Goal: Task Accomplishment & Management: Use online tool/utility

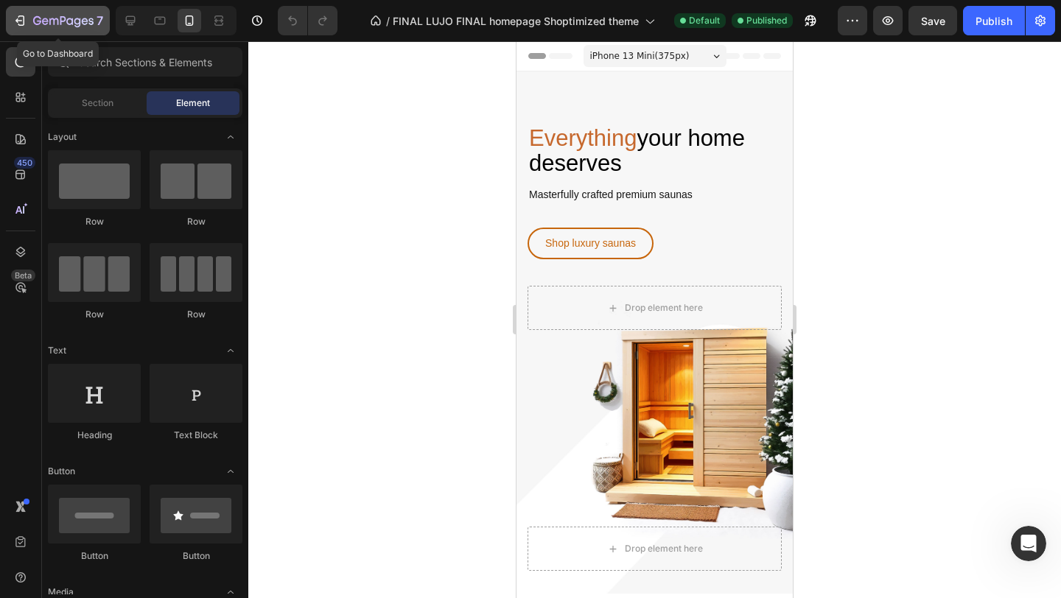
click at [63, 17] on icon "button" at bounding box center [63, 21] width 60 height 13
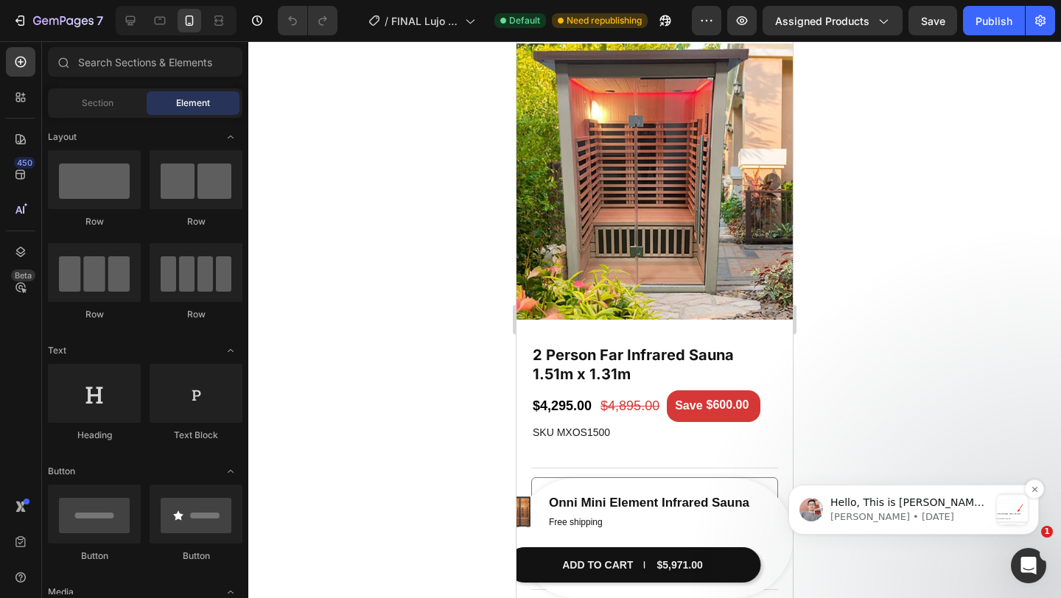
click at [908, 500] on span "Hello, This is [PERSON_NAME] again, joining the loop to continue assisting you …" at bounding box center [909, 583] width 159 height 173
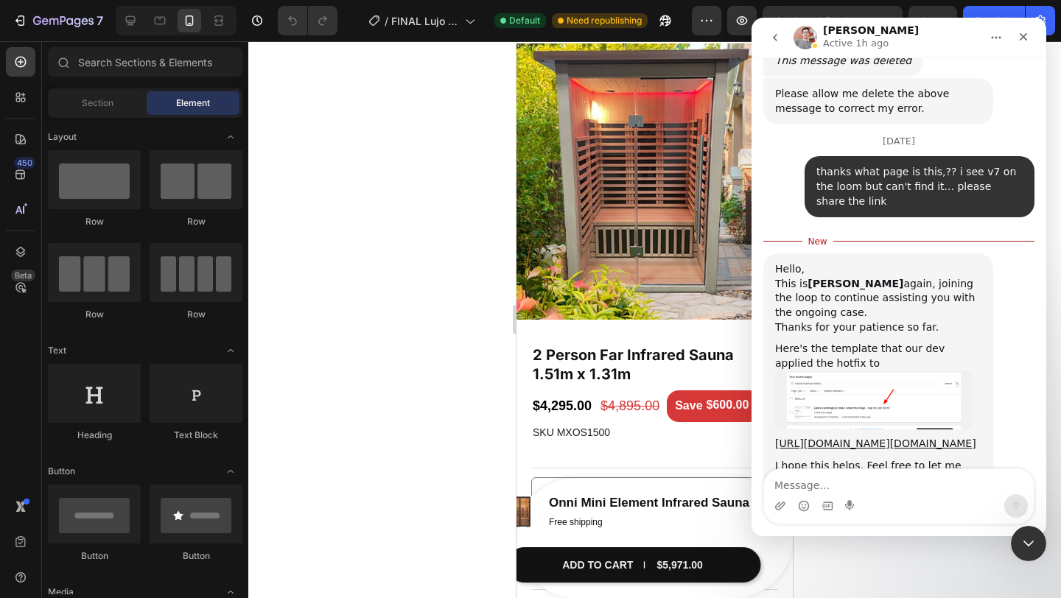
scroll to position [2970, 0]
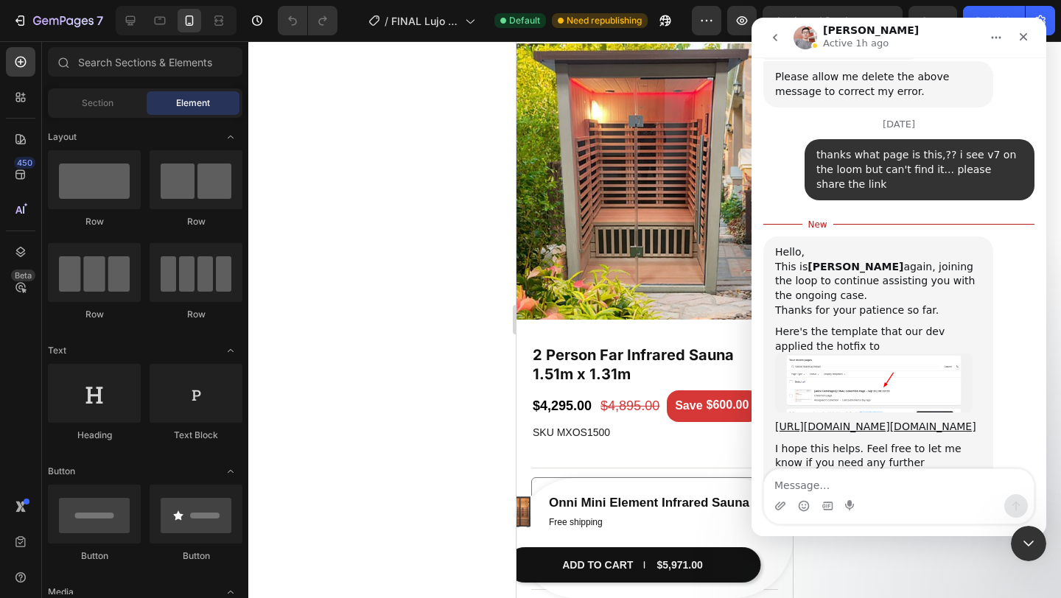
click at [886, 354] on img "Harry says…" at bounding box center [873, 383] width 197 height 59
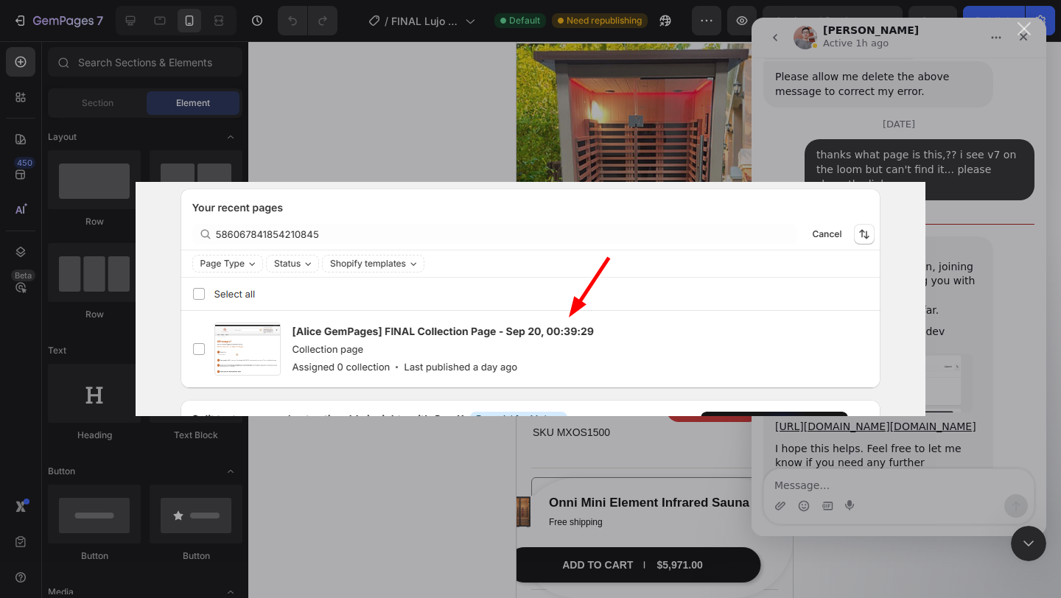
click at [984, 228] on div "Intercom messenger" at bounding box center [530, 299] width 1061 height 598
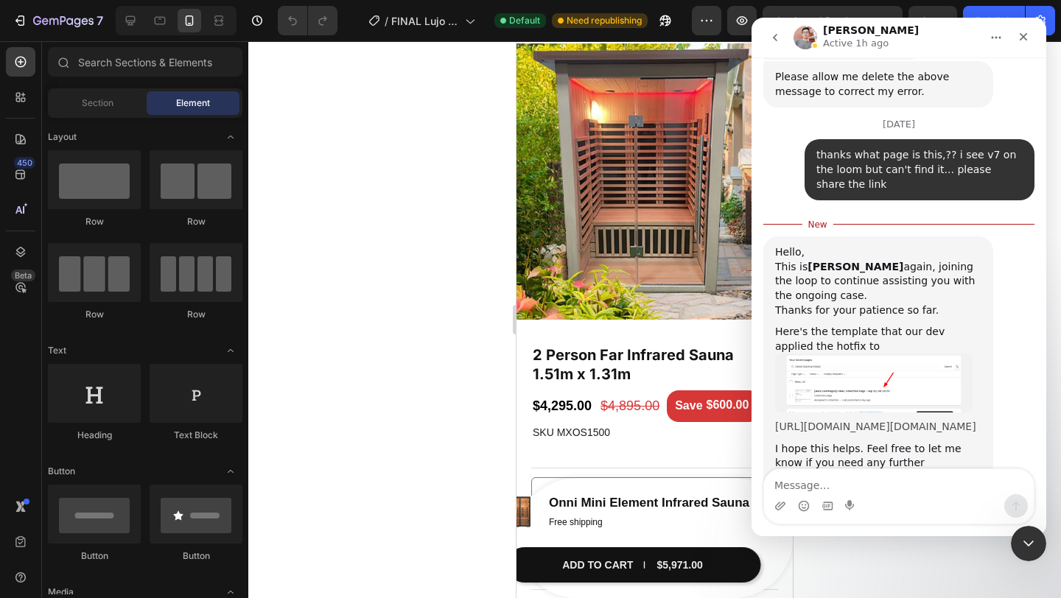
click at [882, 421] on link "https://builder.gempages.net/editor/549777163901993941/586067841854210845?type=…" at bounding box center [875, 427] width 201 height 12
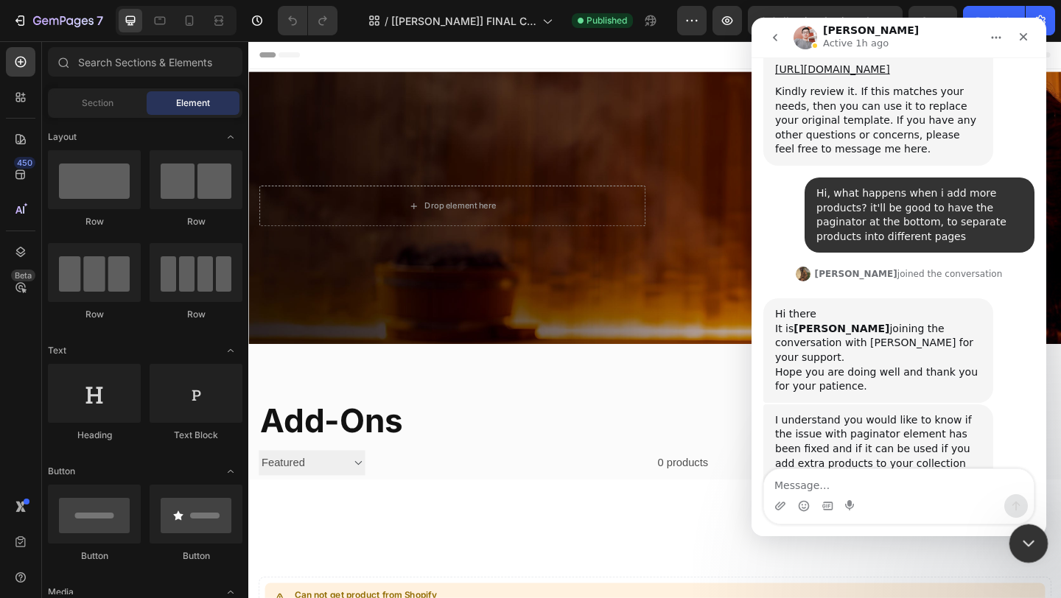
scroll to position [2531, 0]
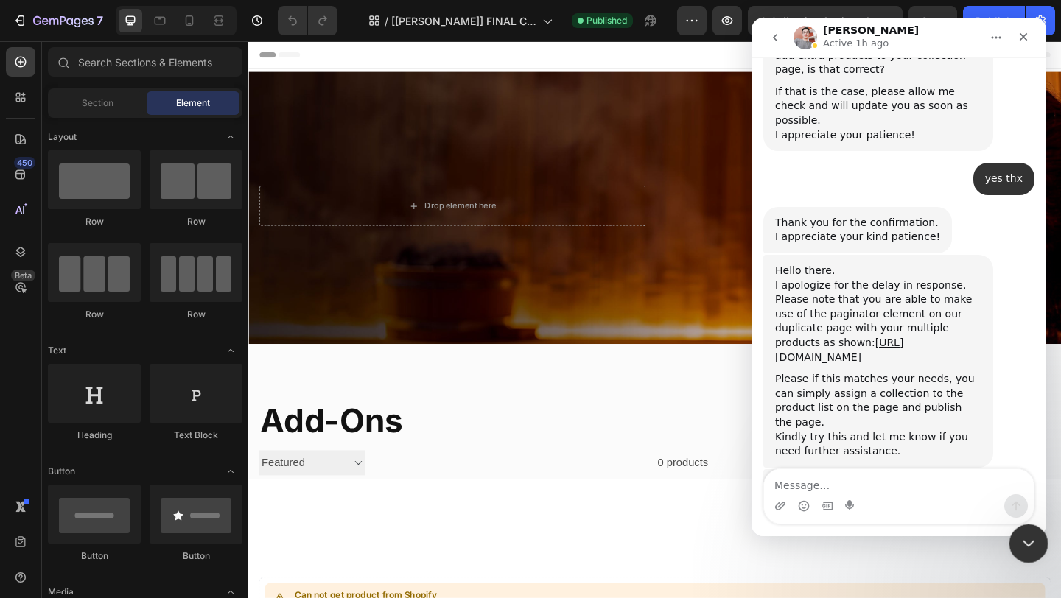
click at [1021, 542] on icon "Close Intercom Messenger" at bounding box center [1026, 542] width 18 height 18
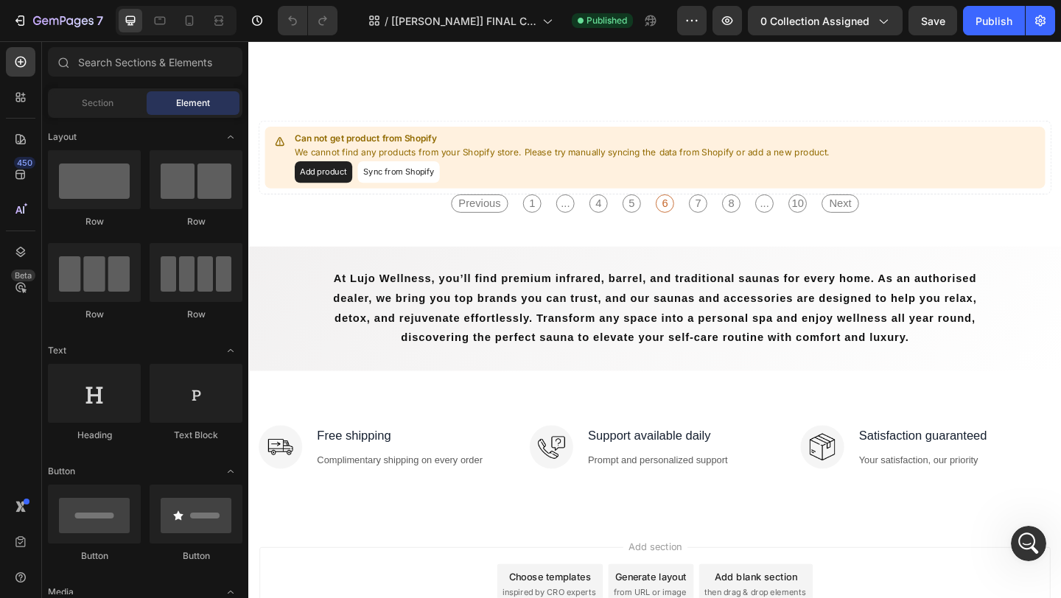
scroll to position [502, 0]
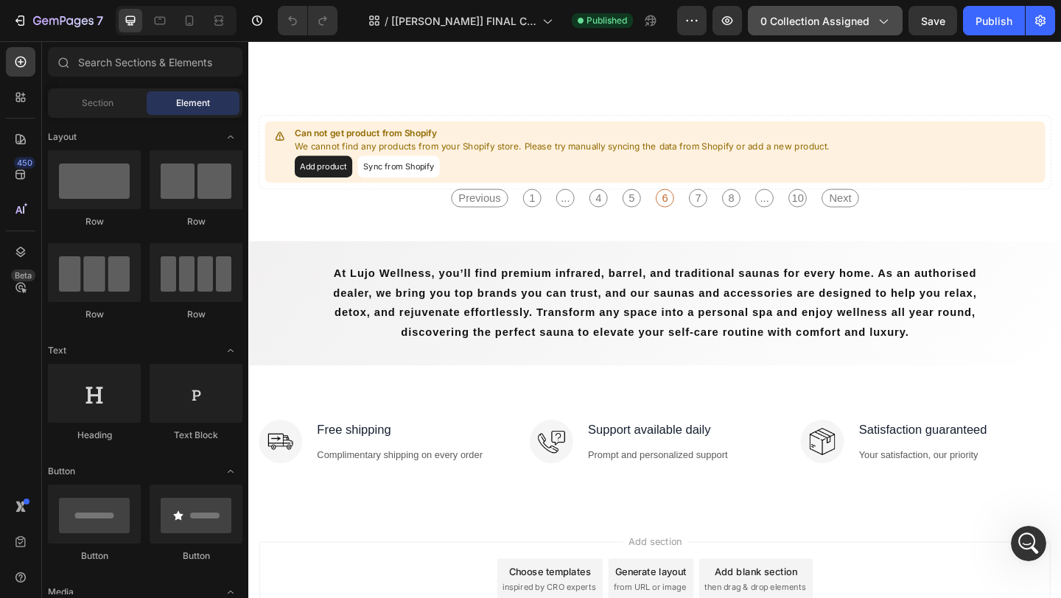
click at [891, 21] on button "0 collection assigned" at bounding box center [825, 20] width 155 height 29
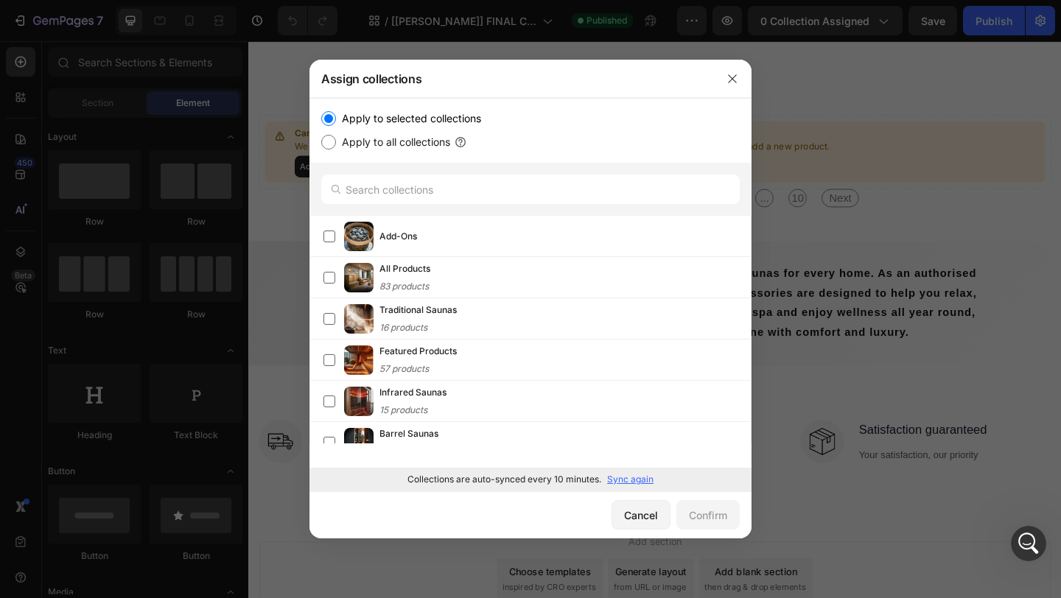
click at [407, 143] on label "Apply to all collections" at bounding box center [393, 142] width 114 height 18
click at [336, 143] on input "Apply to all collections" at bounding box center [328, 142] width 15 height 15
radio input "true"
click at [718, 521] on div "Confirm" at bounding box center [708, 515] width 38 height 15
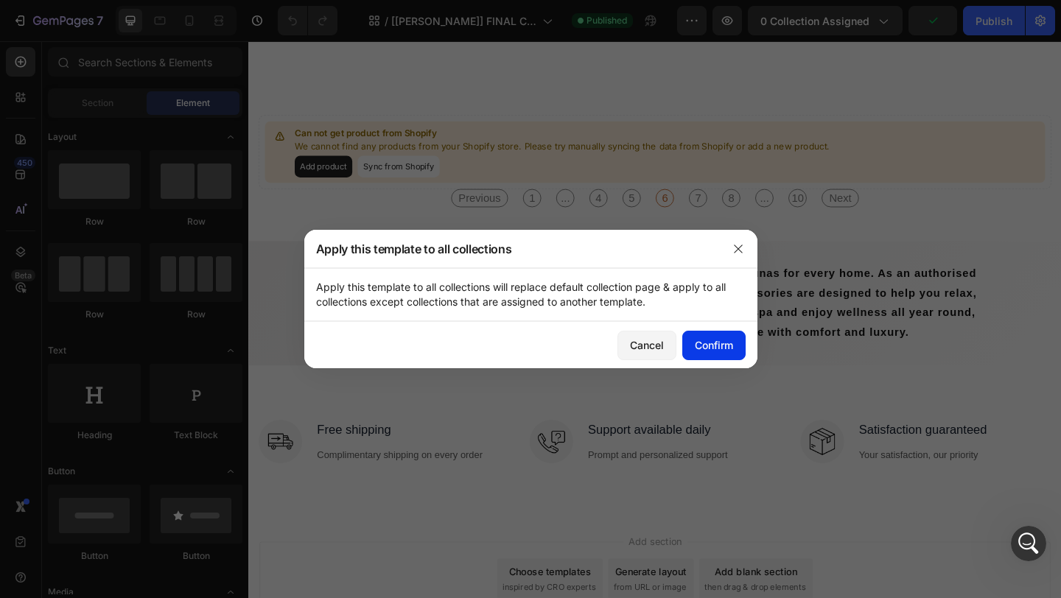
click at [739, 346] on button "Confirm" at bounding box center [713, 345] width 63 height 29
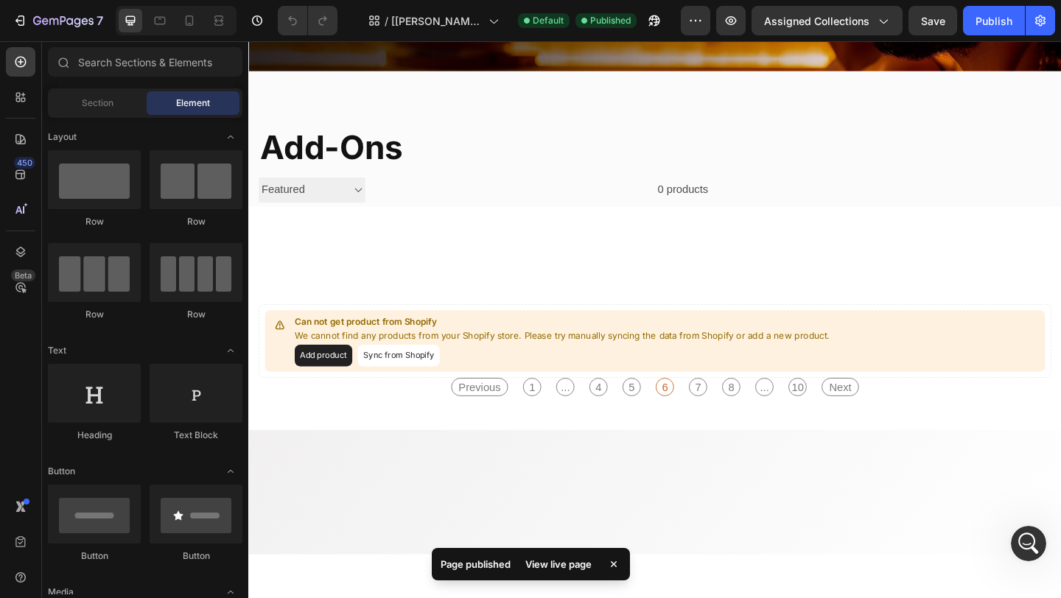
scroll to position [0, 0]
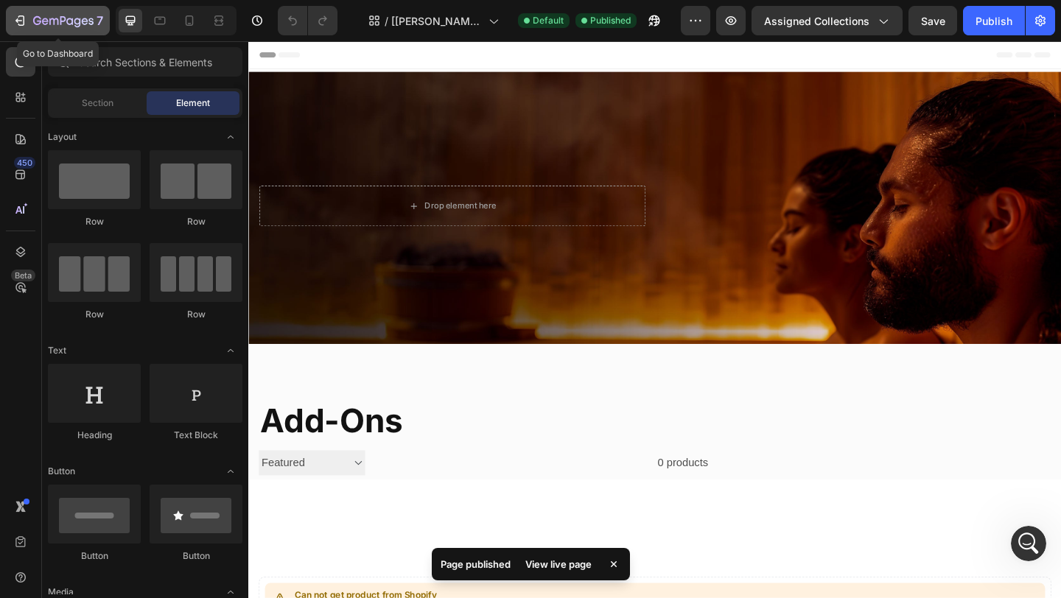
click at [79, 13] on div "7" at bounding box center [68, 21] width 70 height 18
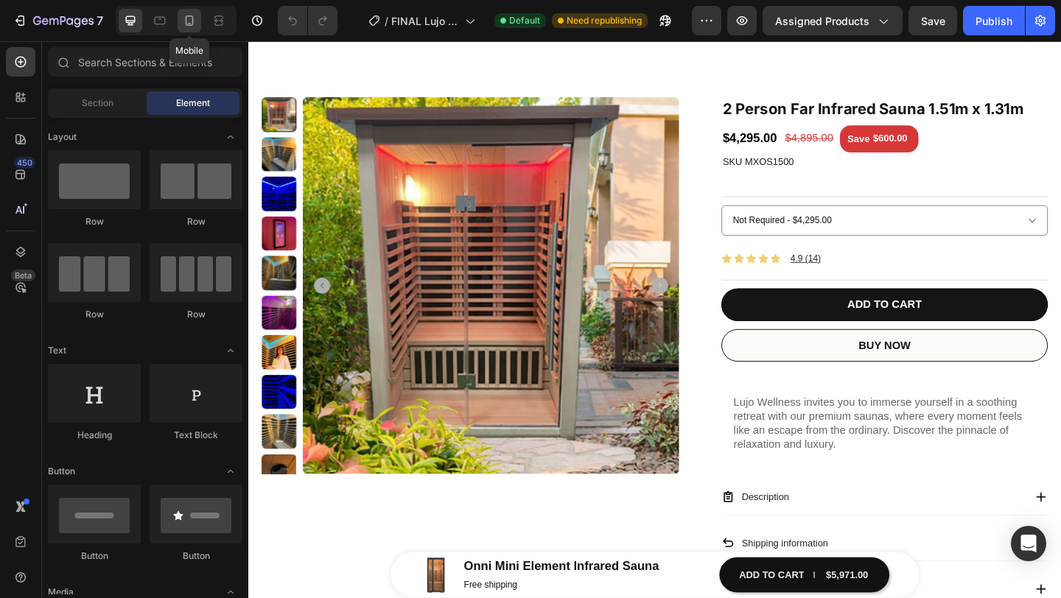
click at [194, 24] on icon at bounding box center [189, 20] width 15 height 15
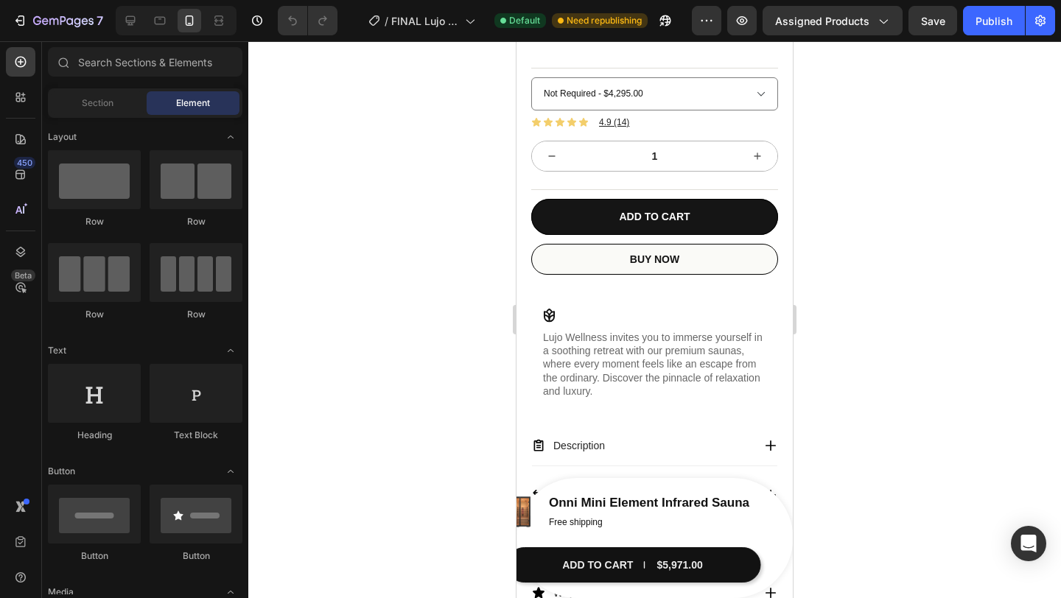
scroll to position [402, 0]
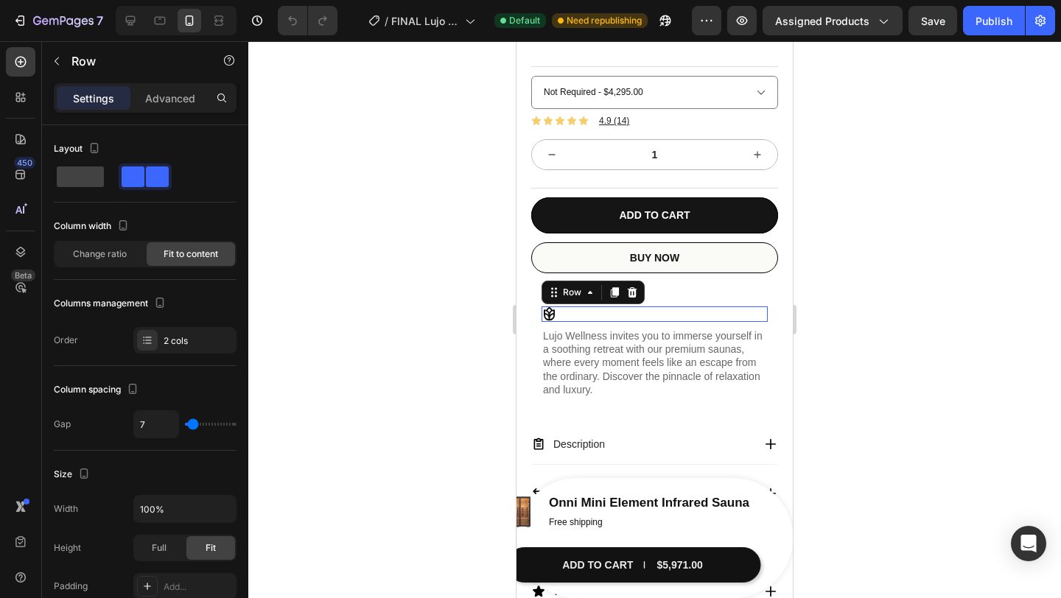
click at [569, 313] on div "Icon Text Block Row 0" at bounding box center [654, 313] width 226 height 15
click at [634, 295] on icon at bounding box center [633, 292] width 10 height 10
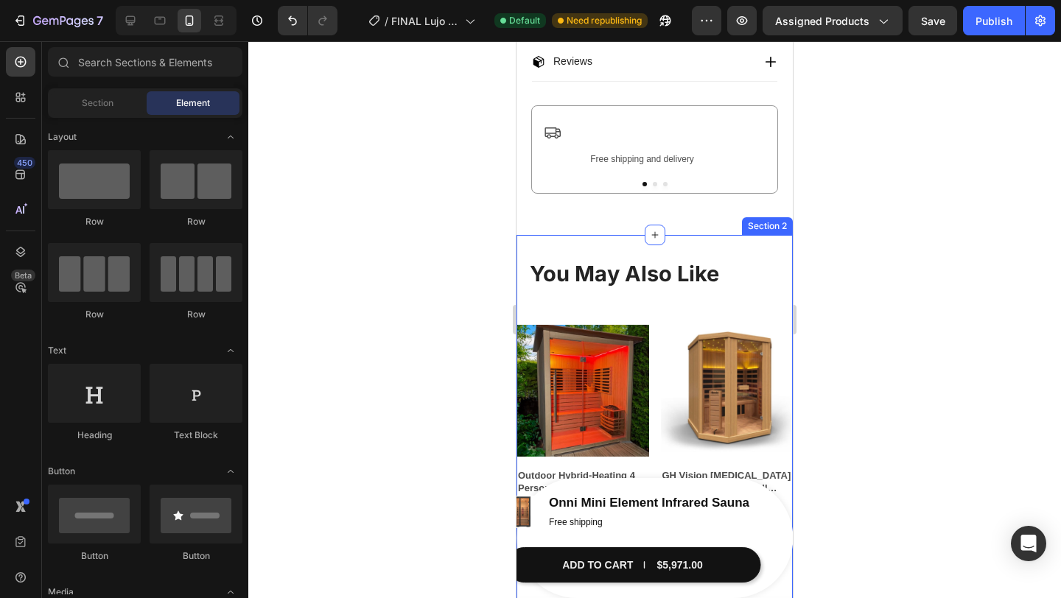
scroll to position [961, 0]
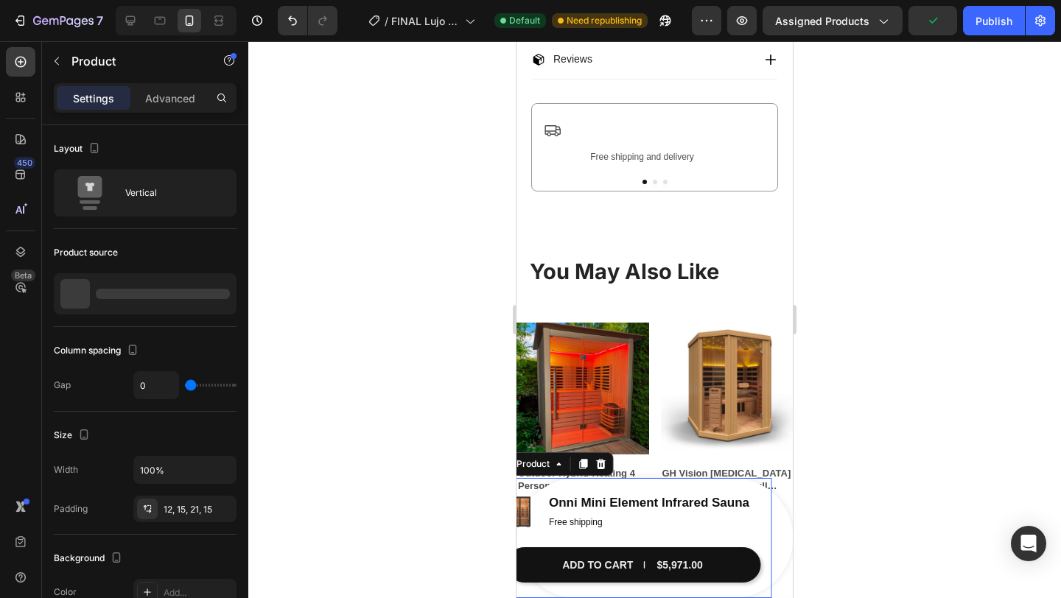
click at [622, 482] on div "Product Images Onni Mini Element Infrared Sauna Product Title Free shipping Tex…" at bounding box center [633, 538] width 276 height 120
click at [541, 467] on div "Product" at bounding box center [533, 464] width 39 height 13
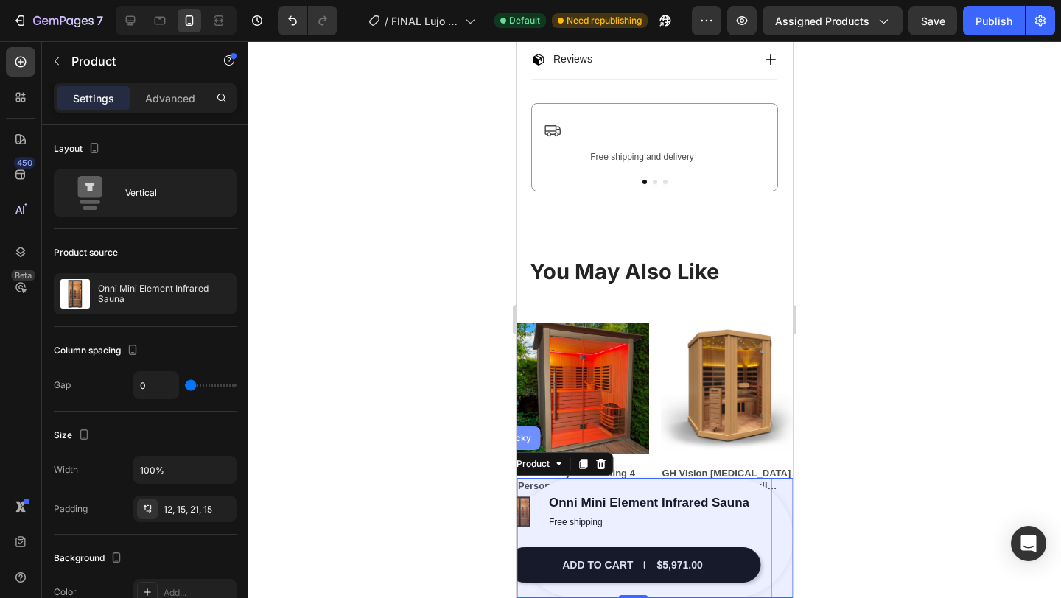
click at [521, 441] on div "Sticky" at bounding box center [518, 438] width 32 height 9
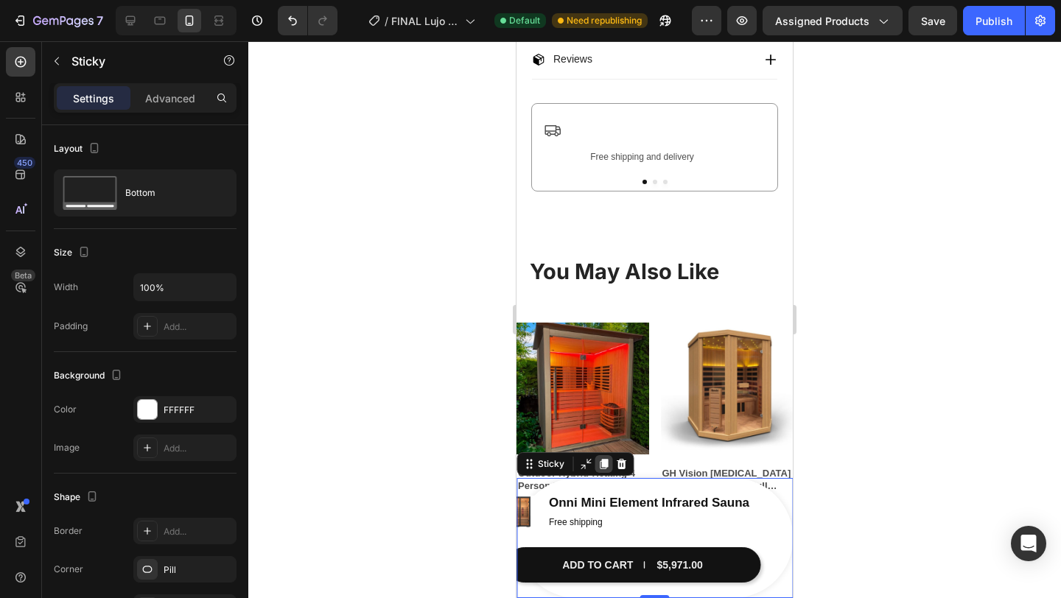
click at [604, 468] on icon at bounding box center [603, 464] width 12 height 12
click at [287, 15] on icon "Undo/Redo" at bounding box center [292, 20] width 15 height 15
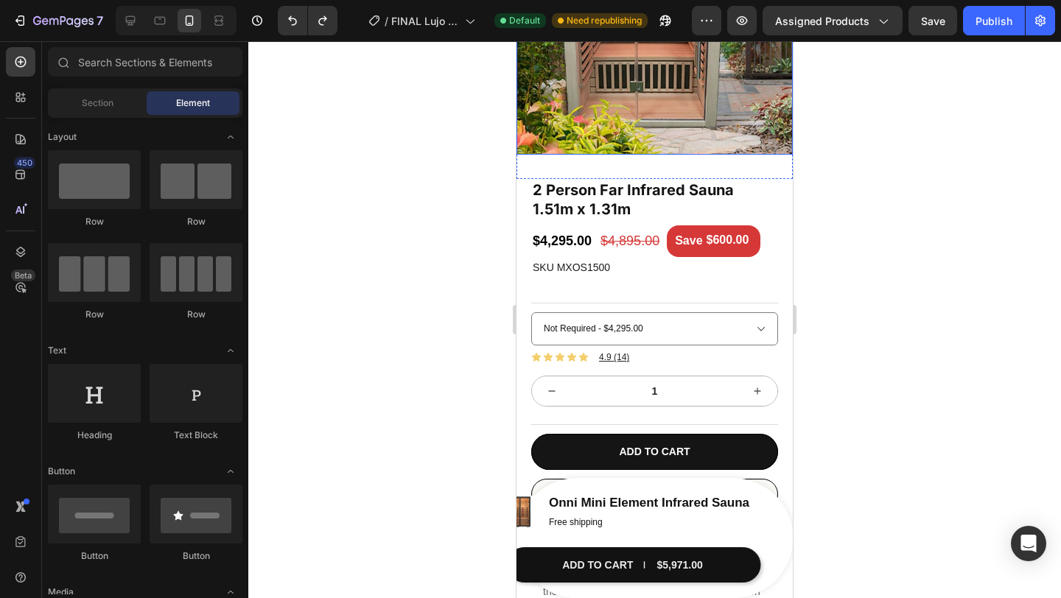
scroll to position [200, 0]
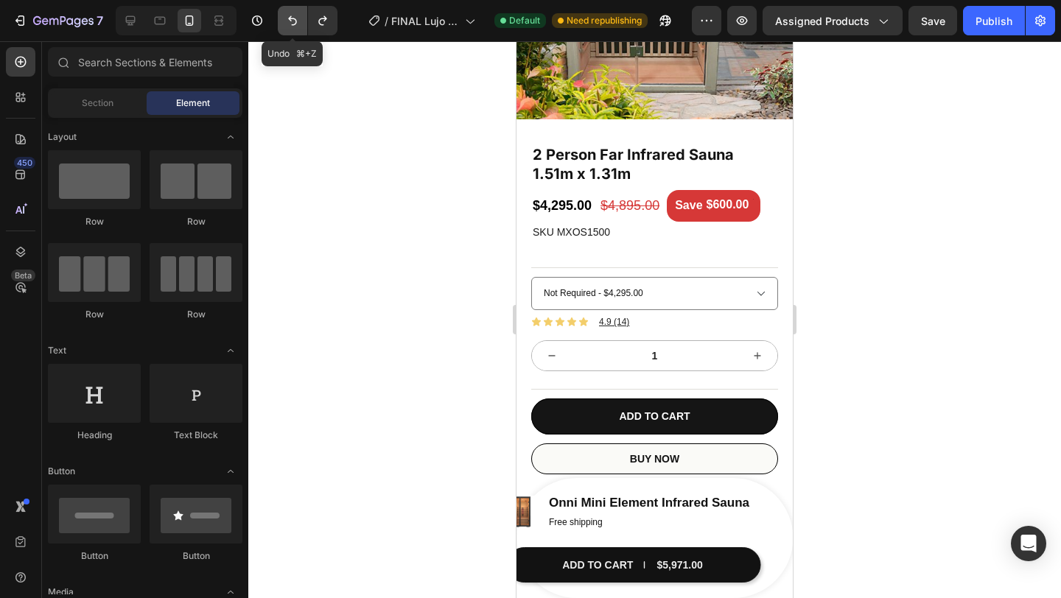
click at [297, 13] on icon "Undo/Redo" at bounding box center [292, 20] width 15 height 15
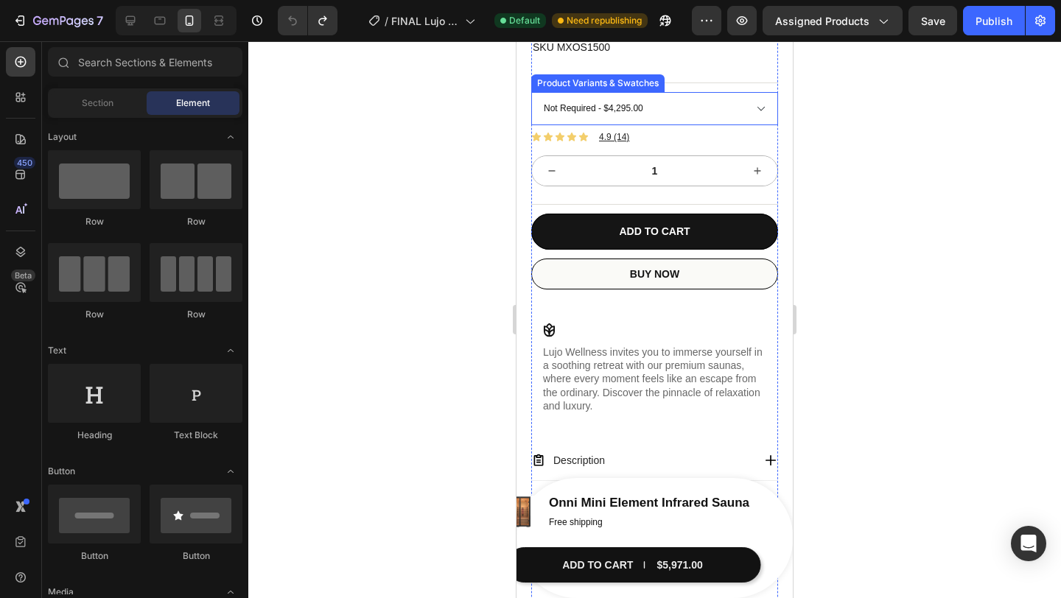
scroll to position [388, 0]
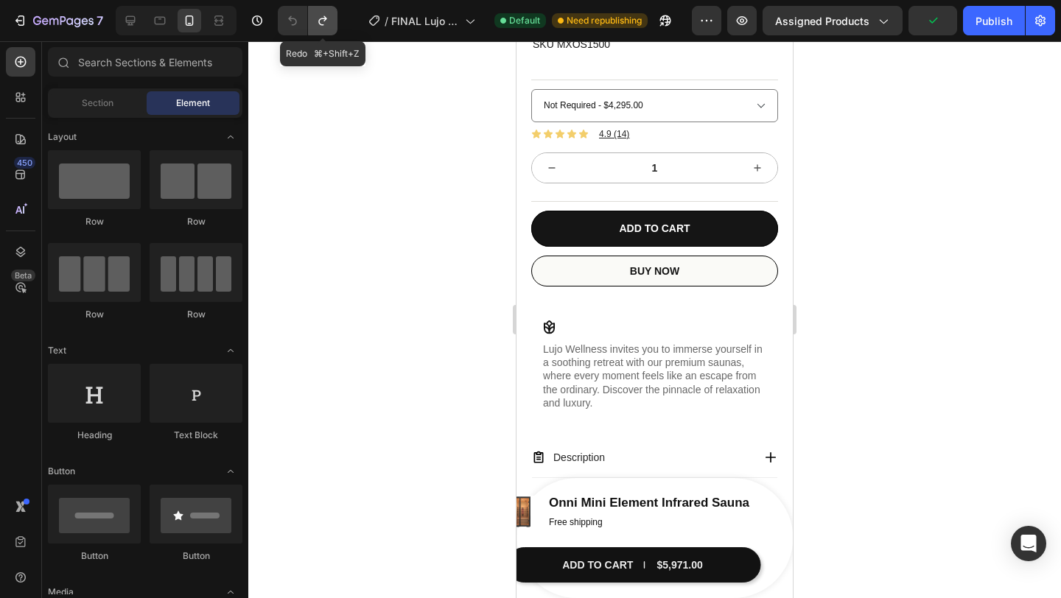
click at [320, 22] on icon "Undo/Redo" at bounding box center [322, 20] width 15 height 15
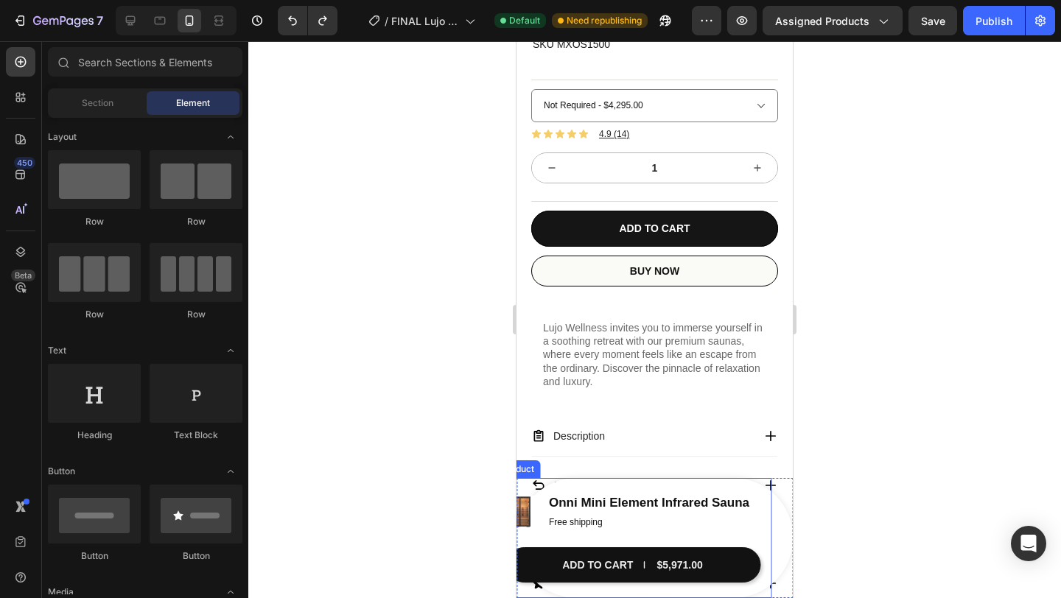
click at [633, 482] on div "Product Images Onni Mini Element Infrared Sauna Product Title Free shipping Tex…" at bounding box center [633, 538] width 276 height 120
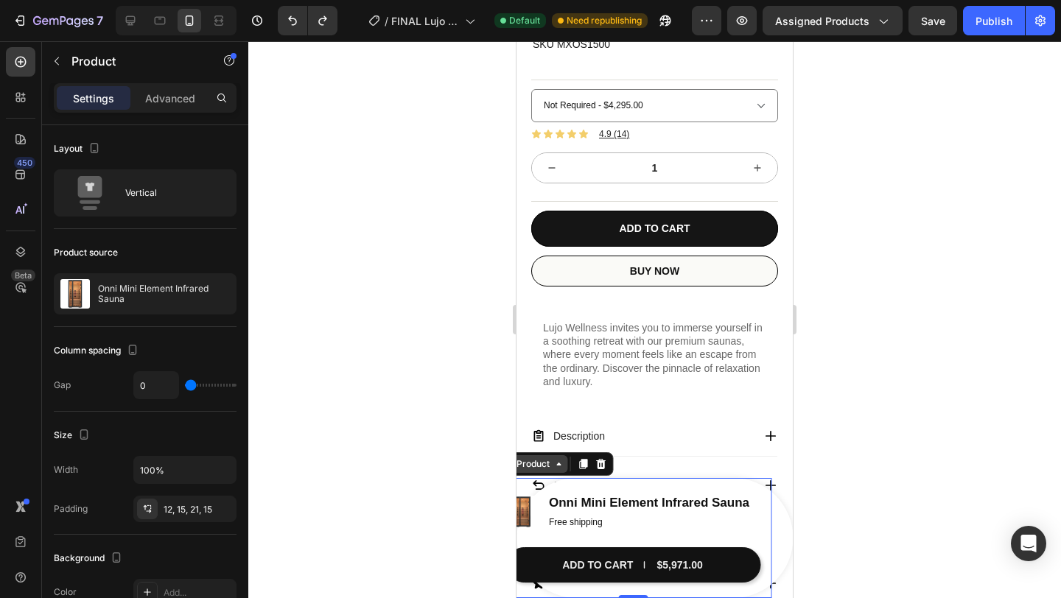
click at [545, 462] on div "Product" at bounding box center [533, 464] width 39 height 13
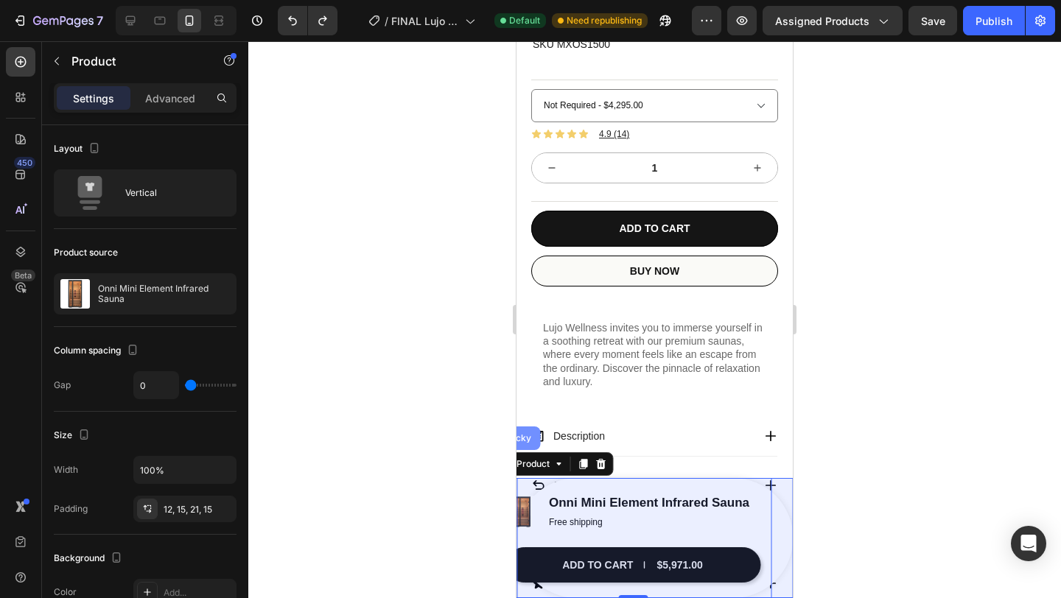
click at [525, 438] on div "Sticky" at bounding box center [518, 438] width 32 height 9
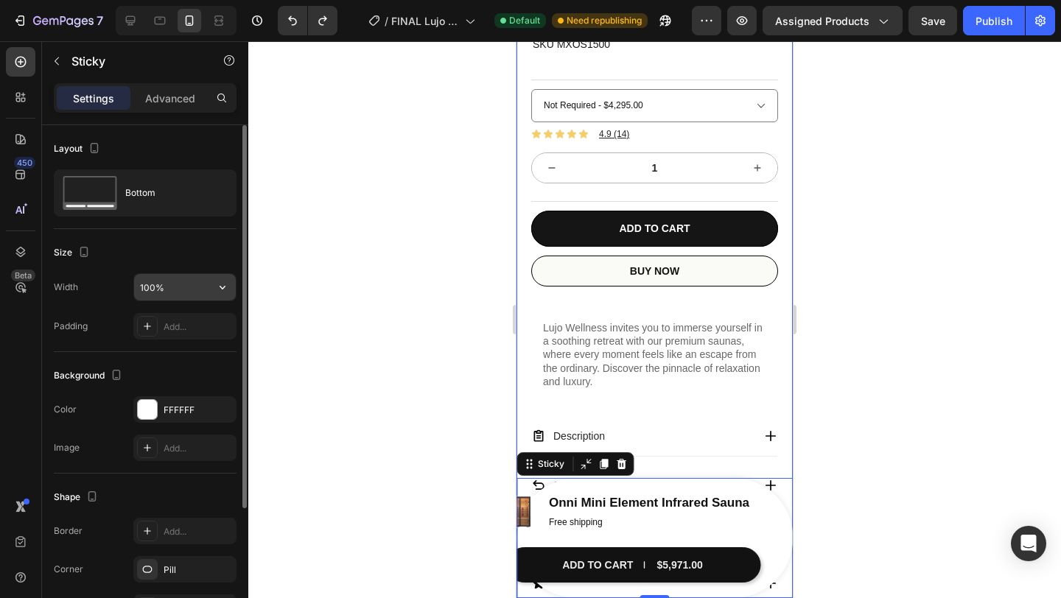
click at [217, 291] on icon "button" at bounding box center [222, 287] width 15 height 15
click at [197, 293] on input "100%" at bounding box center [185, 287] width 102 height 27
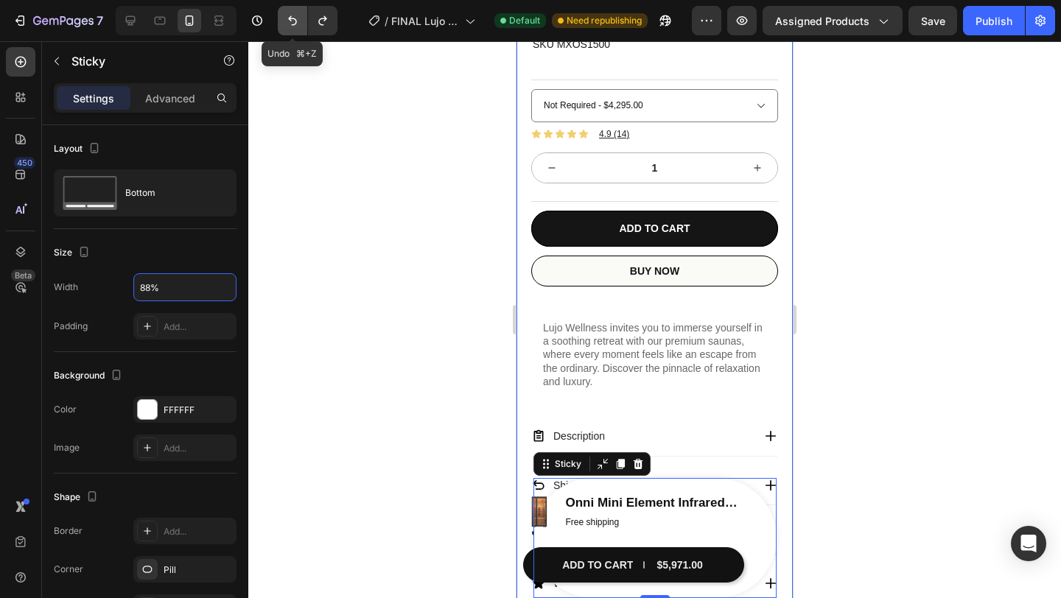
click at [301, 18] on button "Undo/Redo" at bounding box center [292, 20] width 29 height 29
type input "100%"
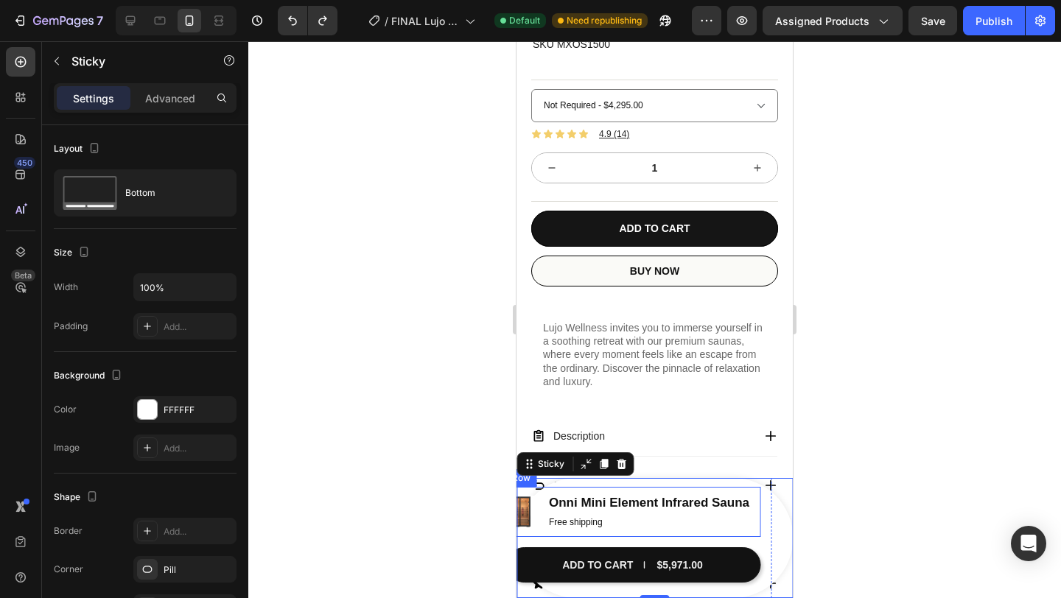
click at [553, 488] on div "Onni Mini Element Infrared Sauna Product Title Free shipping Text Block" at bounding box center [648, 512] width 203 height 50
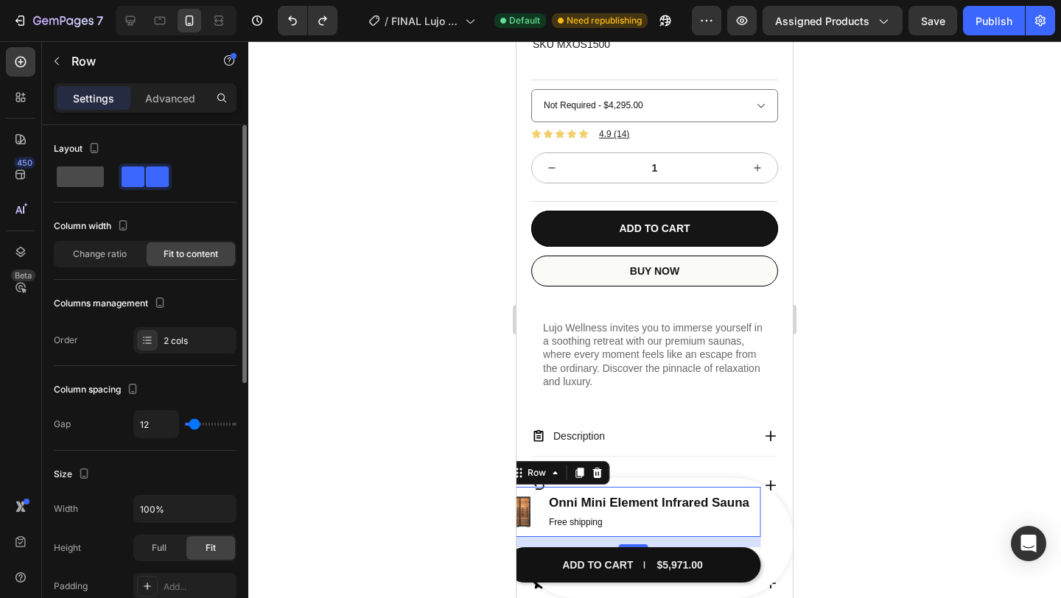
click at [102, 180] on span at bounding box center [80, 177] width 47 height 21
type input "0"
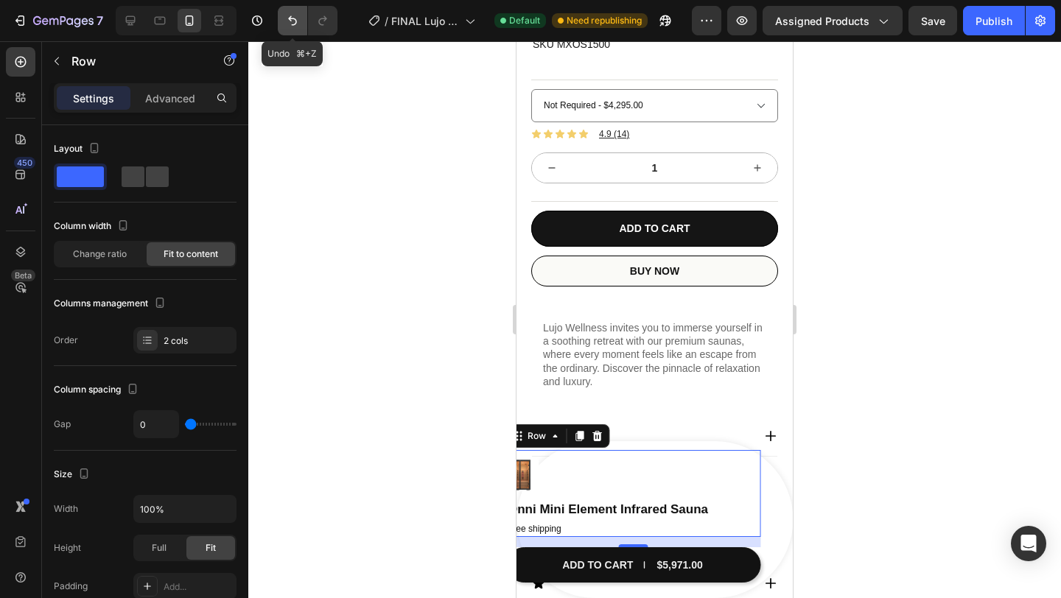
click at [295, 26] on icon "Undo/Redo" at bounding box center [292, 20] width 15 height 15
type input "12"
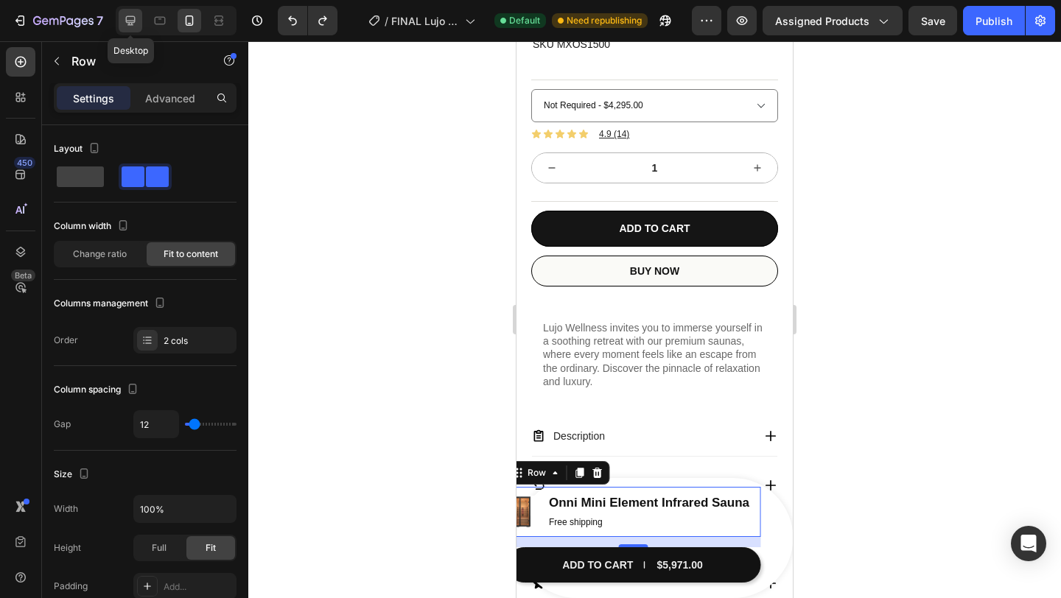
click at [134, 18] on icon at bounding box center [131, 21] width 10 height 10
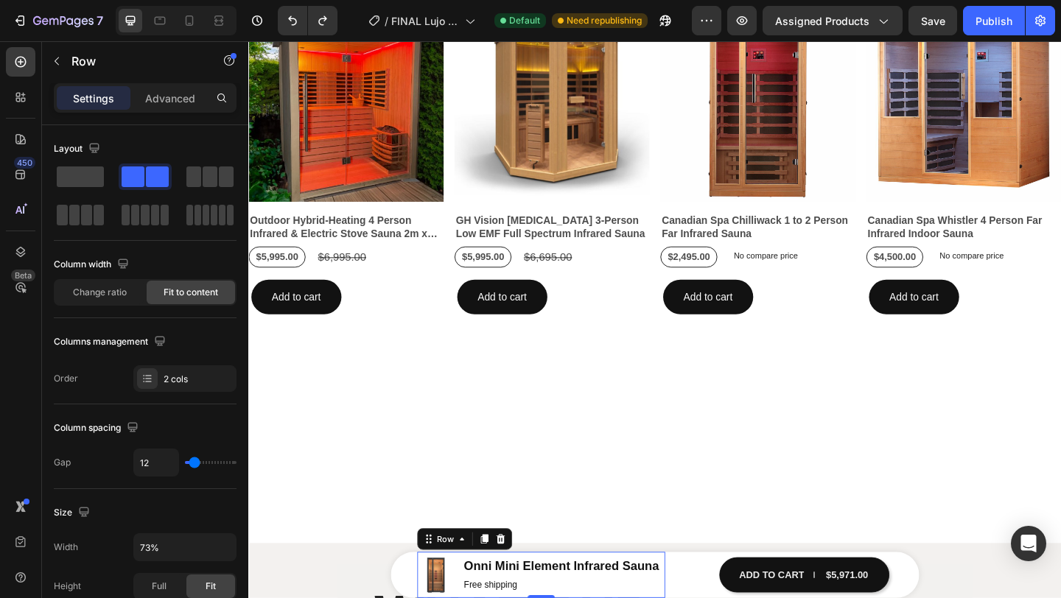
scroll to position [942, 0]
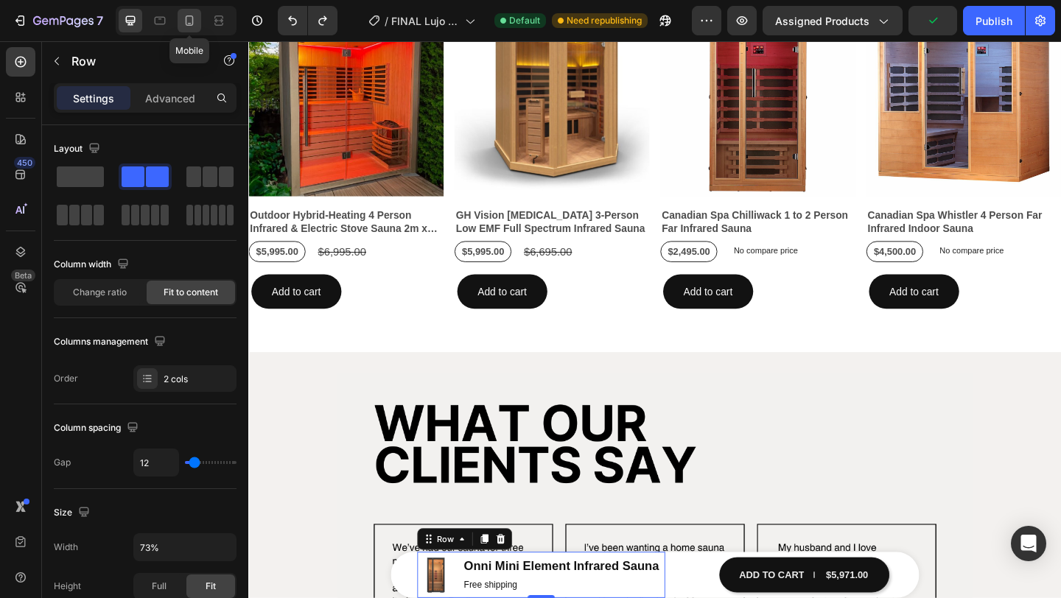
click at [189, 29] on div at bounding box center [190, 21] width 24 height 24
type input "100%"
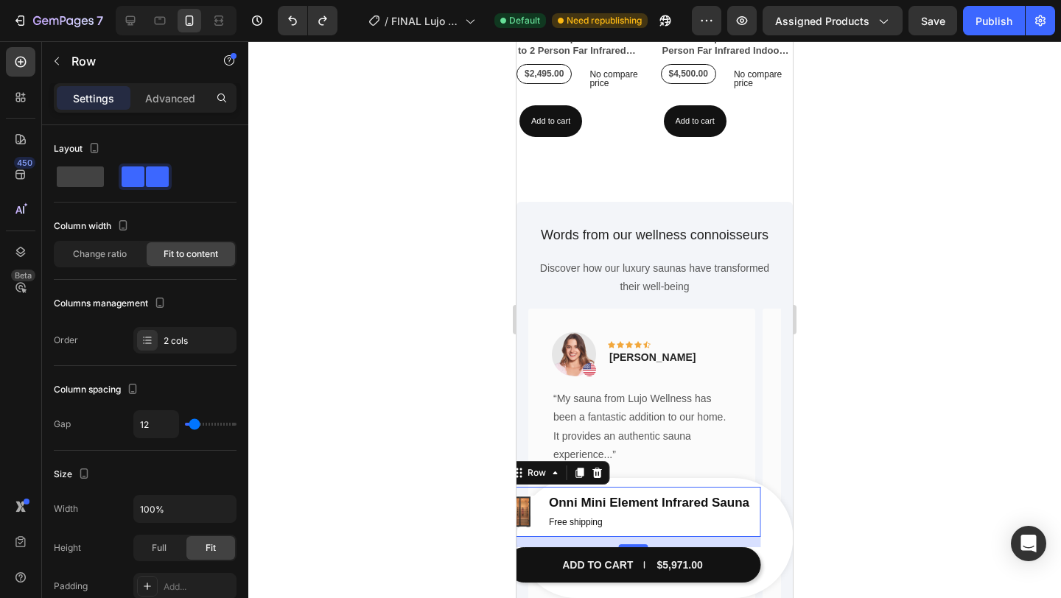
scroll to position [1336, 0]
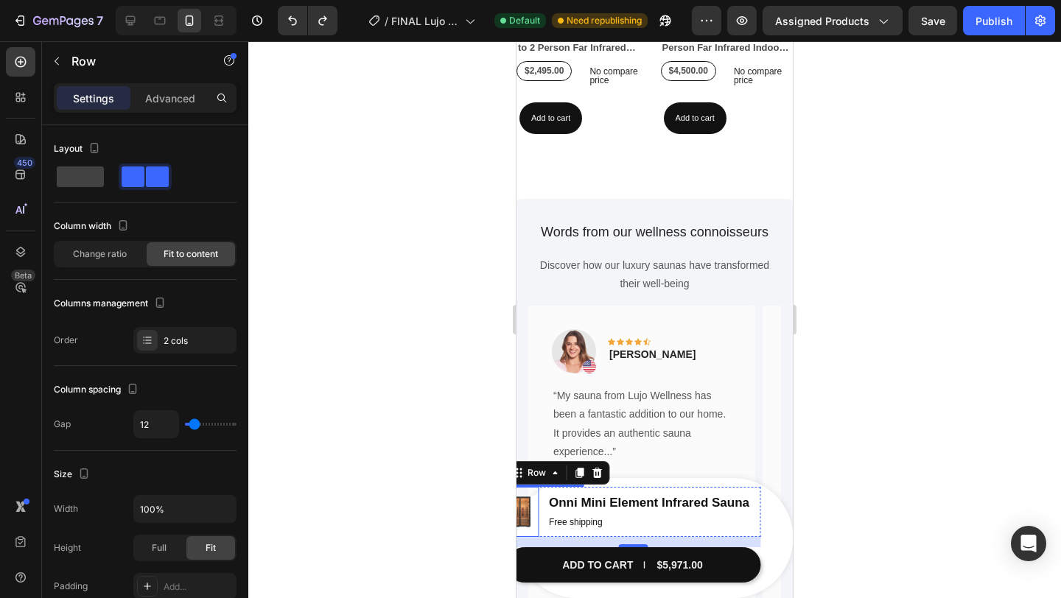
click at [535, 500] on img at bounding box center [522, 512] width 32 height 32
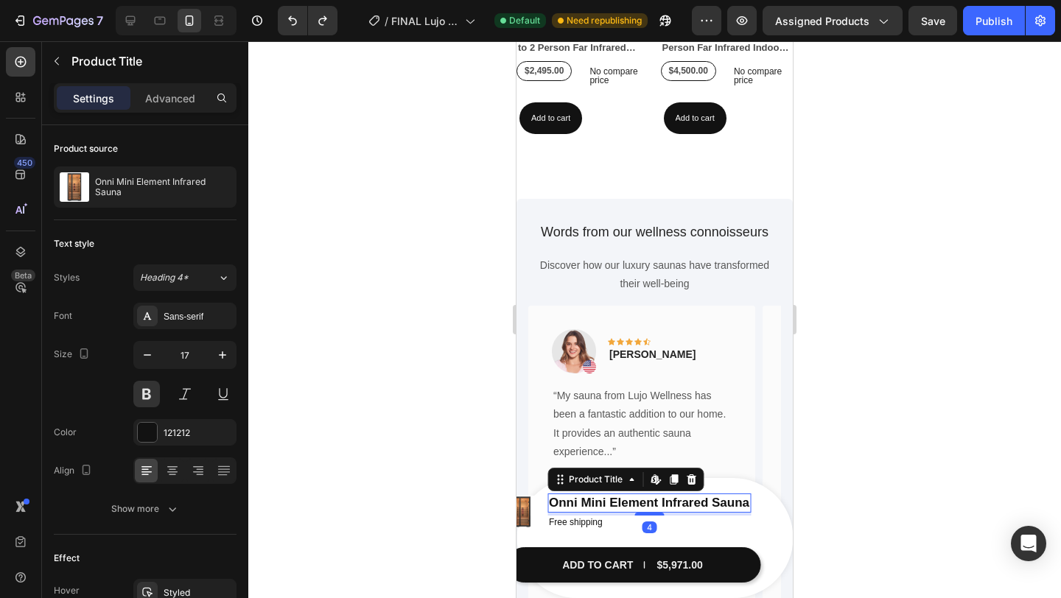
click at [561, 498] on h1 "Onni Mini Element Infrared Sauna" at bounding box center [648, 503] width 203 height 19
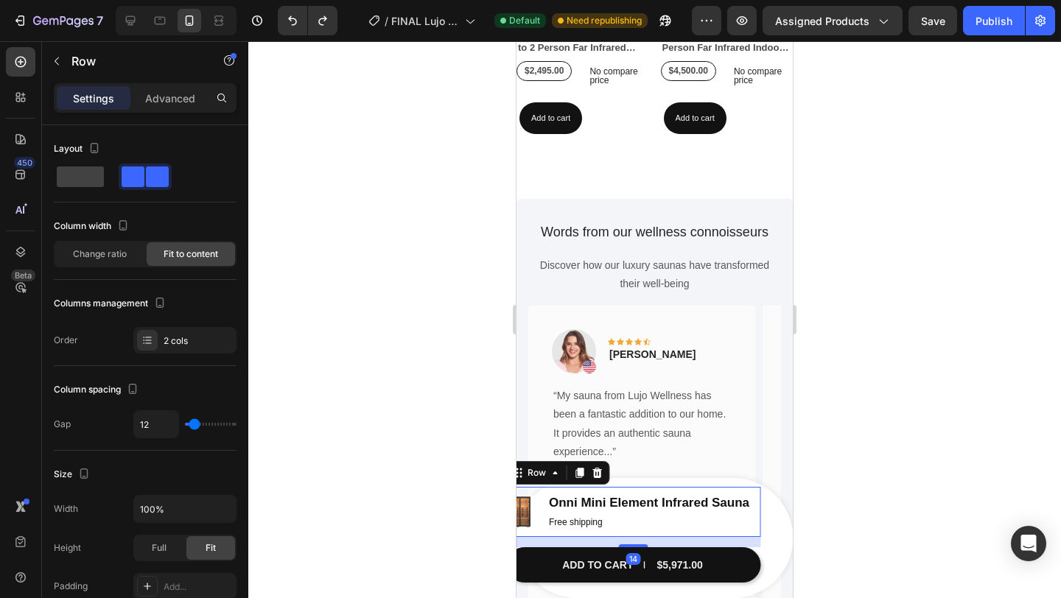
click at [545, 502] on div "Product Images Onni Mini Element Infrared Sauna Product Title Free shipping Tex…" at bounding box center [633, 512] width 254 height 50
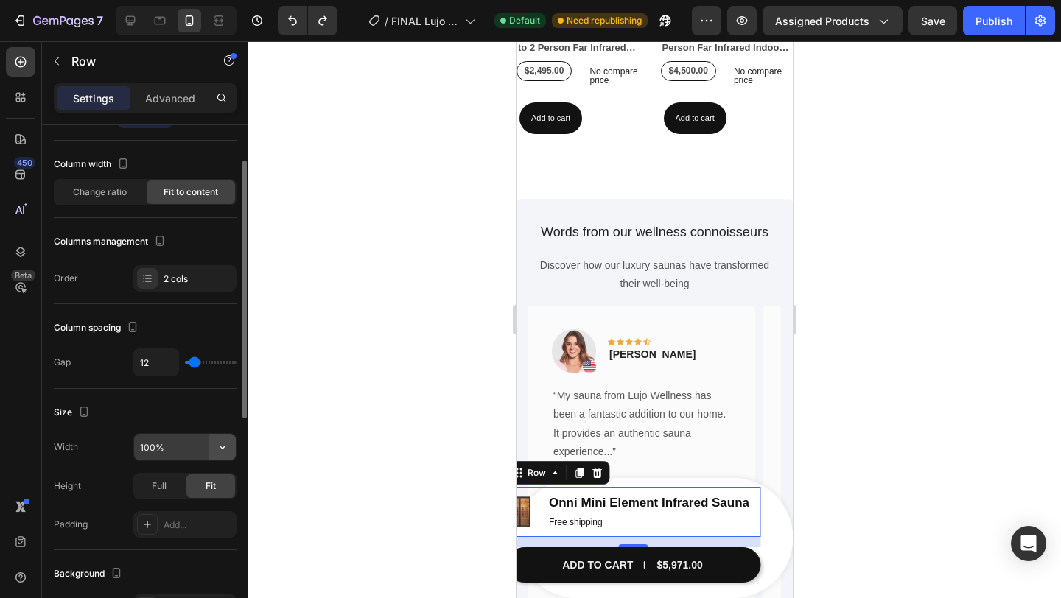
scroll to position [65, 0]
click at [222, 451] on icon "button" at bounding box center [222, 444] width 15 height 15
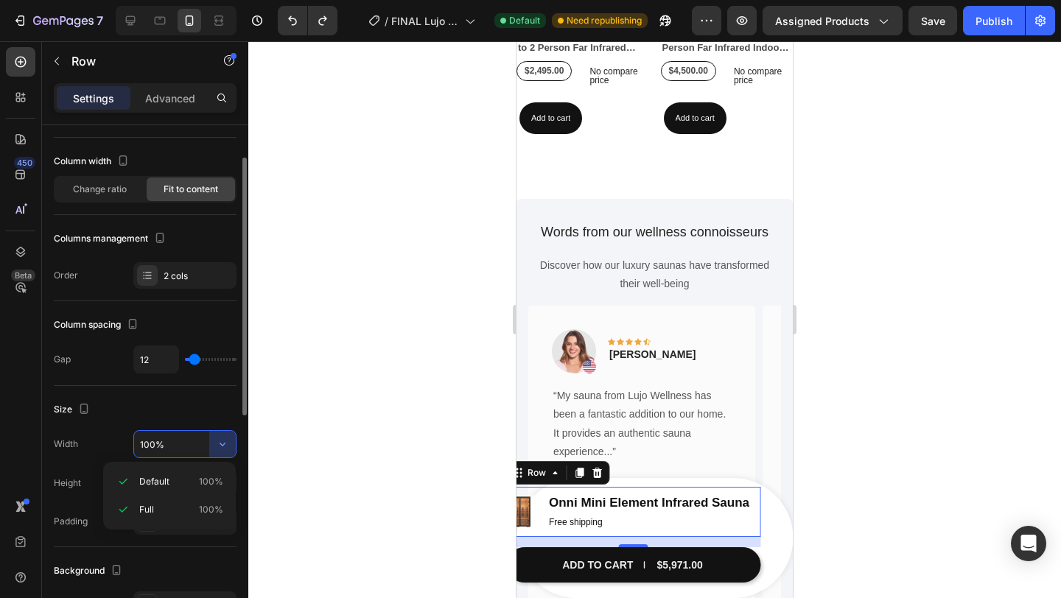
click at [191, 447] on input "100%" at bounding box center [185, 444] width 102 height 27
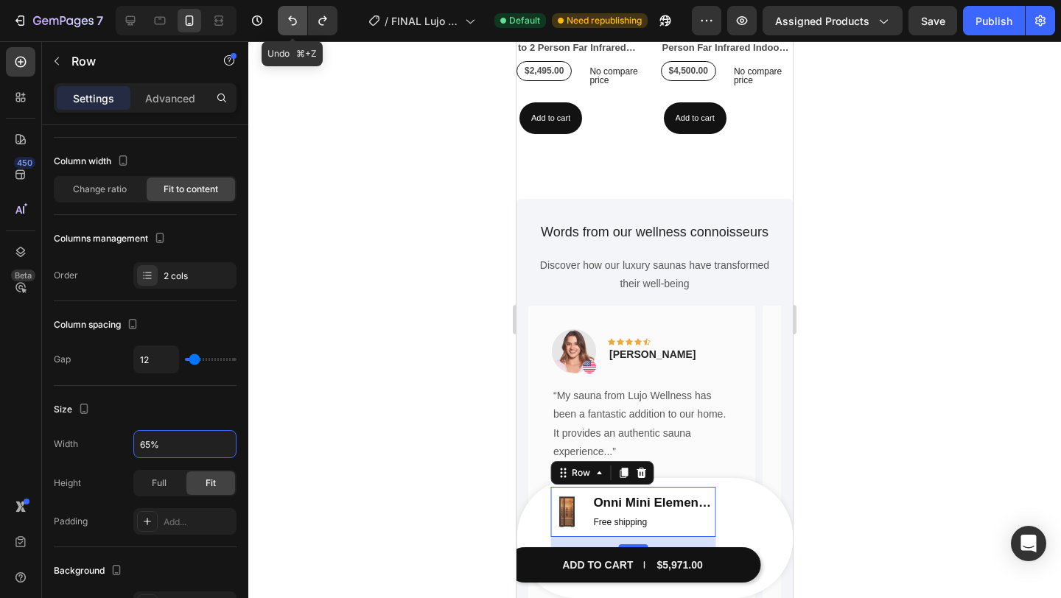
click at [292, 13] on icon "Undo/Redo" at bounding box center [292, 20] width 15 height 15
type input "100%"
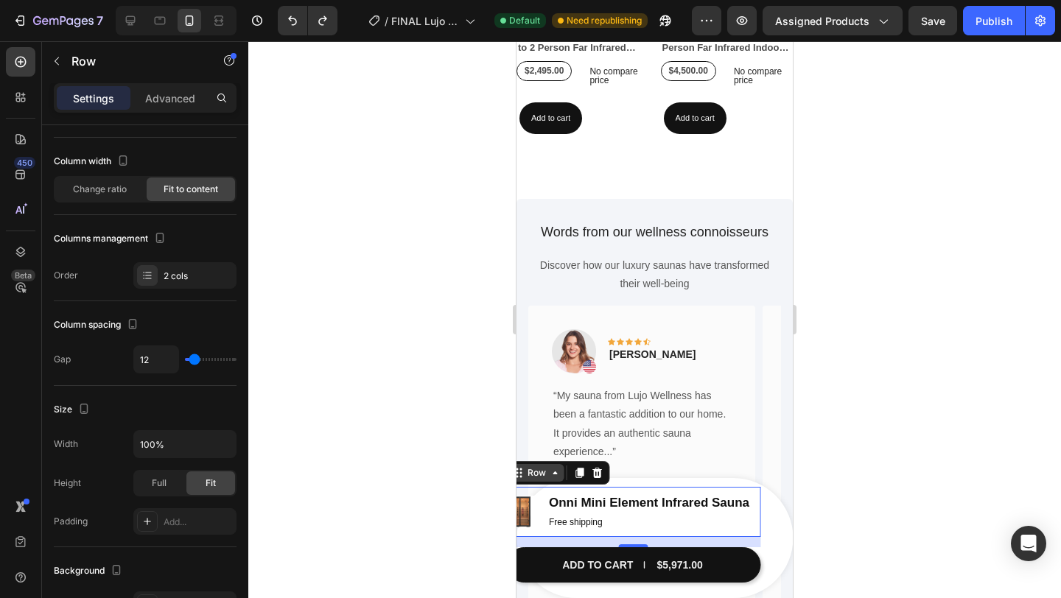
click at [539, 473] on div "Row" at bounding box center [537, 472] width 24 height 13
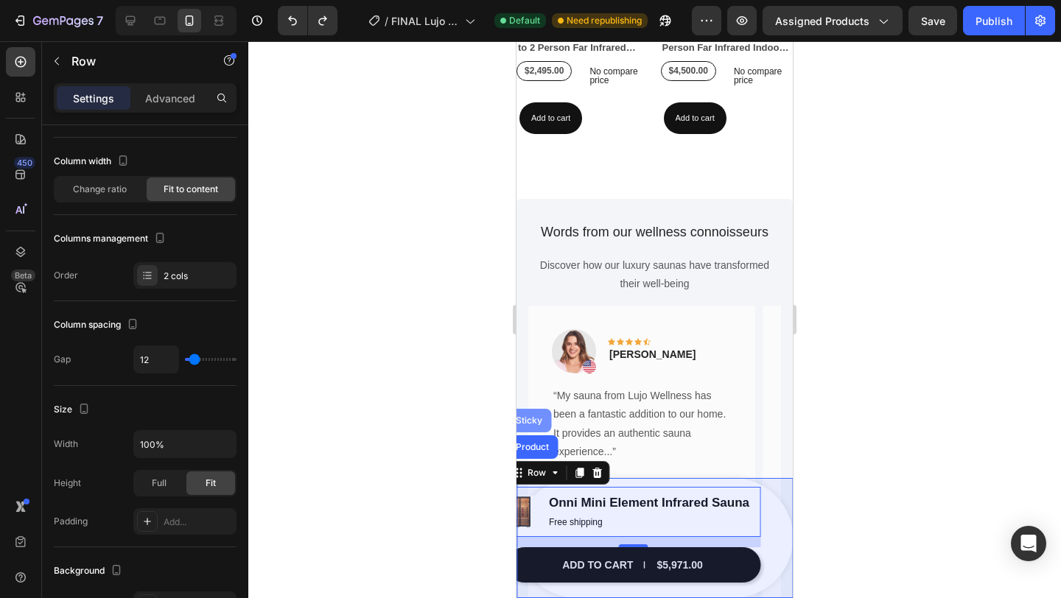
click at [535, 422] on div "Sticky" at bounding box center [529, 420] width 32 height 9
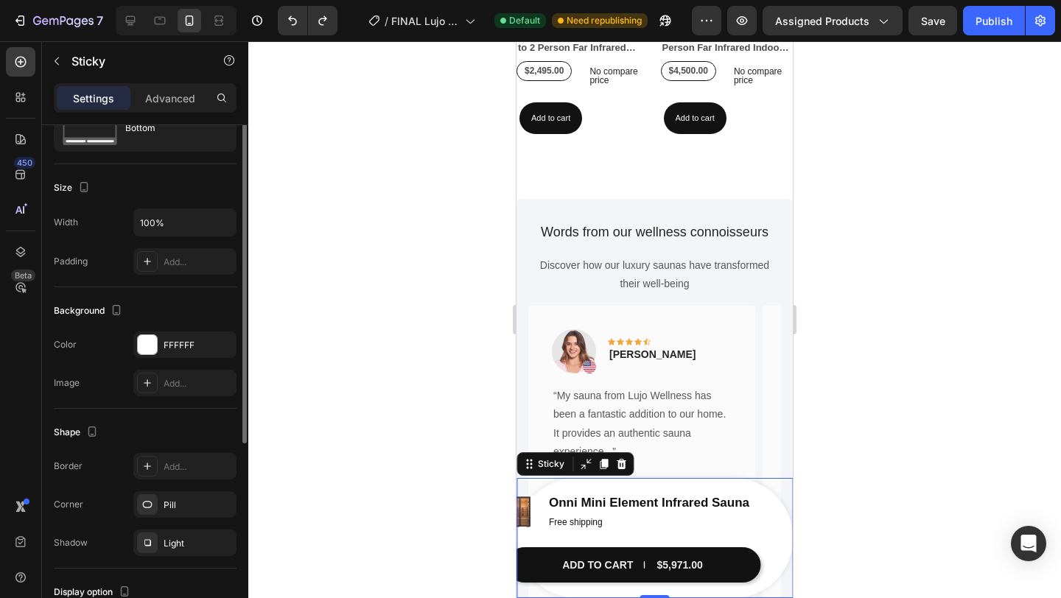
scroll to position [0, 0]
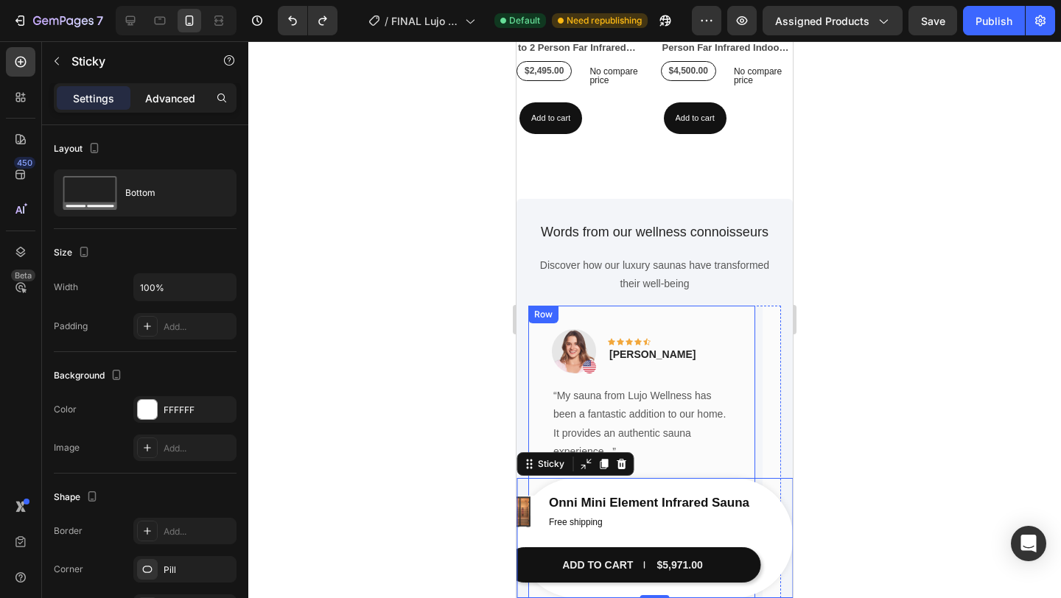
click at [197, 99] on div "Advanced" at bounding box center [170, 98] width 74 height 24
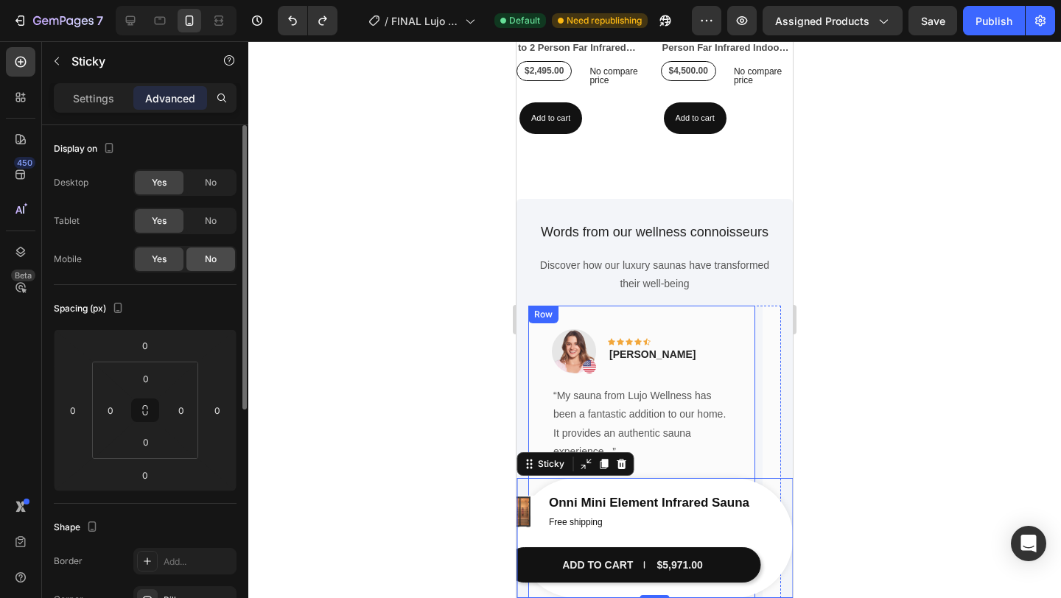
click at [218, 260] on div "No" at bounding box center [210, 260] width 49 height 24
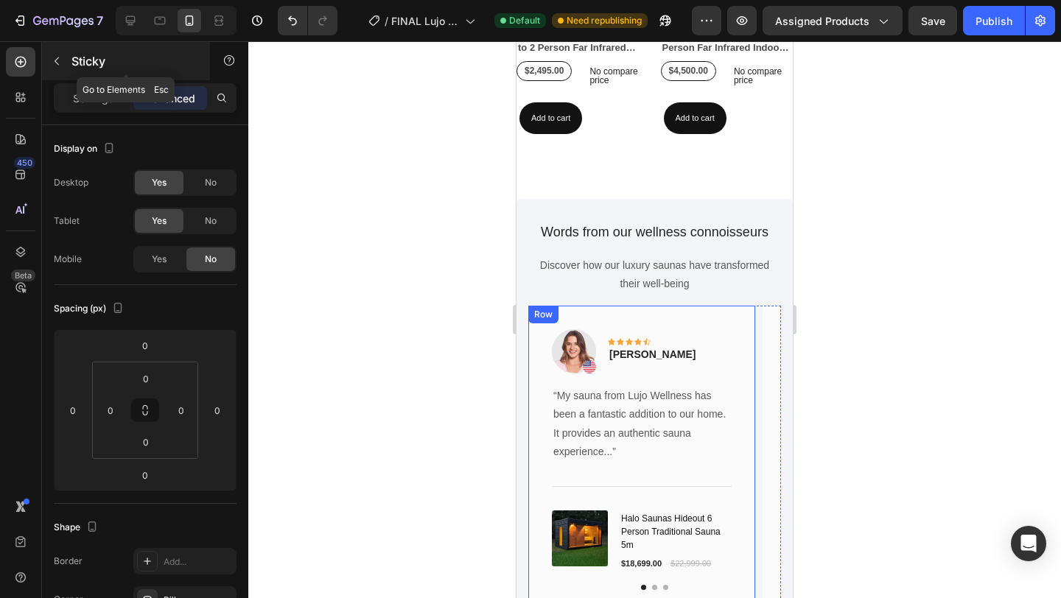
click at [56, 63] on icon "button" at bounding box center [57, 61] width 4 height 8
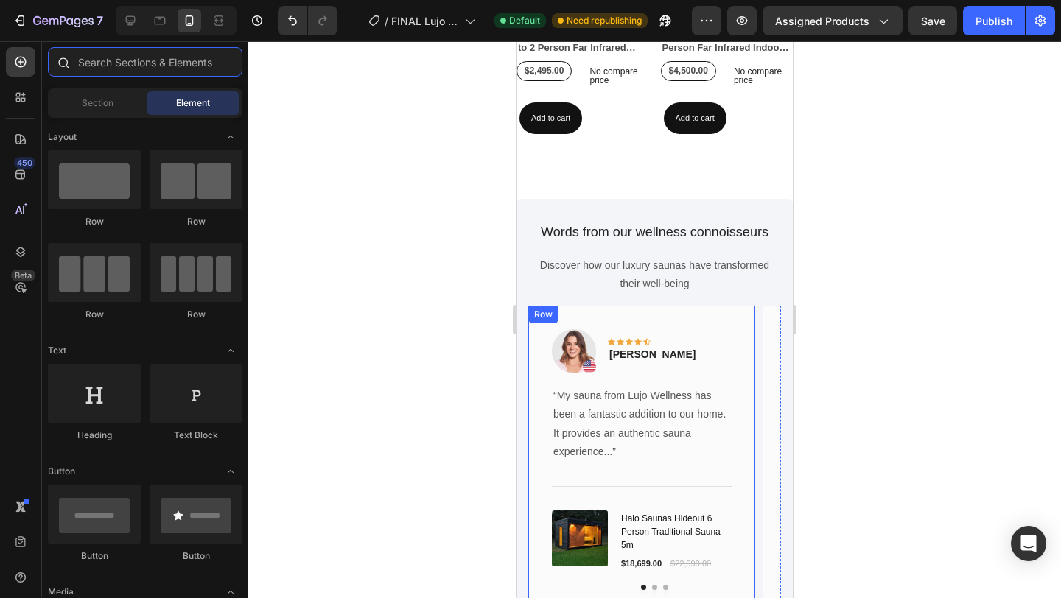
click at [105, 69] on input "text" at bounding box center [145, 61] width 194 height 29
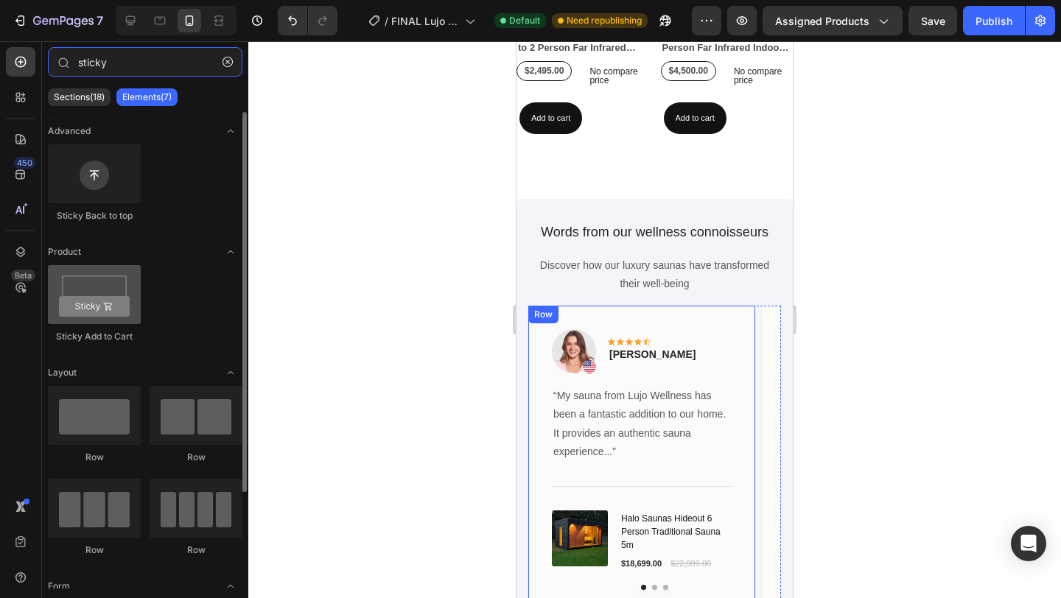
type input "sticky"
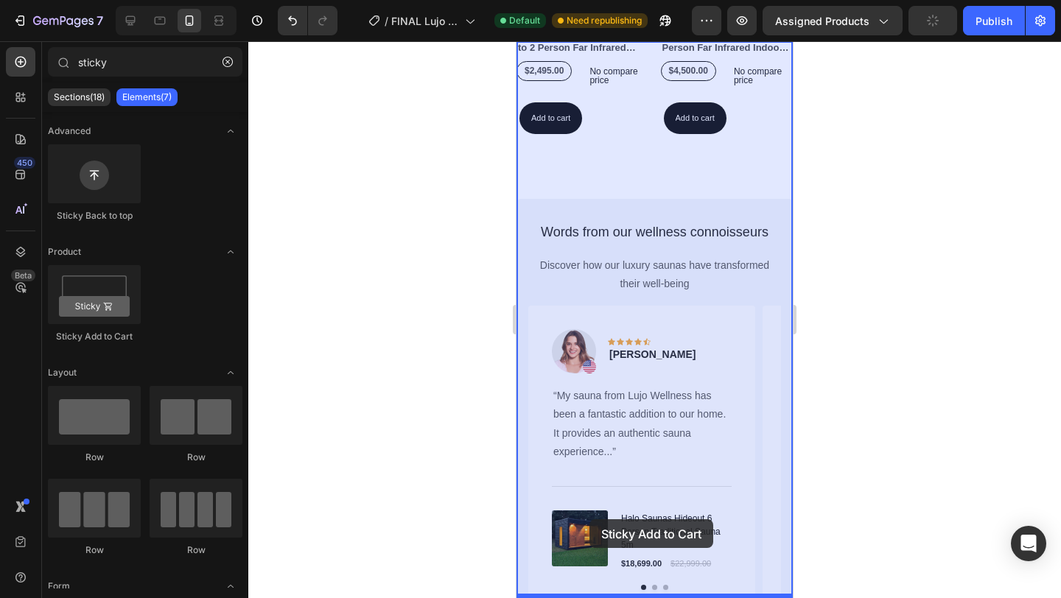
drag, startPoint x: 631, startPoint y: 327, endPoint x: 592, endPoint y: 519, distance: 195.5
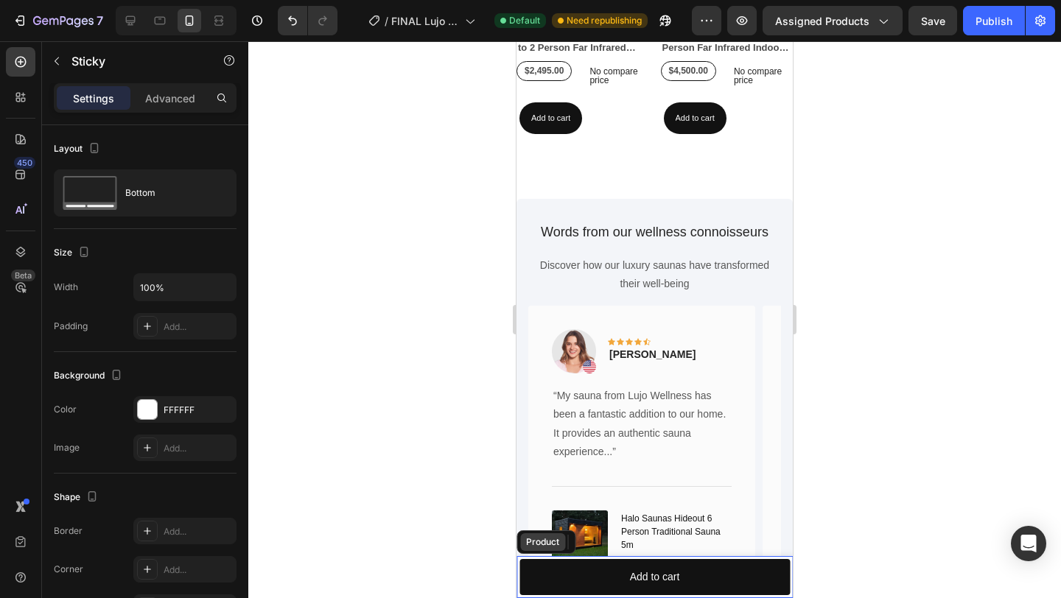
click at [533, 539] on div "Product" at bounding box center [542, 542] width 39 height 13
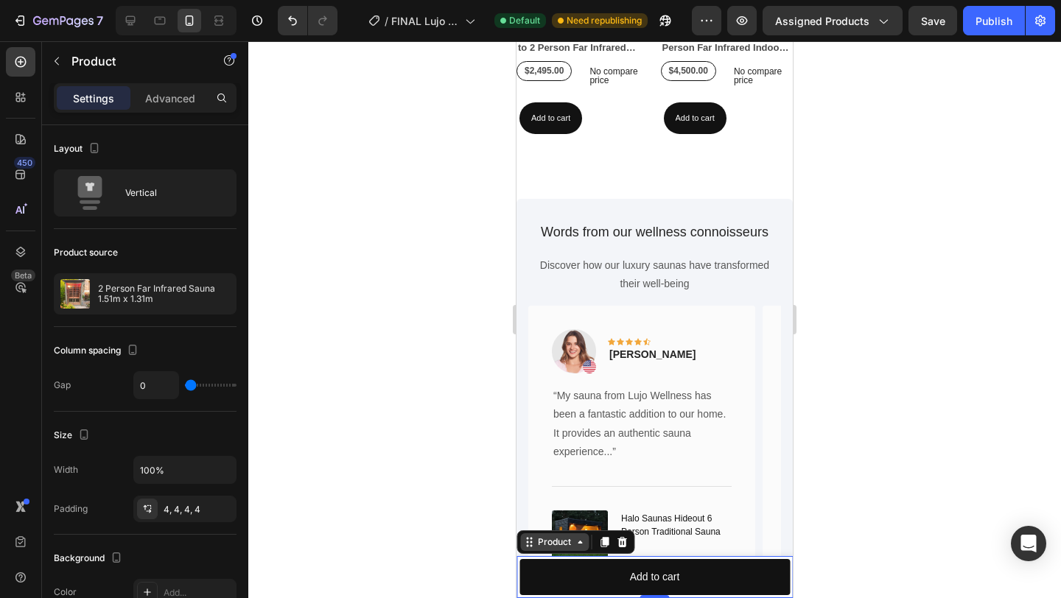
click at [535, 547] on div "Product" at bounding box center [554, 542] width 39 height 13
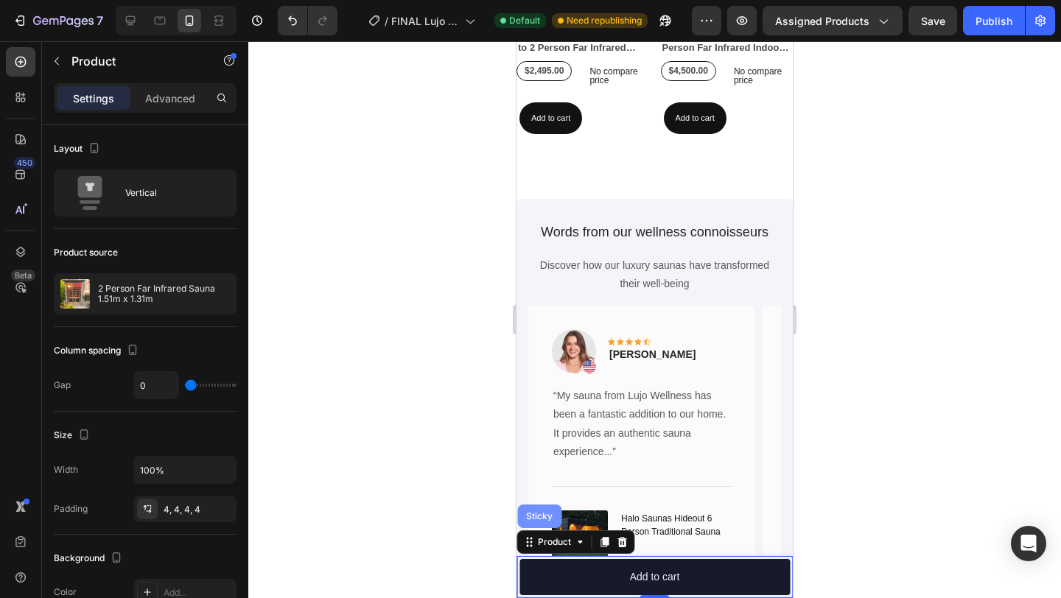
click at [536, 521] on div "Sticky" at bounding box center [539, 517] width 44 height 24
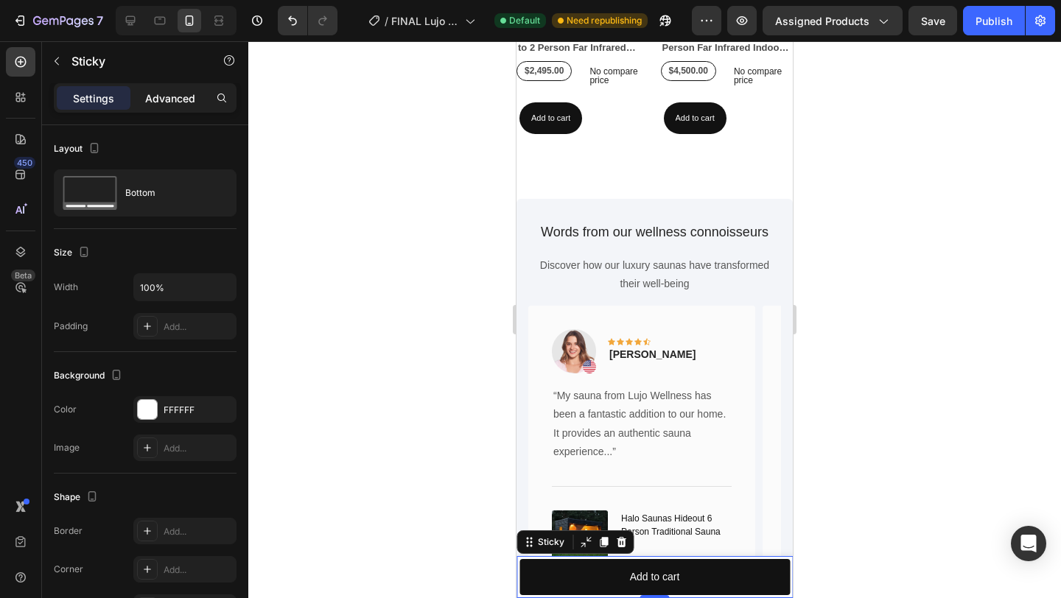
click at [189, 104] on p "Advanced" at bounding box center [170, 98] width 50 height 15
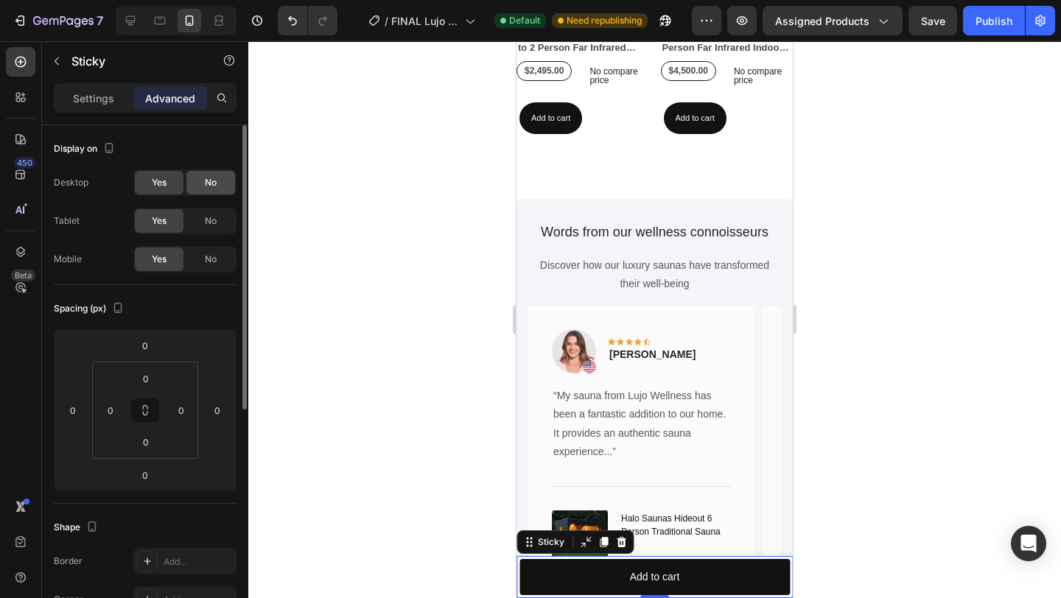
click at [211, 192] on div "No" at bounding box center [210, 183] width 49 height 24
click at [221, 227] on div "No" at bounding box center [210, 221] width 49 height 24
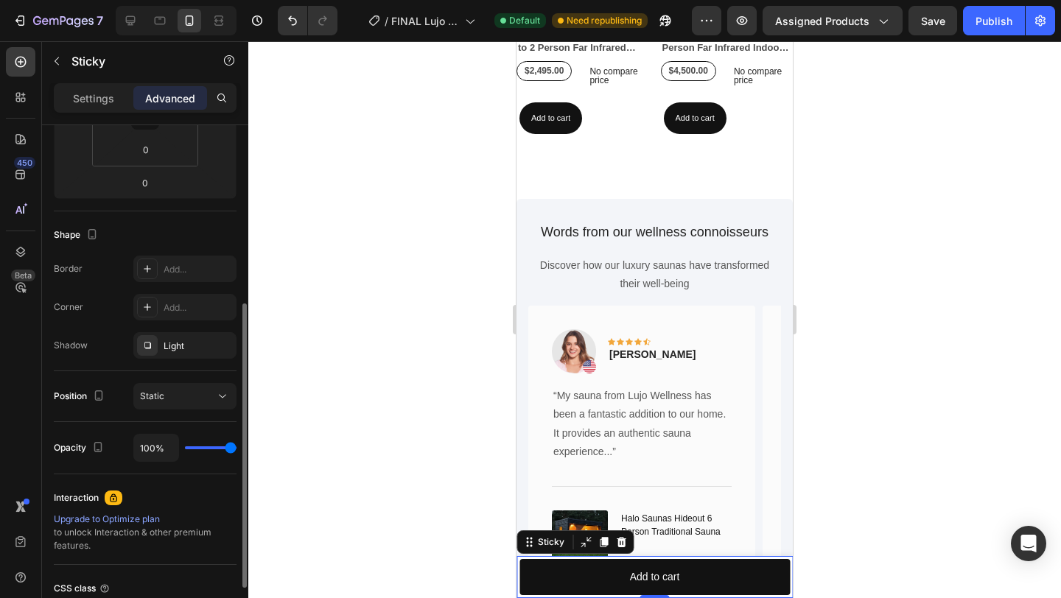
scroll to position [288, 0]
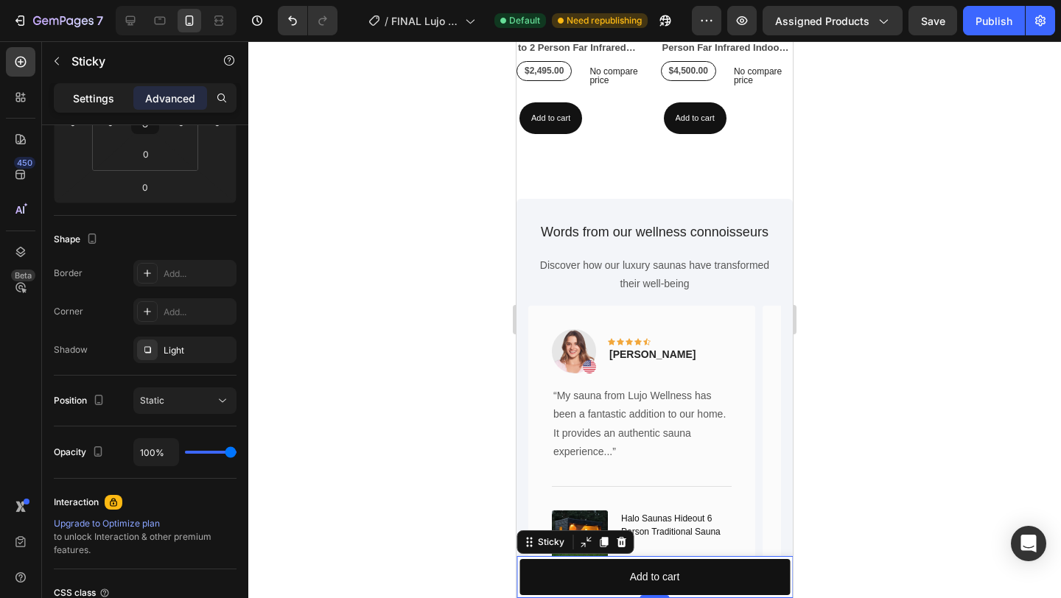
click at [105, 88] on div "Settings" at bounding box center [94, 98] width 74 height 24
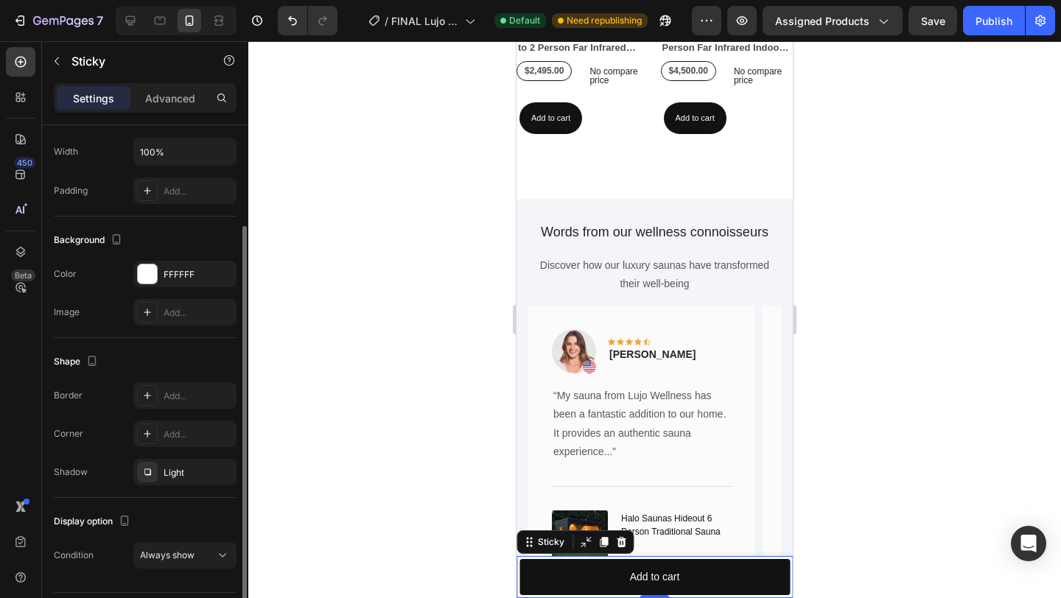
scroll to position [130, 0]
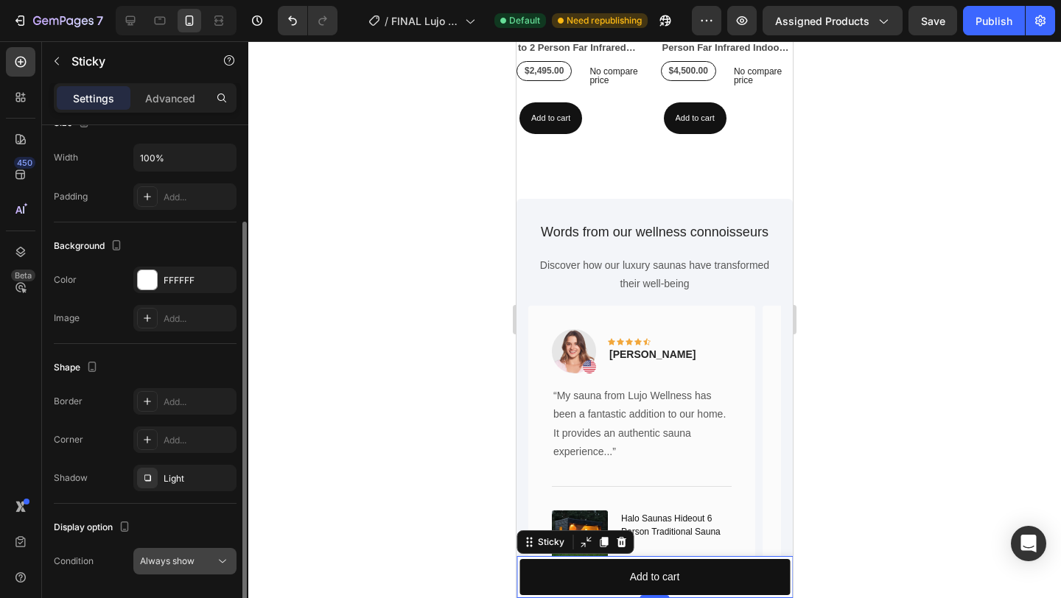
click at [167, 564] on span "Always show" at bounding box center [167, 560] width 55 height 11
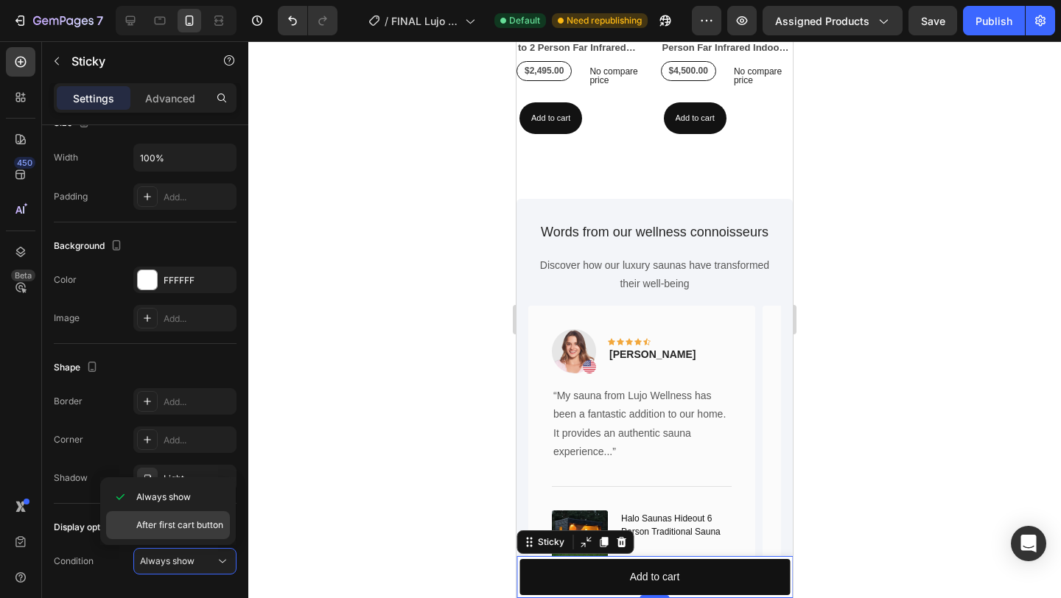
click at [180, 517] on div "After first cart button" at bounding box center [168, 525] width 124 height 28
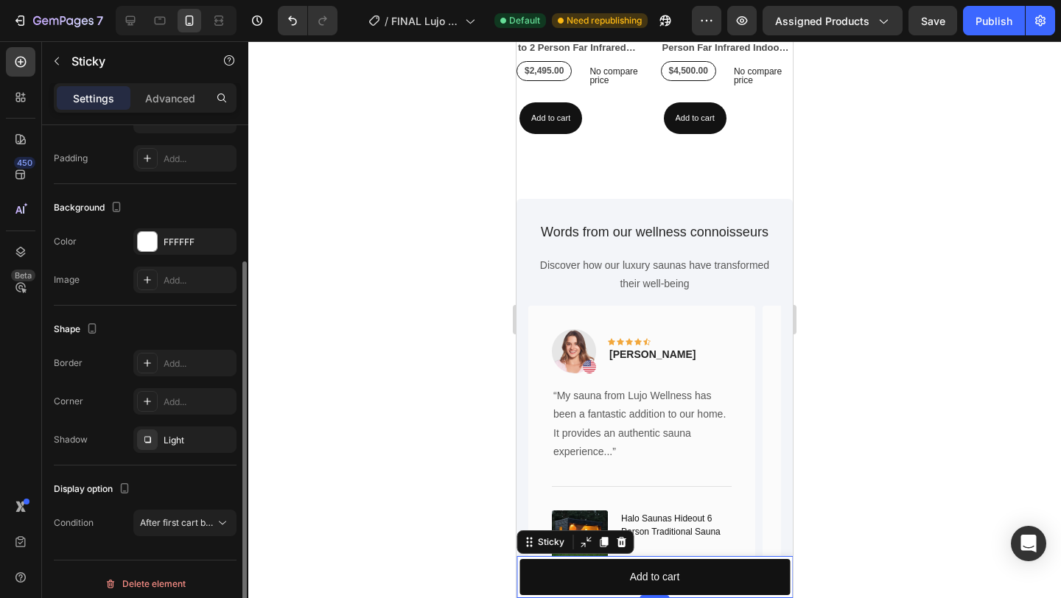
scroll to position [177, 0]
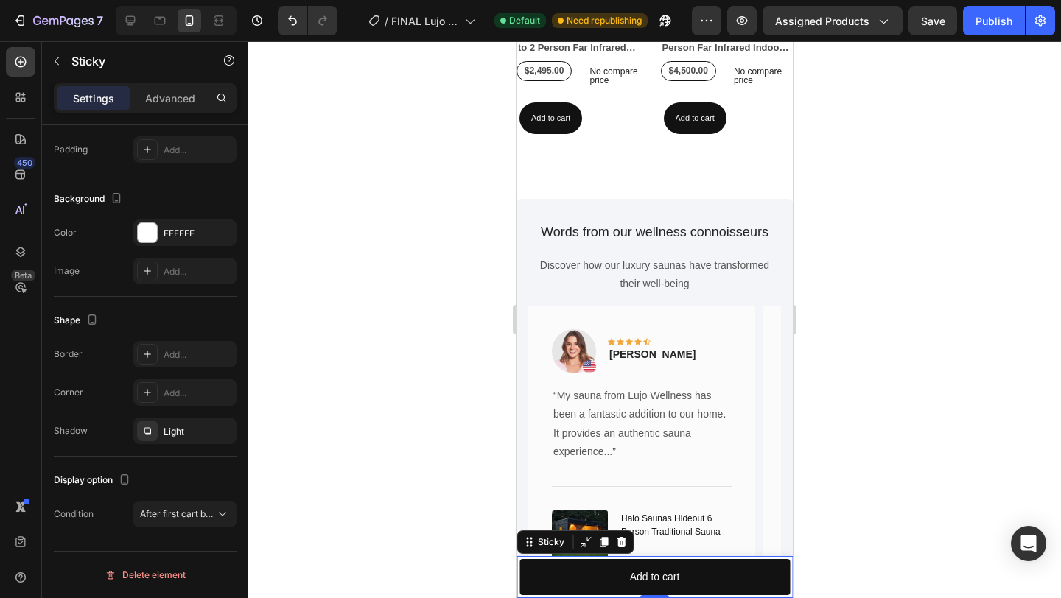
click at [142, 32] on div at bounding box center [176, 20] width 121 height 29
click at [136, 29] on div at bounding box center [131, 21] width 24 height 24
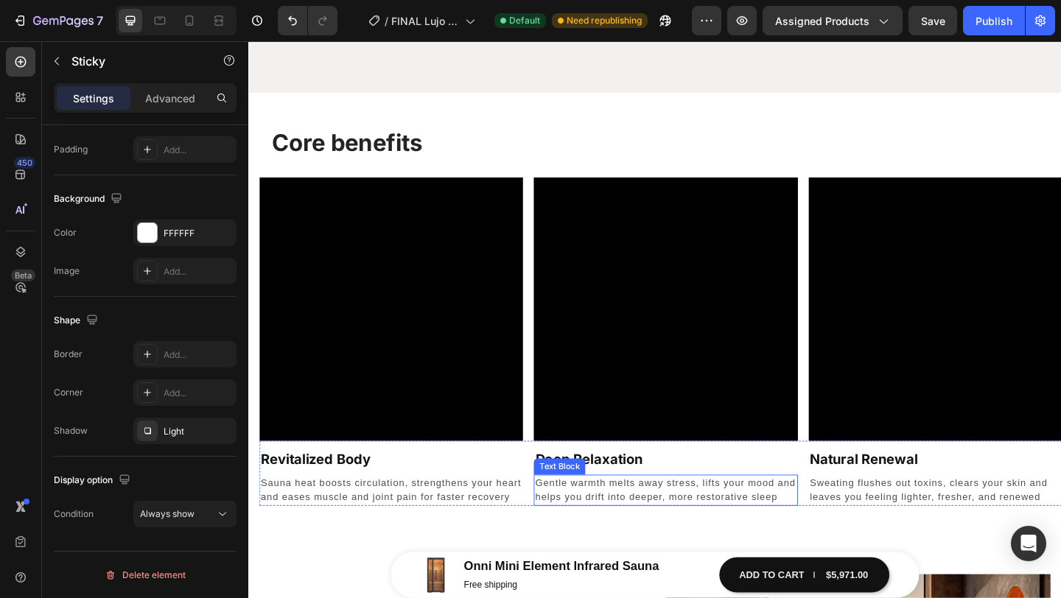
scroll to position [1284, 0]
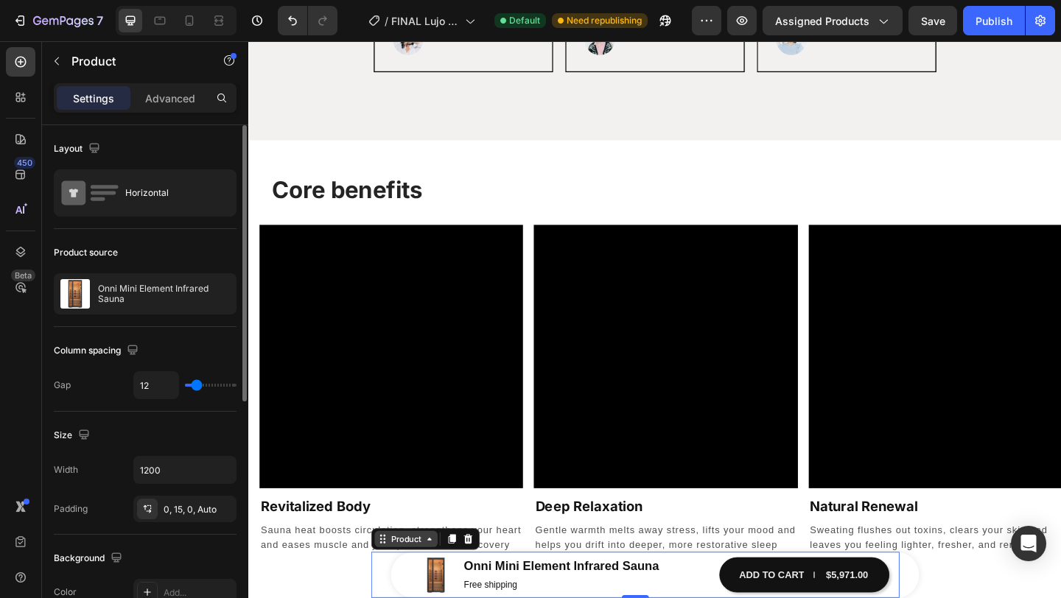
click at [415, 583] on div "Product" at bounding box center [419, 582] width 39 height 13
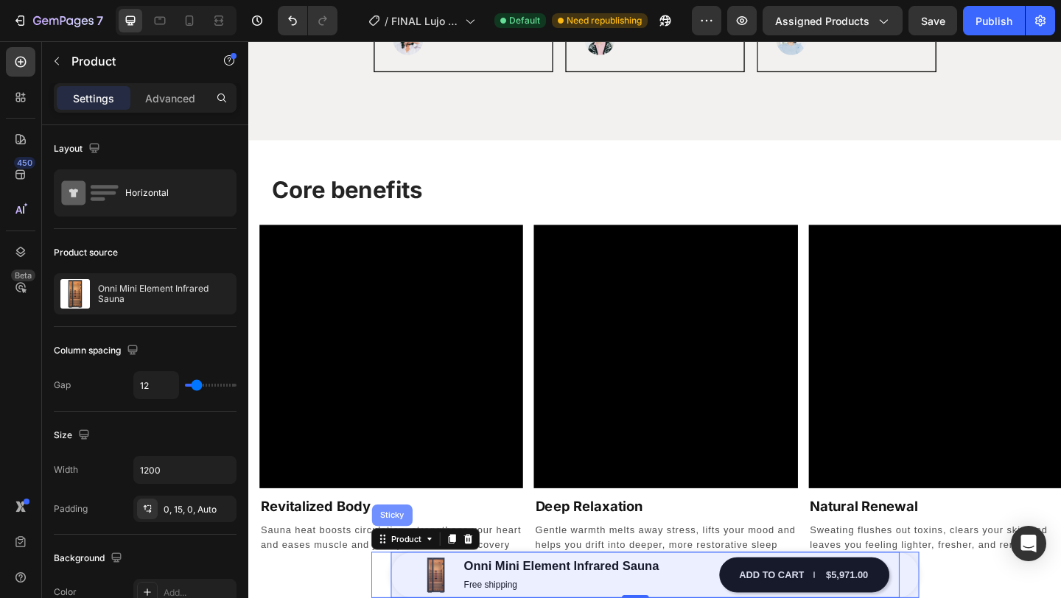
click at [397, 559] on div "Sticky" at bounding box center [404, 557] width 32 height 9
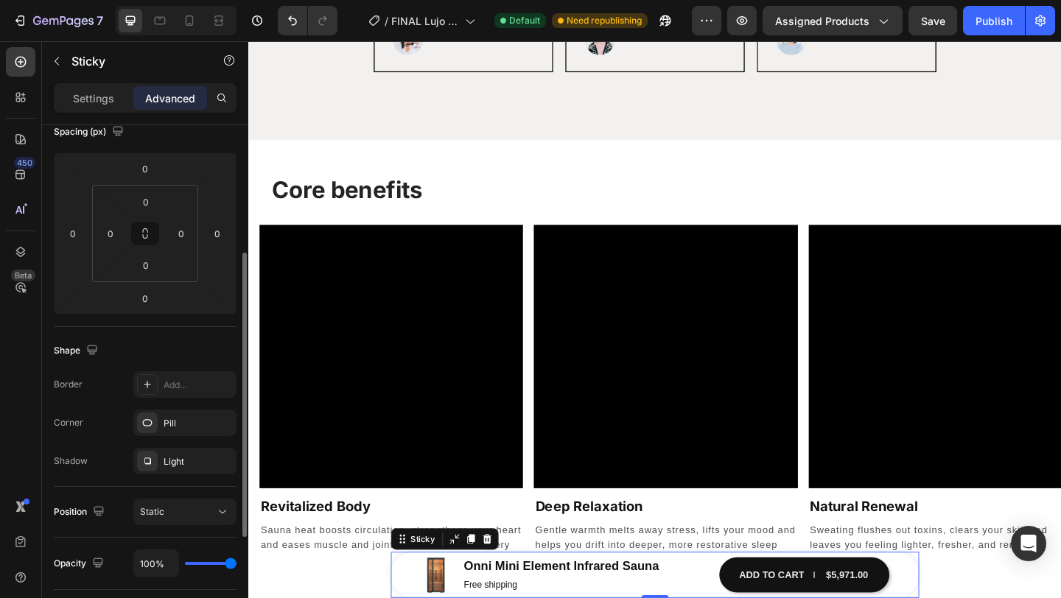
scroll to position [218, 0]
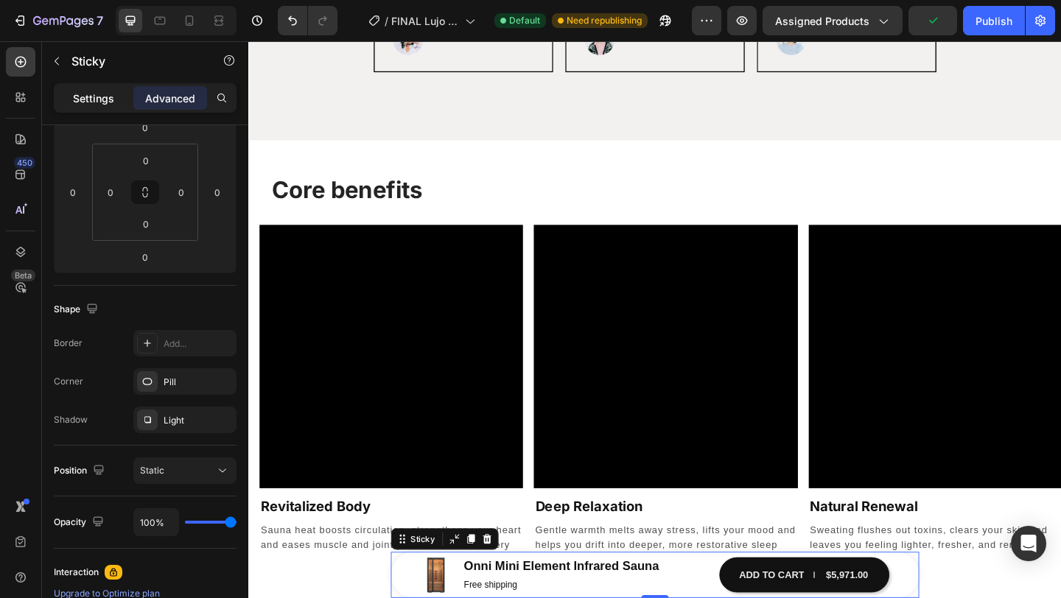
click at [92, 102] on p "Settings" at bounding box center [93, 98] width 41 height 15
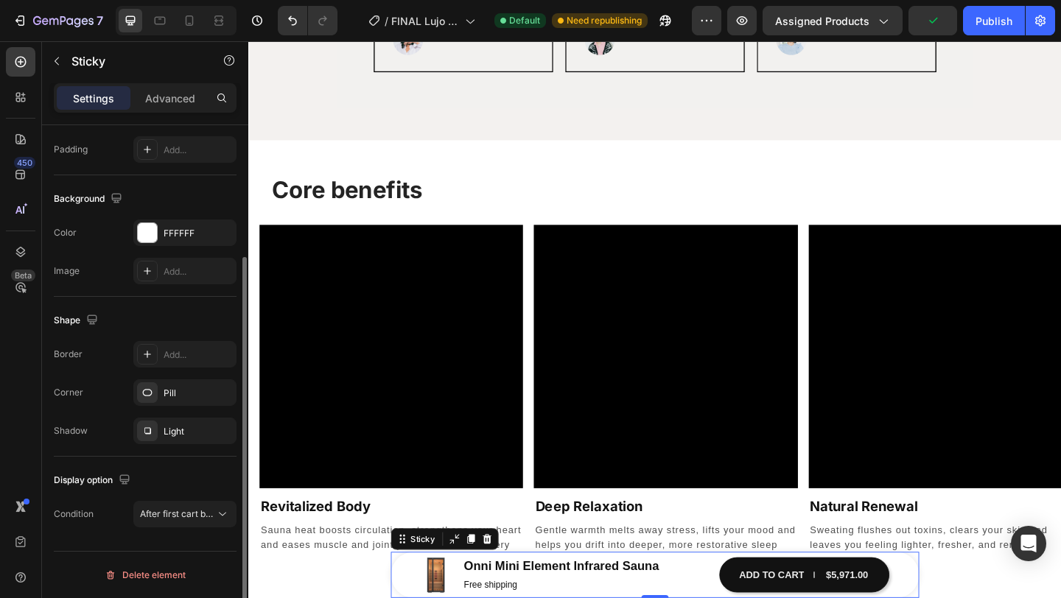
scroll to position [177, 0]
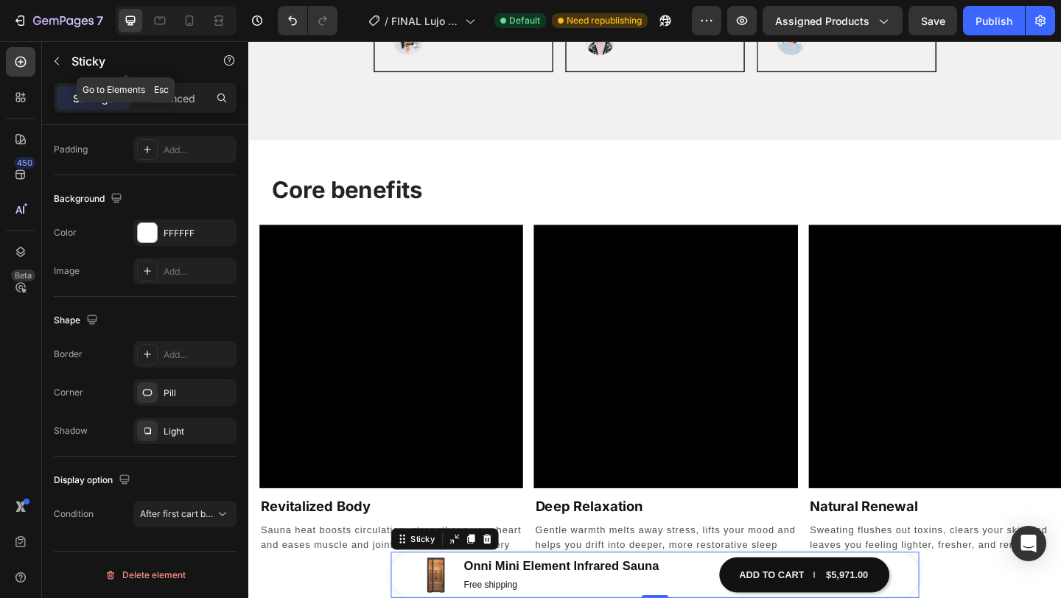
click at [172, 80] on div "Sticky" at bounding box center [126, 62] width 168 height 42
click at [185, 99] on p "Advanced" at bounding box center [170, 98] width 50 height 15
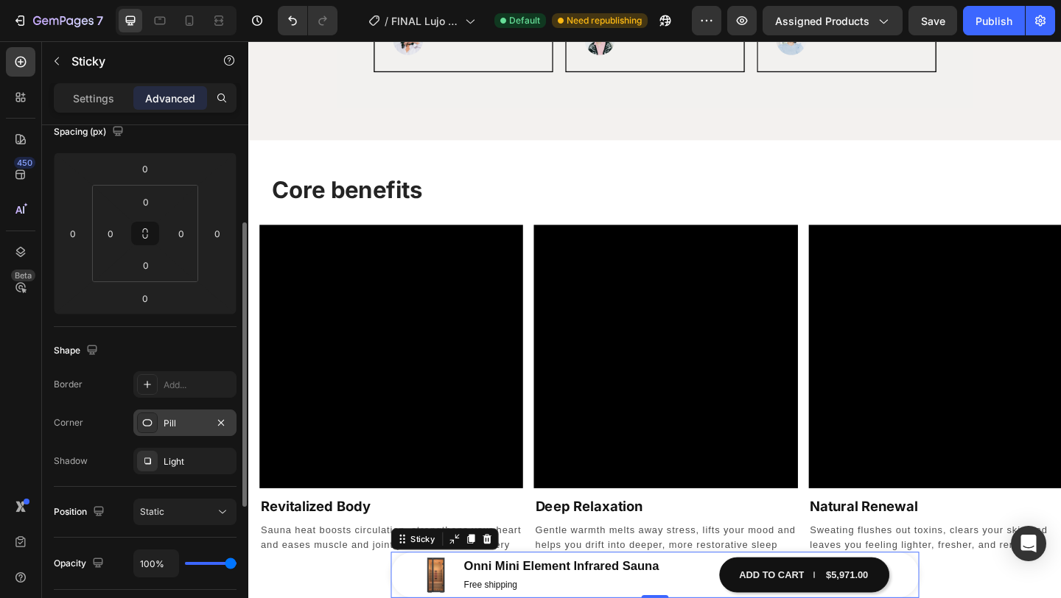
click at [182, 431] on div "Pill" at bounding box center [184, 423] width 103 height 27
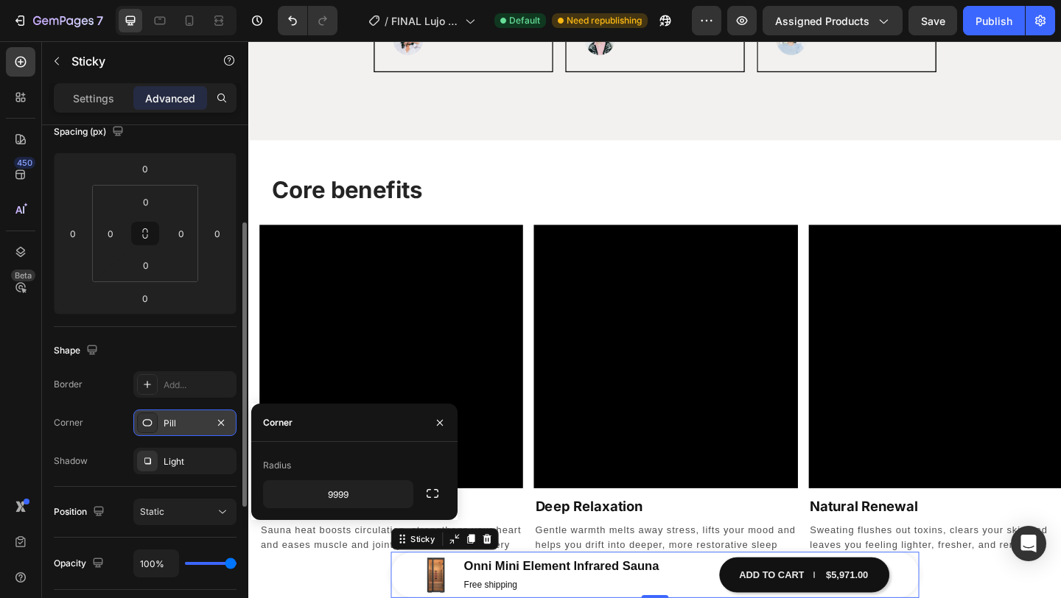
click at [182, 431] on div "Pill" at bounding box center [184, 423] width 103 height 27
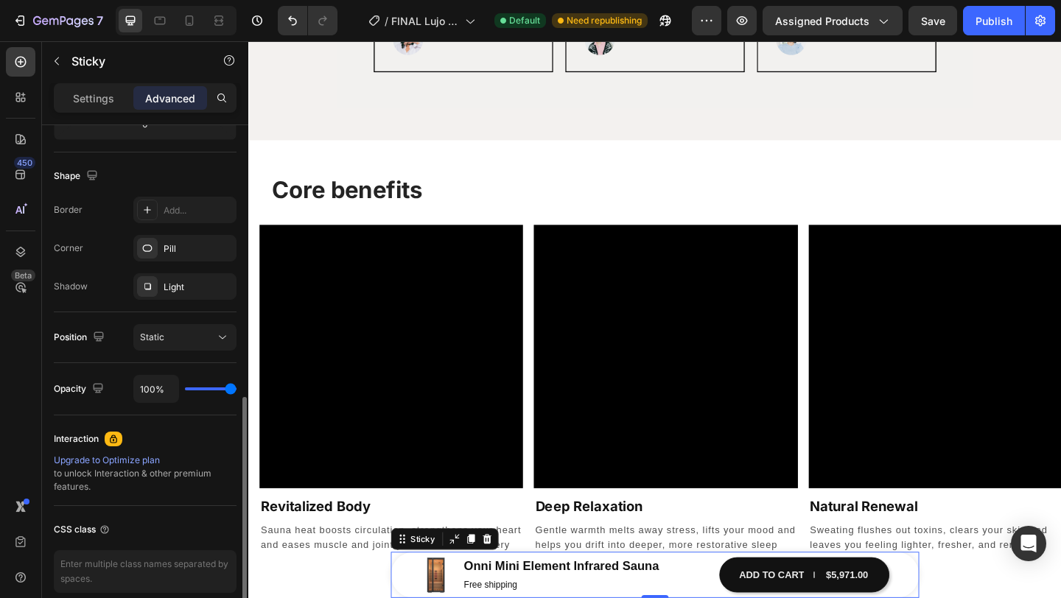
scroll to position [346, 0]
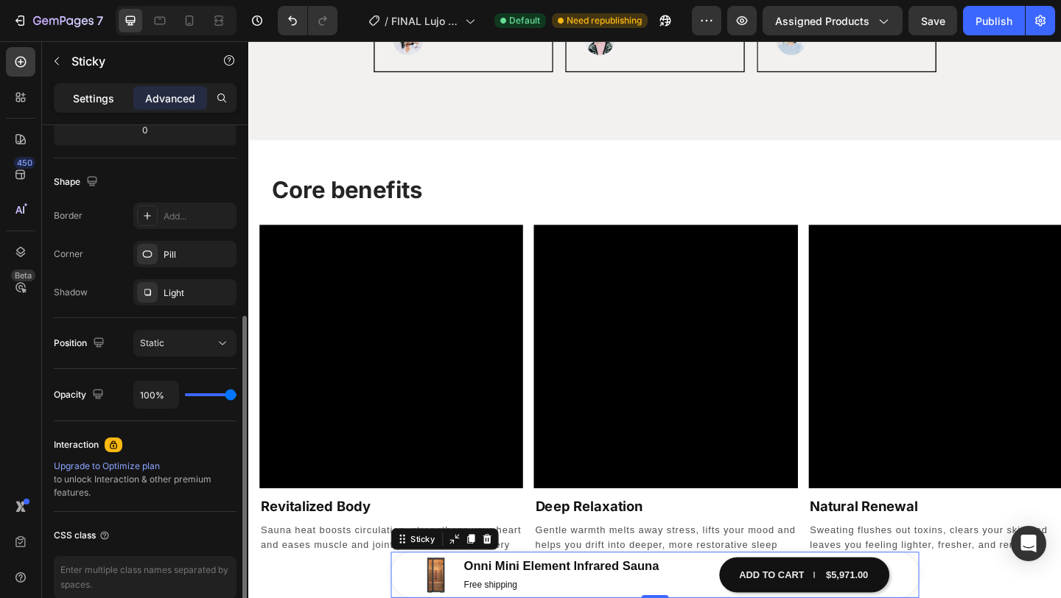
click at [103, 102] on p "Settings" at bounding box center [93, 98] width 41 height 15
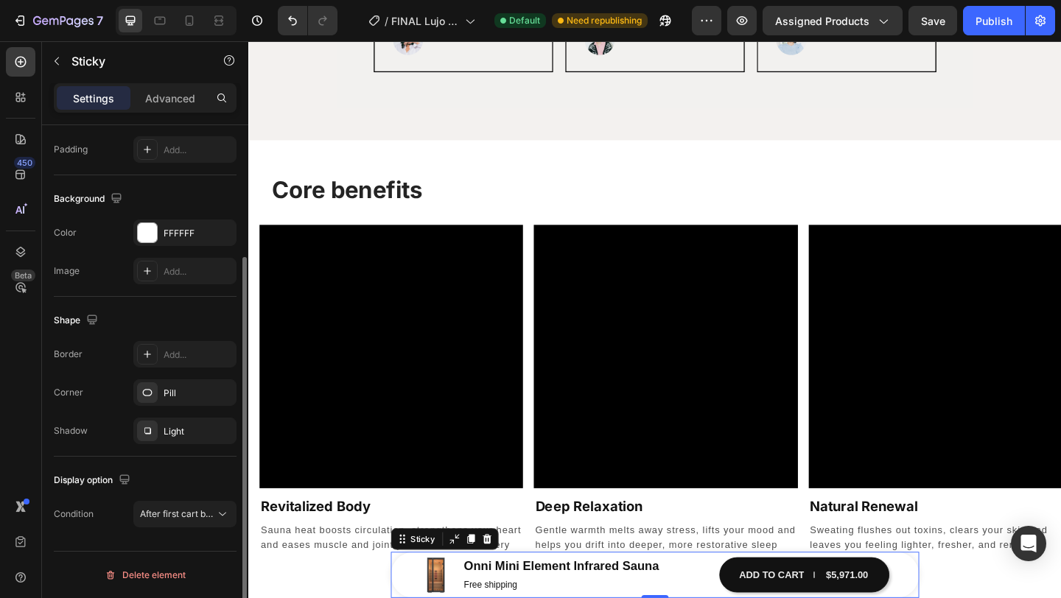
scroll to position [177, 0]
click at [183, 388] on div "Pill" at bounding box center [185, 393] width 43 height 13
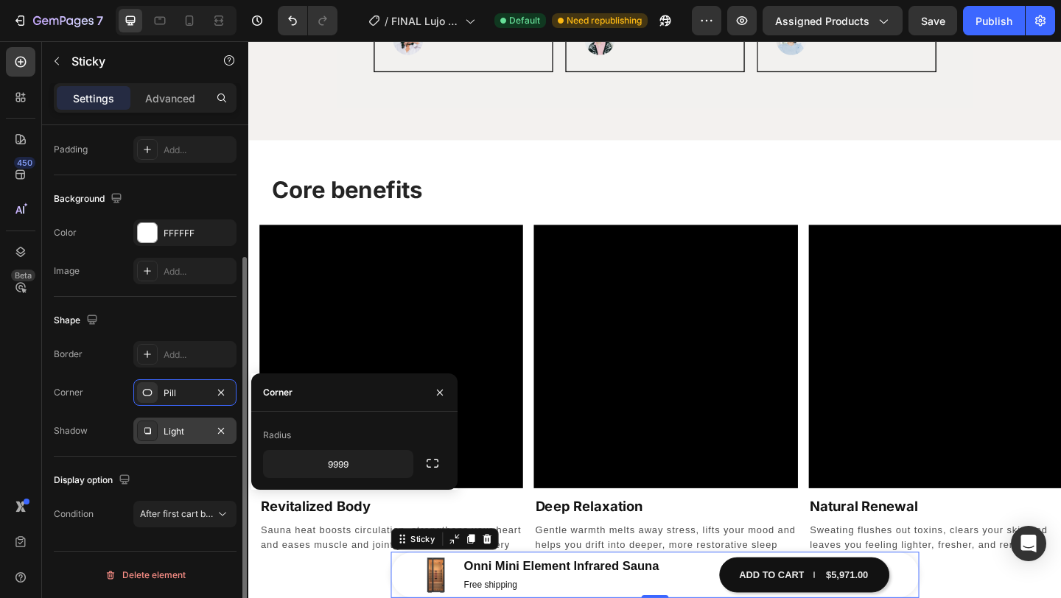
click at [178, 424] on div "Light" at bounding box center [184, 431] width 103 height 27
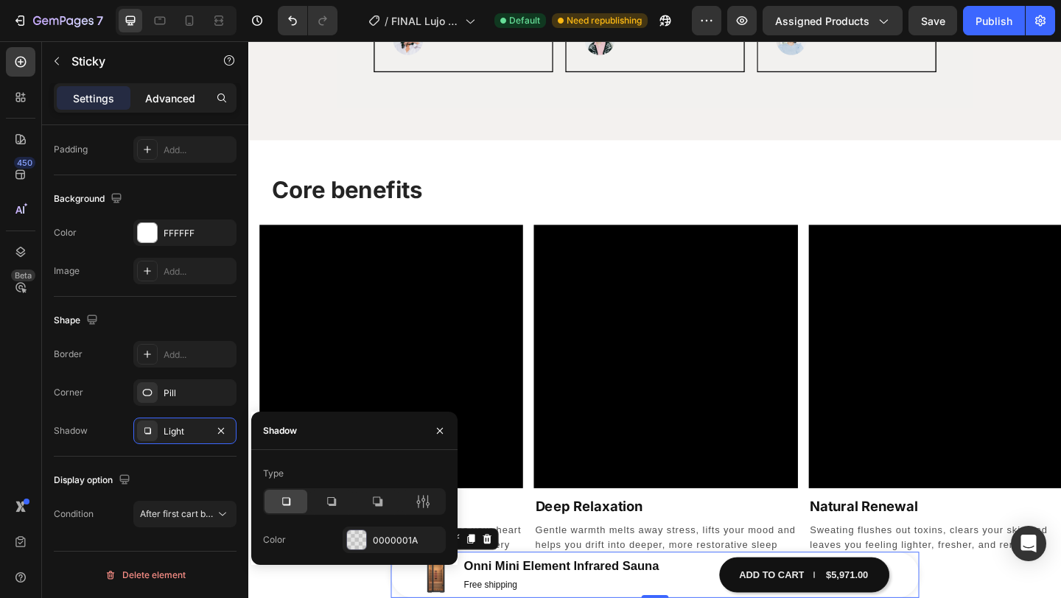
click at [167, 99] on p "Advanced" at bounding box center [170, 98] width 50 height 15
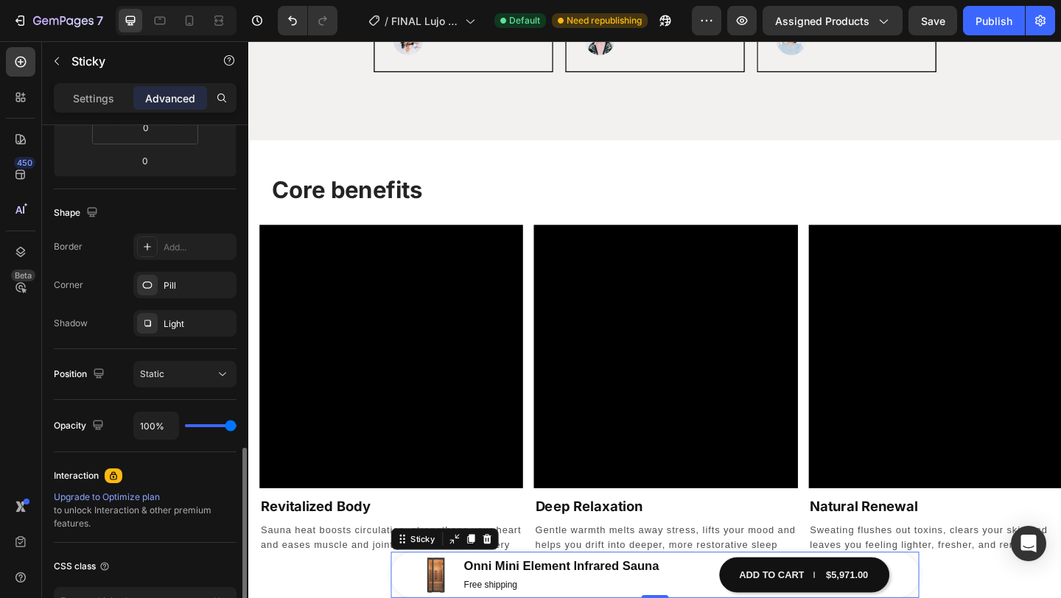
scroll to position [417, 0]
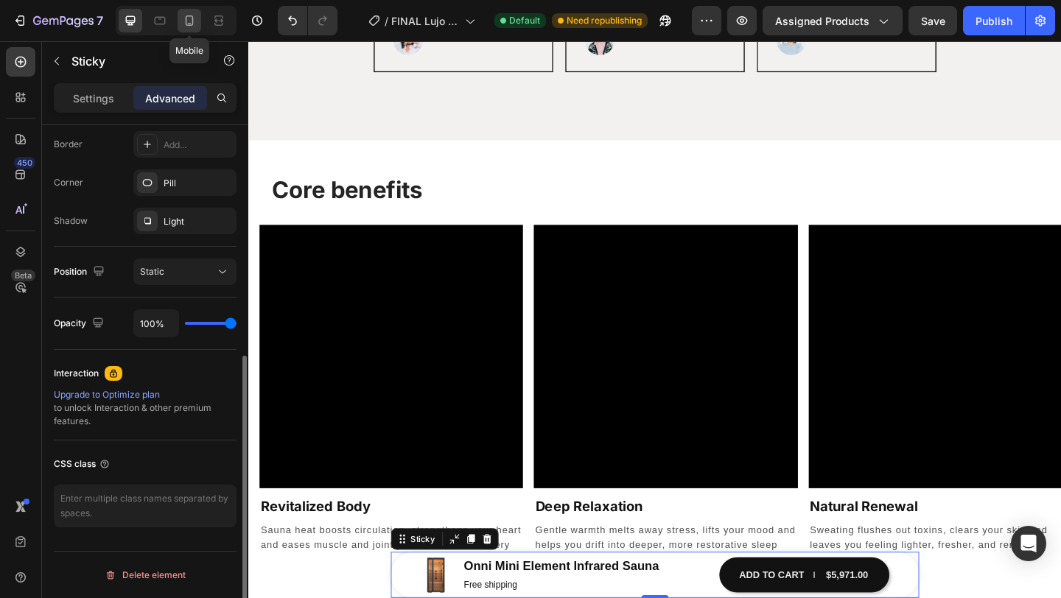
click at [192, 20] on icon at bounding box center [189, 20] width 15 height 15
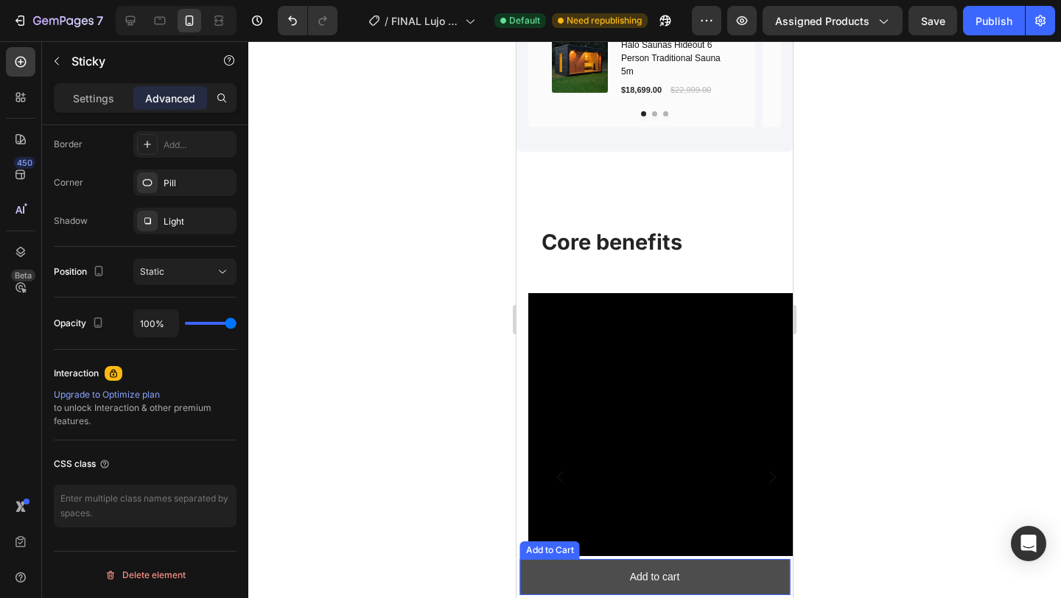
scroll to position [1221, 0]
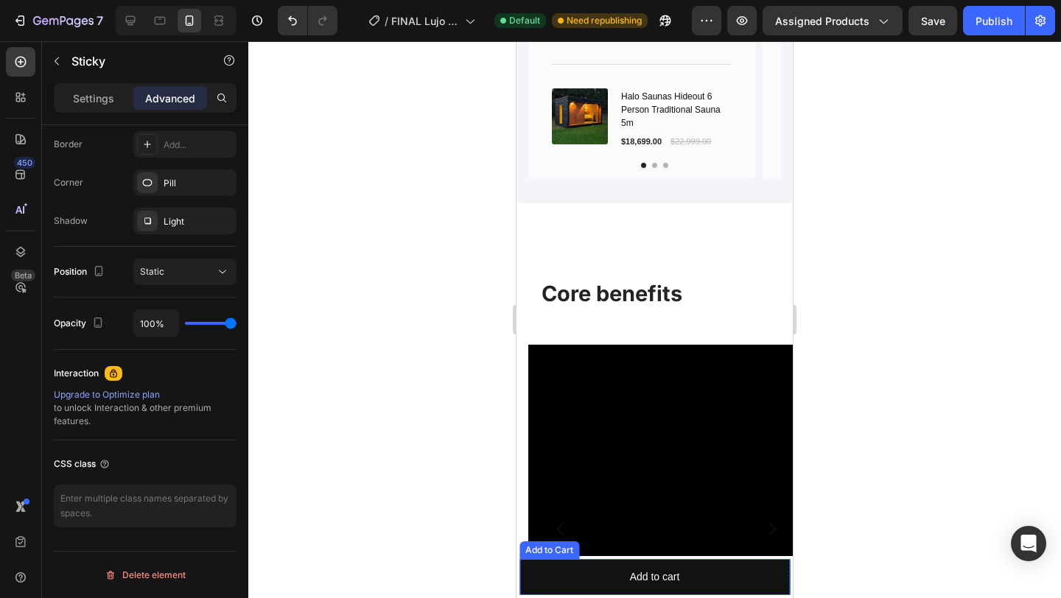
click at [563, 555] on div "Add to Cart" at bounding box center [549, 550] width 60 height 18
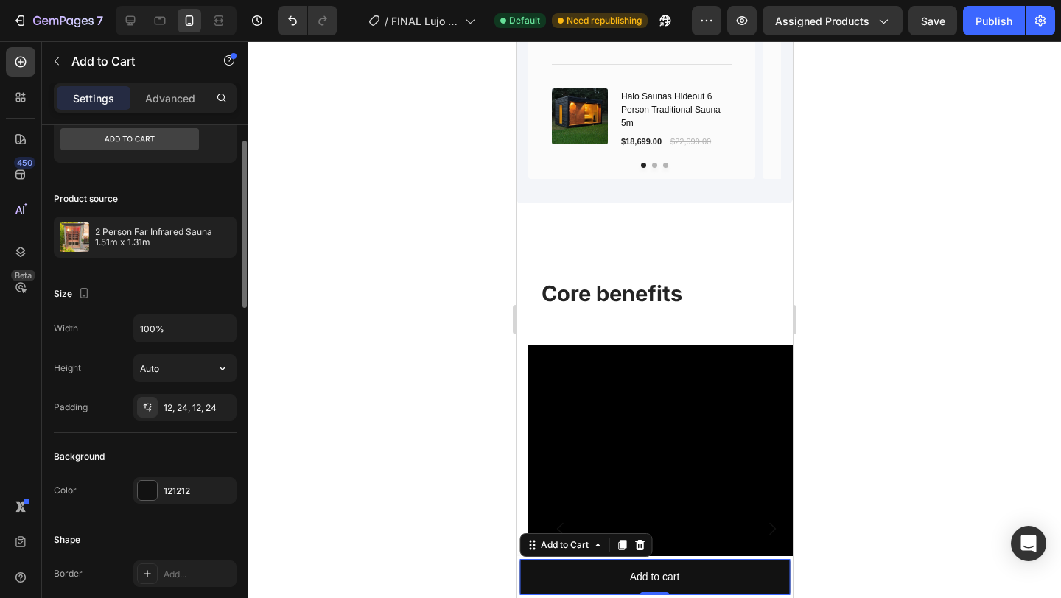
scroll to position [63, 0]
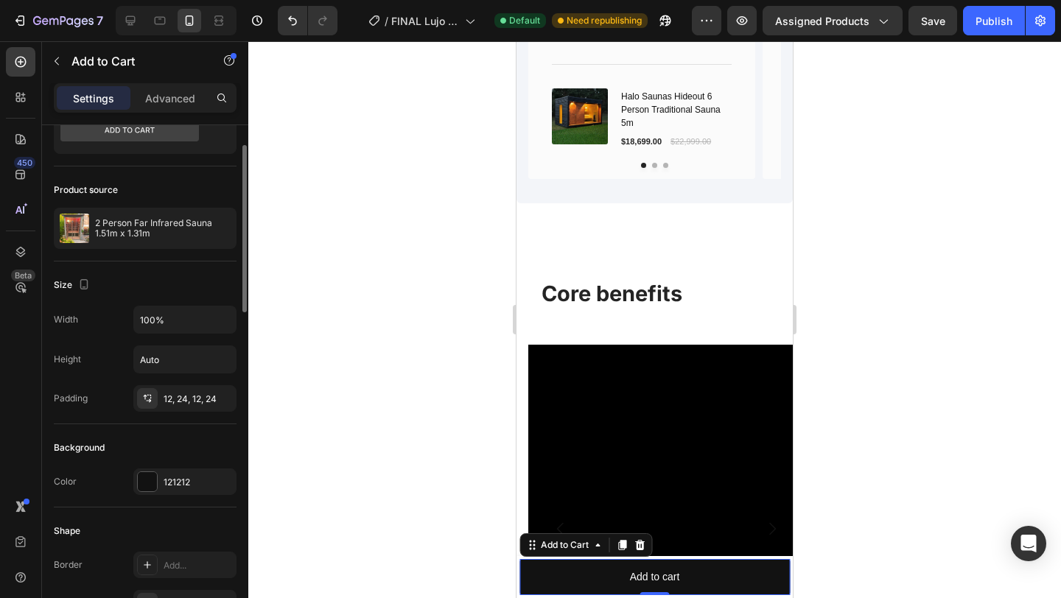
click at [185, 110] on div "Settings Advanced" at bounding box center [145, 97] width 183 height 29
click at [183, 101] on p "Advanced" at bounding box center [170, 98] width 50 height 15
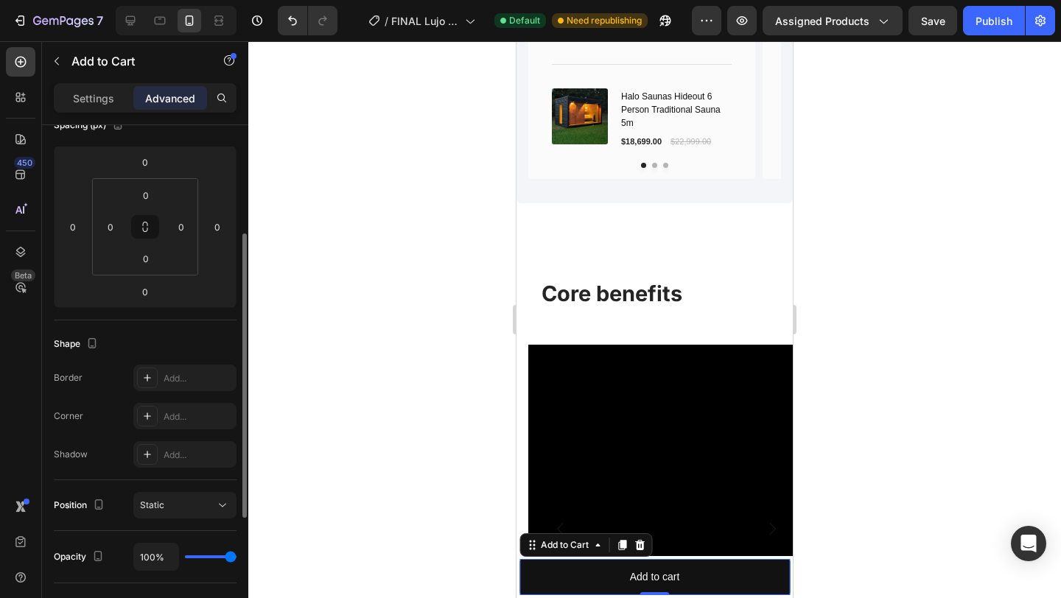
scroll to position [188, 0]
click at [210, 384] on div "Add..." at bounding box center [184, 373] width 103 height 27
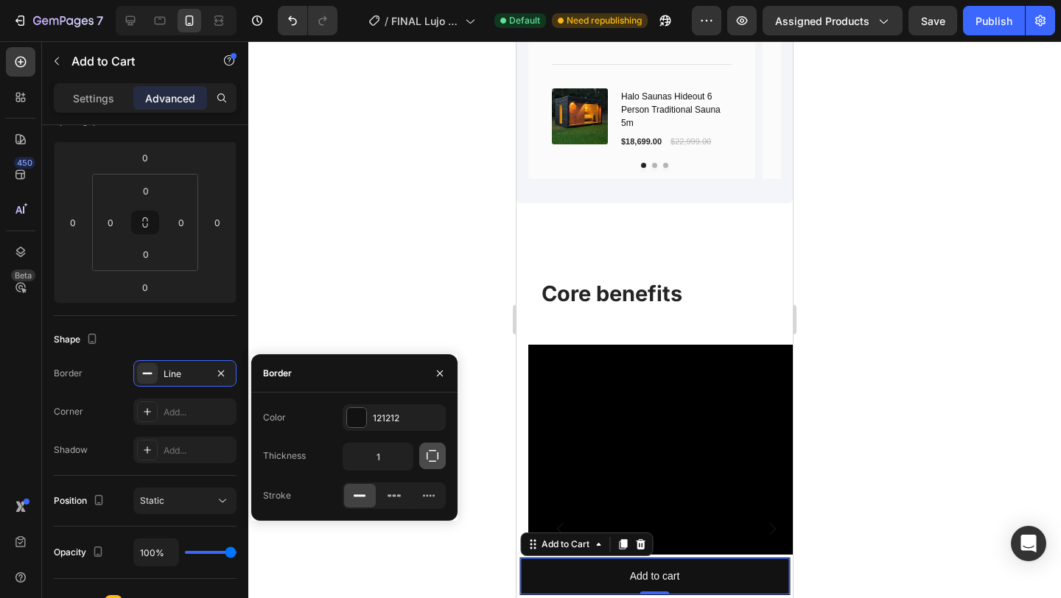
click at [427, 456] on icon "button" at bounding box center [432, 456] width 15 height 15
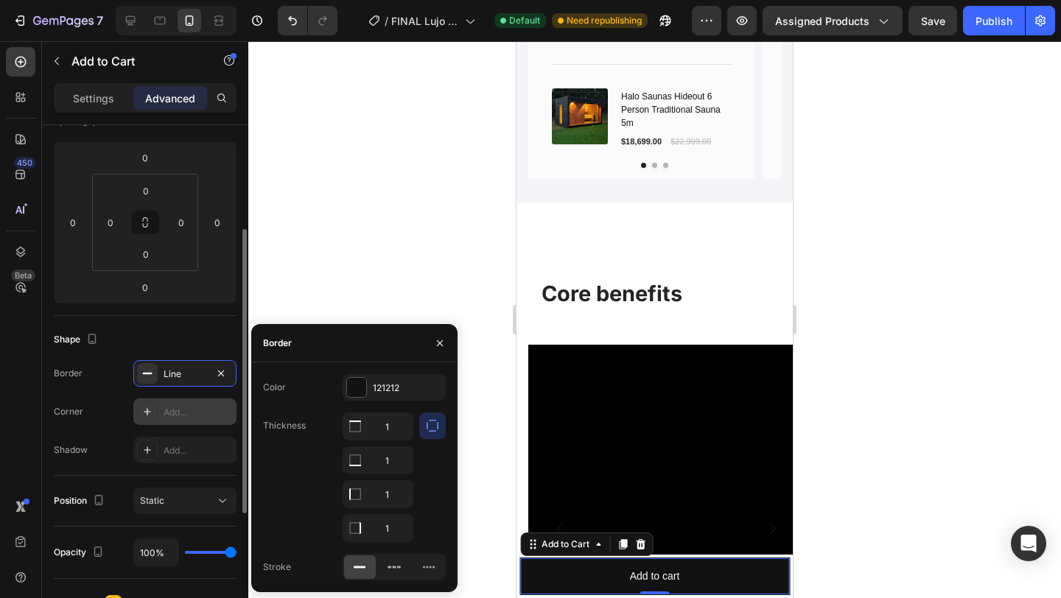
click at [192, 408] on div "Add..." at bounding box center [198, 412] width 69 height 13
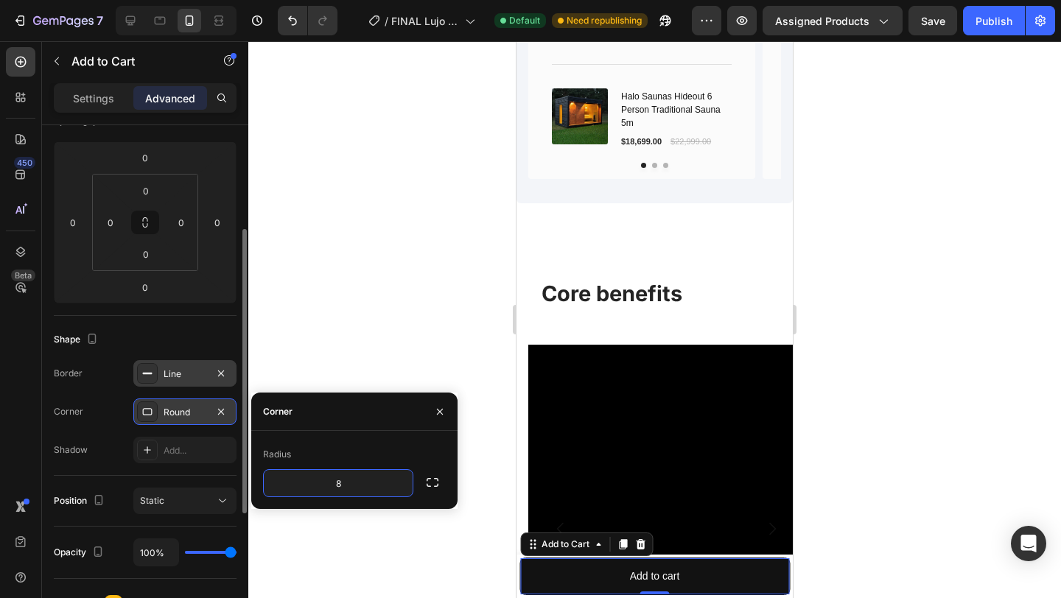
click at [187, 386] on div "Line" at bounding box center [184, 373] width 103 height 27
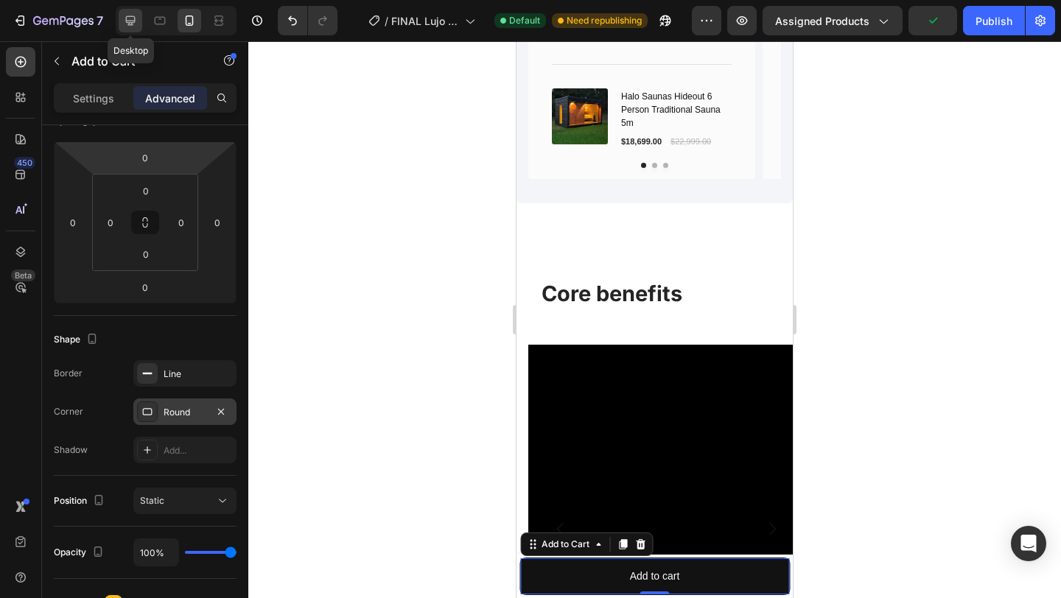
click at [131, 24] on icon at bounding box center [131, 21] width 10 height 10
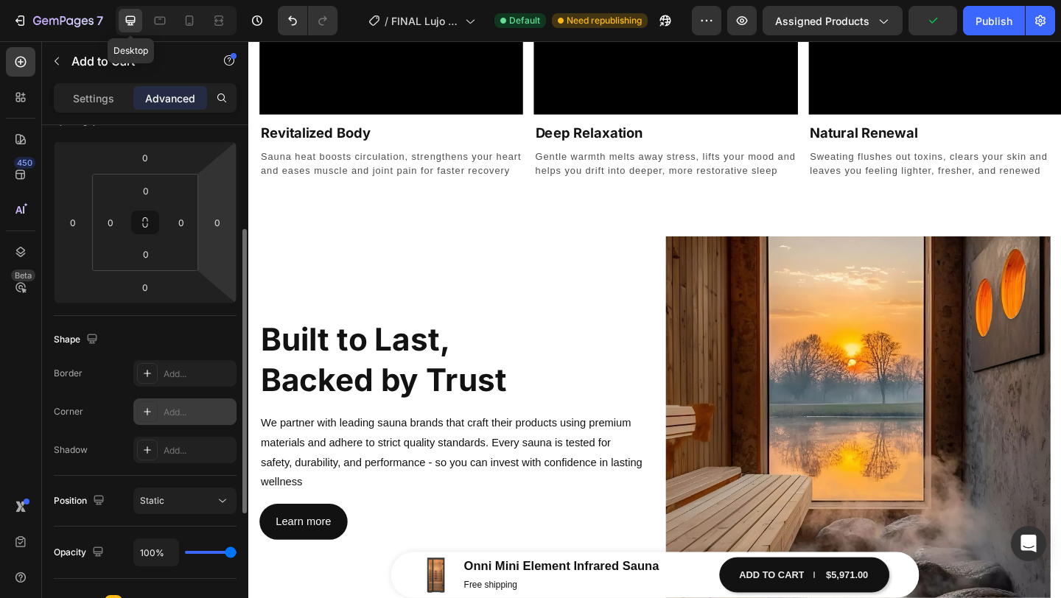
scroll to position [1629, 0]
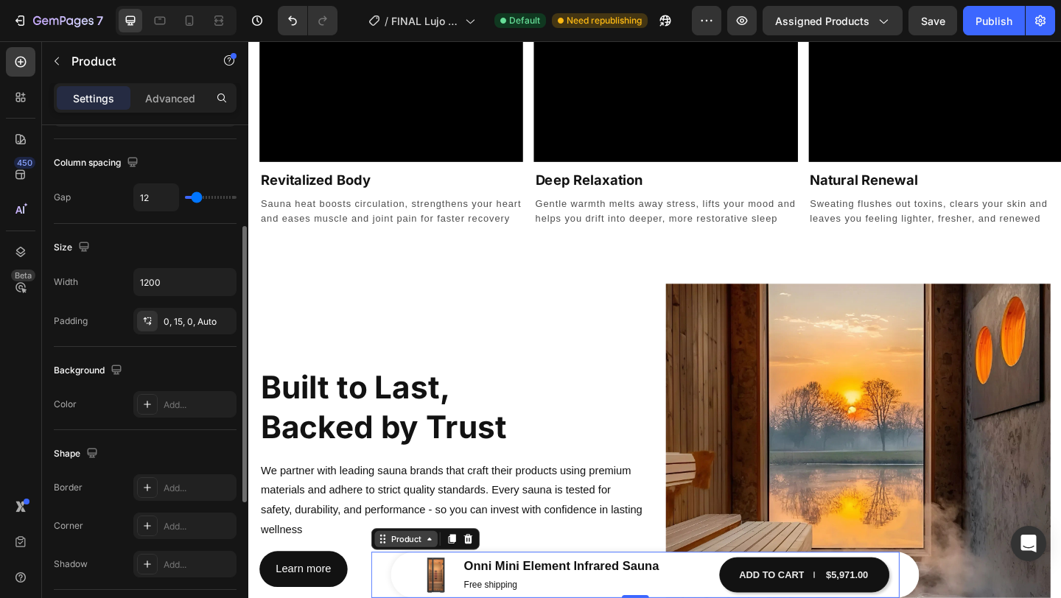
click at [406, 585] on div "Product" at bounding box center [419, 582] width 39 height 13
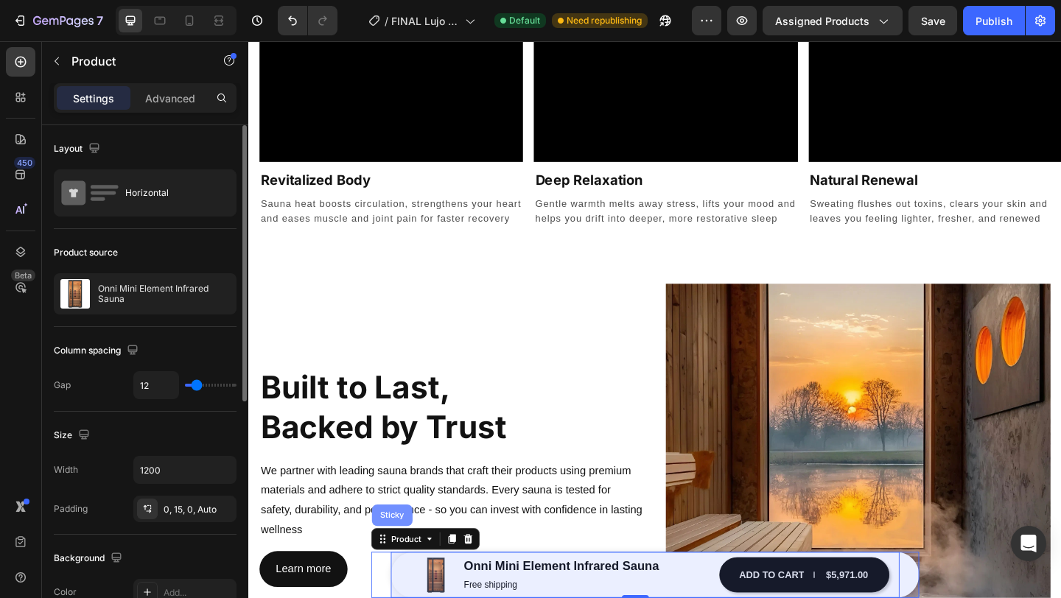
click at [406, 560] on div "Sticky" at bounding box center [404, 557] width 32 height 9
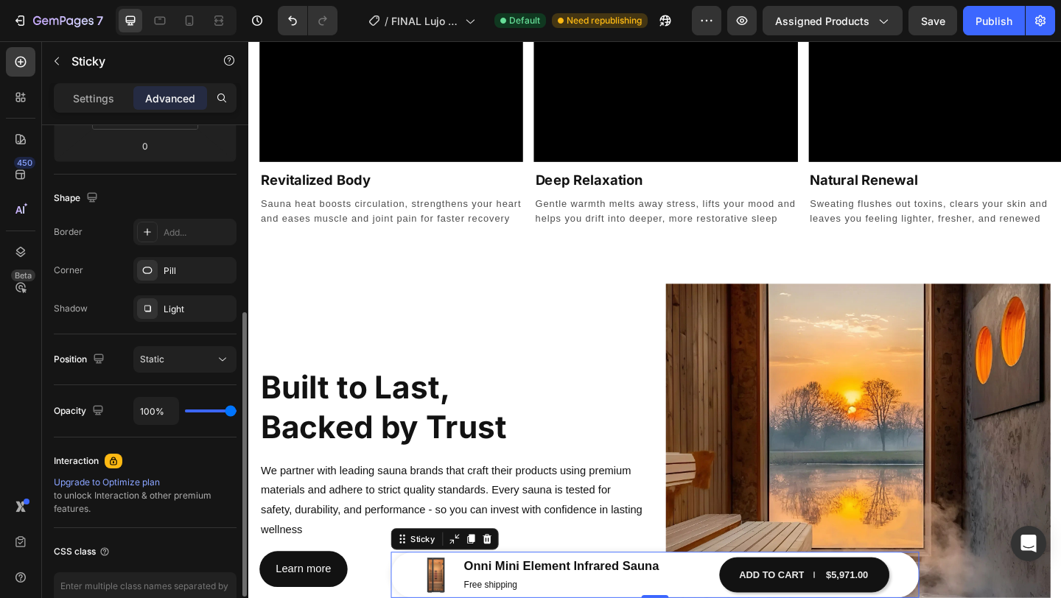
scroll to position [333, 0]
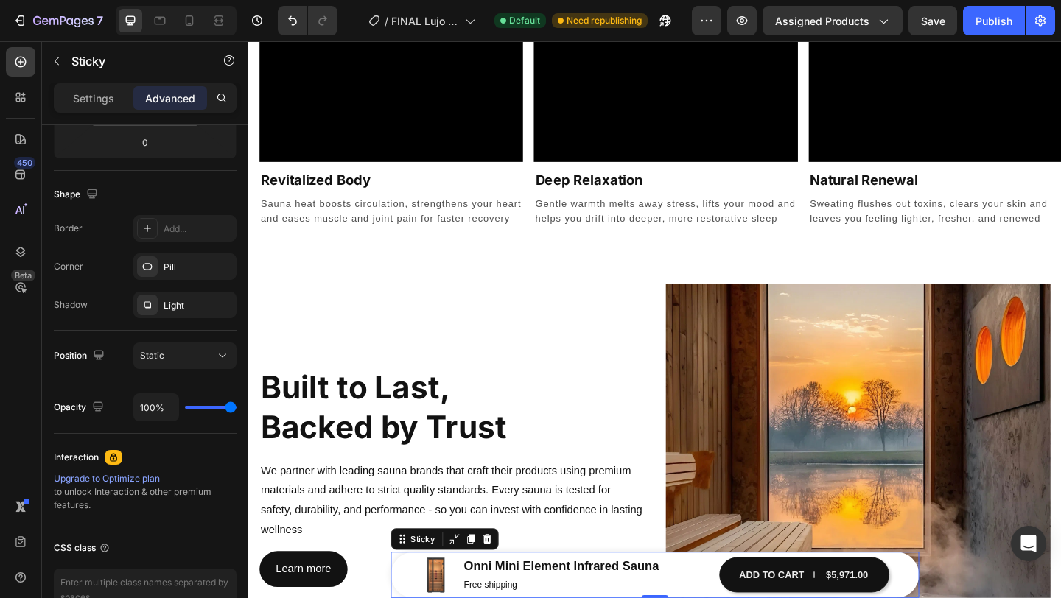
click at [179, 35] on div "7 Version history / FINAL Lujo main product page Default Need republishing Prev…" at bounding box center [530, 21] width 1061 height 42
click at [181, 27] on div at bounding box center [190, 21] width 24 height 24
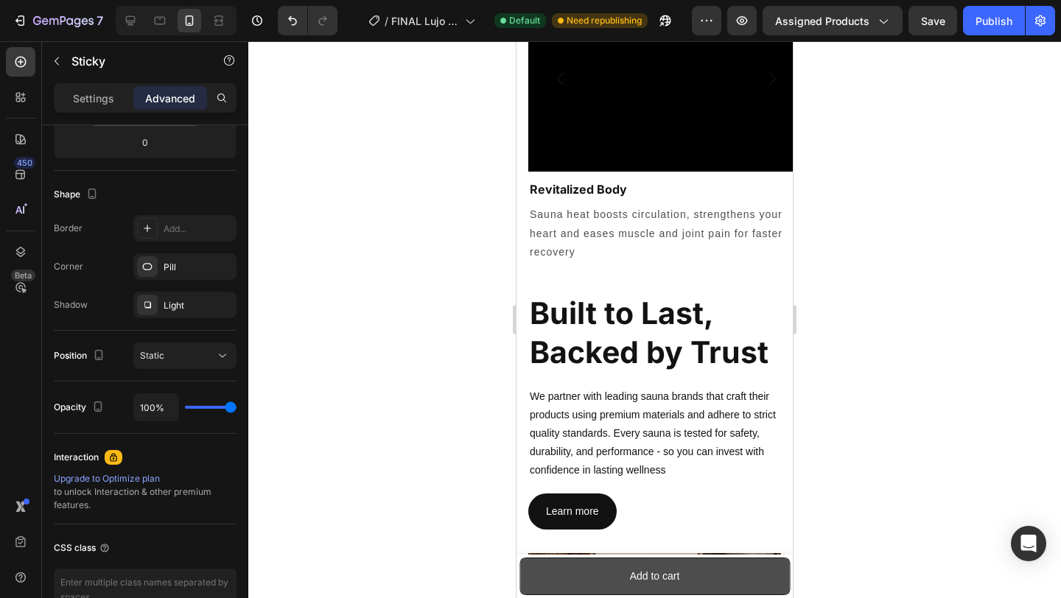
scroll to position [1618, 0]
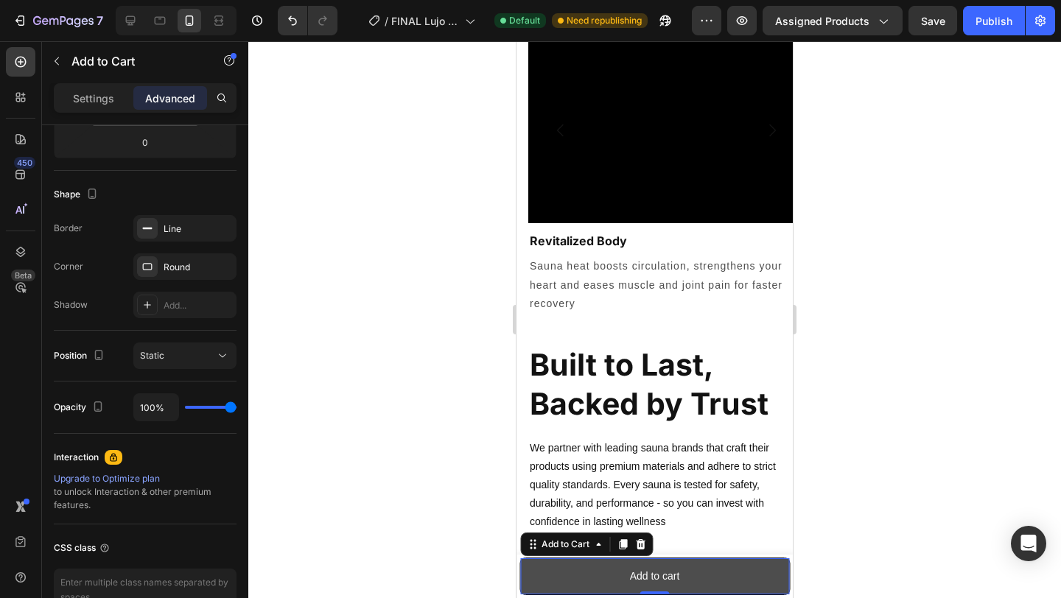
click at [532, 575] on button "Add to cart" at bounding box center [654, 576] width 269 height 36
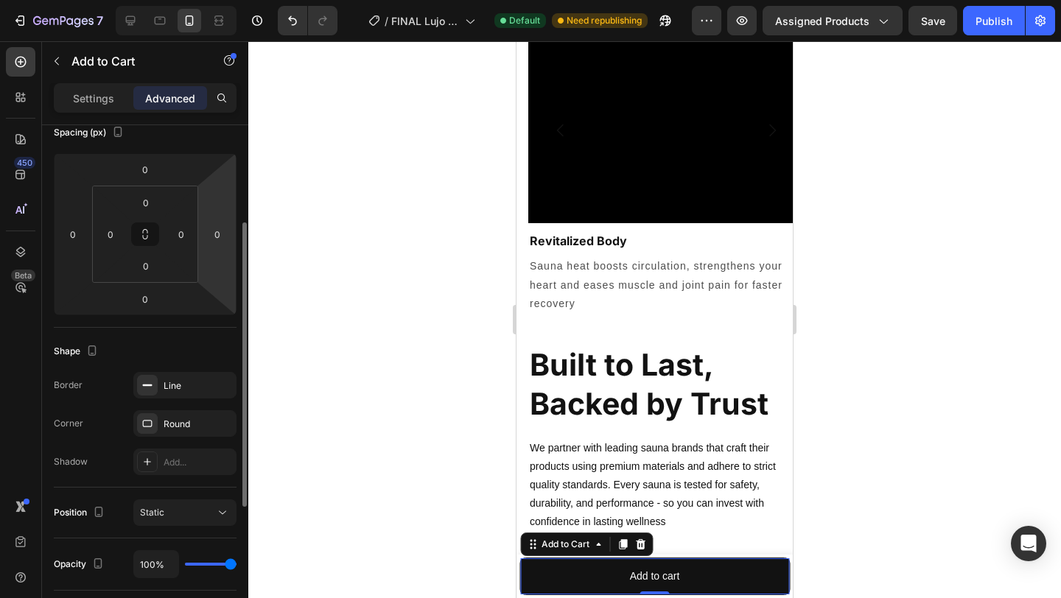
scroll to position [184, 0]
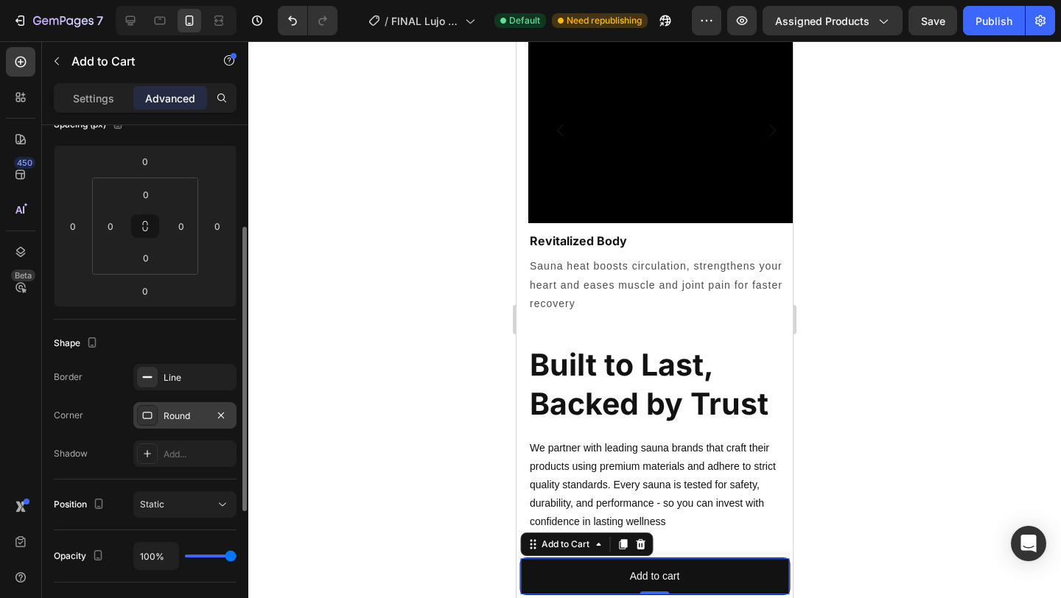
click at [199, 424] on div "Round" at bounding box center [184, 415] width 103 height 27
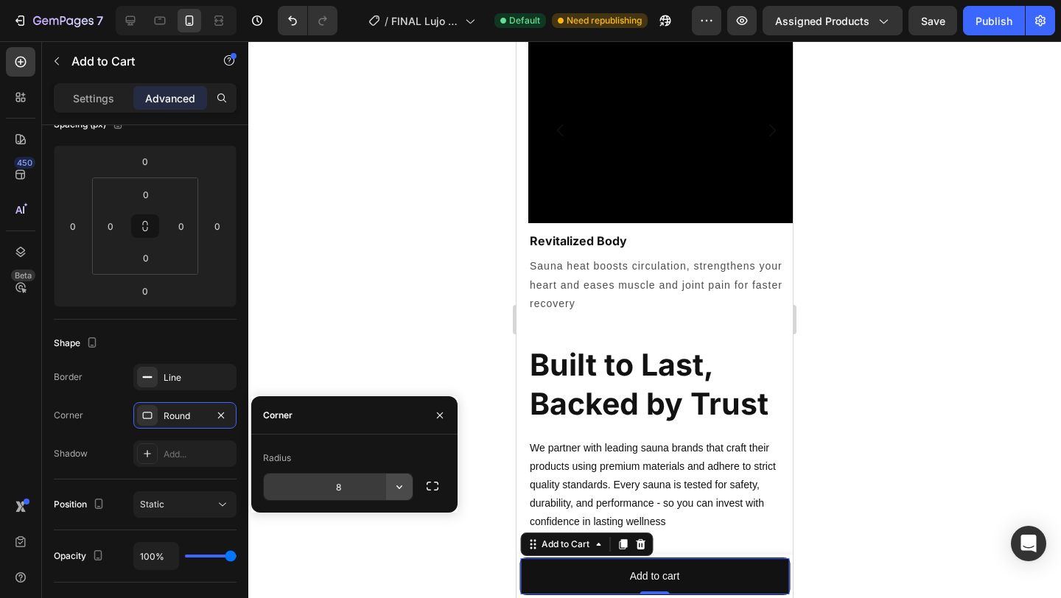
click at [386, 490] on button "button" at bounding box center [399, 487] width 27 height 27
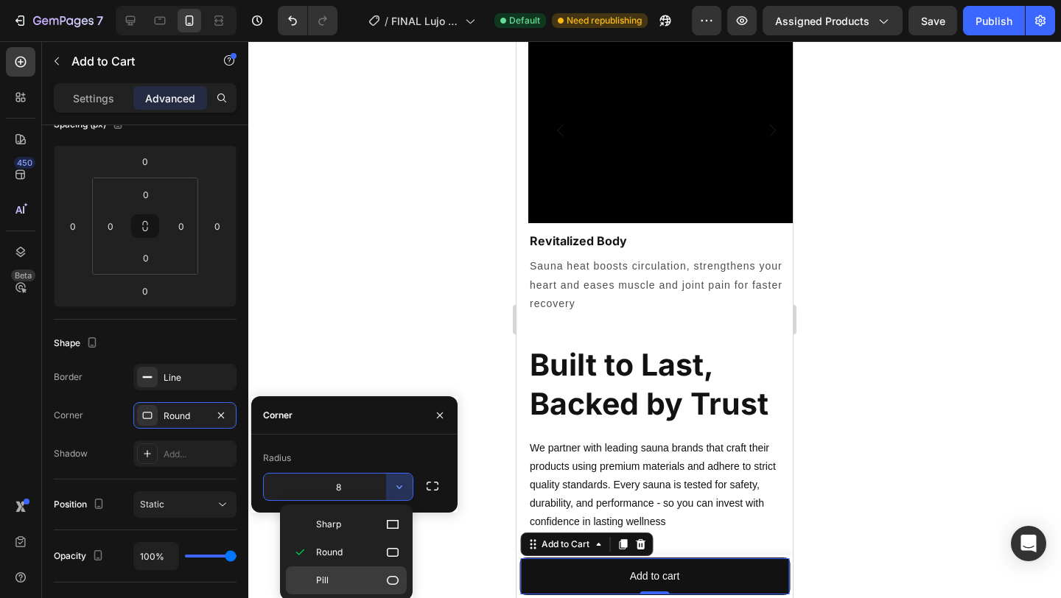
click at [375, 568] on div "Pill" at bounding box center [346, 581] width 121 height 28
type input "9999"
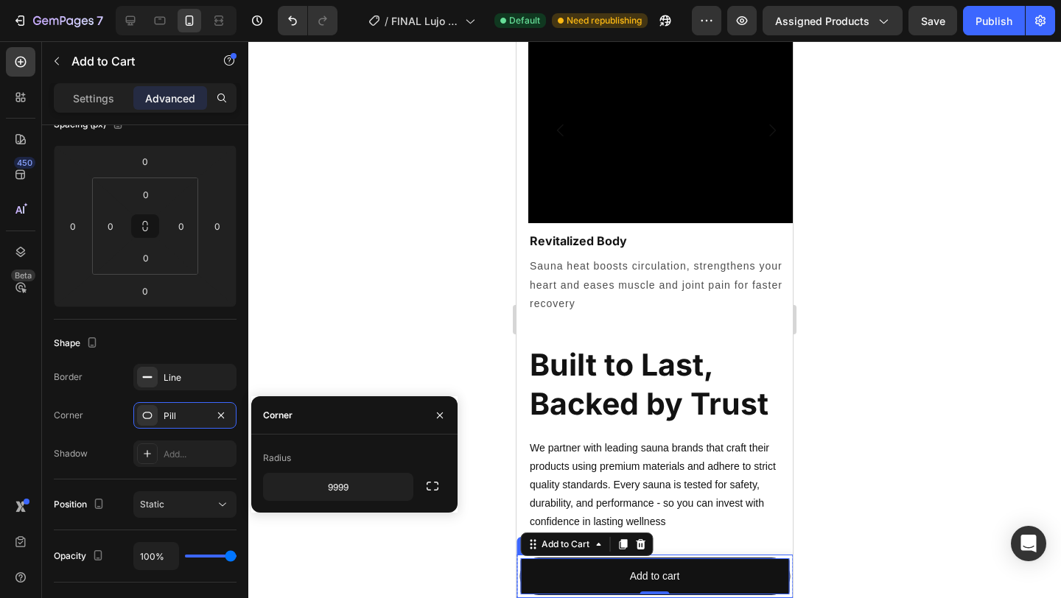
click at [461, 564] on div at bounding box center [654, 319] width 813 height 557
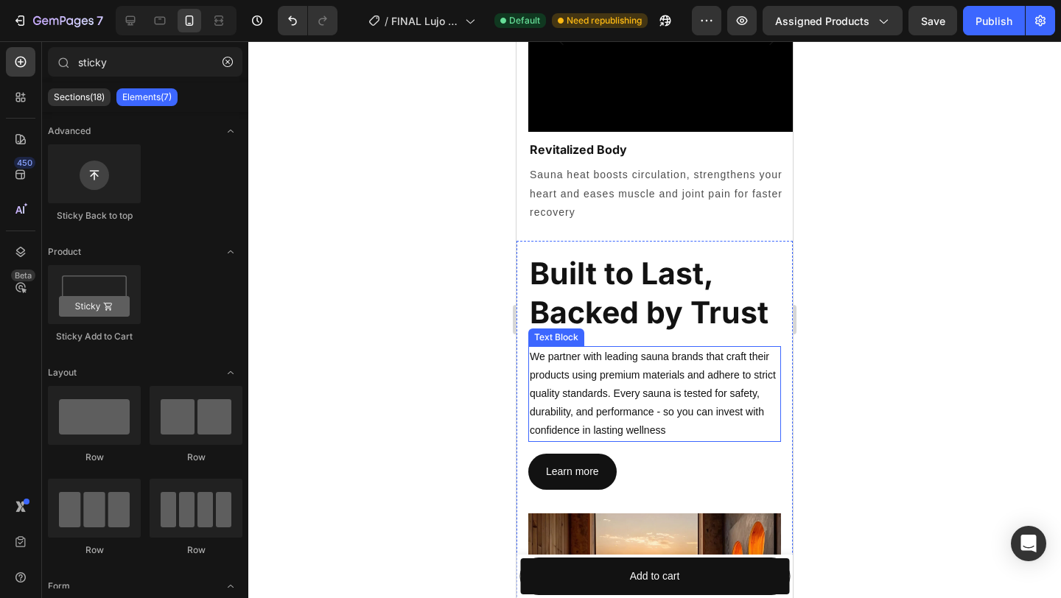
scroll to position [1710, 0]
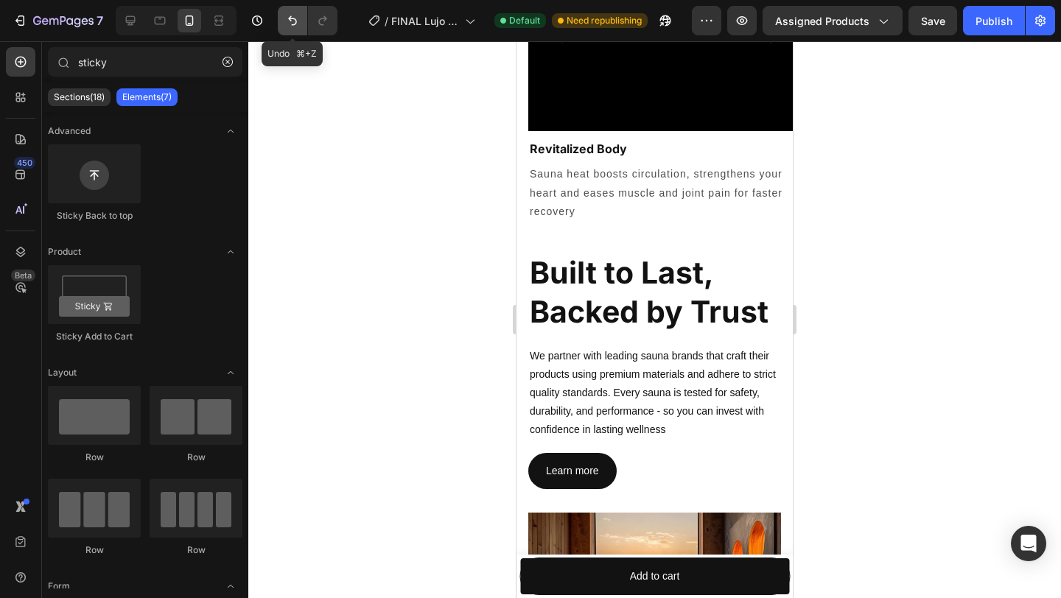
click at [292, 28] on button "Undo/Redo" at bounding box center [292, 20] width 29 height 29
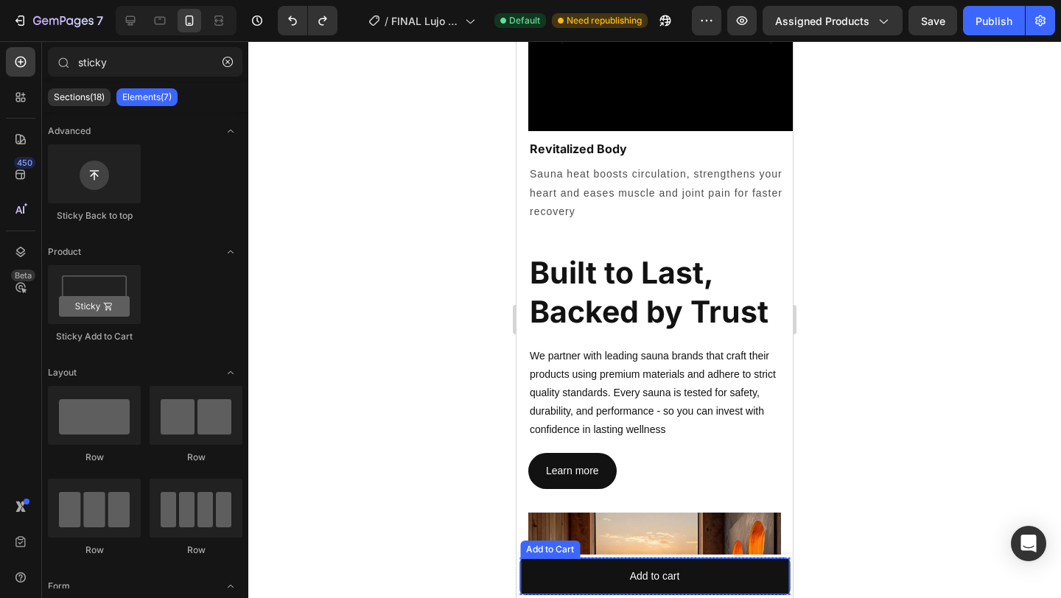
click at [544, 555] on div "Add to Cart" at bounding box center [550, 550] width 60 height 18
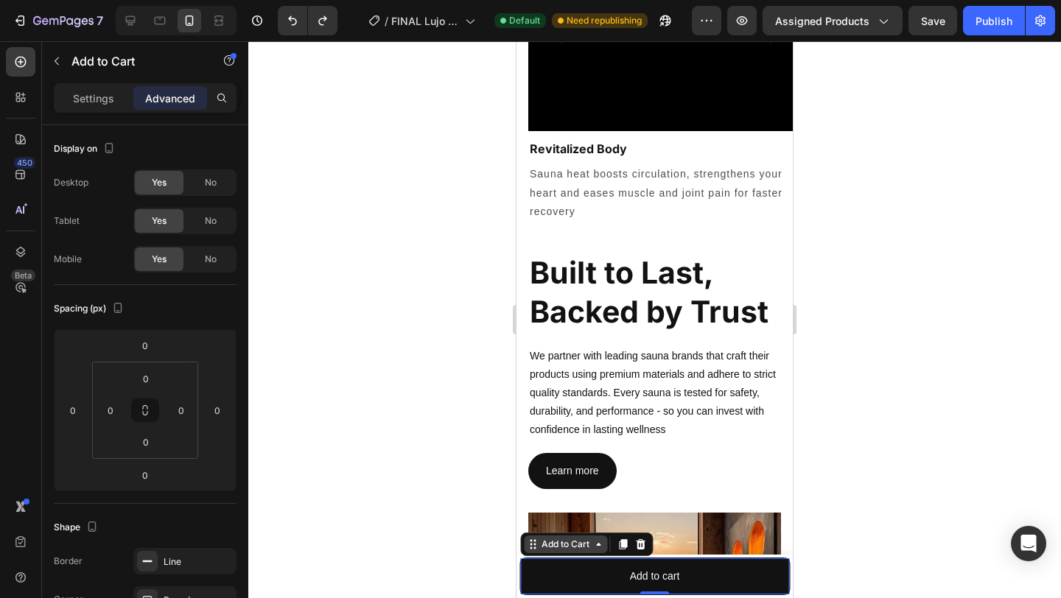
click at [569, 549] on div "Add to Cart" at bounding box center [566, 544] width 54 height 13
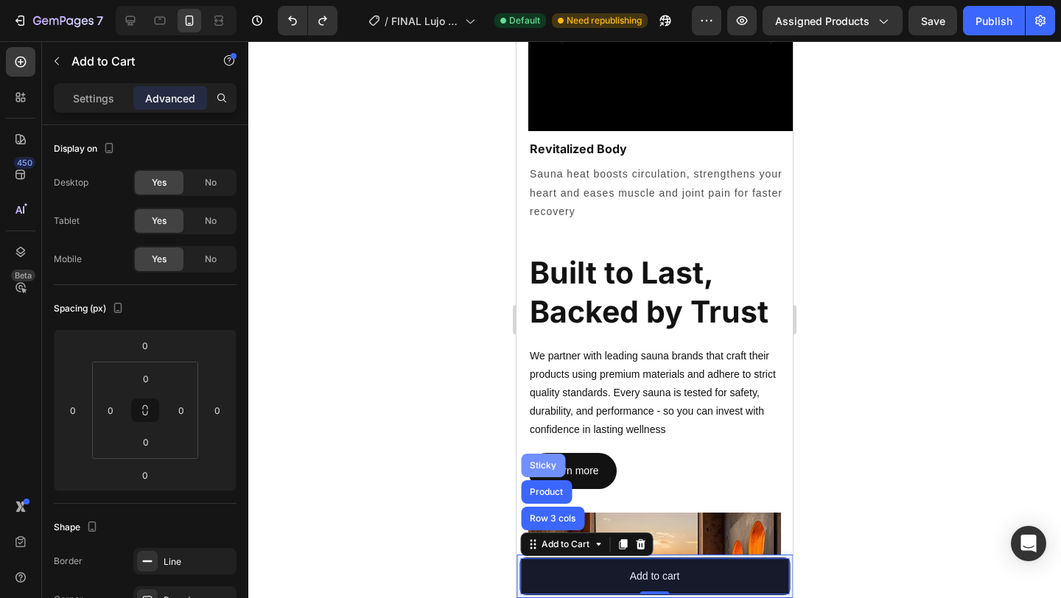
click at [546, 468] on div "Sticky" at bounding box center [543, 465] width 32 height 9
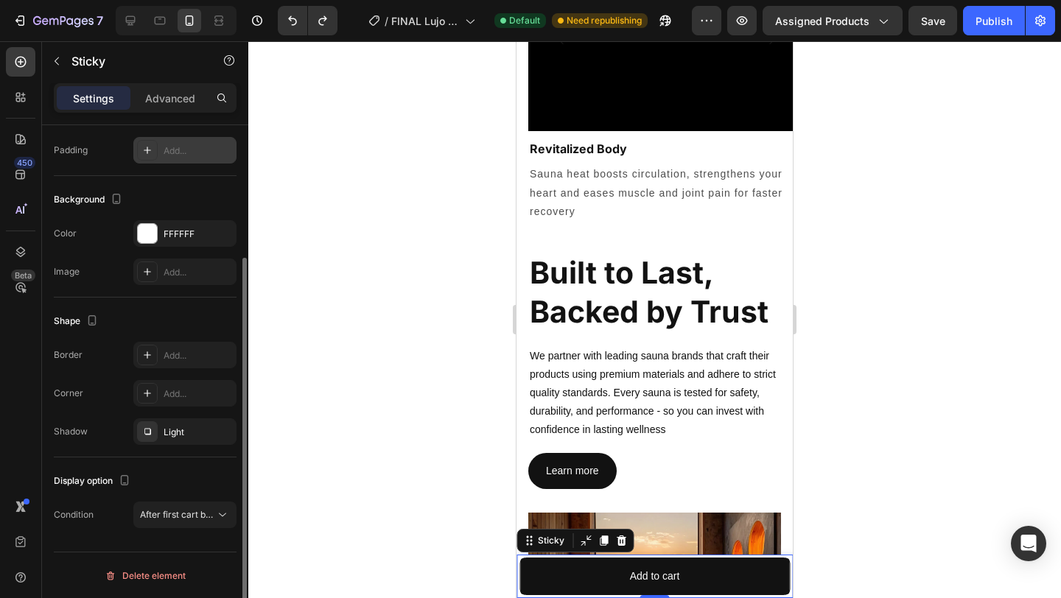
scroll to position [177, 0]
click at [199, 382] on div "Add..." at bounding box center [184, 392] width 103 height 27
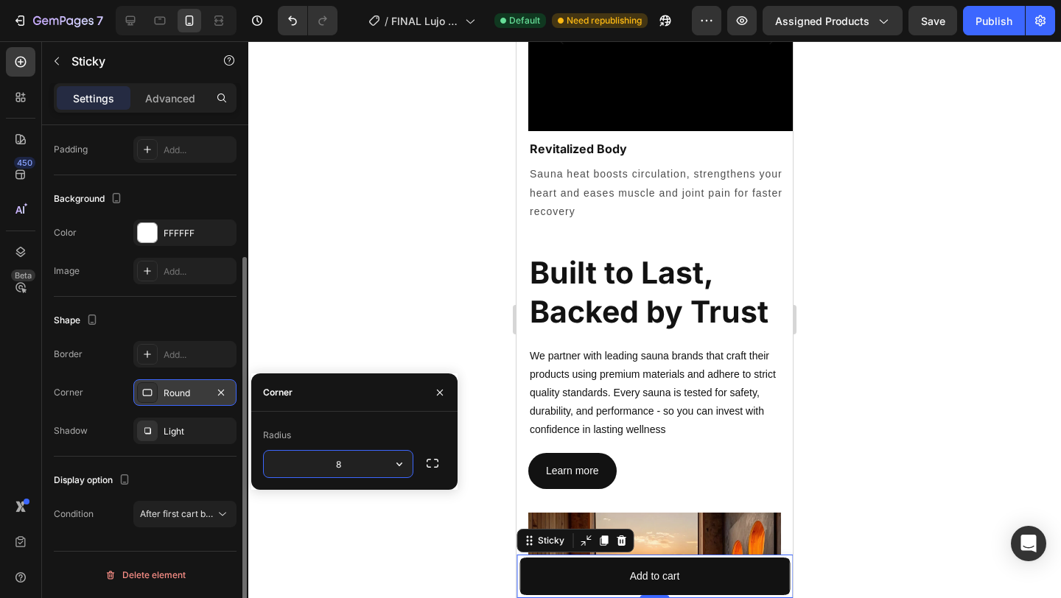
click at [147, 393] on icon at bounding box center [147, 393] width 12 height 12
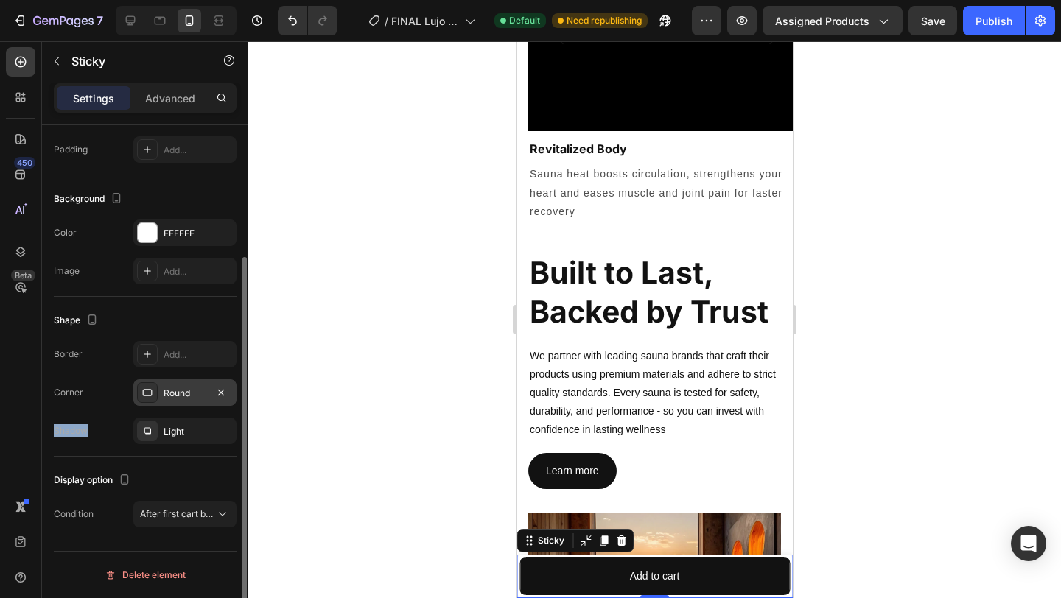
click at [147, 393] on icon at bounding box center [147, 393] width 12 height 12
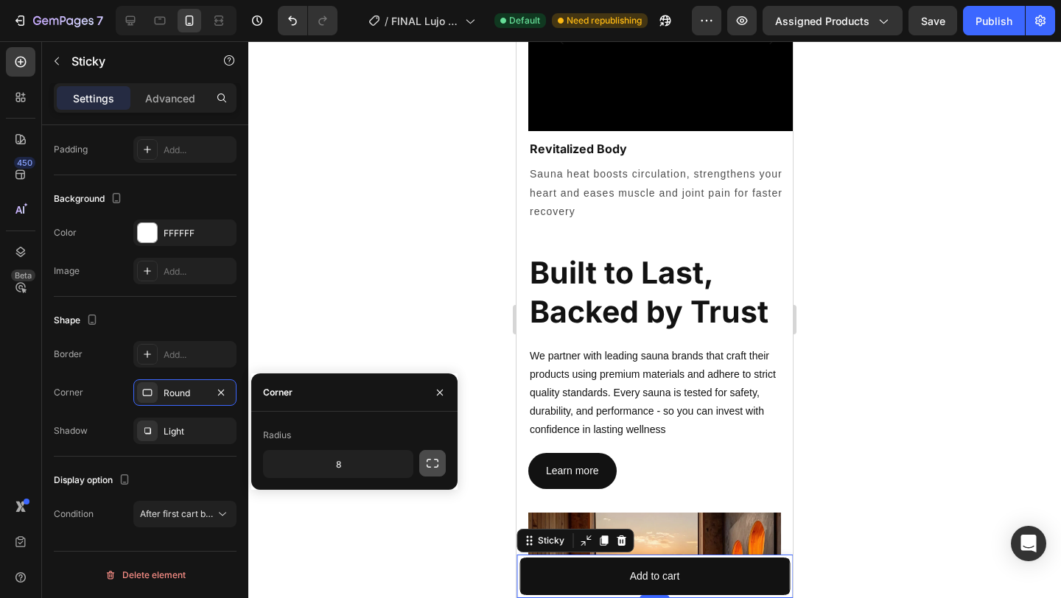
click at [430, 467] on icon "button" at bounding box center [433, 463] width 12 height 9
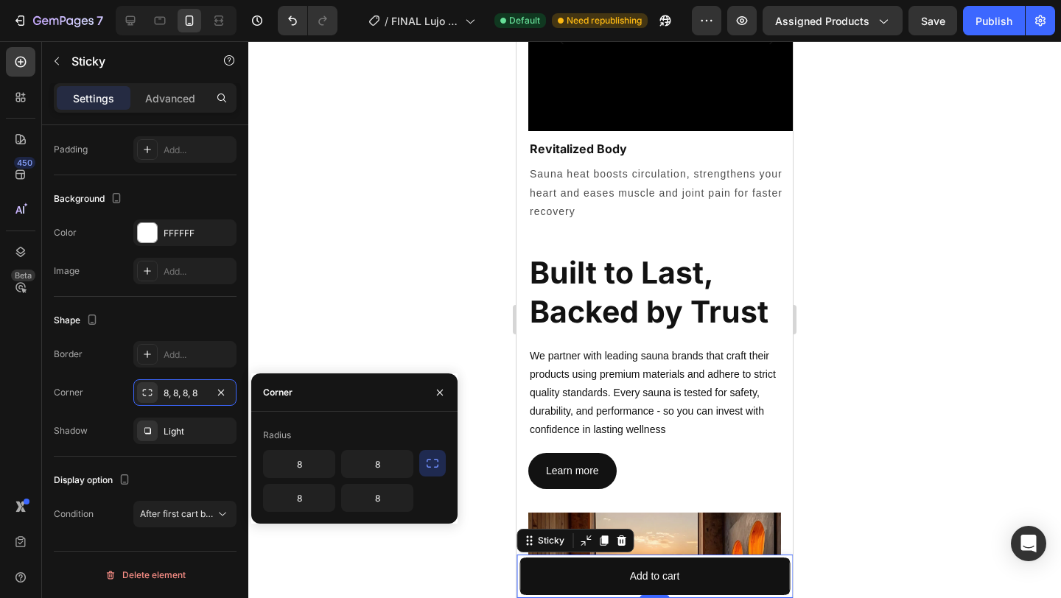
click at [430, 467] on icon "button" at bounding box center [433, 463] width 12 height 9
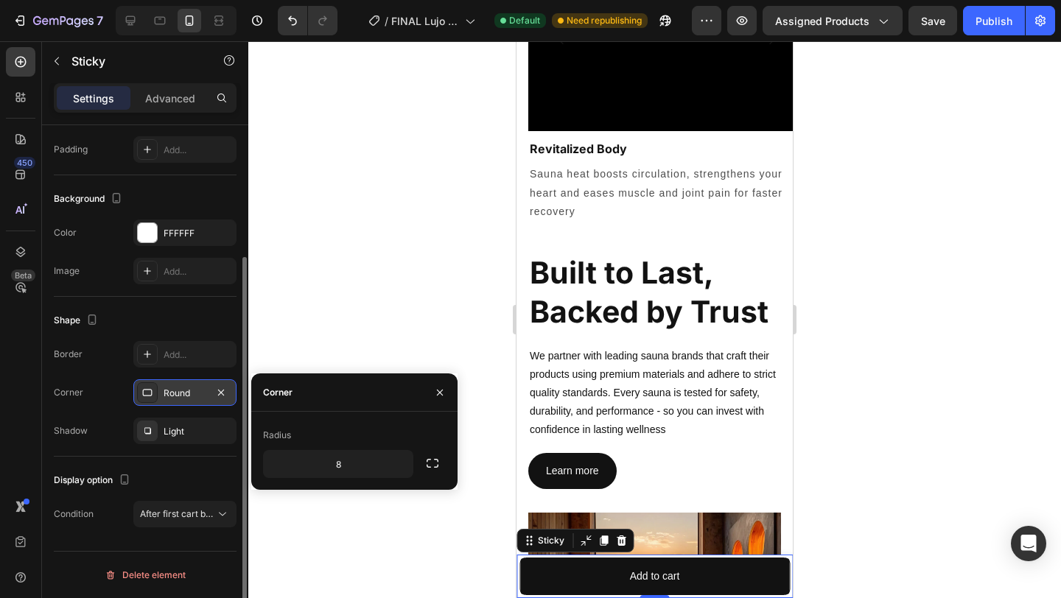
click at [148, 392] on icon at bounding box center [147, 393] width 12 height 12
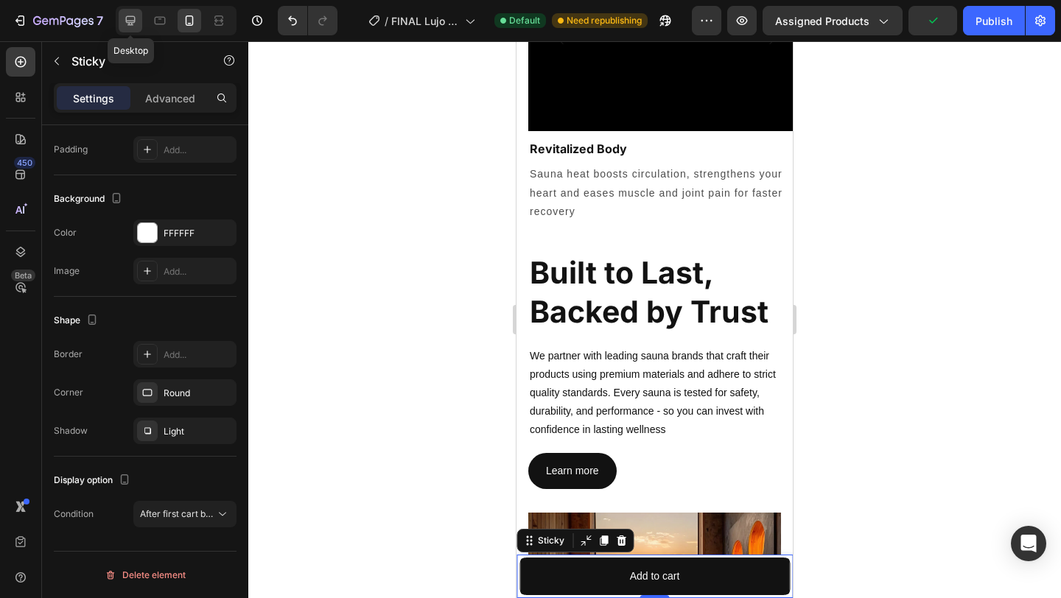
click at [121, 24] on div at bounding box center [131, 21] width 24 height 24
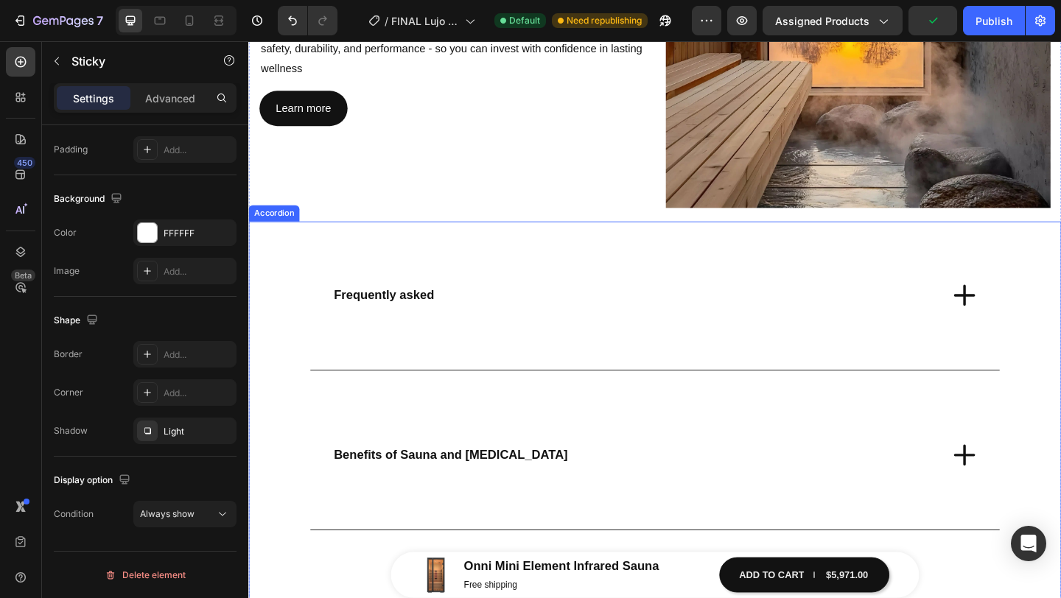
scroll to position [1677, 0]
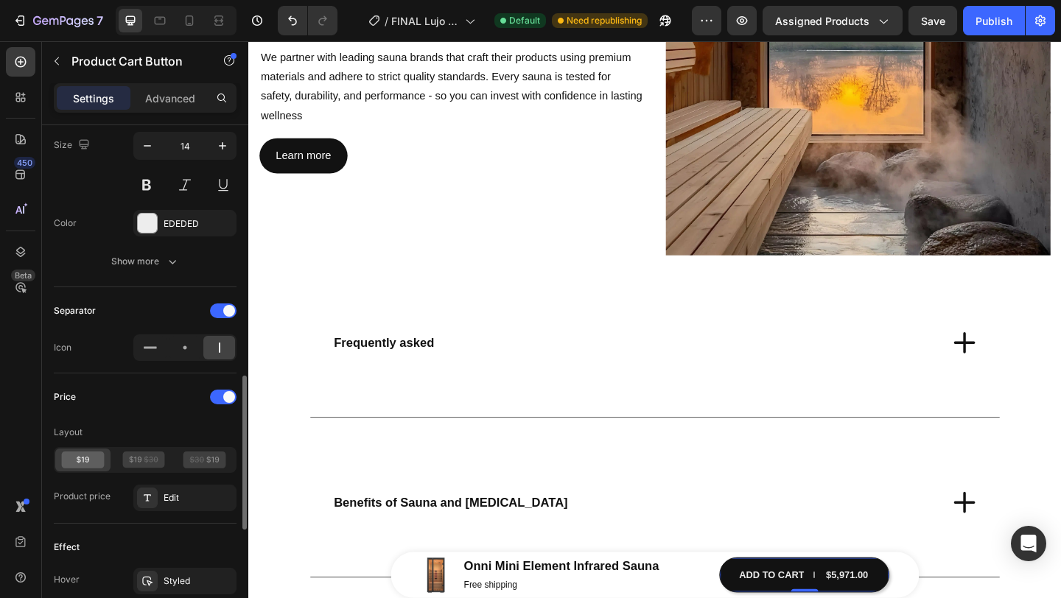
scroll to position [822, 0]
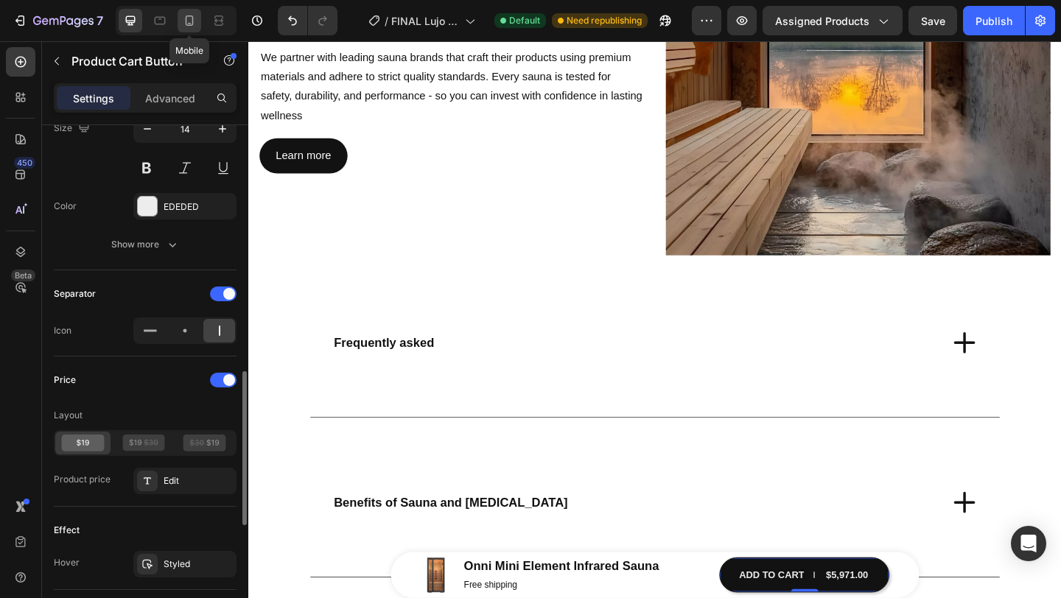
click at [196, 29] on div at bounding box center [190, 21] width 24 height 24
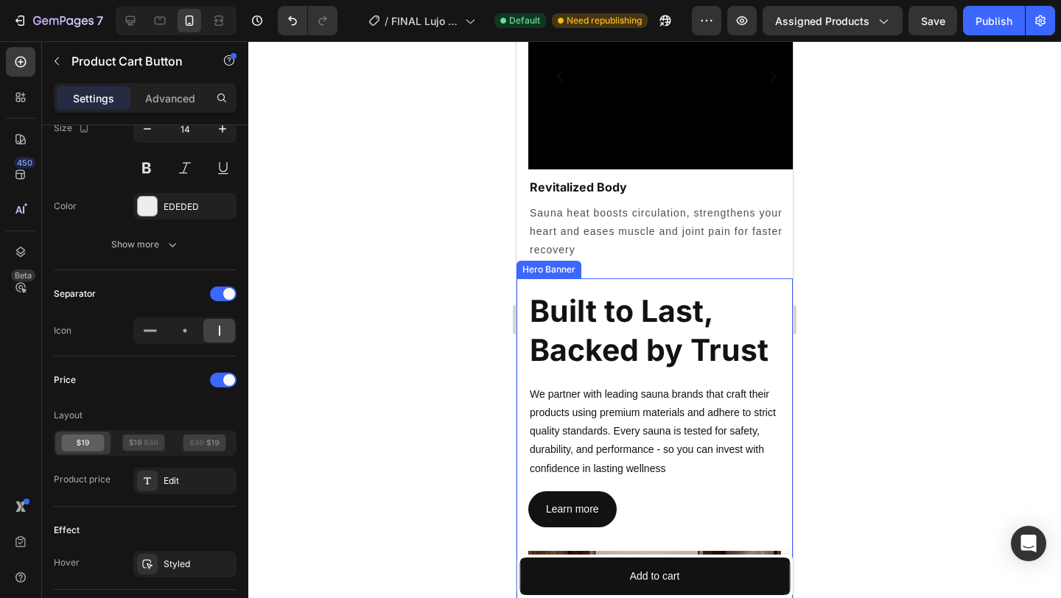
scroll to position [1625, 0]
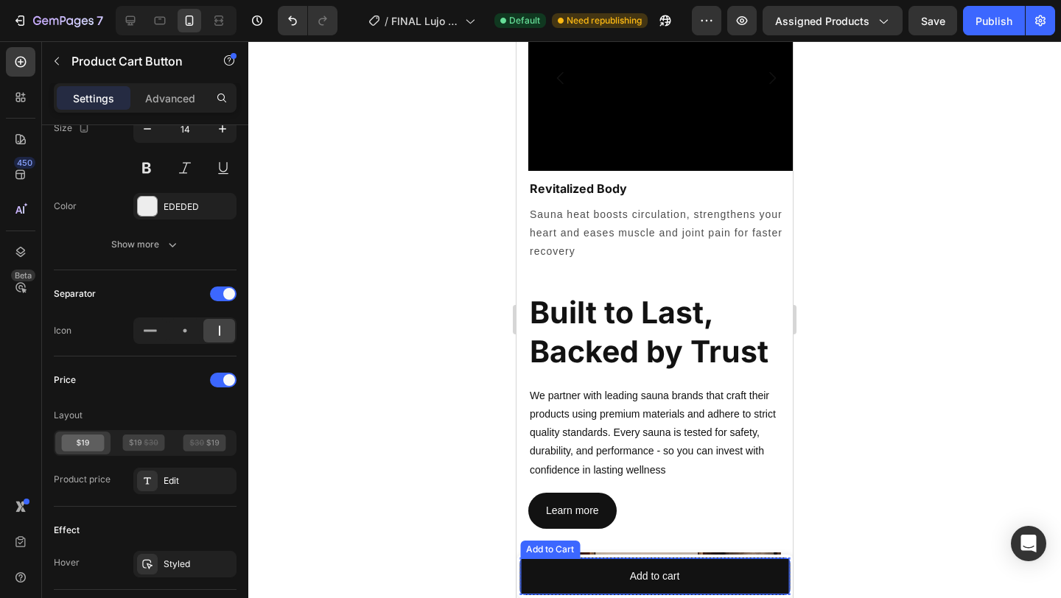
click at [567, 553] on div "Add to Cart" at bounding box center [550, 550] width 60 height 18
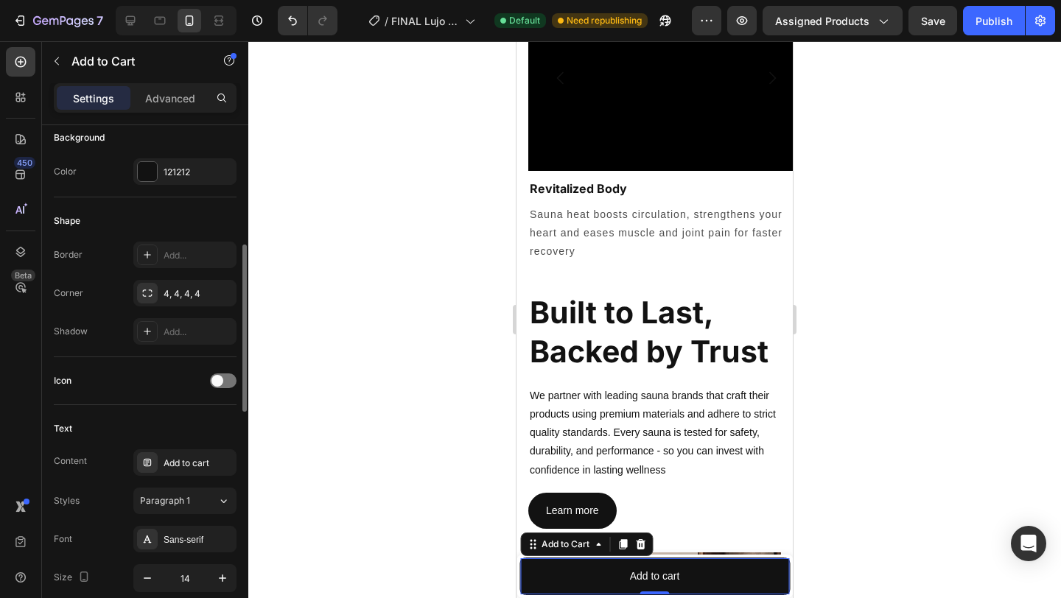
scroll to position [367, 0]
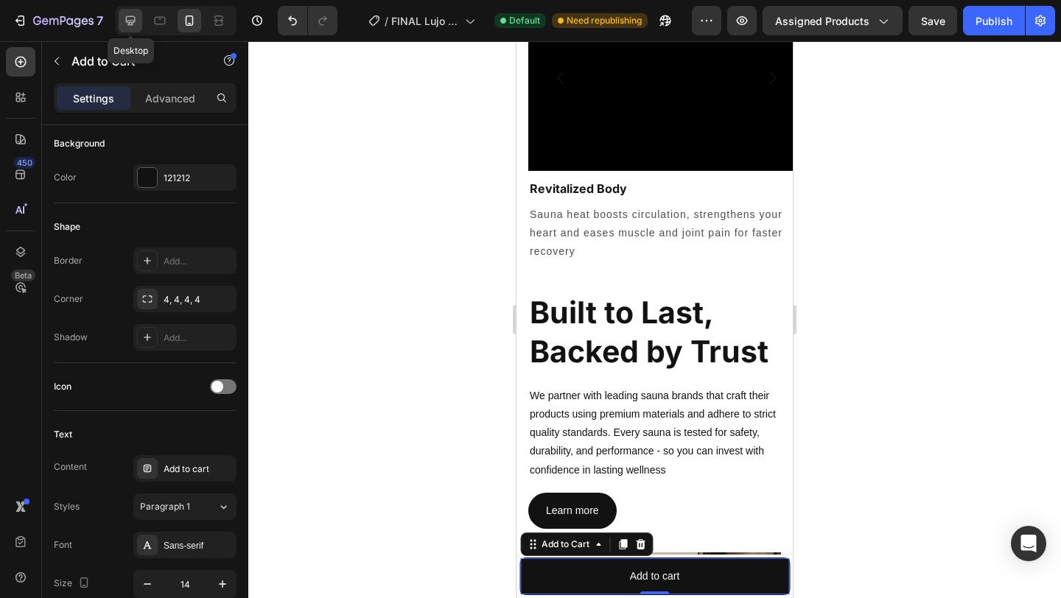
click at [132, 30] on div at bounding box center [131, 21] width 24 height 24
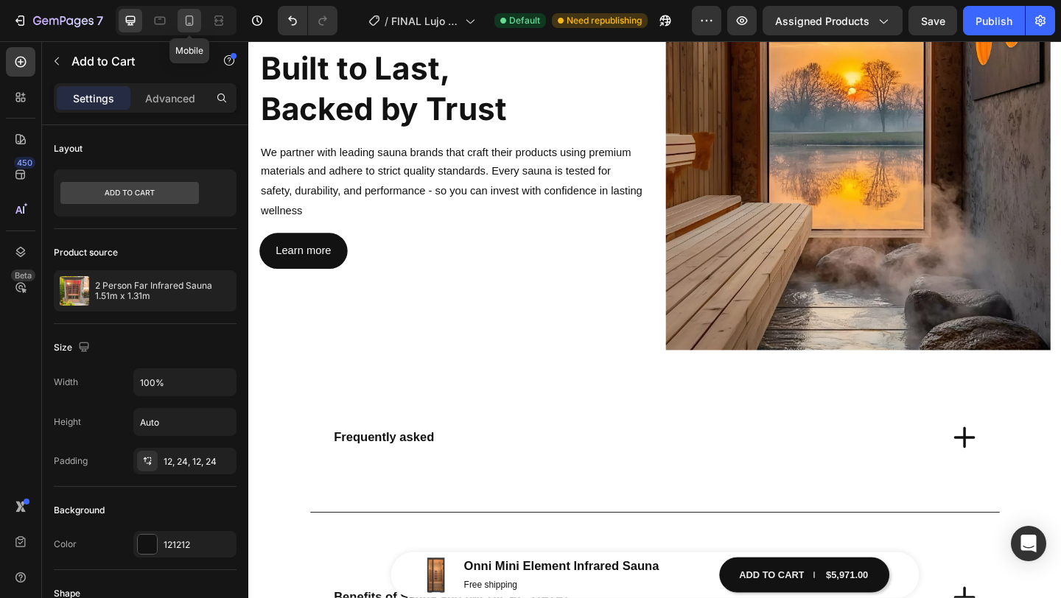
click at [194, 24] on icon at bounding box center [189, 20] width 15 height 15
type input "14"
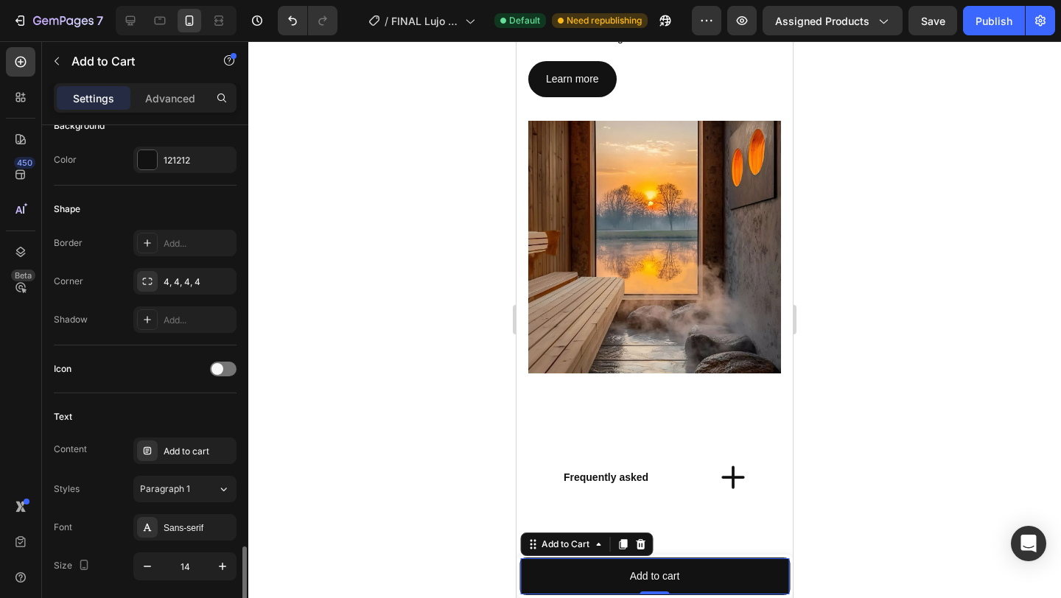
scroll to position [761, 0]
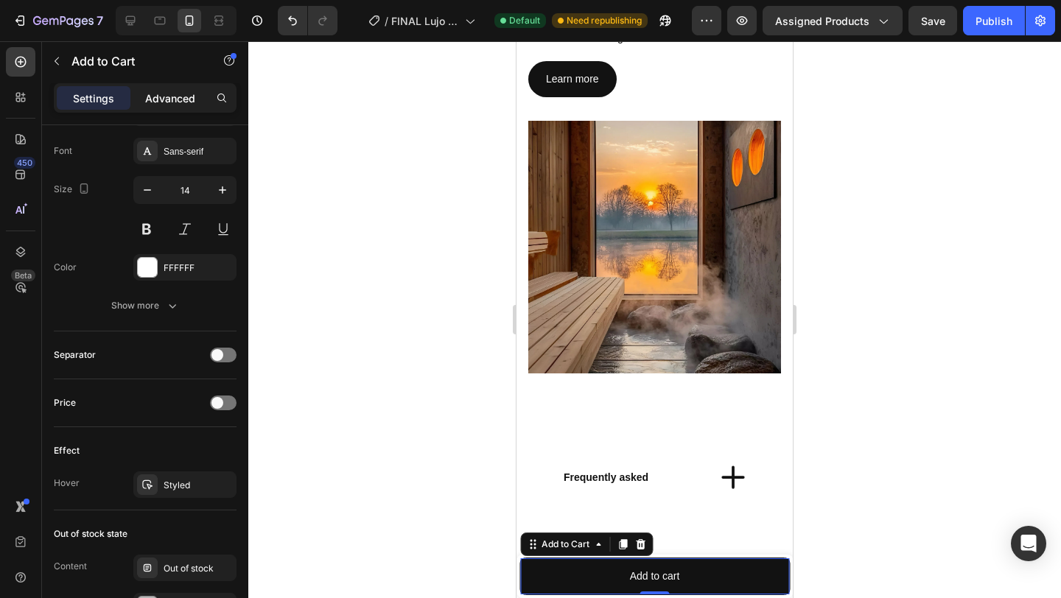
click at [180, 108] on div "Advanced" at bounding box center [170, 98] width 74 height 24
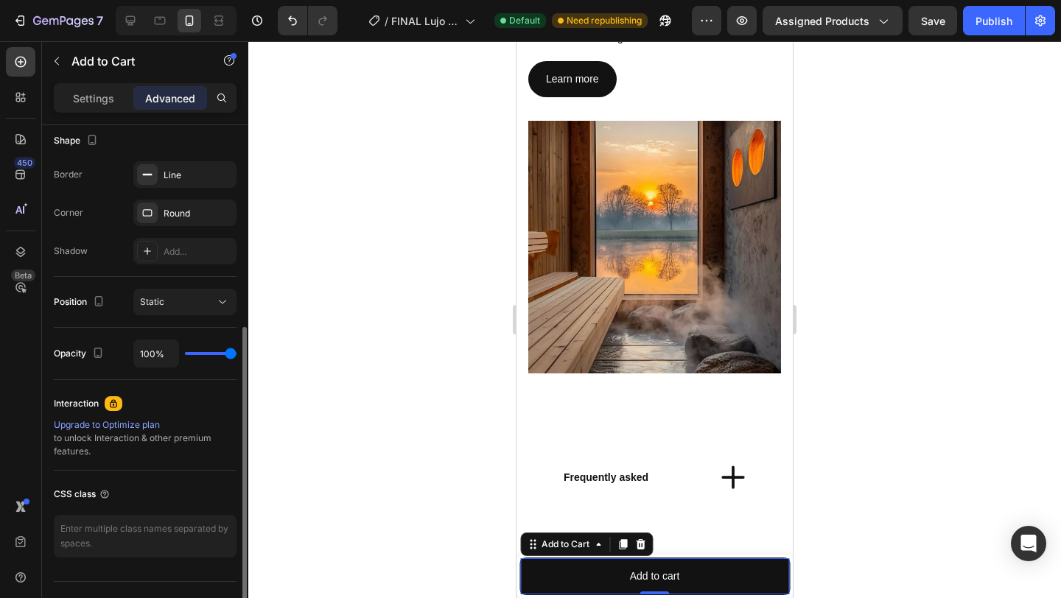
scroll to position [324, 0]
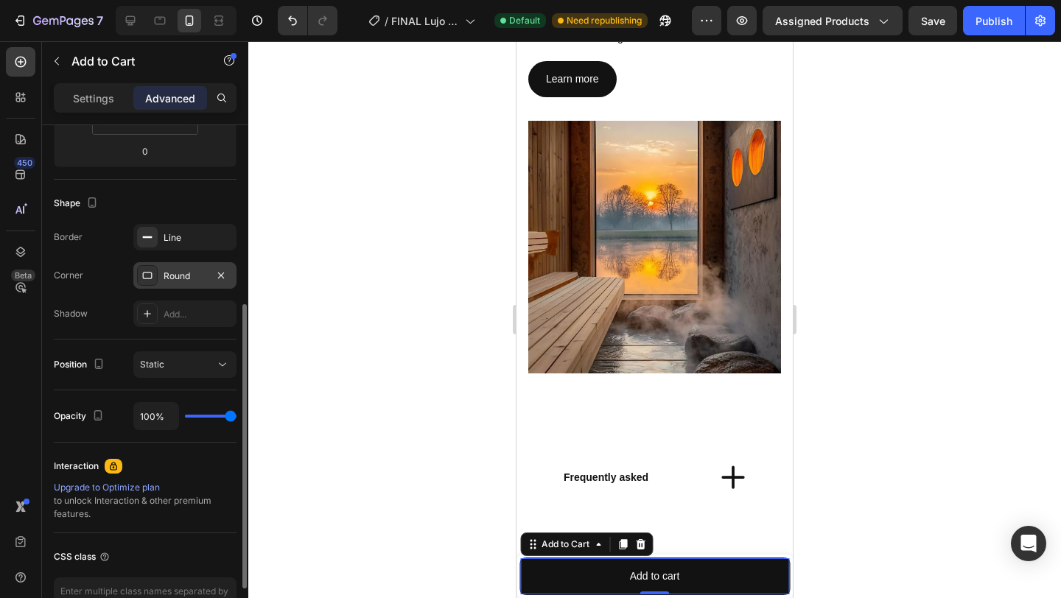
click at [151, 277] on icon at bounding box center [148, 275] width 10 height 7
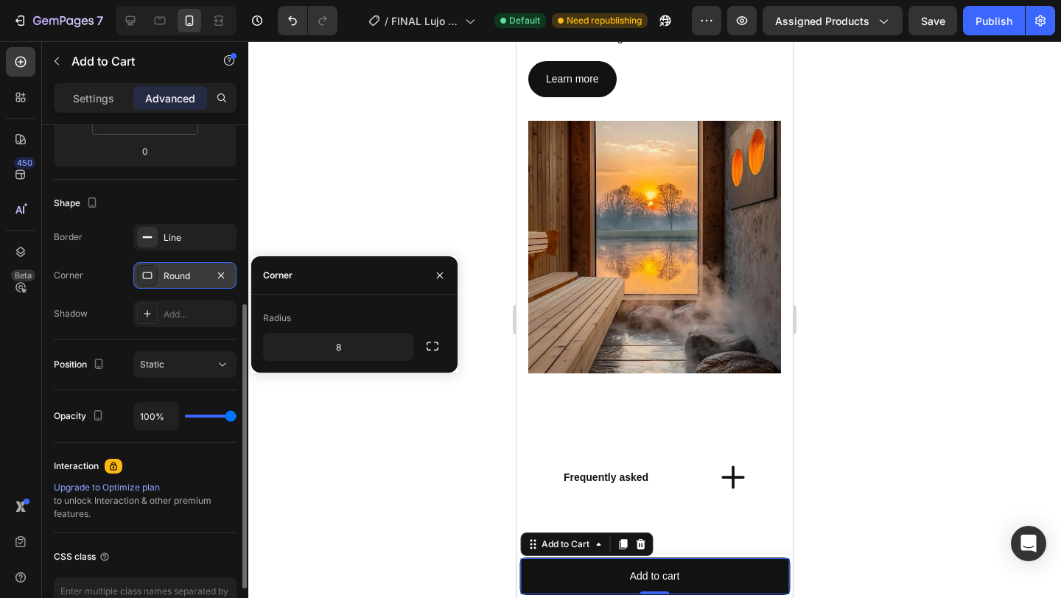
click at [151, 277] on icon at bounding box center [148, 275] width 10 height 7
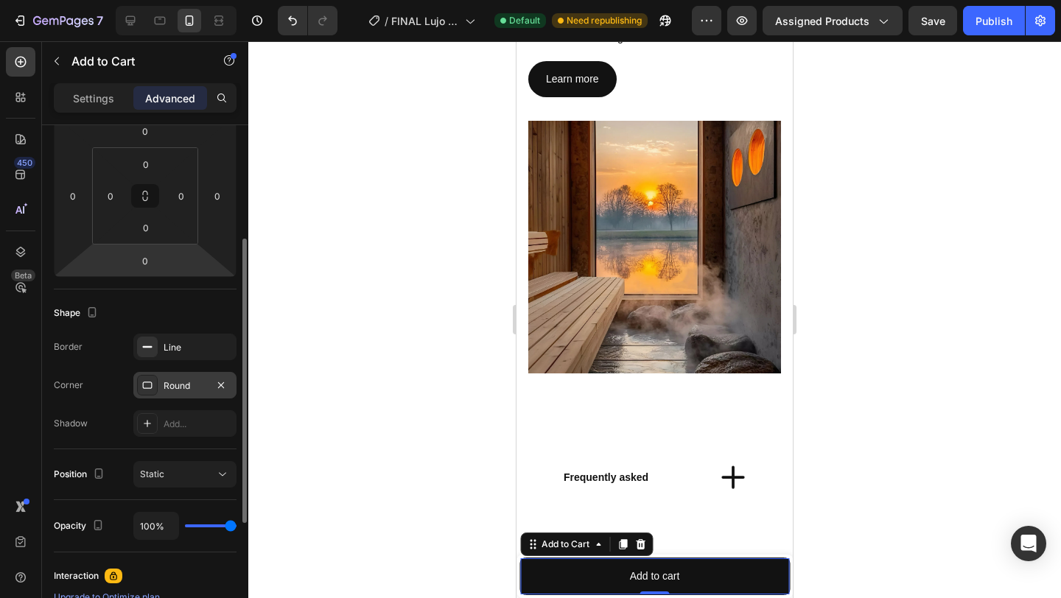
scroll to position [211, 0]
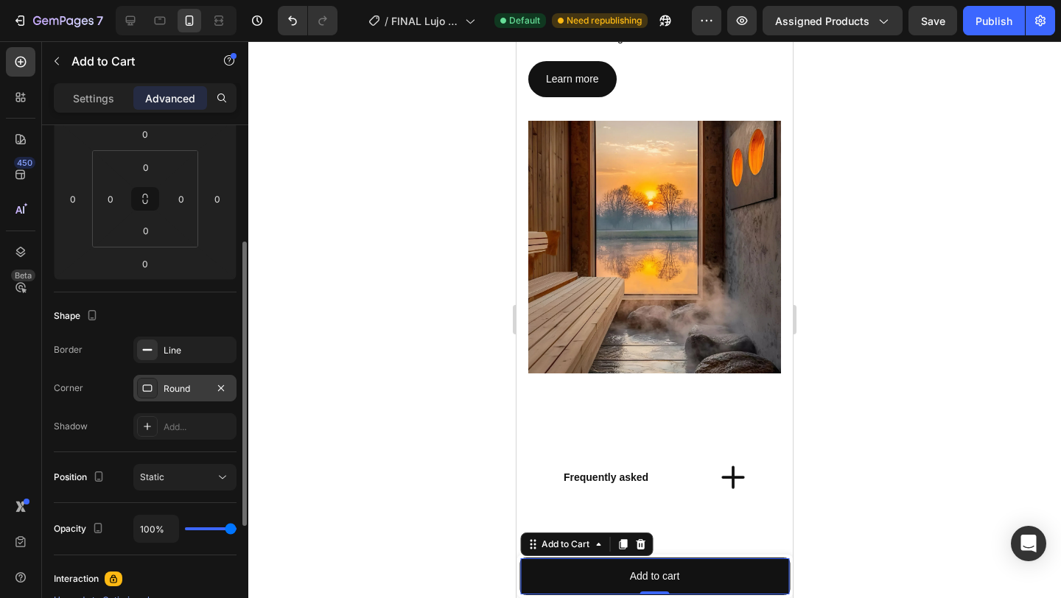
click at [178, 390] on div "Round" at bounding box center [185, 388] width 43 height 13
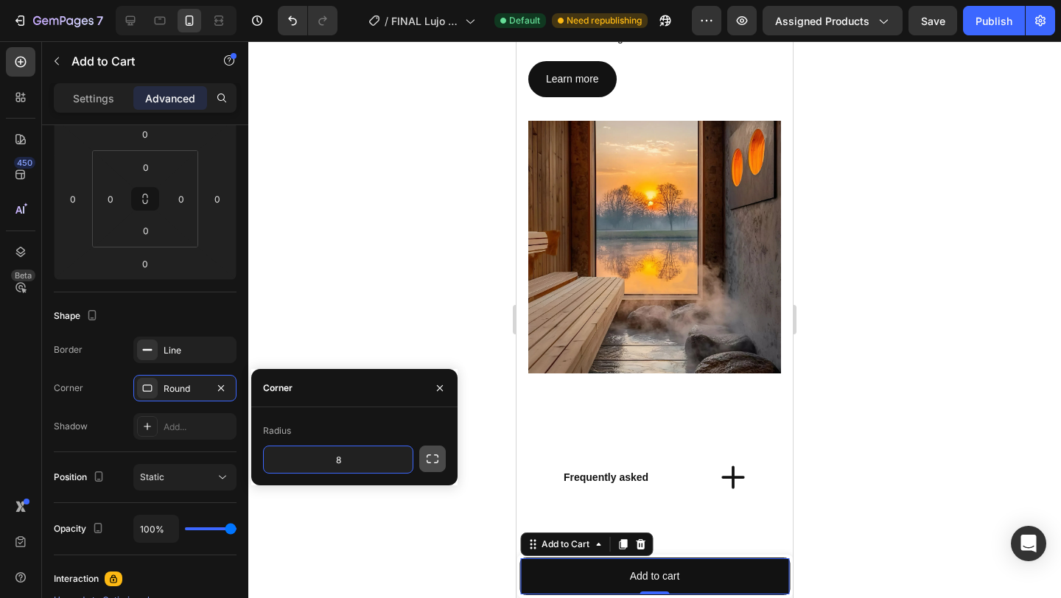
click at [426, 458] on icon "button" at bounding box center [432, 459] width 15 height 15
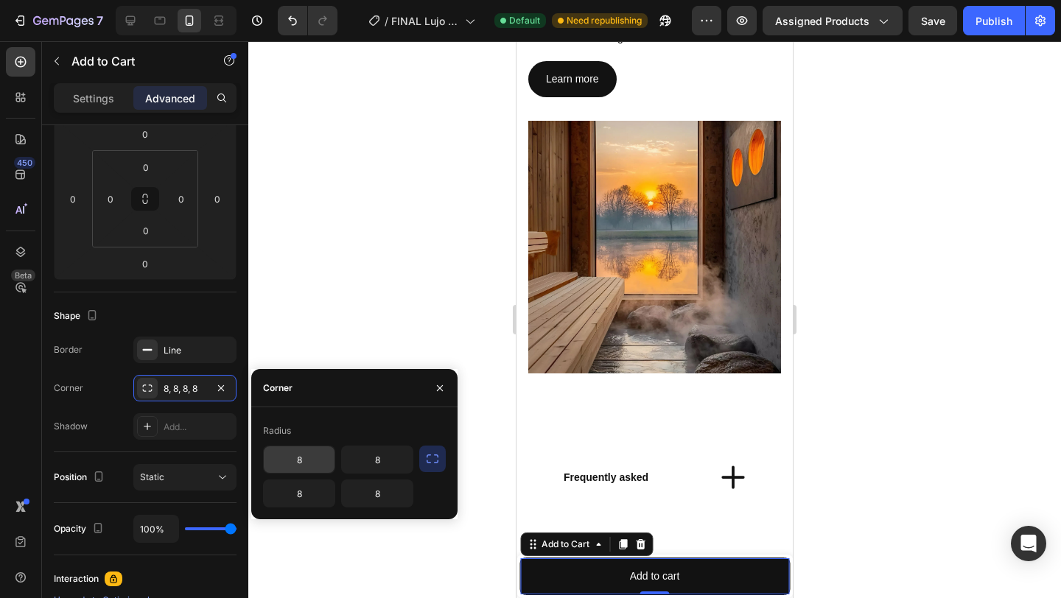
click at [316, 463] on input "8" at bounding box center [299, 459] width 71 height 27
type input "-3"
click at [293, 24] on icon "Undo/Redo" at bounding box center [292, 21] width 9 height 10
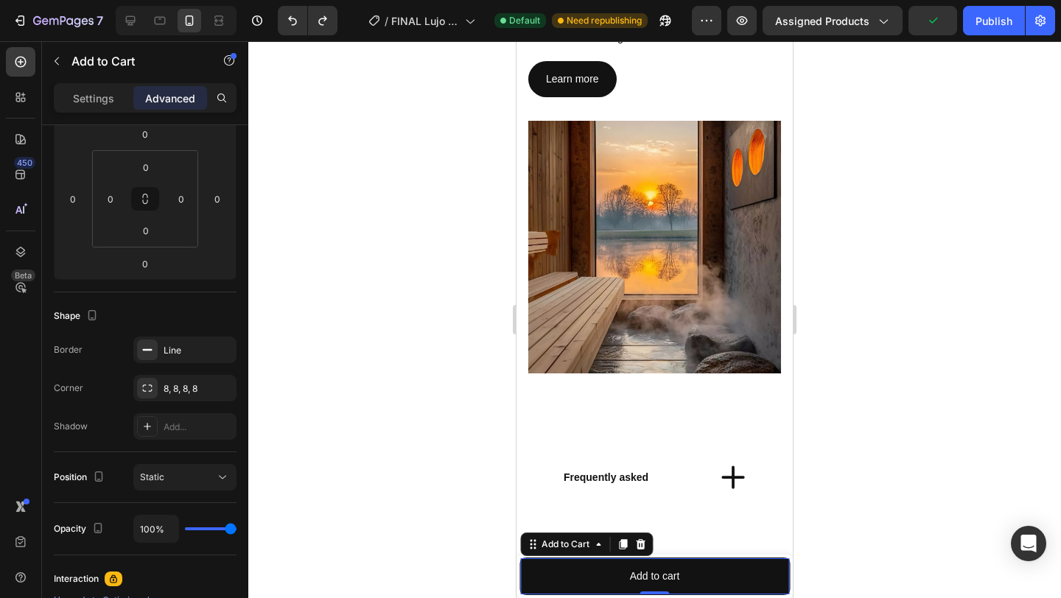
click at [835, 295] on div at bounding box center [654, 319] width 813 height 557
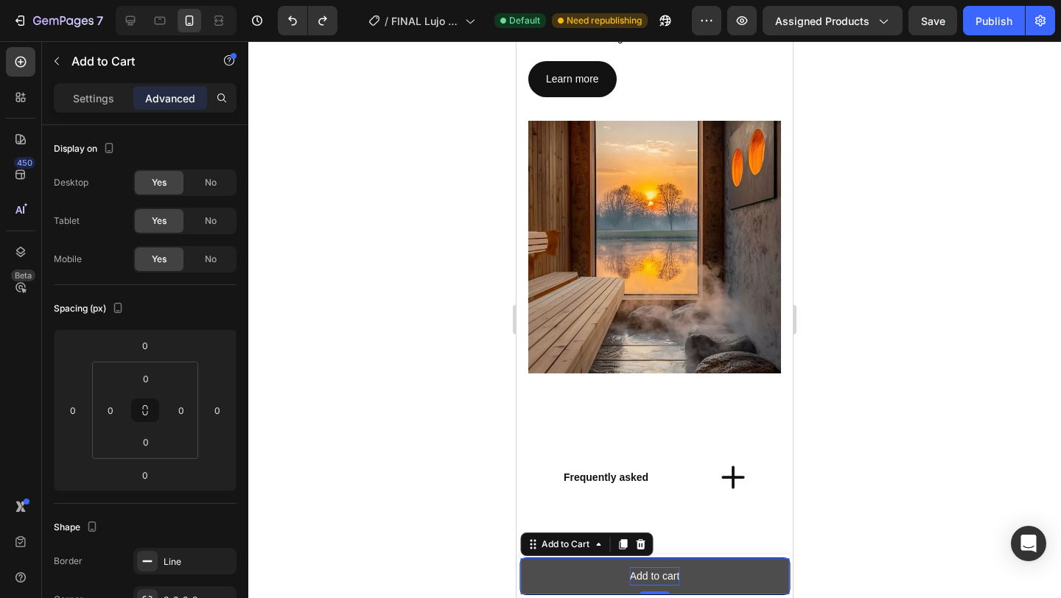
click at [648, 568] on div "Add to cart" at bounding box center [655, 576] width 50 height 18
click at [648, 572] on div "Add to cart" at bounding box center [655, 576] width 50 height 18
click at [648, 572] on p "Add to cart" at bounding box center [655, 576] width 50 height 18
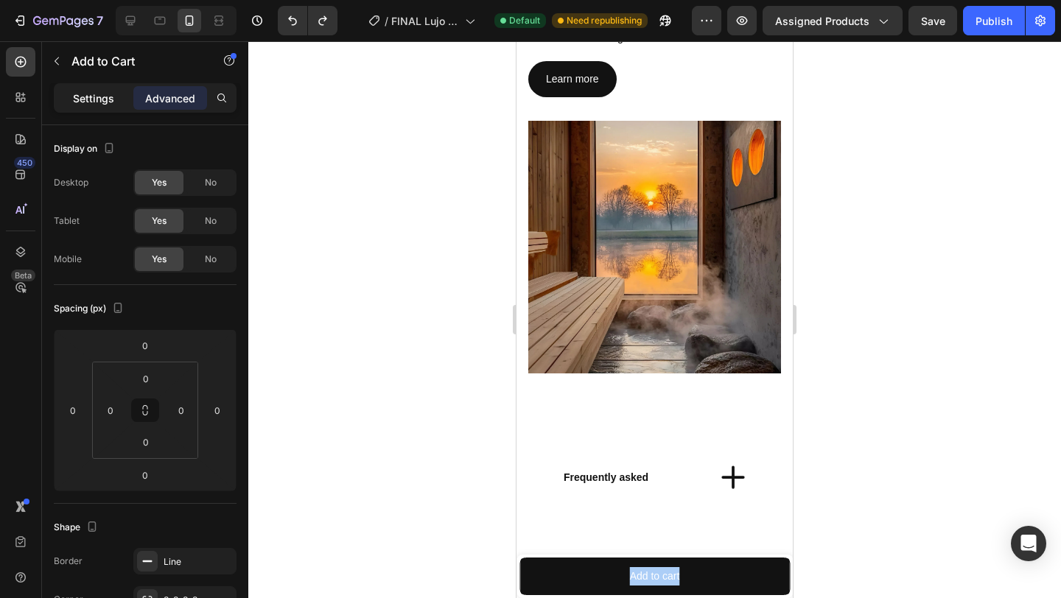
click at [111, 97] on p "Settings" at bounding box center [93, 98] width 41 height 15
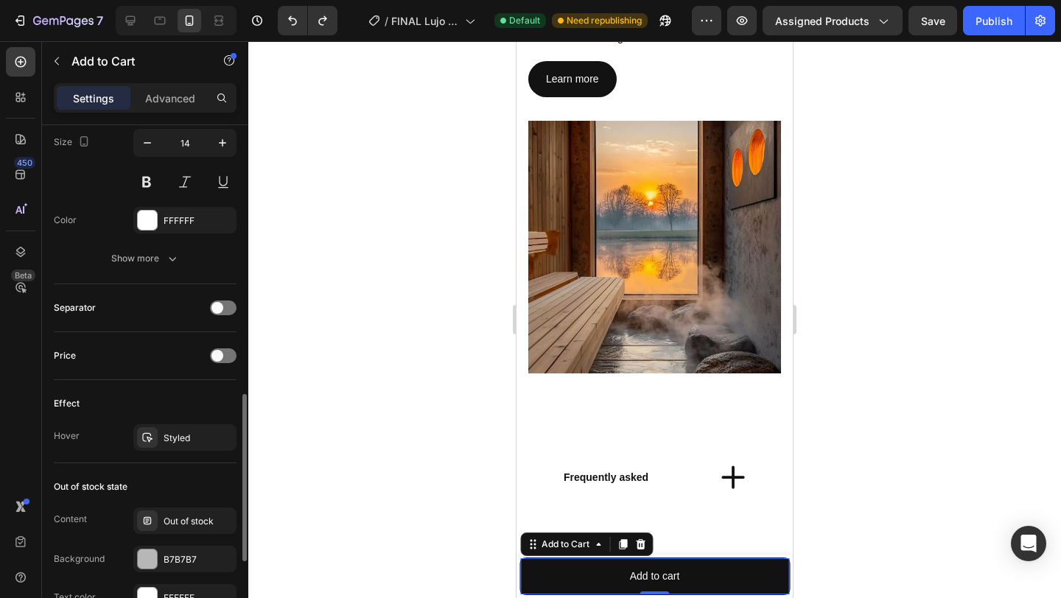
scroll to position [815, 0]
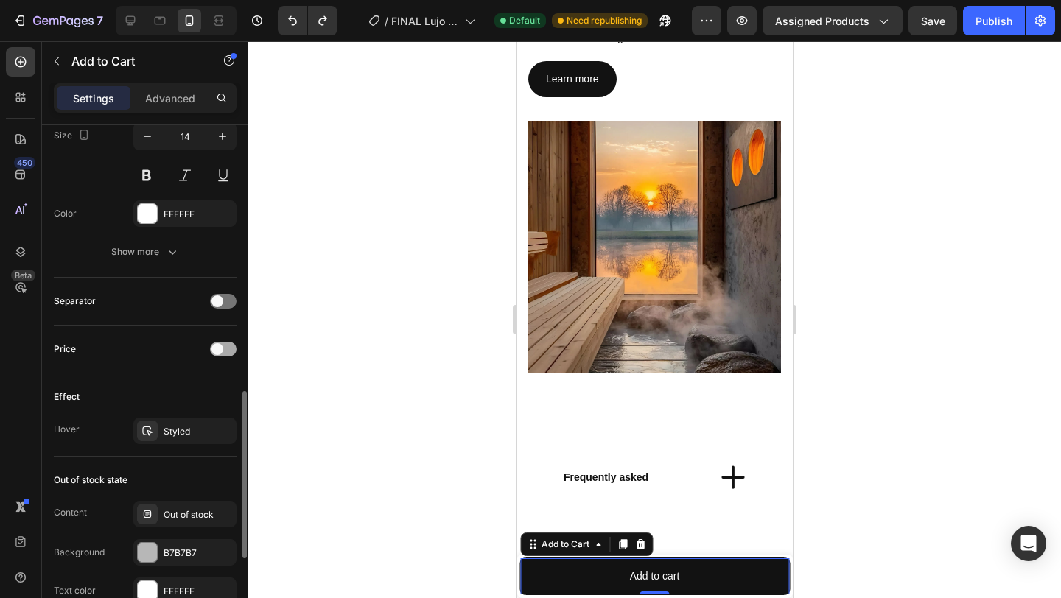
click at [224, 348] on div at bounding box center [223, 349] width 27 height 15
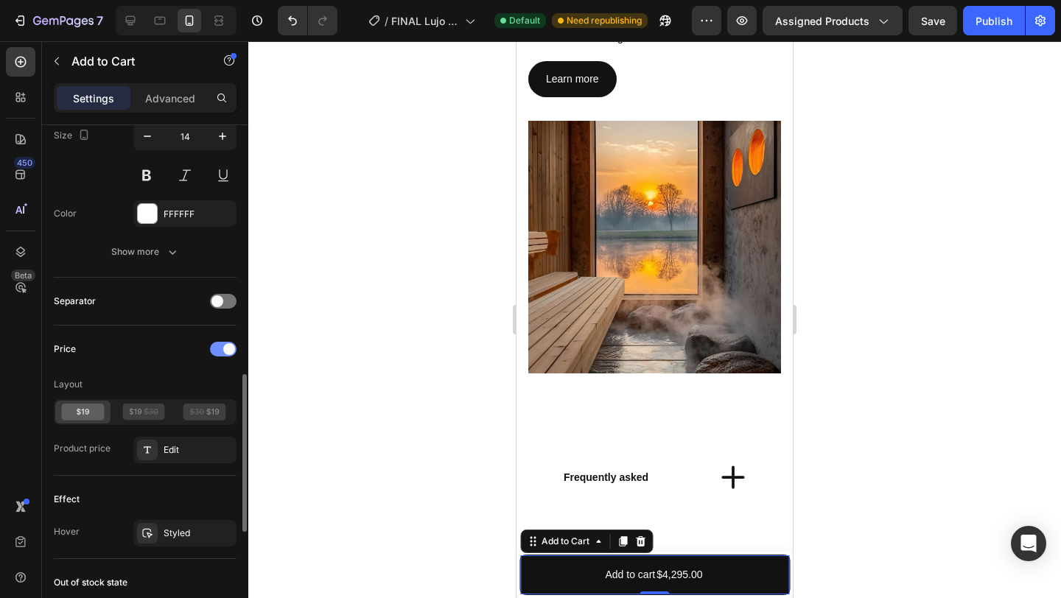
click at [224, 348] on span at bounding box center [229, 349] width 12 height 12
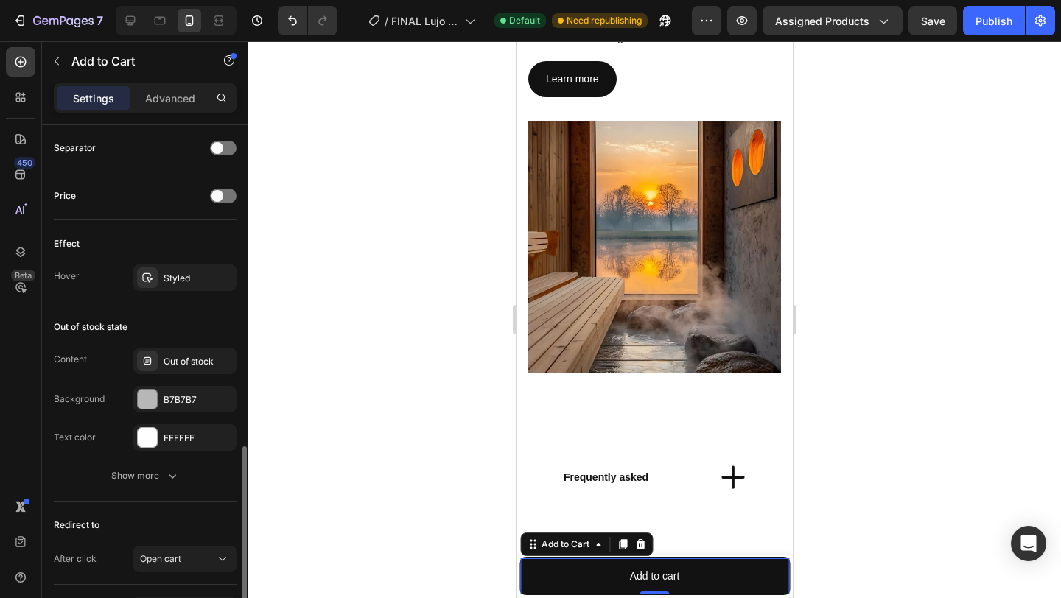
scroll to position [974, 0]
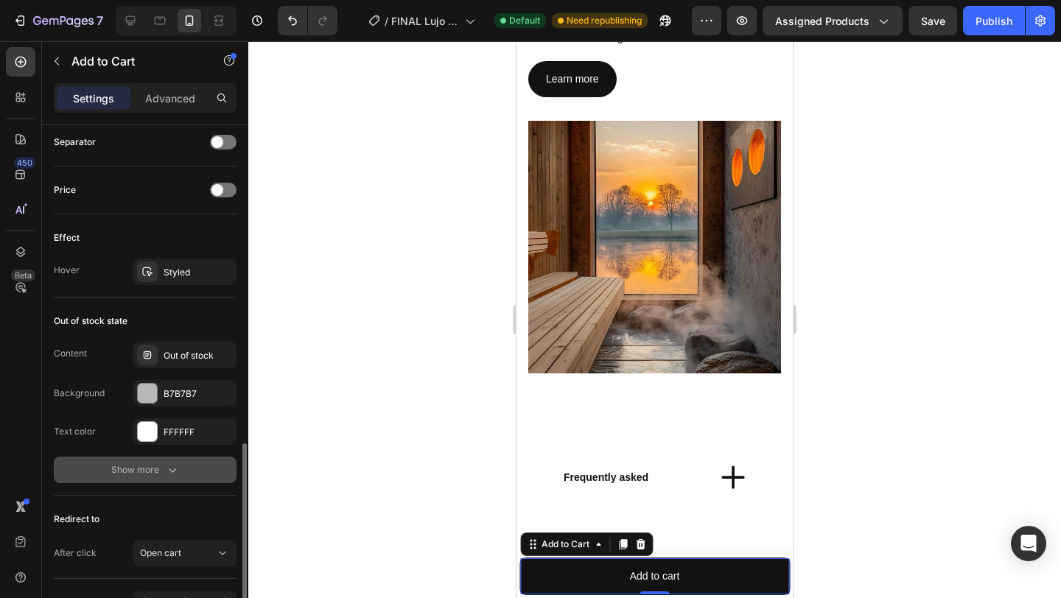
click at [177, 467] on icon "button" at bounding box center [172, 470] width 15 height 15
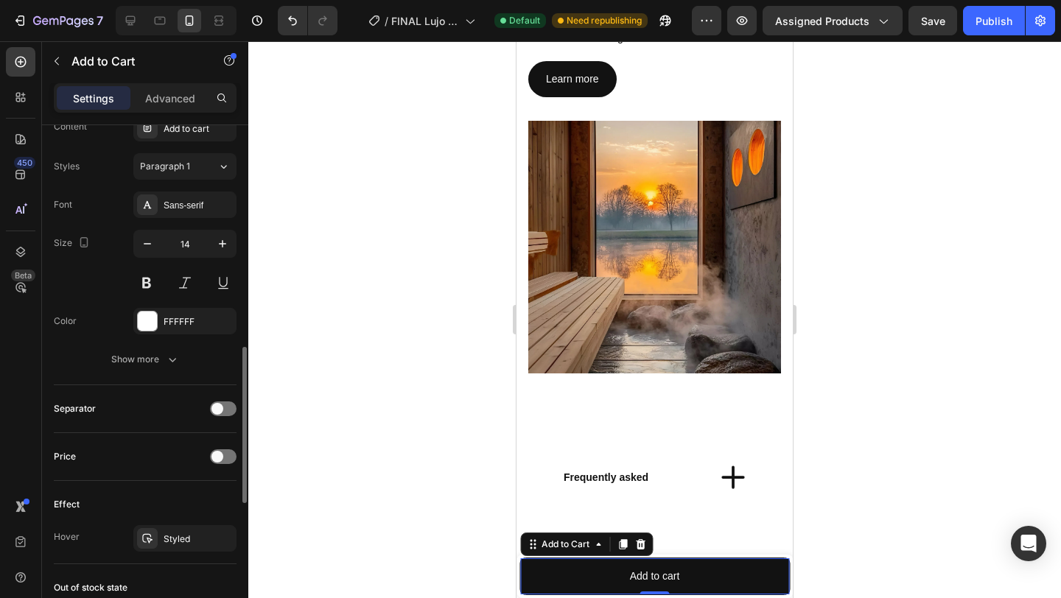
scroll to position [702, 0]
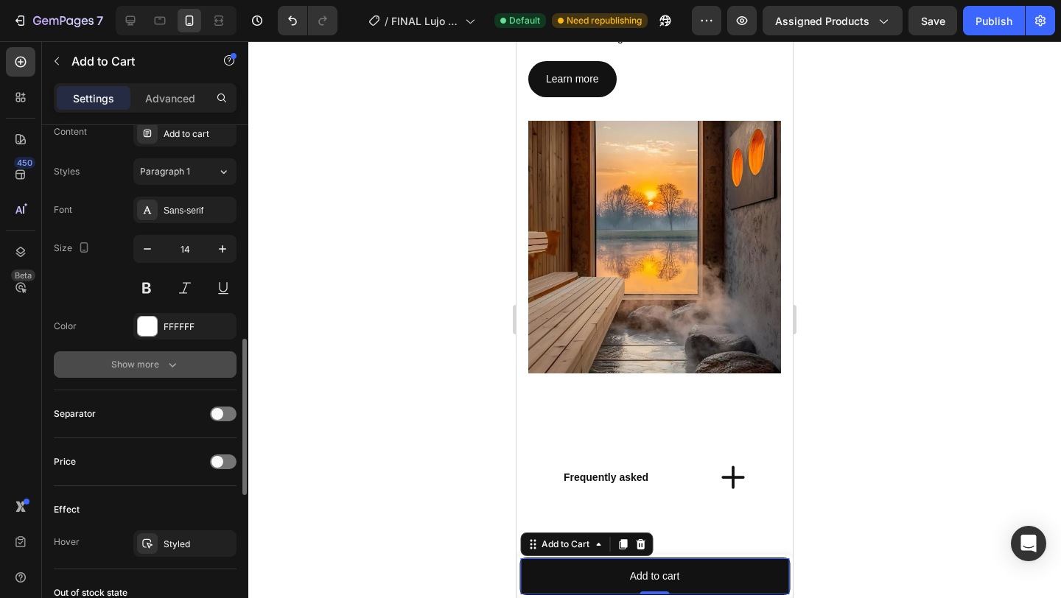
click at [172, 365] on icon "button" at bounding box center [172, 364] width 15 height 15
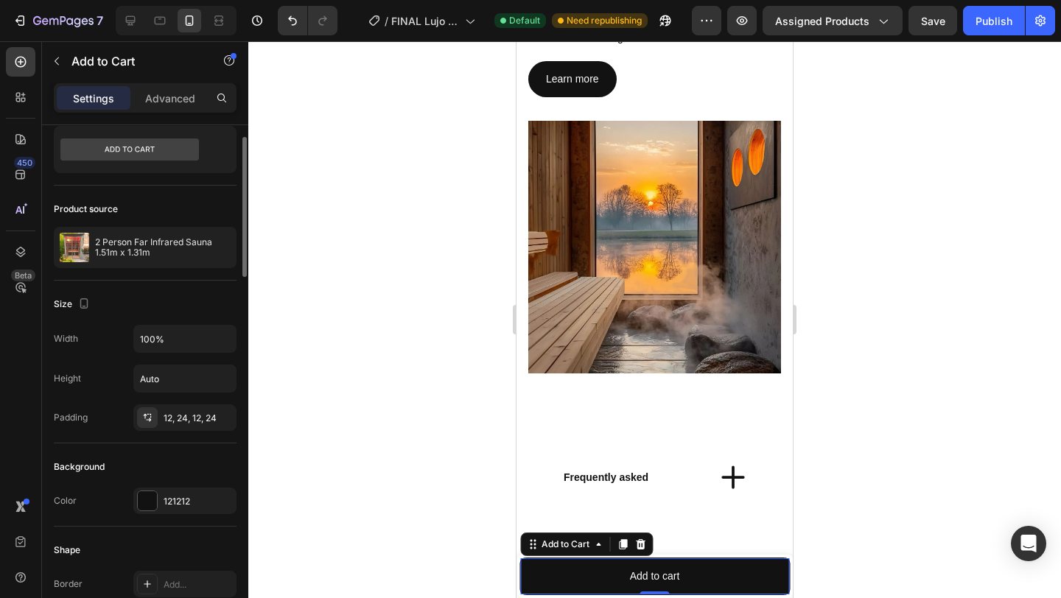
scroll to position [62, 0]
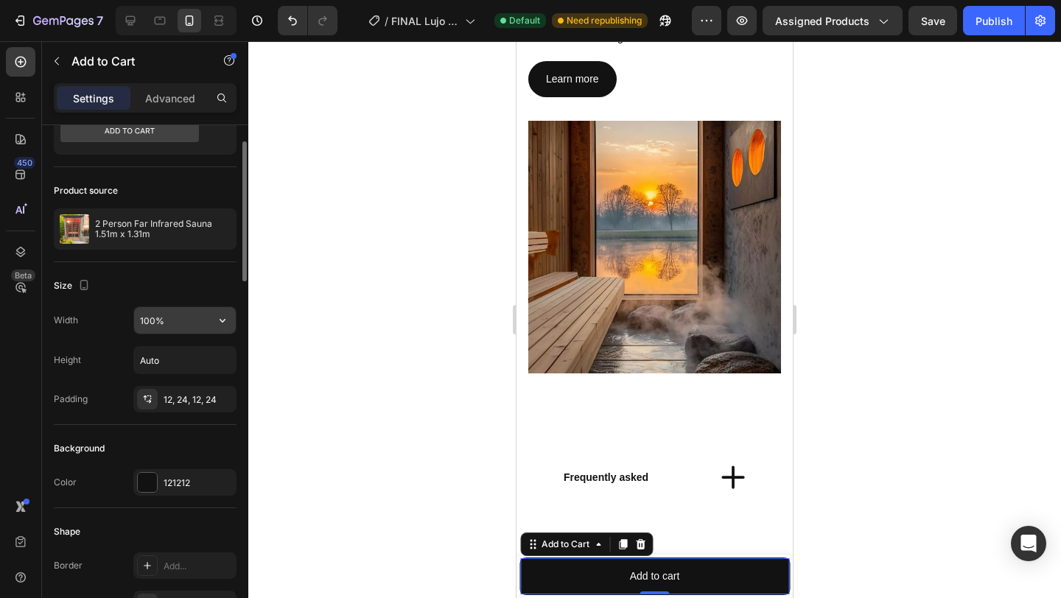
click at [188, 324] on input "100%" at bounding box center [185, 320] width 102 height 27
click at [225, 328] on button "button" at bounding box center [222, 320] width 27 height 27
click at [200, 327] on input "100%" at bounding box center [185, 320] width 102 height 27
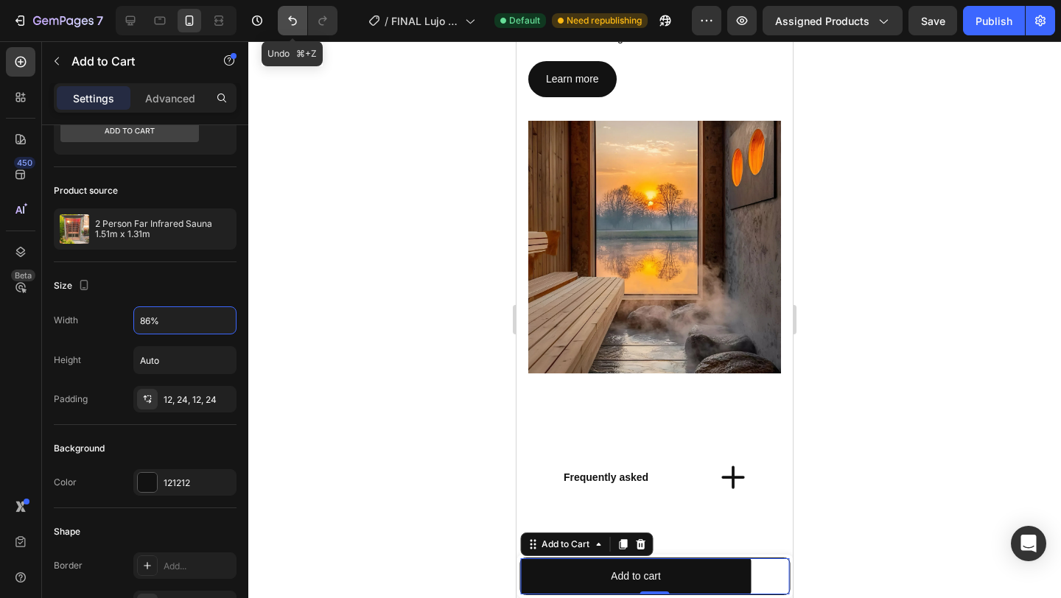
click at [289, 25] on icon "Undo/Redo" at bounding box center [292, 20] width 15 height 15
type input "100%"
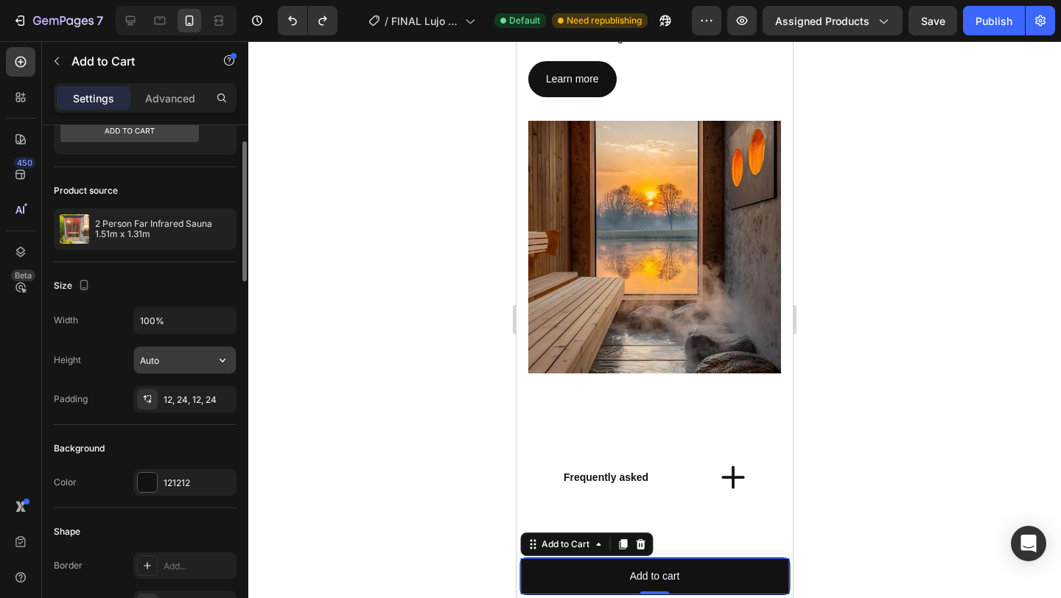
click at [146, 371] on input "Auto" at bounding box center [185, 360] width 102 height 27
click at [197, 400] on div "12, 24, 12, 24" at bounding box center [185, 399] width 43 height 13
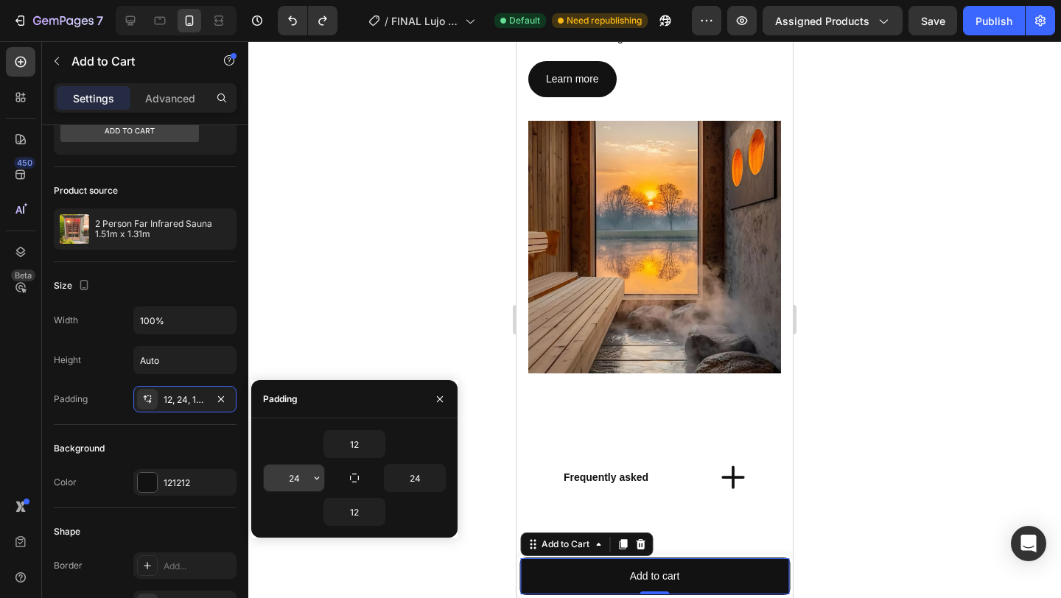
click at [295, 477] on input "24" at bounding box center [294, 478] width 60 height 27
click at [316, 483] on icon "button" at bounding box center [317, 478] width 12 height 12
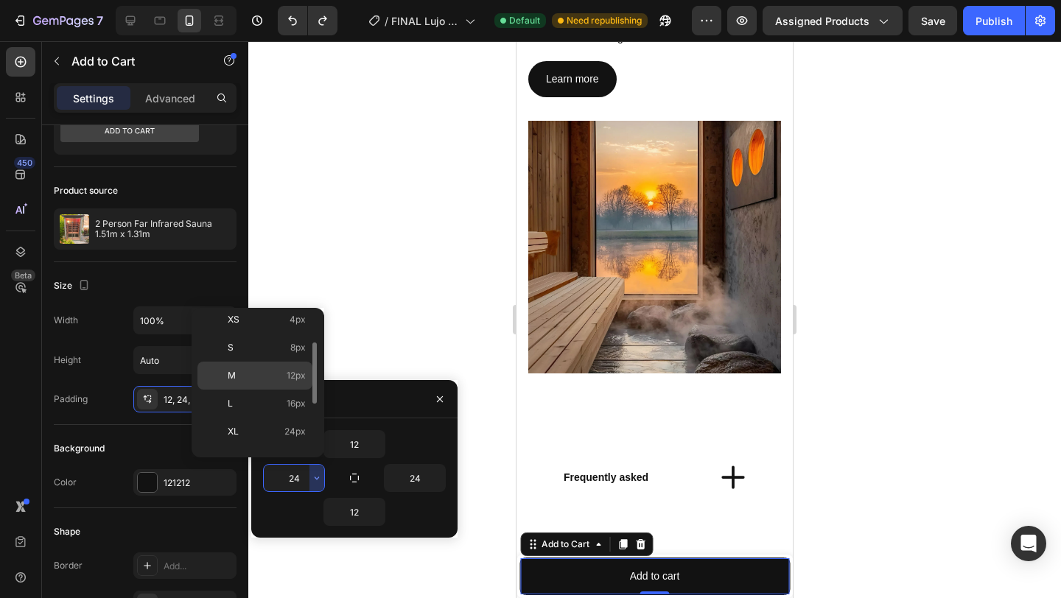
scroll to position [110, 0]
click at [287, 438] on span "48px" at bounding box center [294, 441] width 21 height 13
type input "48"
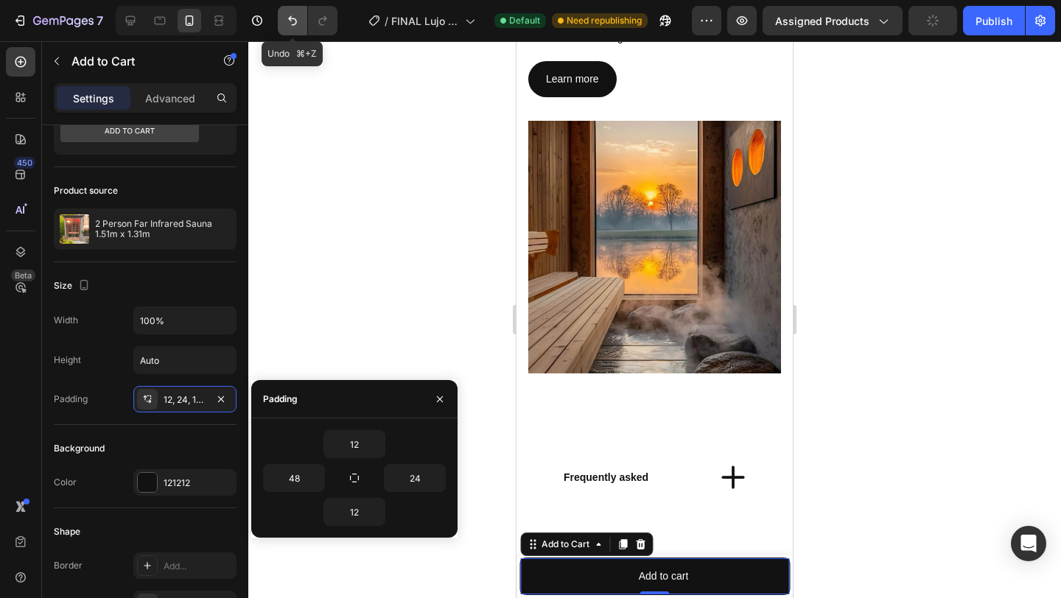
click at [294, 24] on icon "Undo/Redo" at bounding box center [292, 20] width 15 height 15
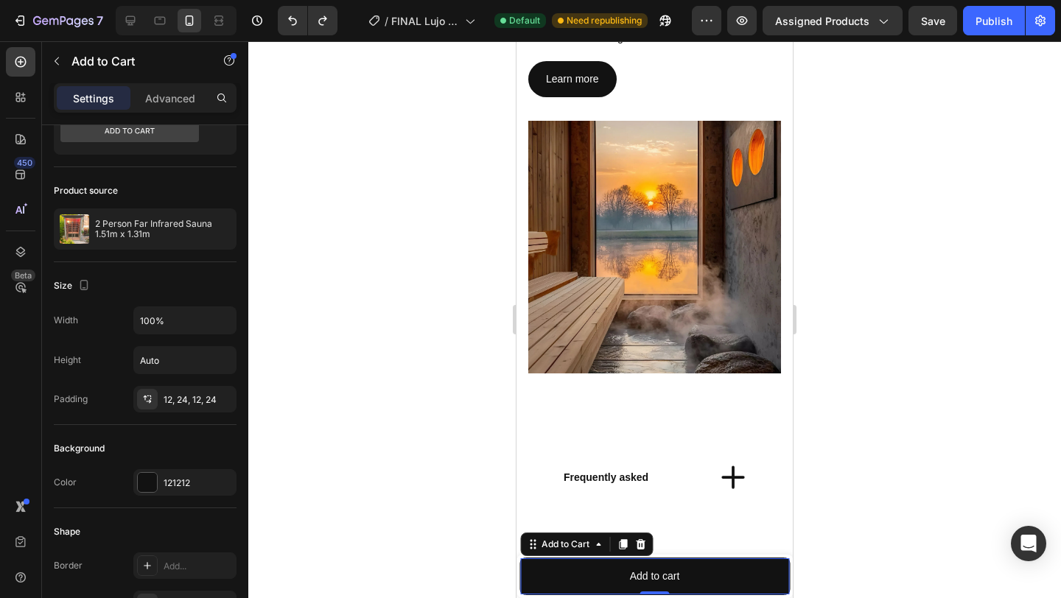
click at [371, 266] on div at bounding box center [654, 319] width 813 height 557
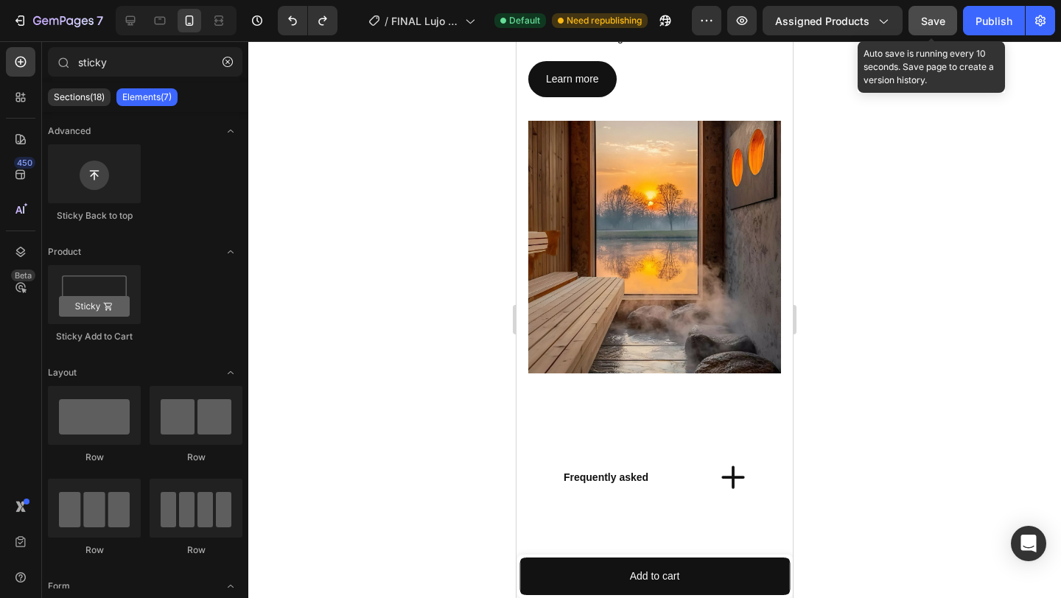
click at [914, 26] on button "Save" at bounding box center [932, 20] width 49 height 29
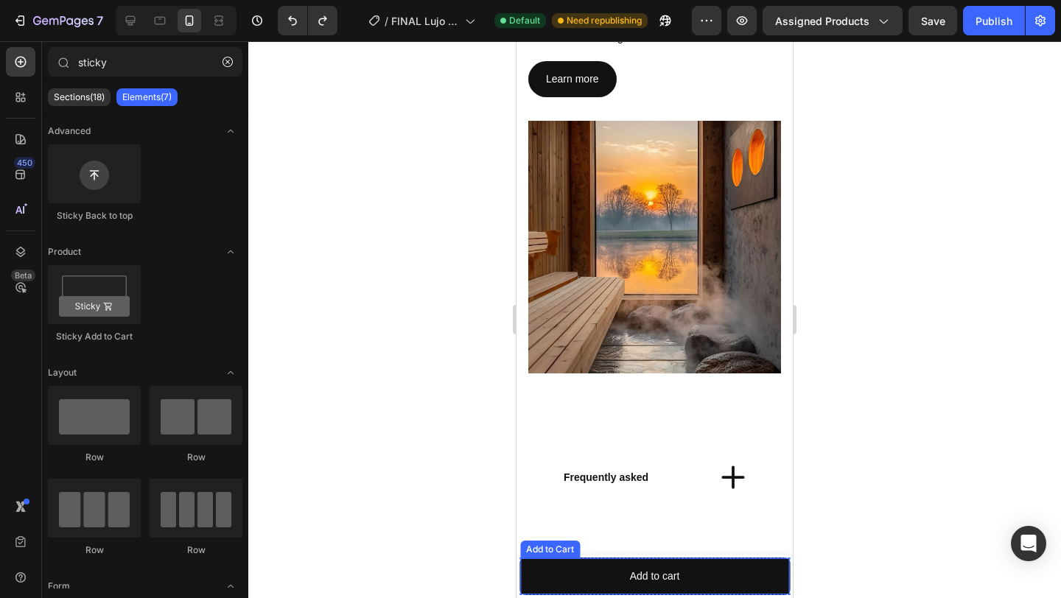
click at [560, 550] on div "Add to Cart" at bounding box center [550, 549] width 54 height 13
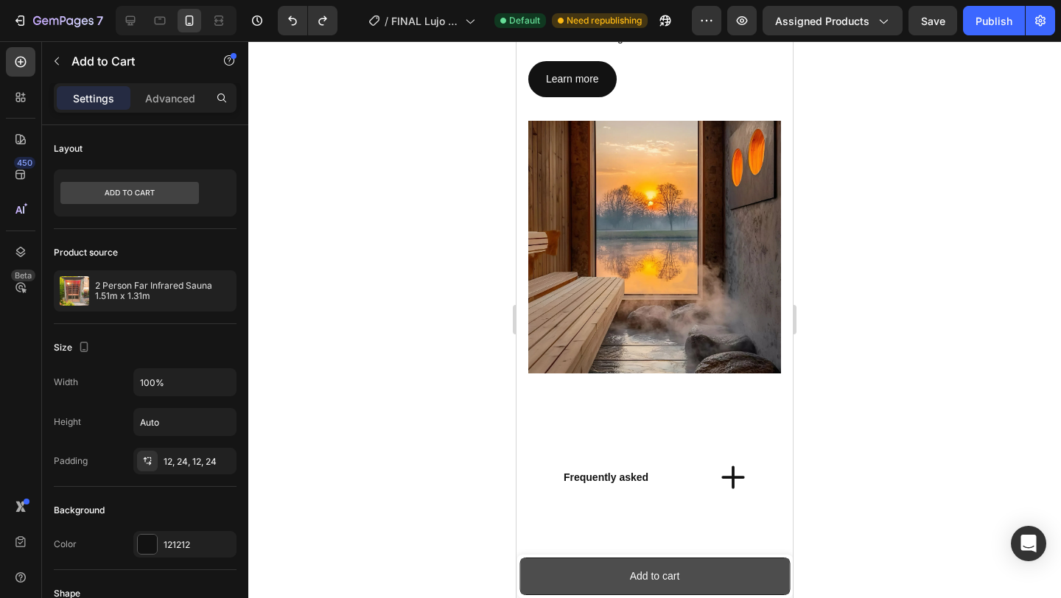
click at [553, 568] on button "Add to cart" at bounding box center [654, 576] width 269 height 36
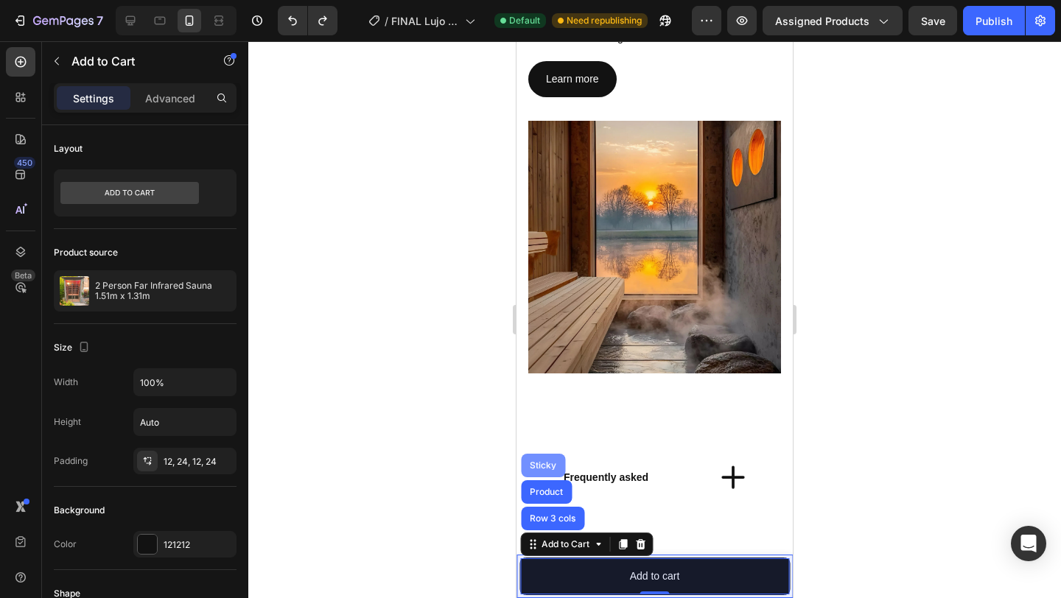
click at [549, 472] on div "Sticky" at bounding box center [543, 466] width 44 height 24
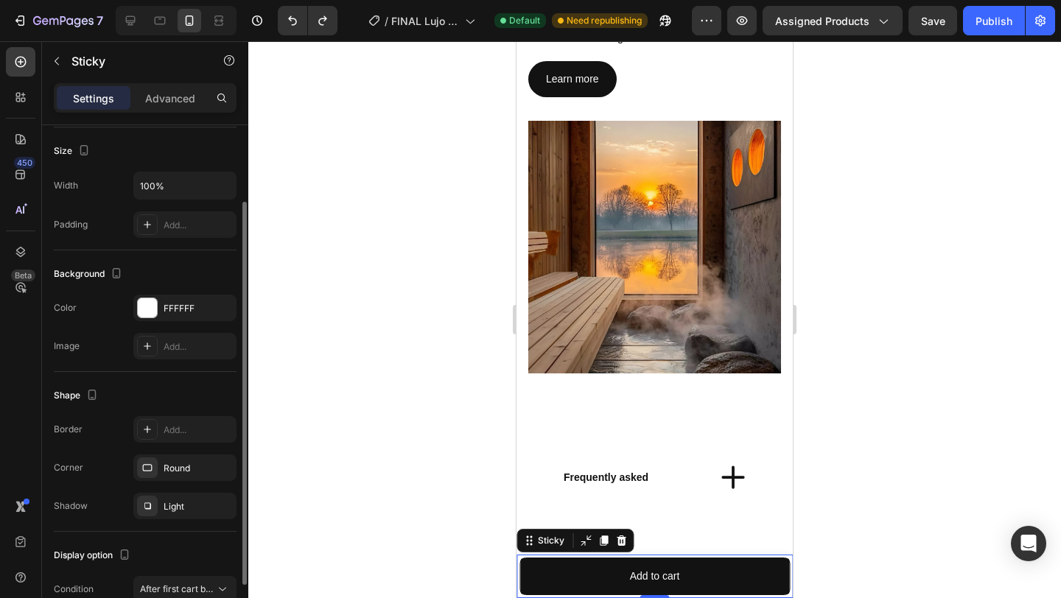
scroll to position [102, 0]
click at [200, 465] on div "Round" at bounding box center [198, 467] width 69 height 13
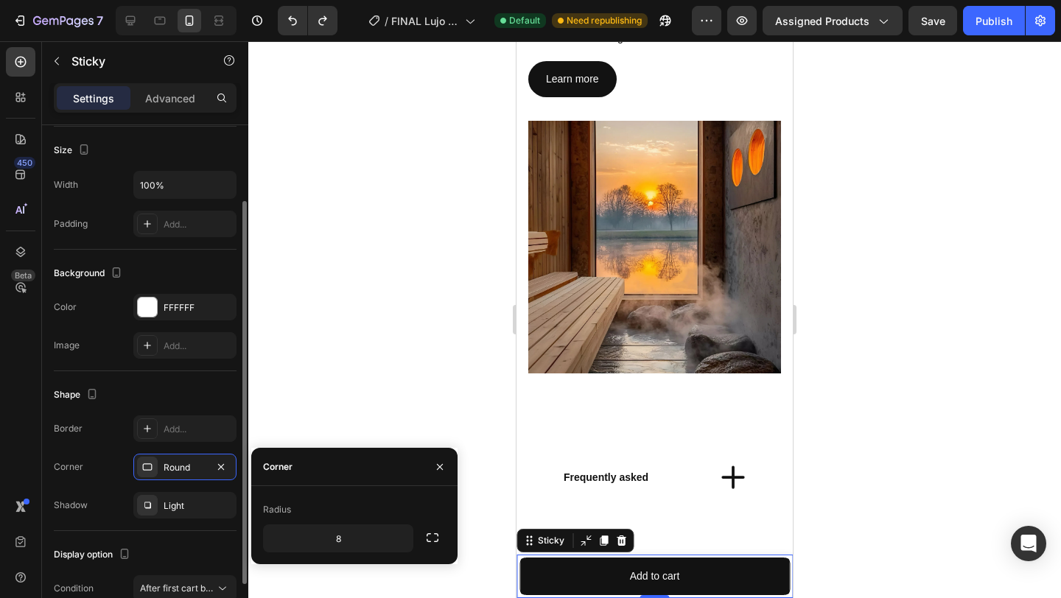
click at [200, 465] on div "Round" at bounding box center [185, 467] width 43 height 13
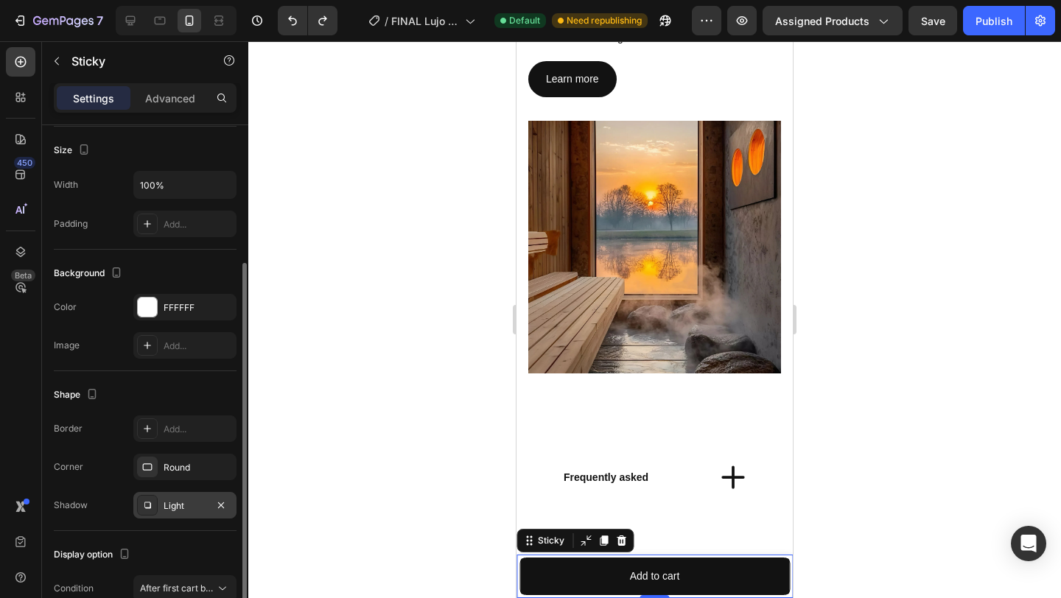
scroll to position [177, 0]
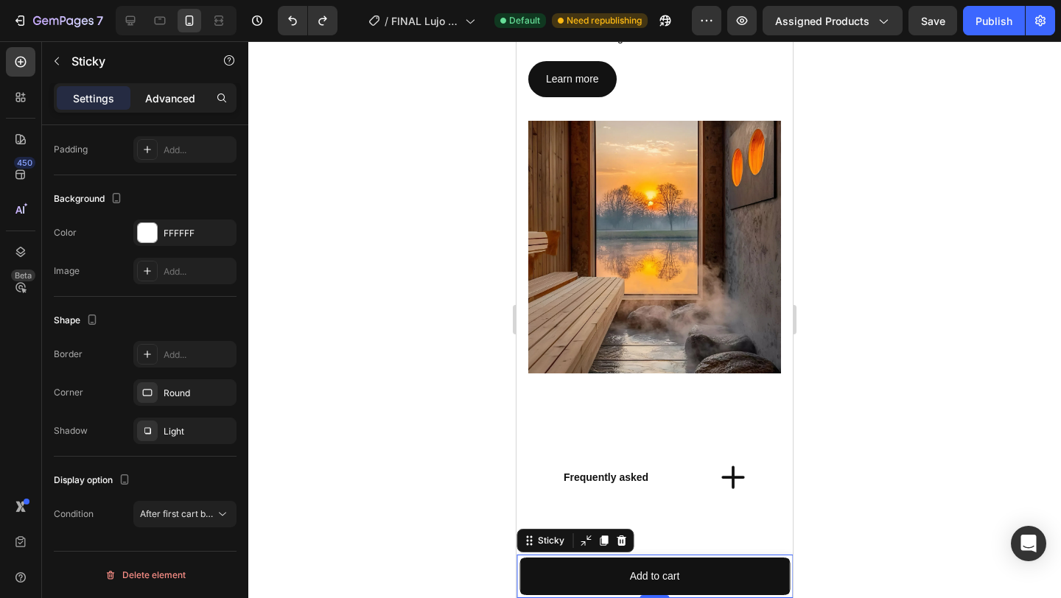
click at [175, 98] on p "Advanced" at bounding box center [170, 98] width 50 height 15
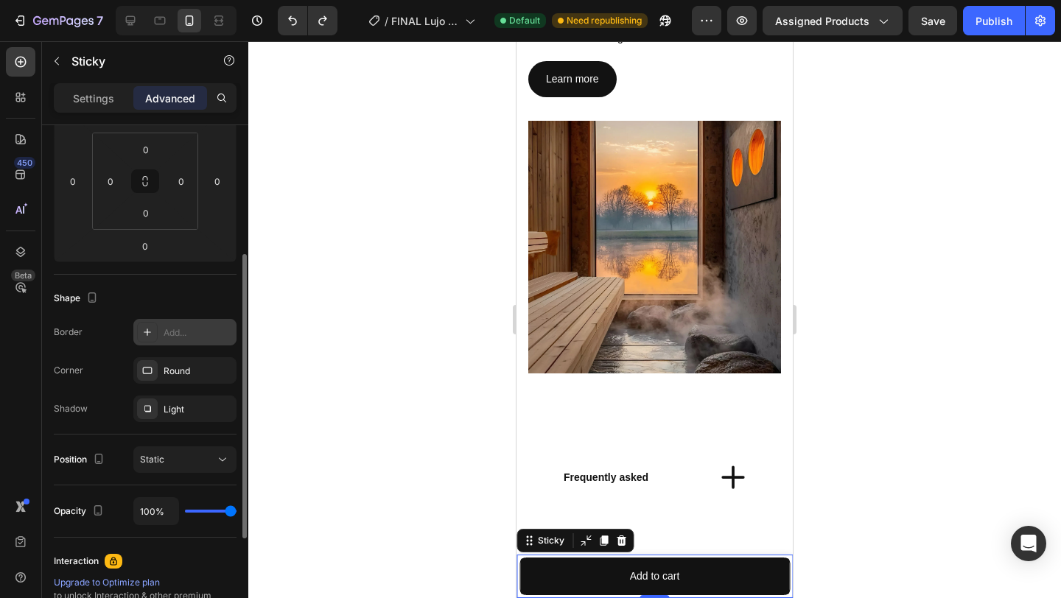
scroll to position [231, 0]
click at [178, 366] on div "Round" at bounding box center [185, 369] width 43 height 13
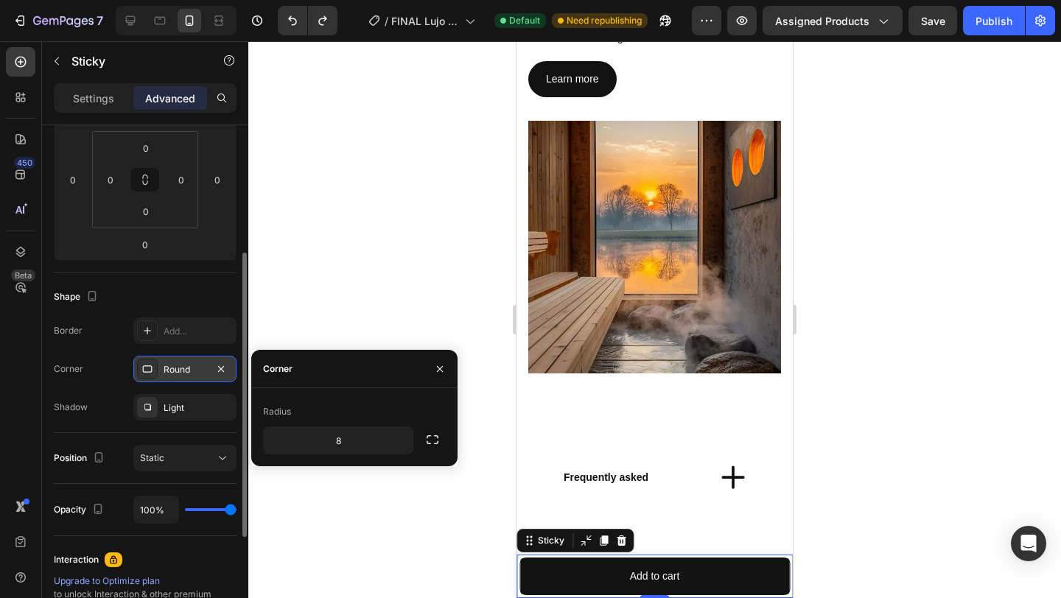
click at [178, 366] on div "Round" at bounding box center [185, 369] width 43 height 13
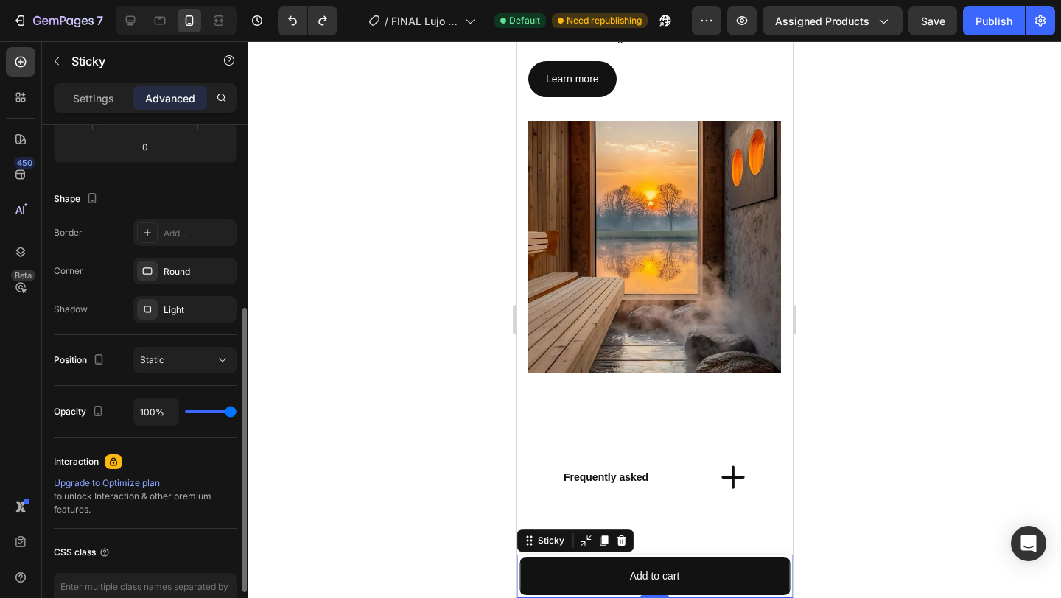
scroll to position [417, 0]
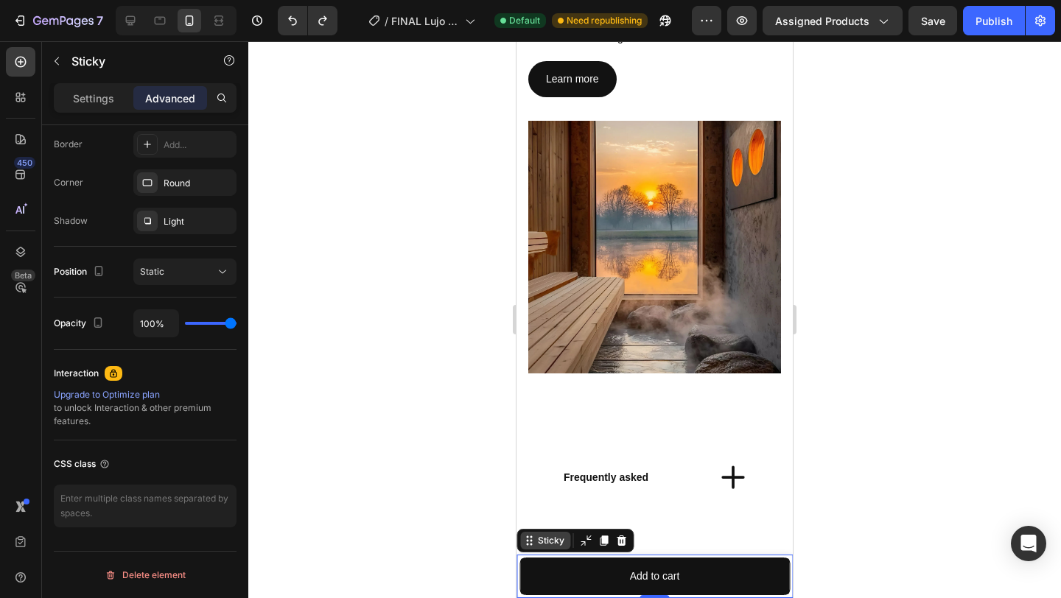
click at [554, 547] on div "Sticky" at bounding box center [551, 540] width 32 height 13
click at [544, 543] on div "Sticky" at bounding box center [551, 540] width 32 height 13
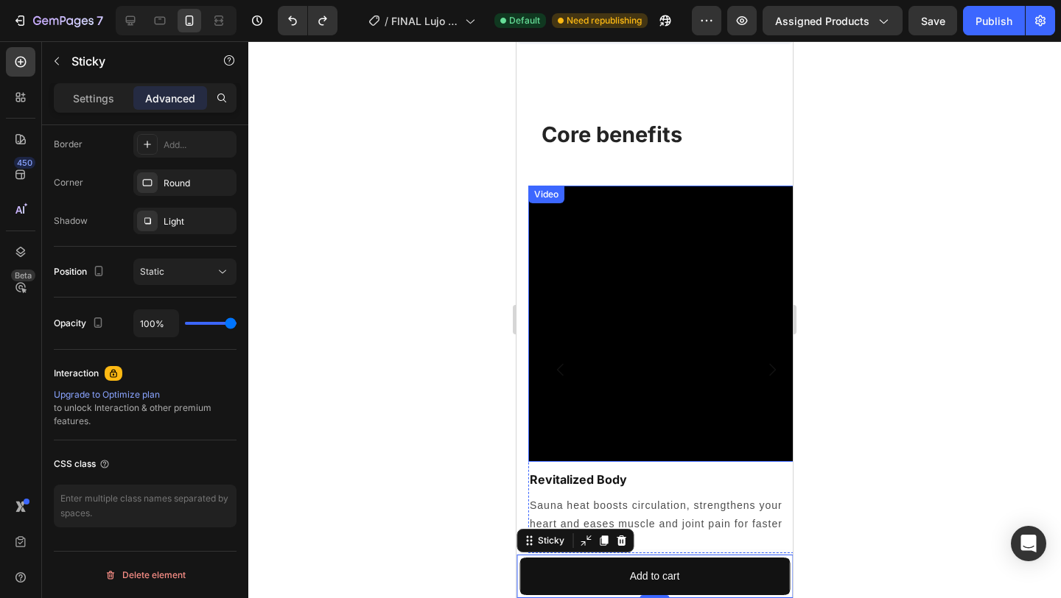
scroll to position [186, 0]
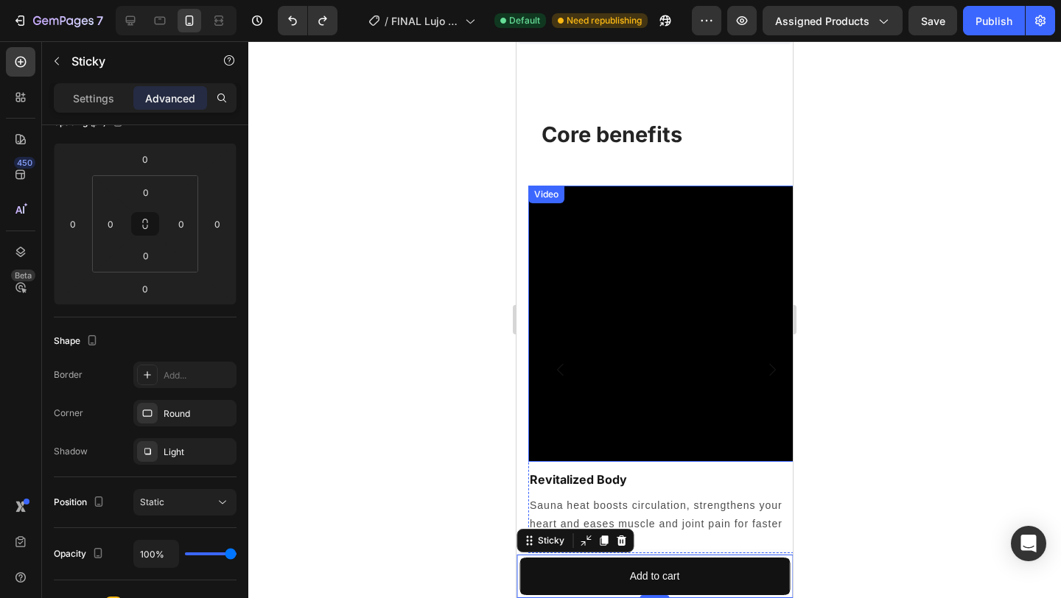
click at [535, 194] on div "Video" at bounding box center [546, 194] width 30 height 13
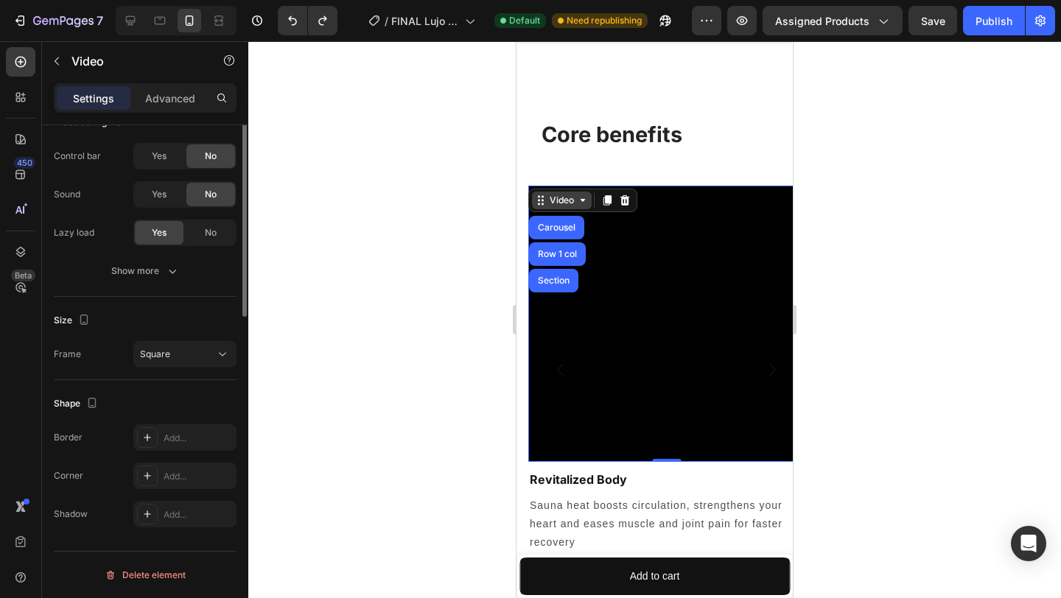
scroll to position [0, 0]
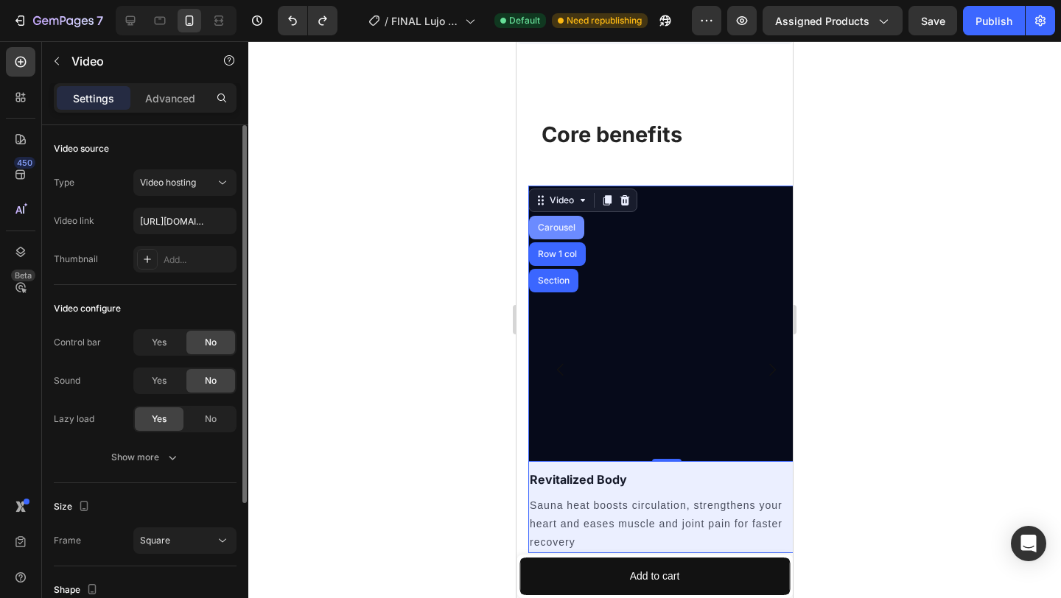
click at [556, 223] on div "Carousel" at bounding box center [556, 227] width 43 height 9
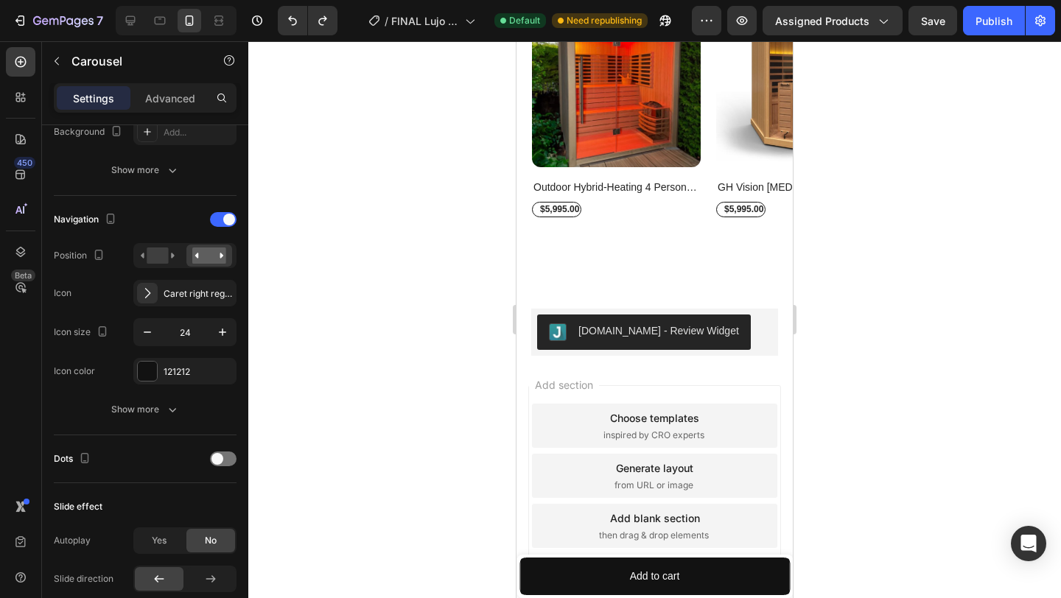
scroll to position [5030, 0]
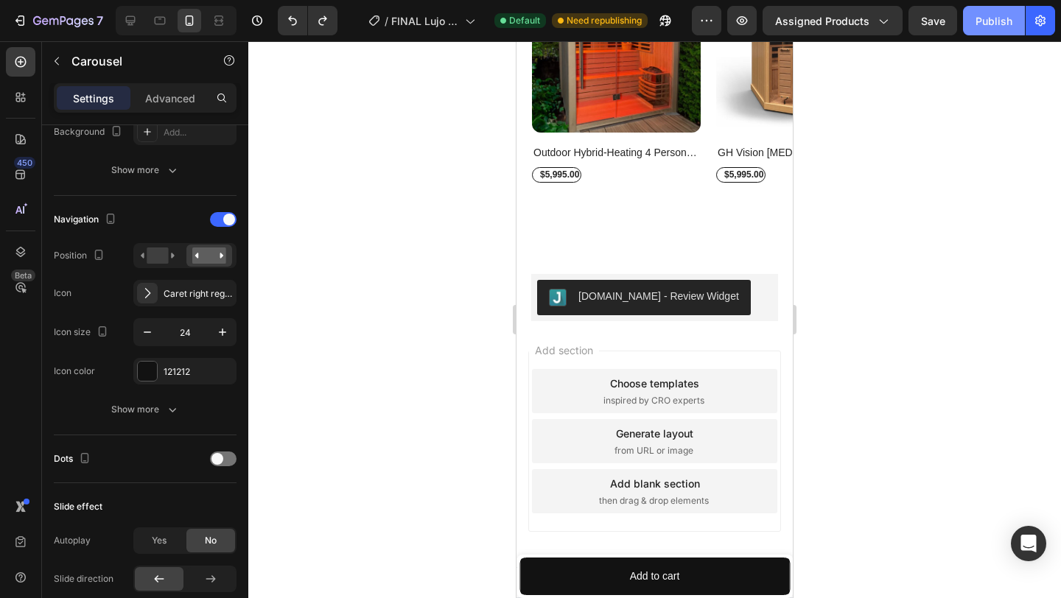
click at [987, 19] on div "Publish" at bounding box center [993, 20] width 37 height 15
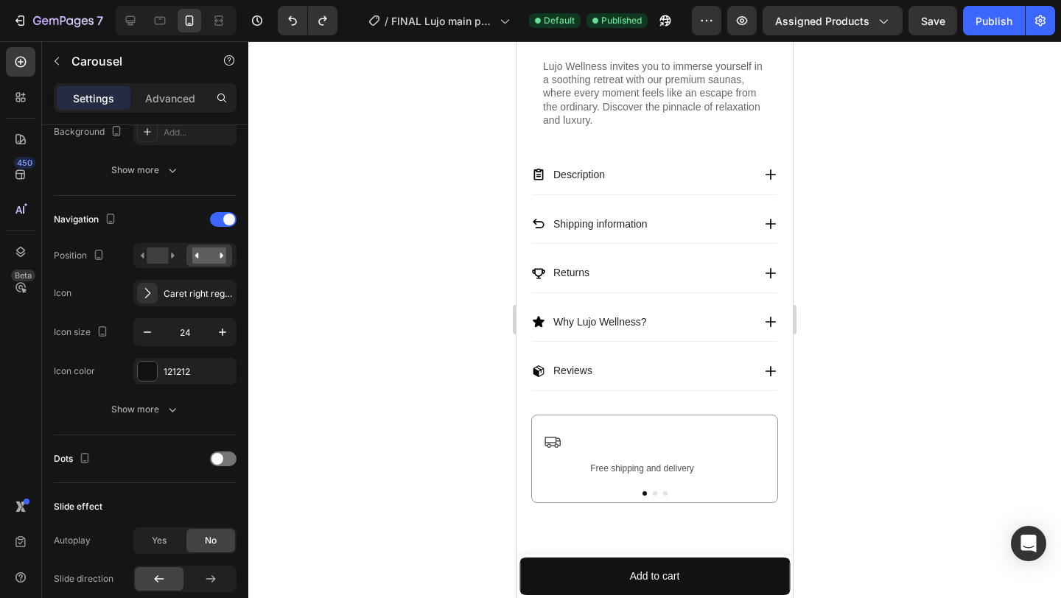
scroll to position [645, 0]
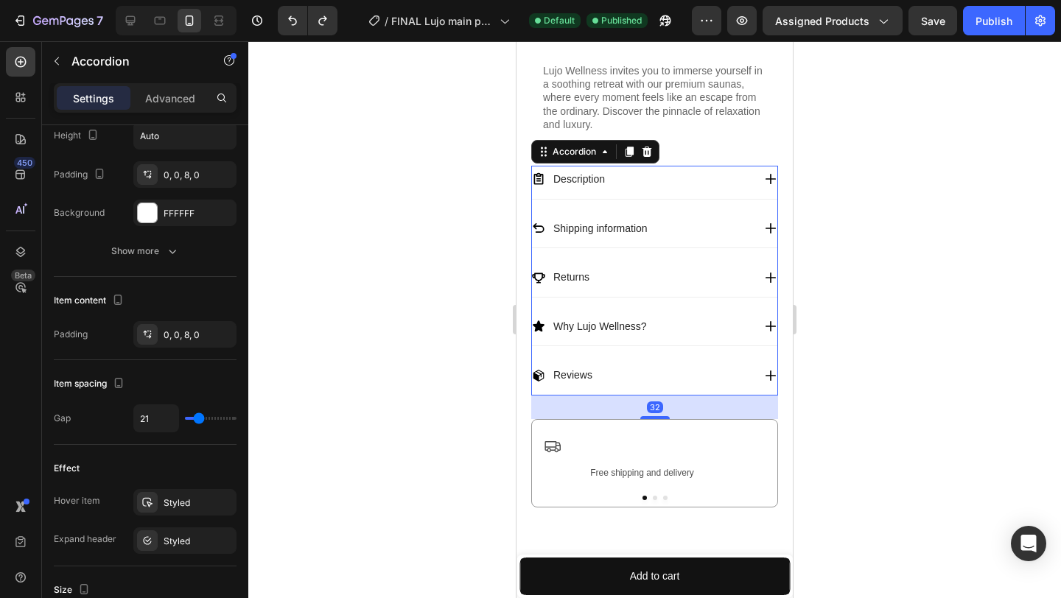
click at [771, 227] on icon at bounding box center [770, 228] width 13 height 13
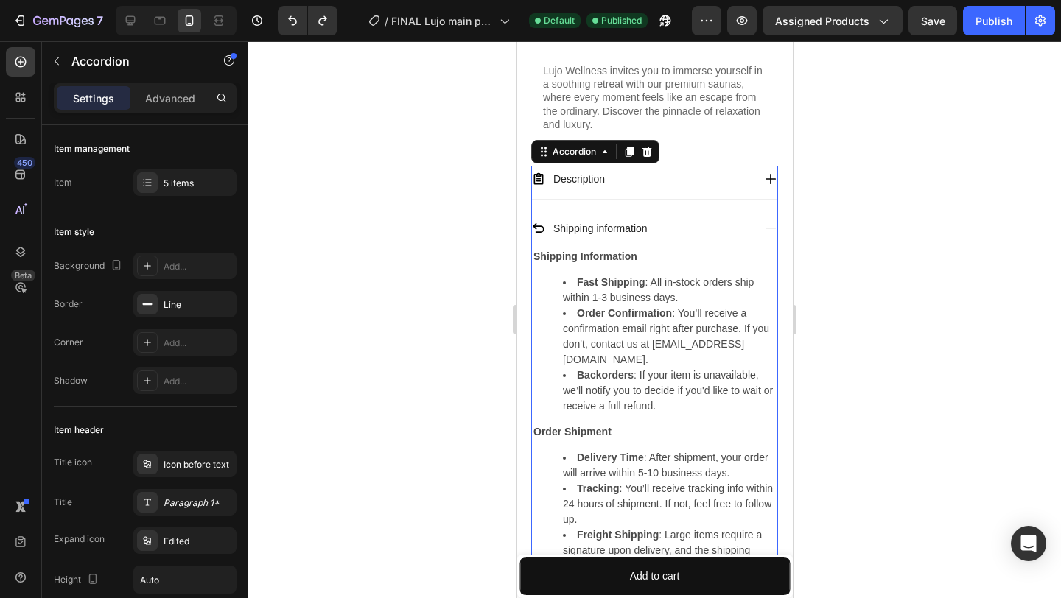
click at [767, 185] on icon at bounding box center [770, 178] width 13 height 13
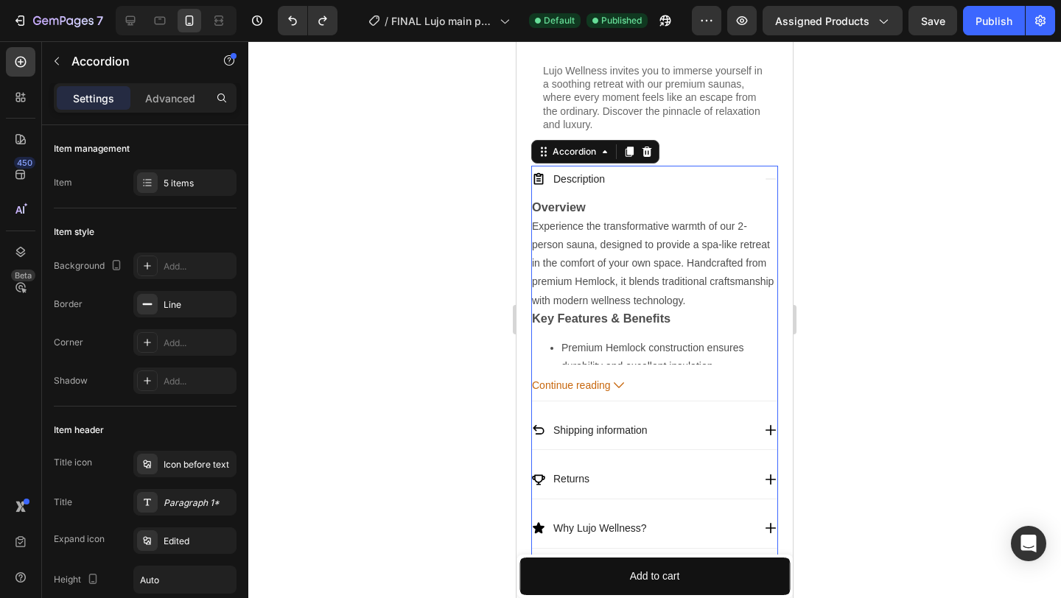
click at [767, 185] on icon at bounding box center [770, 178] width 13 height 13
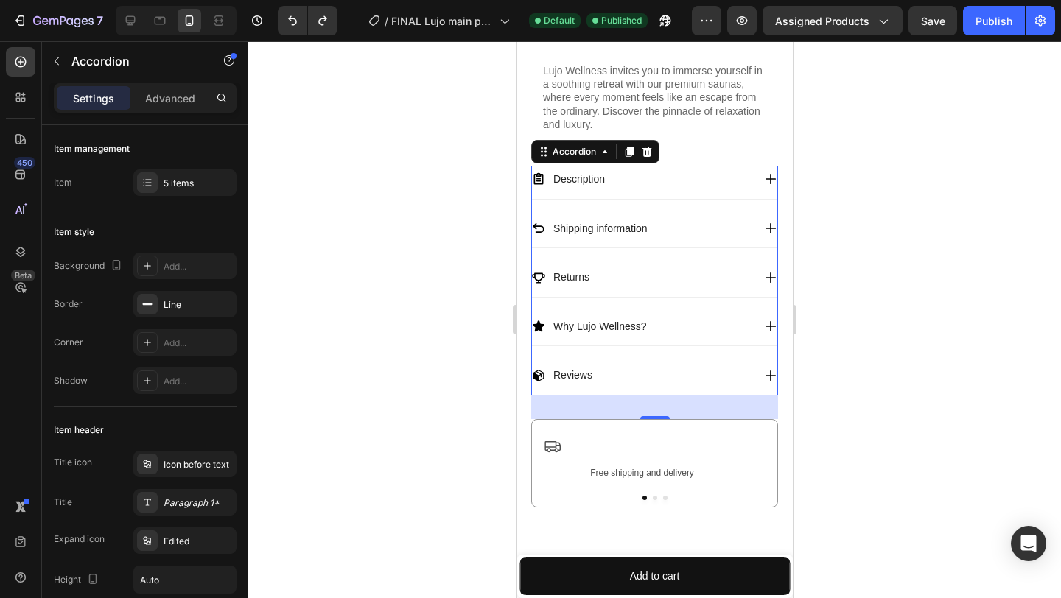
click at [768, 279] on icon at bounding box center [770, 277] width 10 height 10
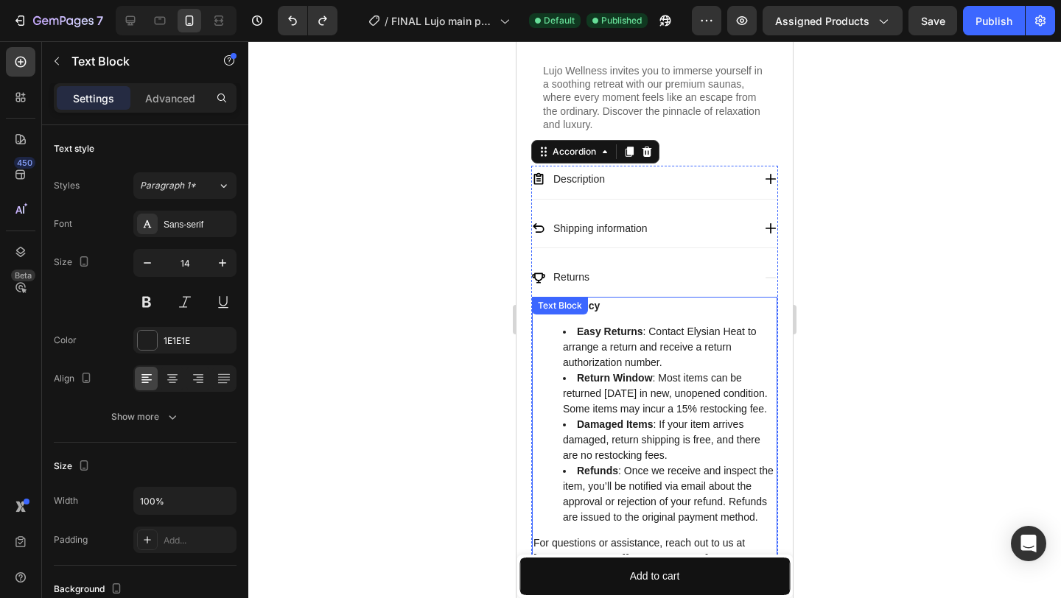
click at [694, 334] on li "Easy Returns : Contact Elysian Heat to arrange a return and receive a return au…" at bounding box center [669, 347] width 213 height 46
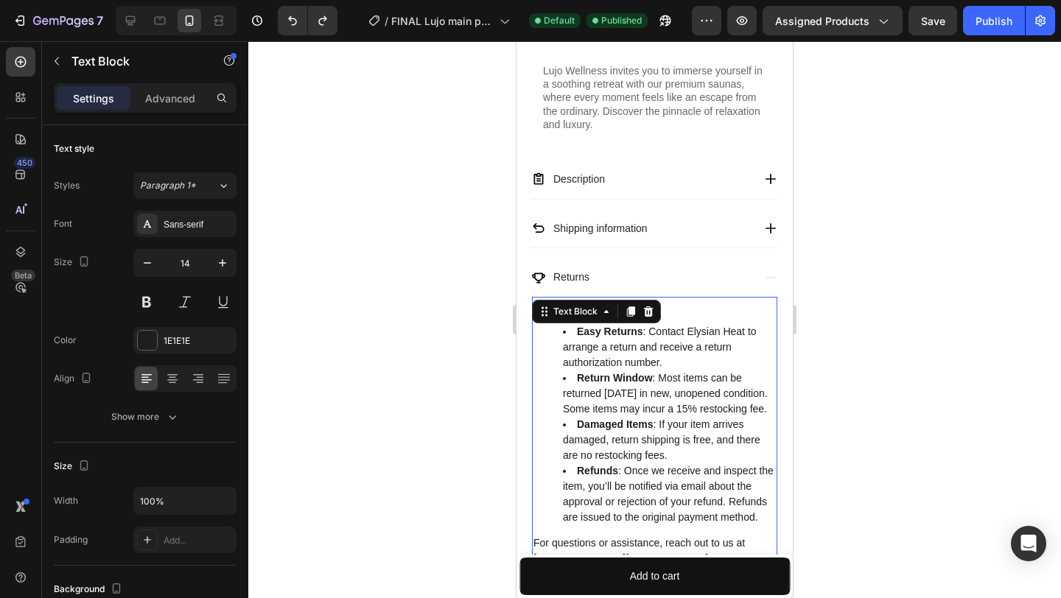
click at [694, 334] on li "Easy Returns : Contact Elysian Heat to arrange a return and receive a return au…" at bounding box center [669, 347] width 213 height 46
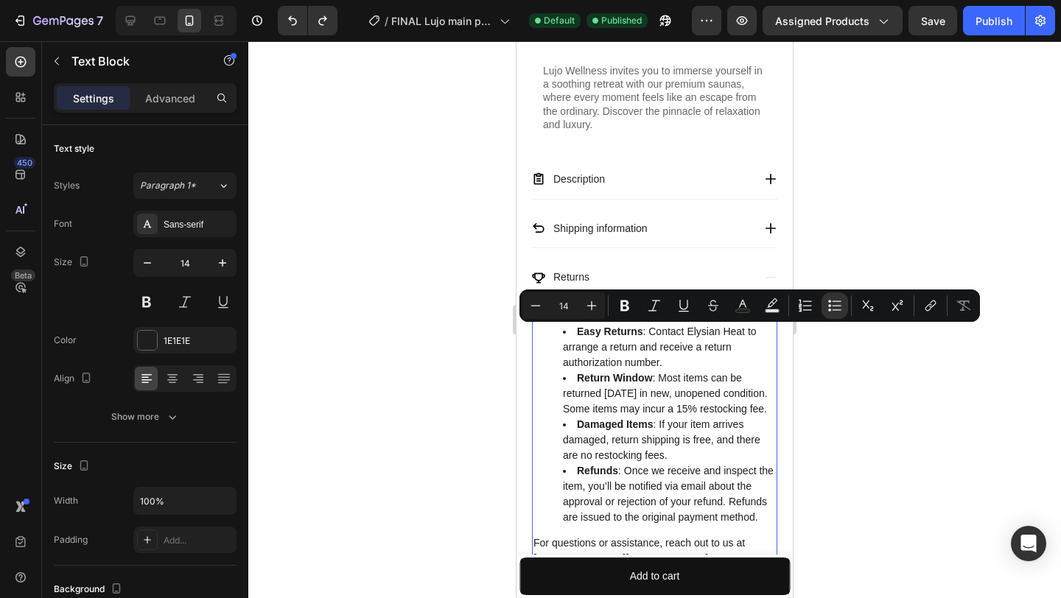
click at [743, 332] on li "Easy Returns : Contact Elysian Heat to arrange a return and receive a return au…" at bounding box center [669, 347] width 213 height 46
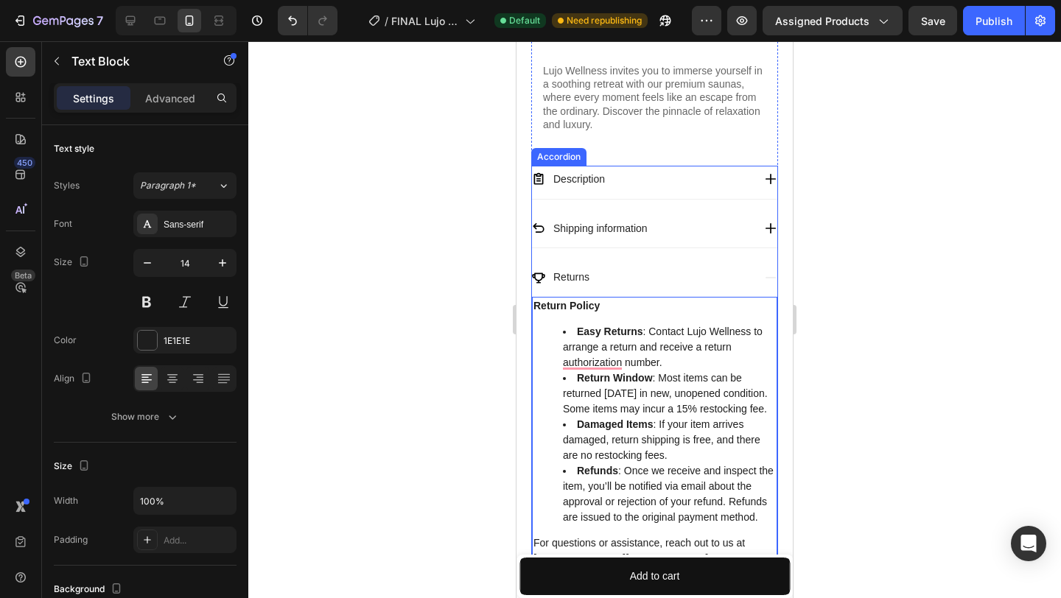
scroll to position [754, 0]
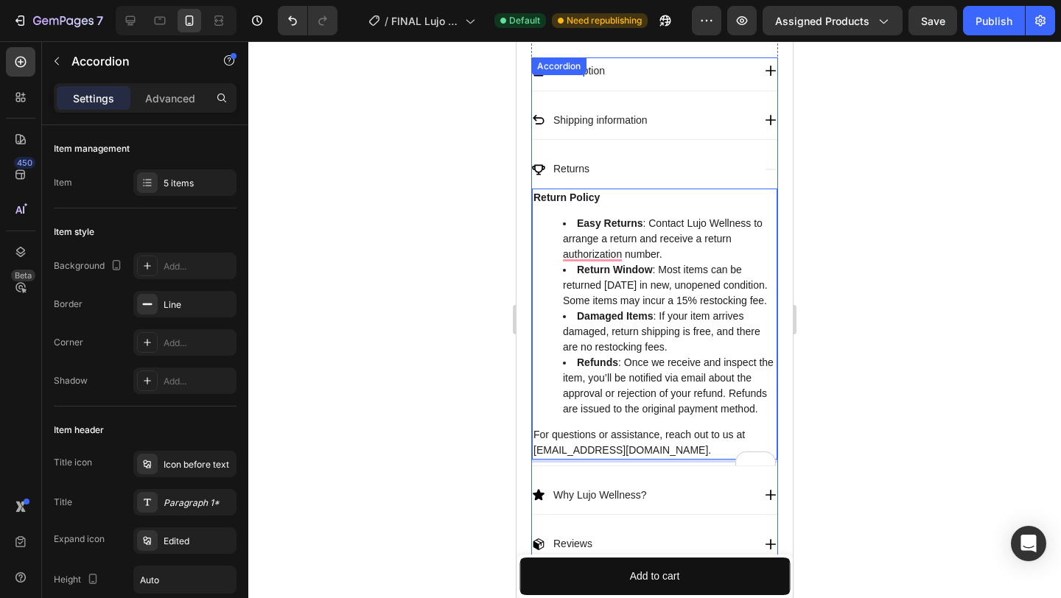
click at [760, 169] on div "Returns" at bounding box center [654, 171] width 245 height 33
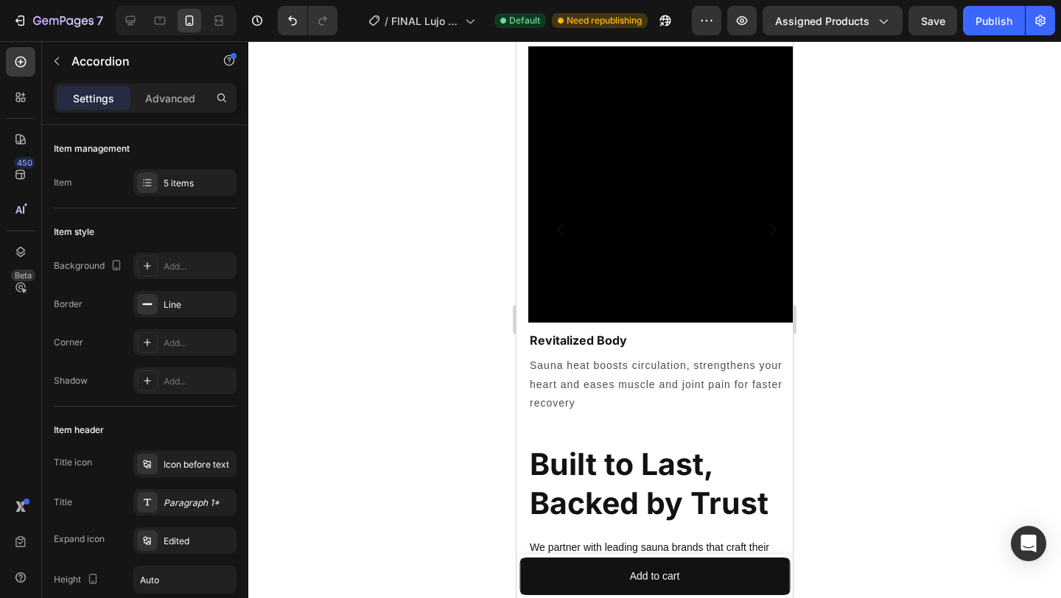
scroll to position [2401, 0]
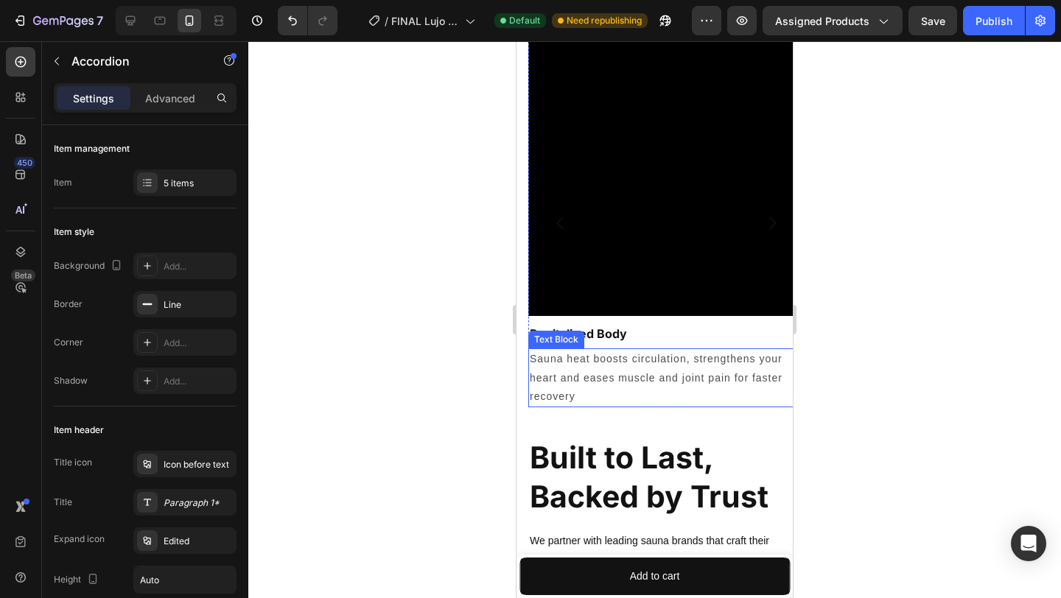
click at [696, 382] on p "Sauna heat boosts circulation, strengthens your heart and eases muscle and join…" at bounding box center [666, 378] width 273 height 56
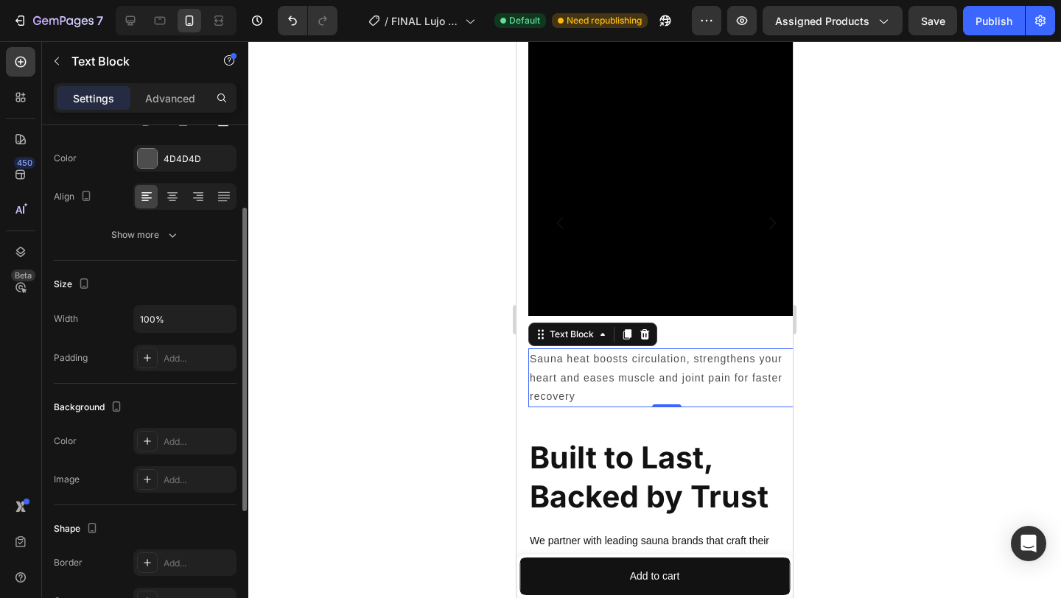
scroll to position [210, 0]
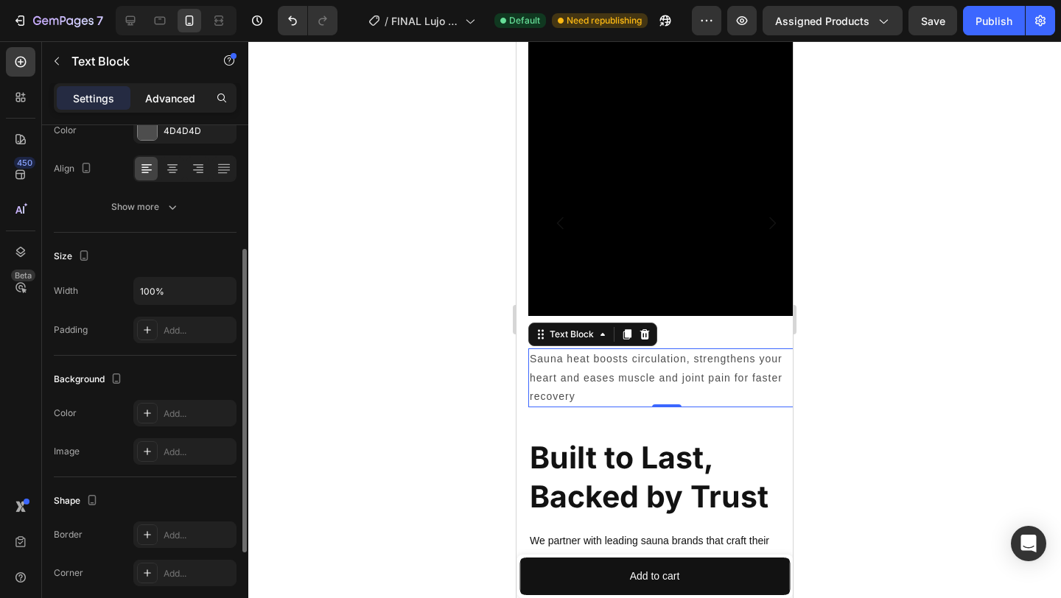
click at [189, 94] on p "Advanced" at bounding box center [170, 98] width 50 height 15
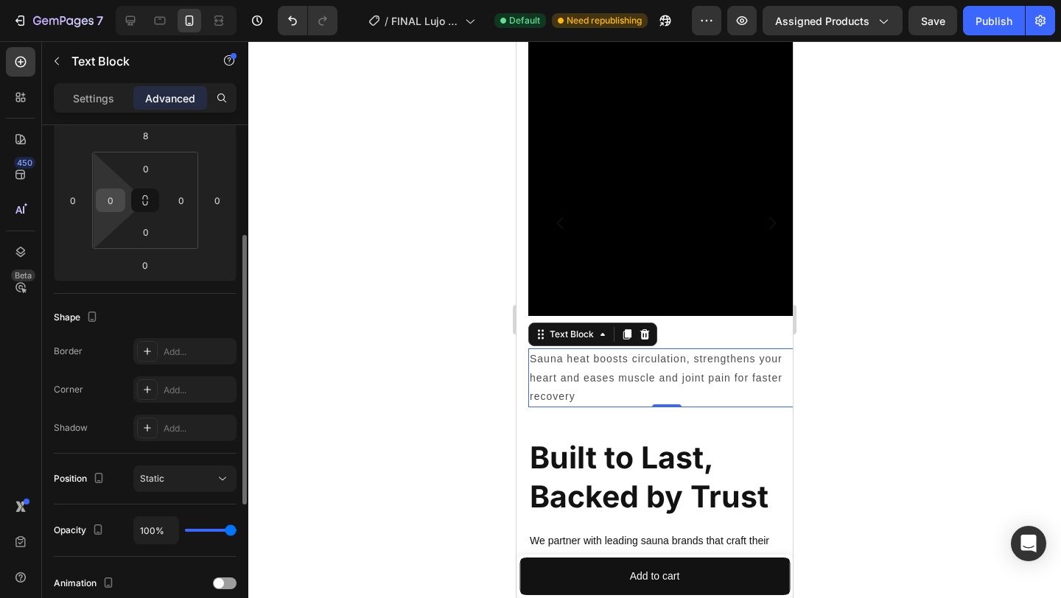
click at [116, 205] on input "0" at bounding box center [110, 200] width 22 height 22
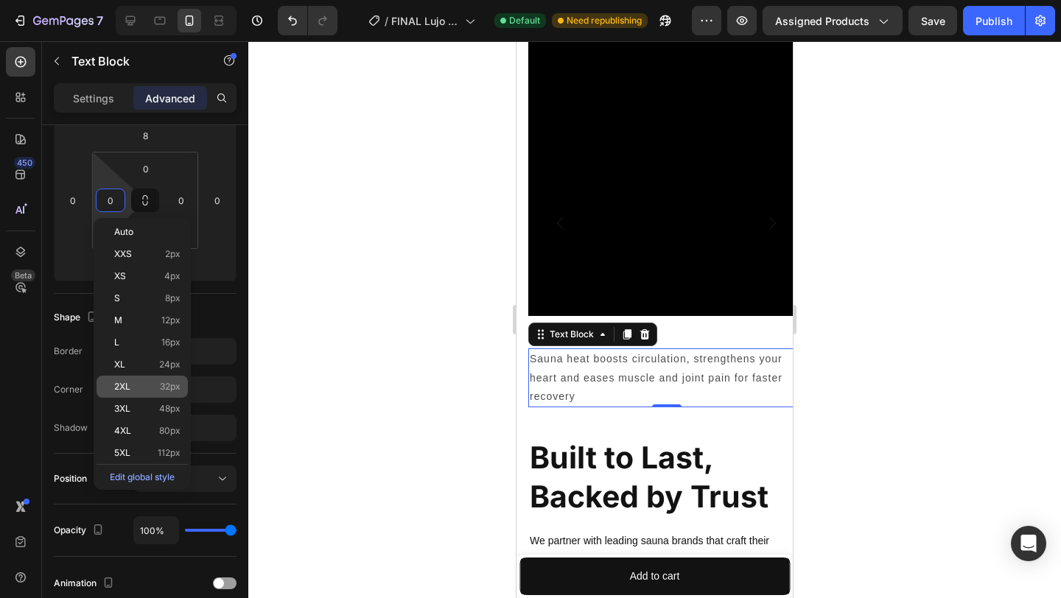
click at [161, 389] on span "32px" at bounding box center [170, 387] width 21 height 10
type input "32"
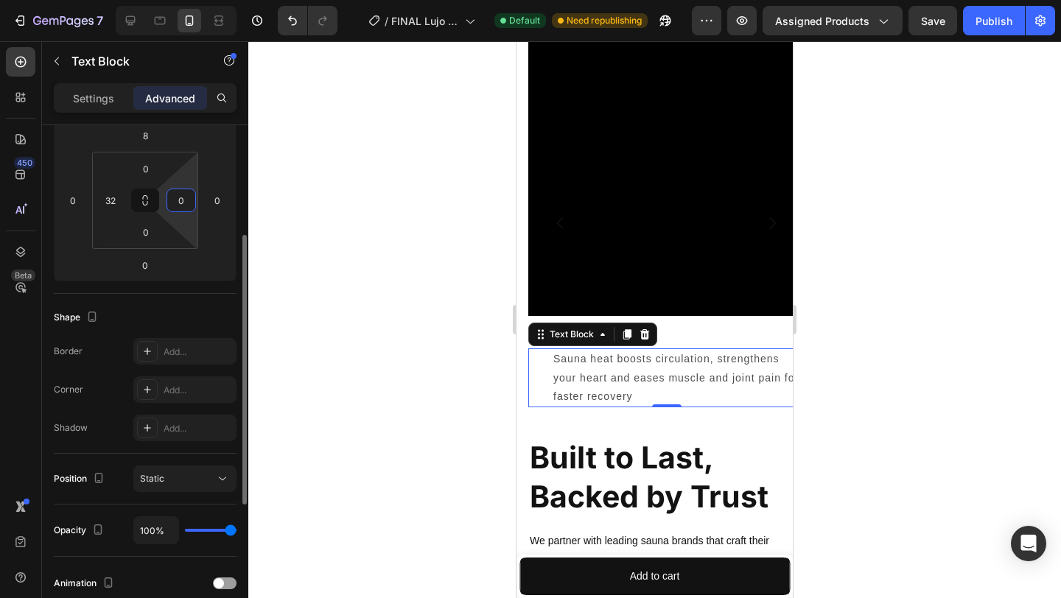
click at [191, 204] on input "0" at bounding box center [181, 200] width 22 height 22
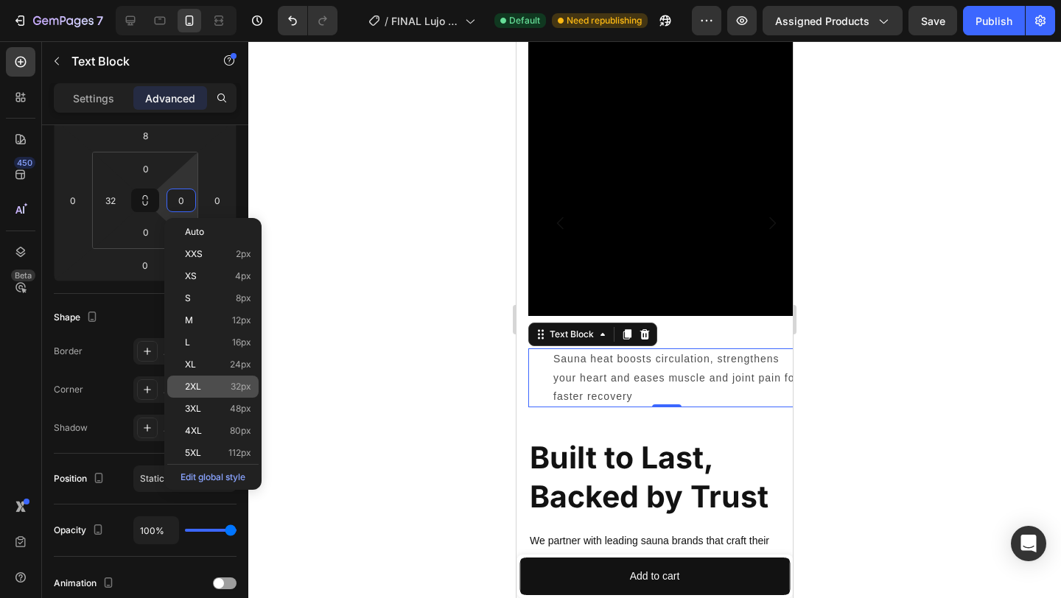
click at [198, 389] on span "2XL" at bounding box center [193, 387] width 16 height 10
type input "32"
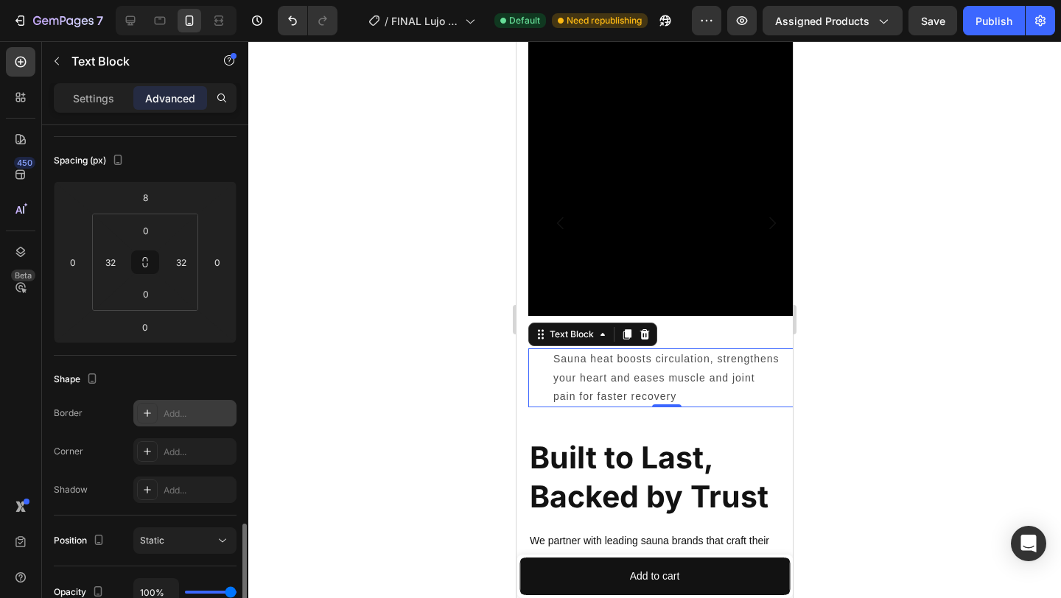
scroll to position [0, 0]
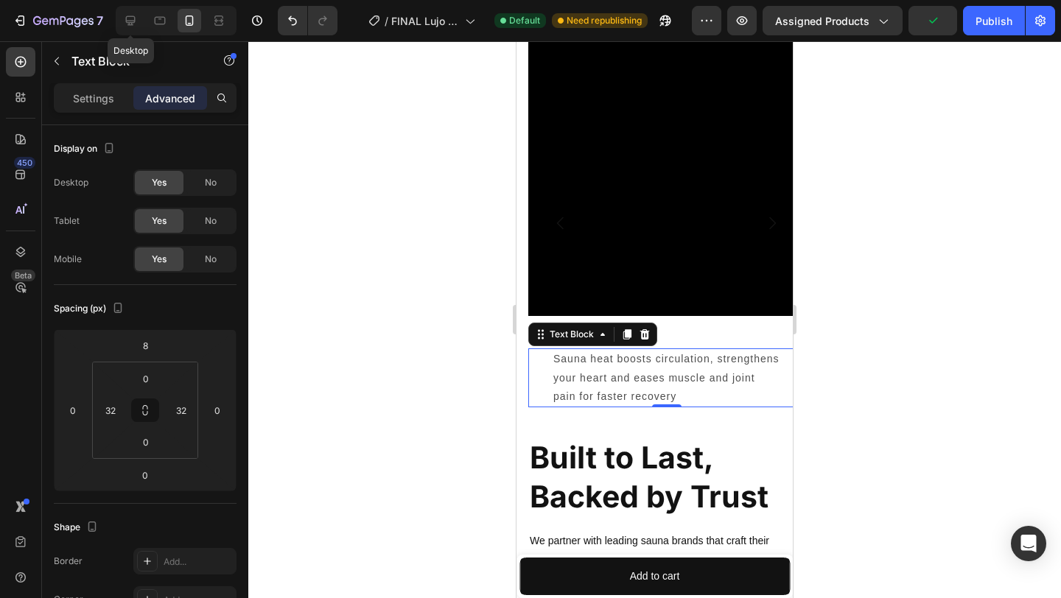
click at [141, 28] on div at bounding box center [131, 21] width 24 height 24
click at [136, 14] on icon at bounding box center [130, 20] width 15 height 15
type input "0"
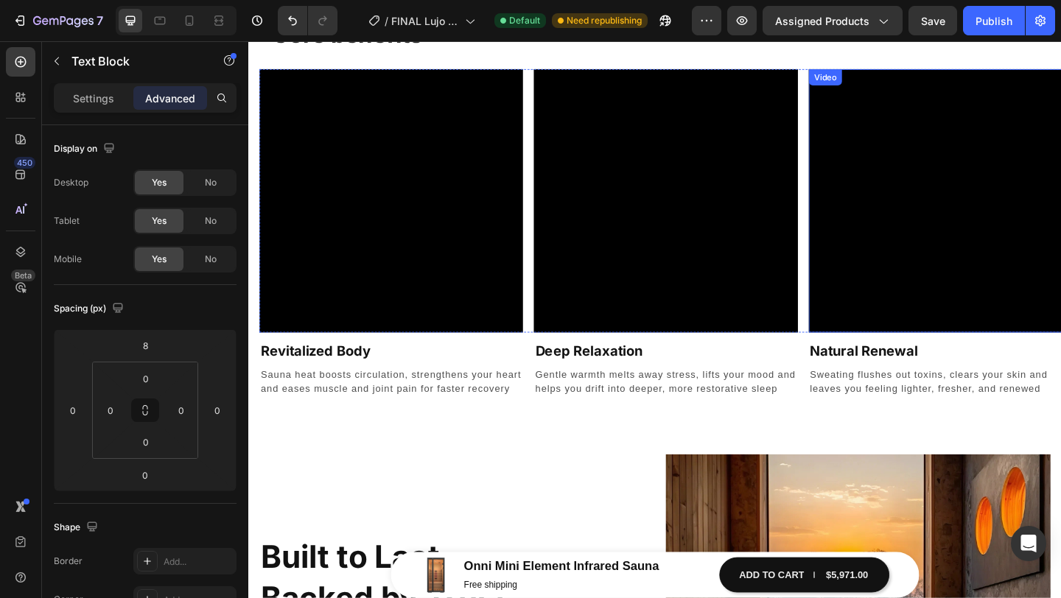
scroll to position [2346, 0]
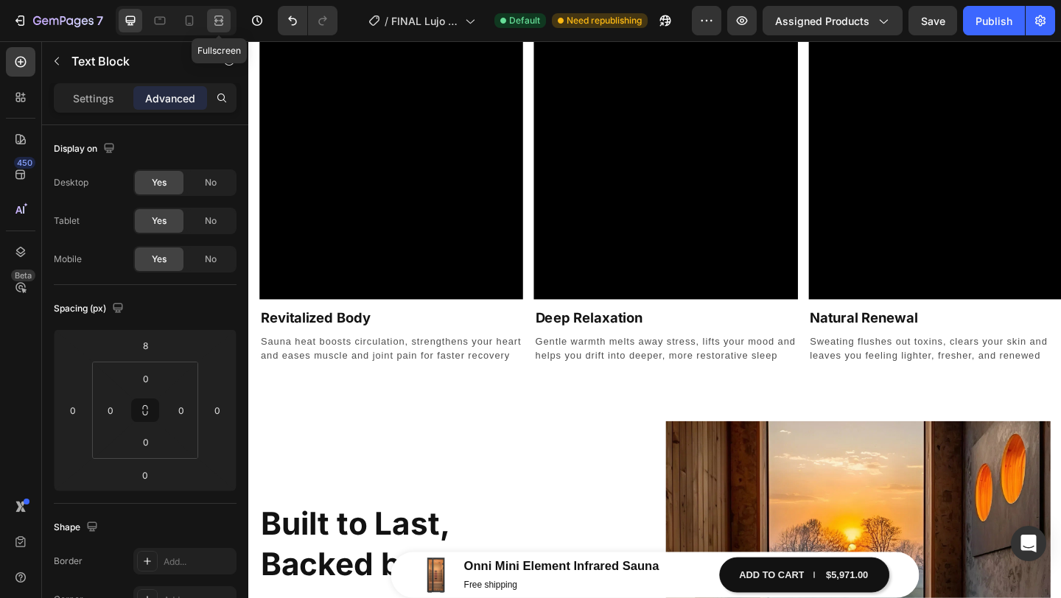
click at [228, 17] on div at bounding box center [219, 21] width 24 height 24
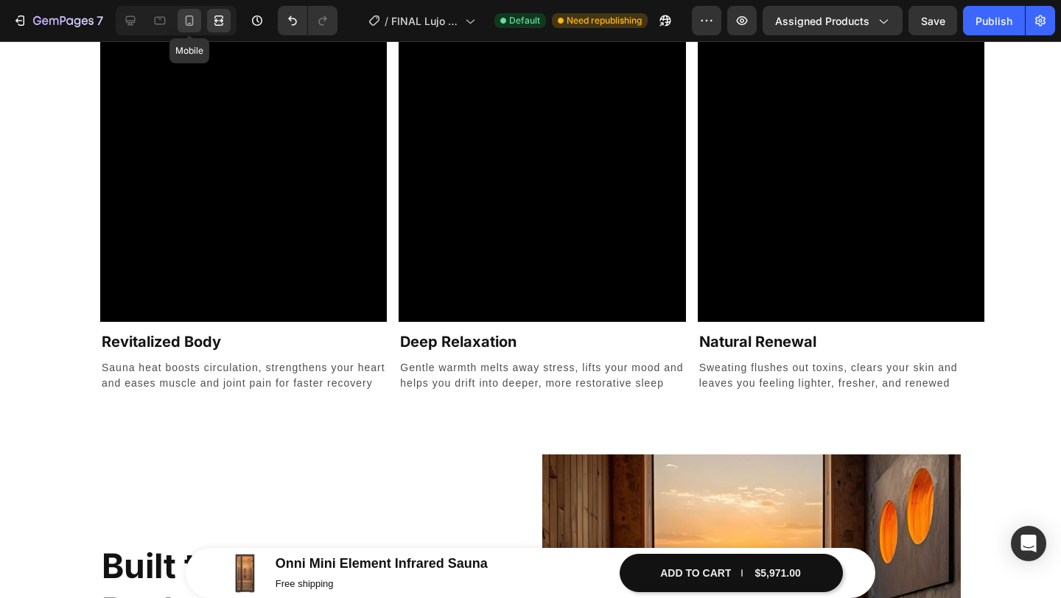
click at [196, 24] on icon at bounding box center [189, 20] width 15 height 15
type input "32"
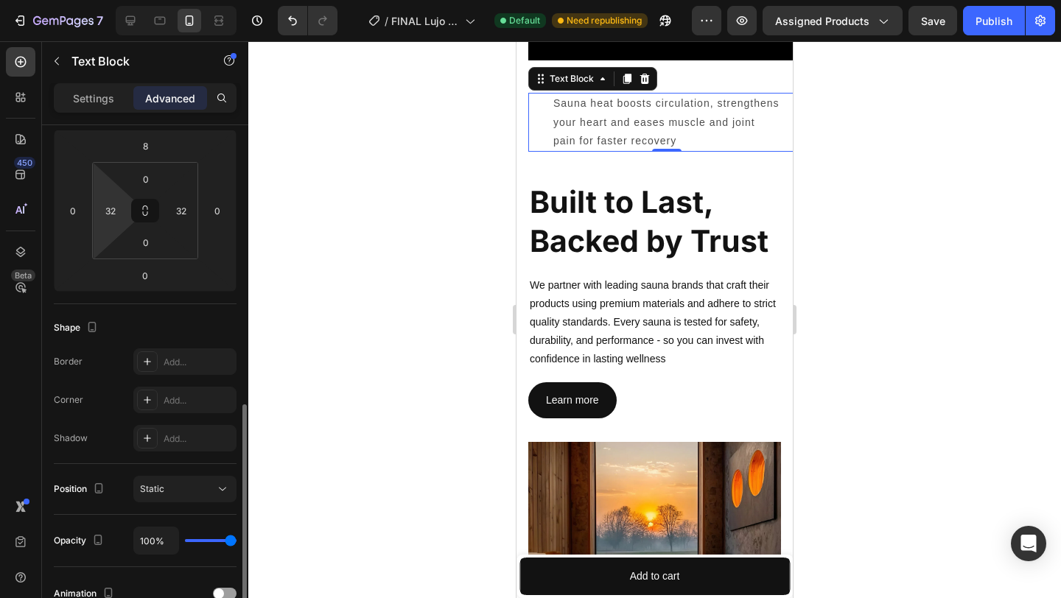
scroll to position [405, 0]
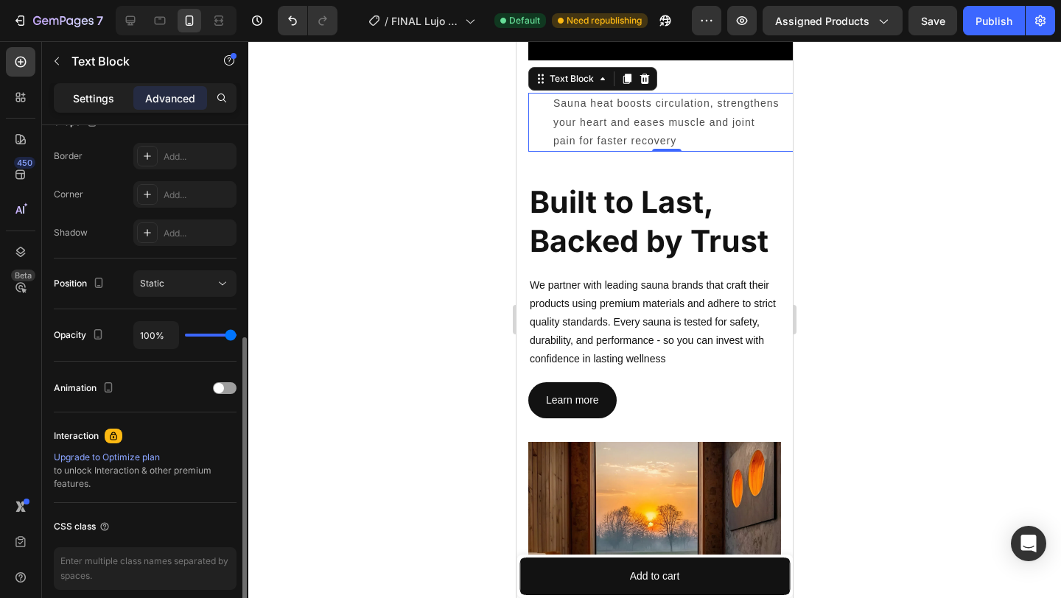
click at [97, 108] on div "Settings" at bounding box center [94, 98] width 74 height 24
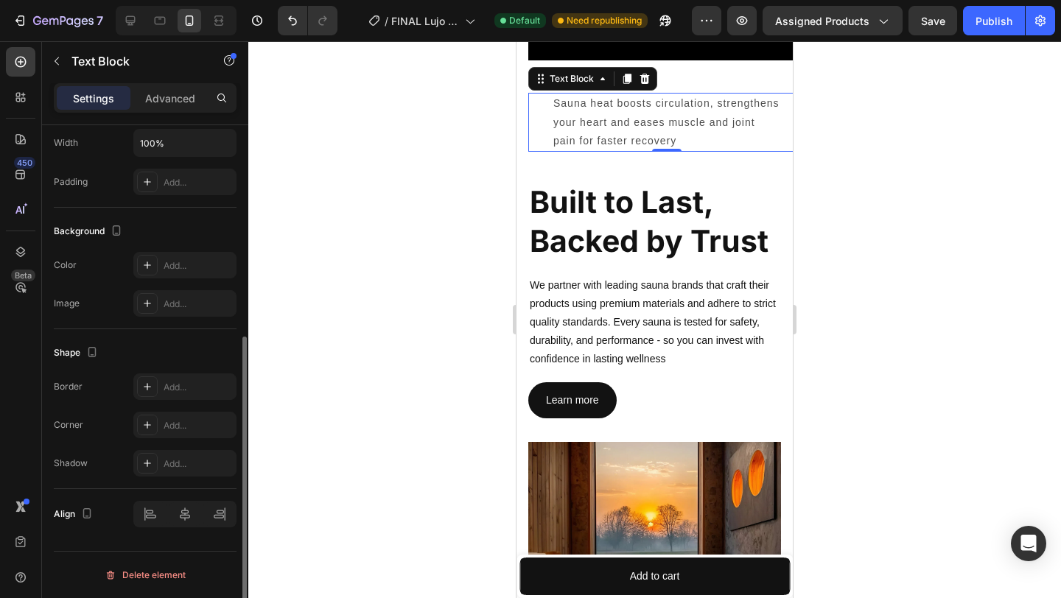
scroll to position [358, 0]
click at [187, 516] on div at bounding box center [184, 514] width 103 height 27
click at [181, 514] on div at bounding box center [184, 514] width 103 height 27
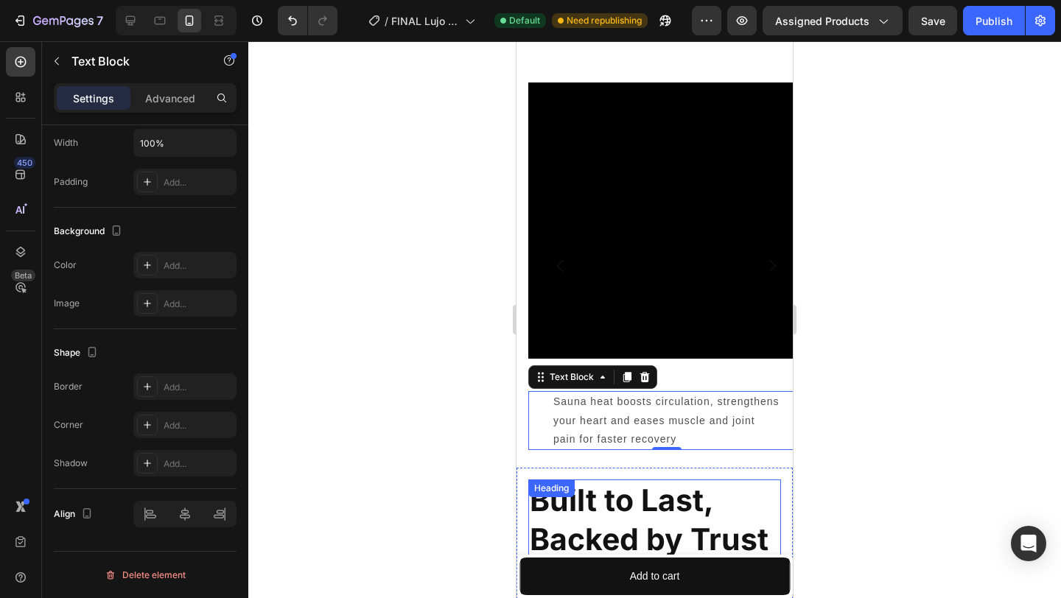
scroll to position [2352, 0]
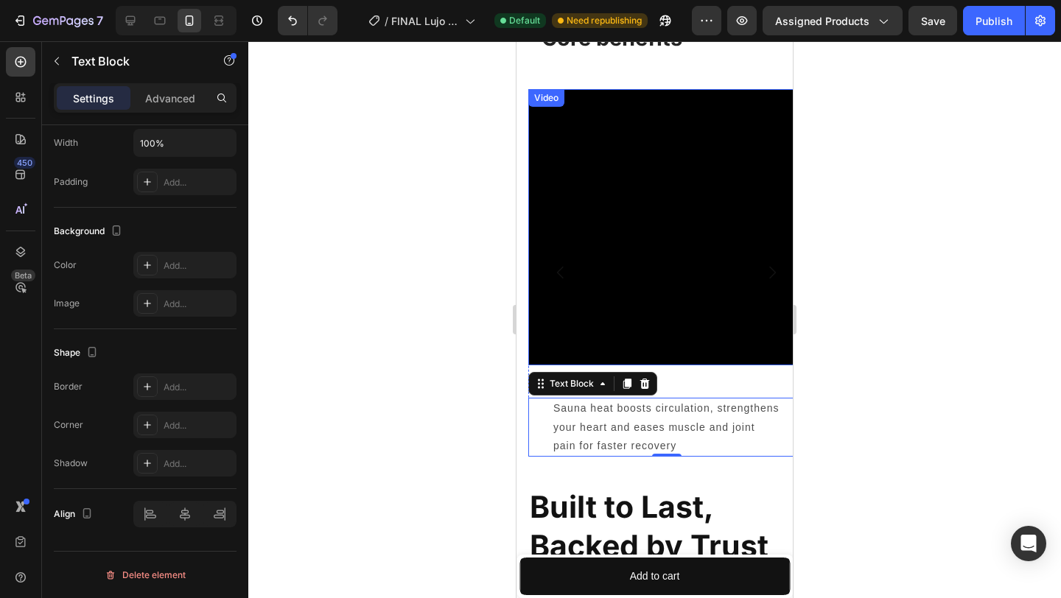
click at [553, 94] on div "Video" at bounding box center [546, 97] width 30 height 13
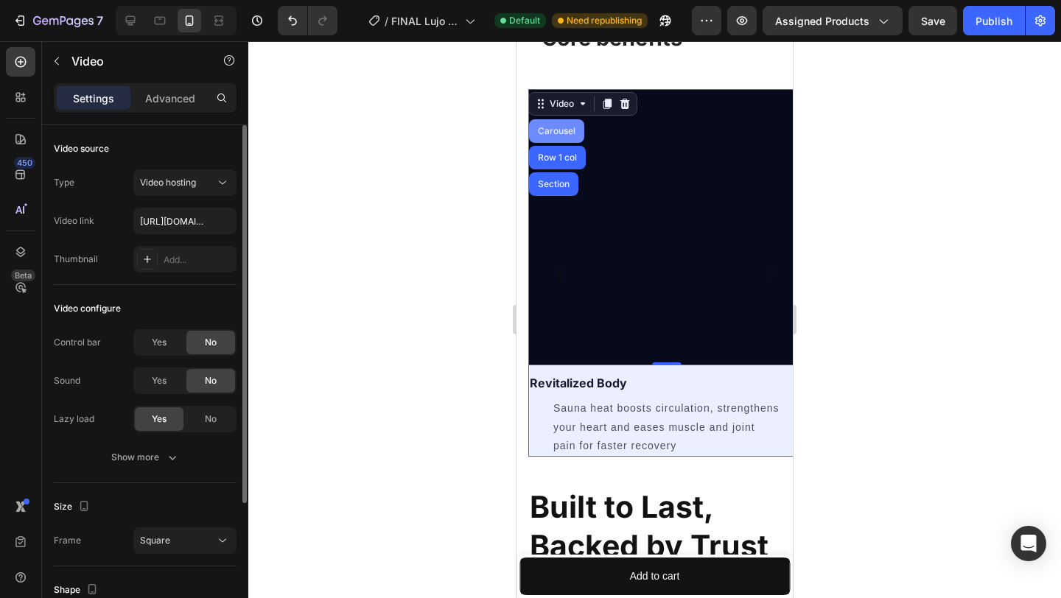
click at [554, 124] on div "Carousel" at bounding box center [556, 131] width 55 height 24
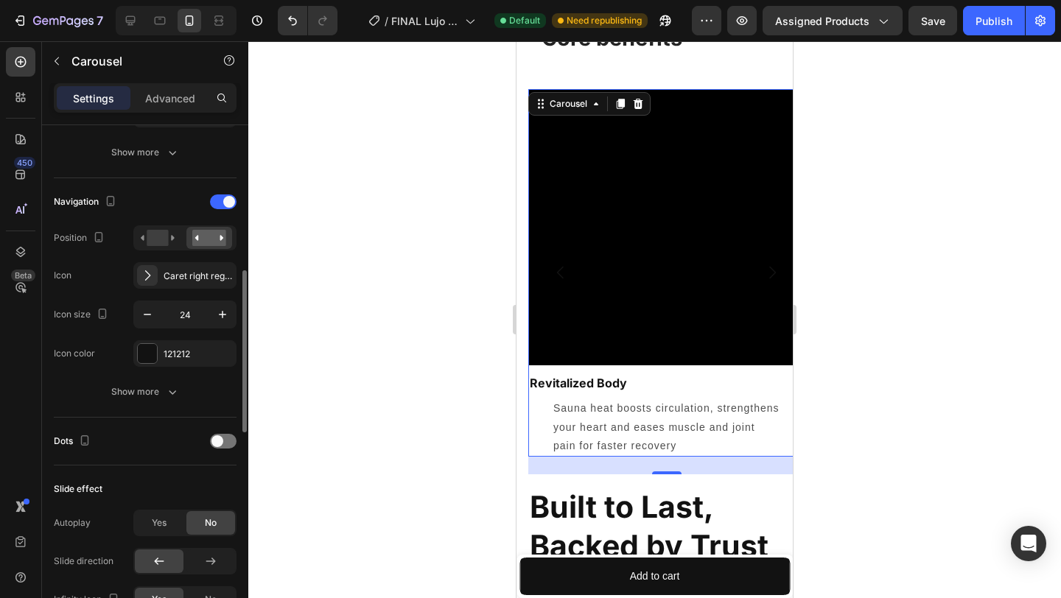
scroll to position [470, 0]
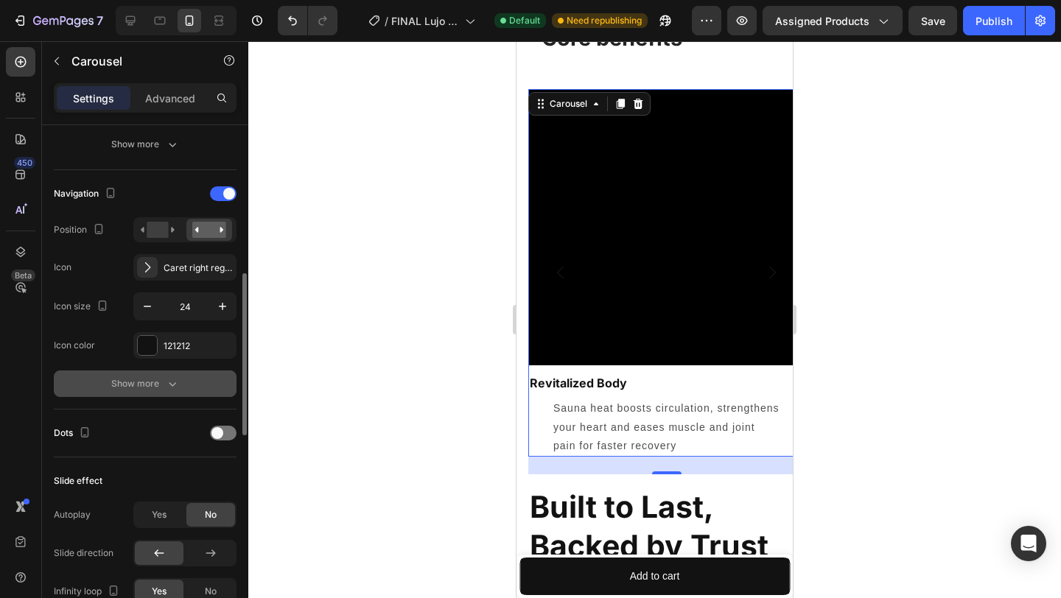
click at [149, 371] on button "Show more" at bounding box center [145, 384] width 183 height 27
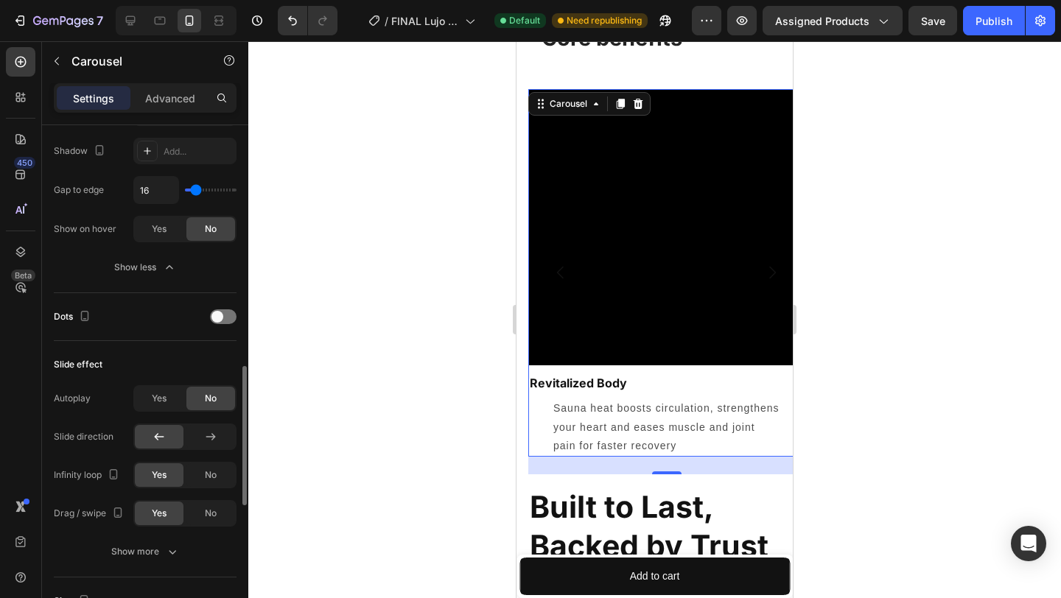
scroll to position [863, 0]
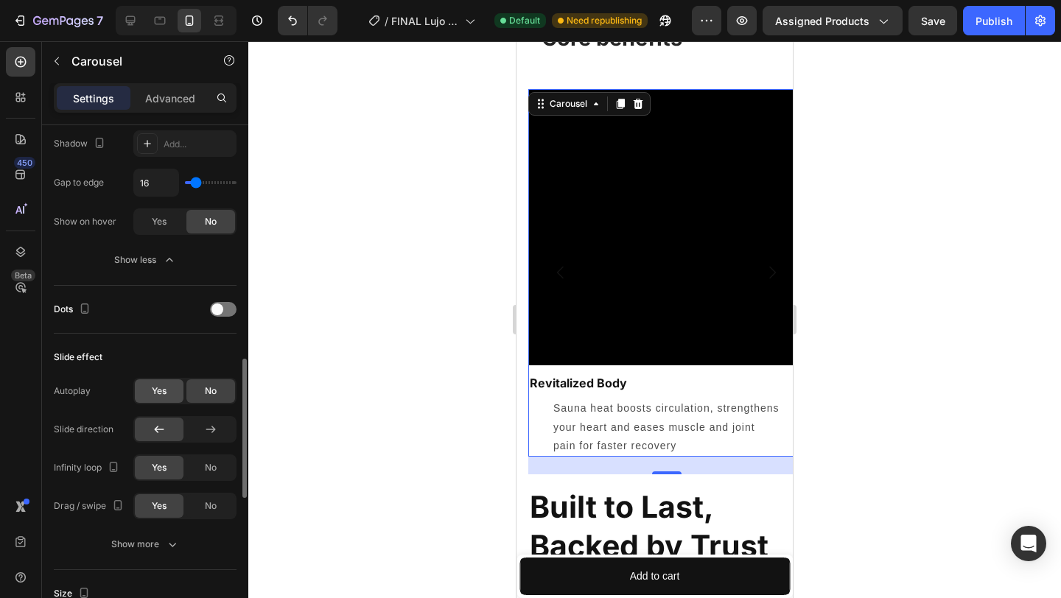
click at [156, 391] on span "Yes" at bounding box center [159, 391] width 15 height 13
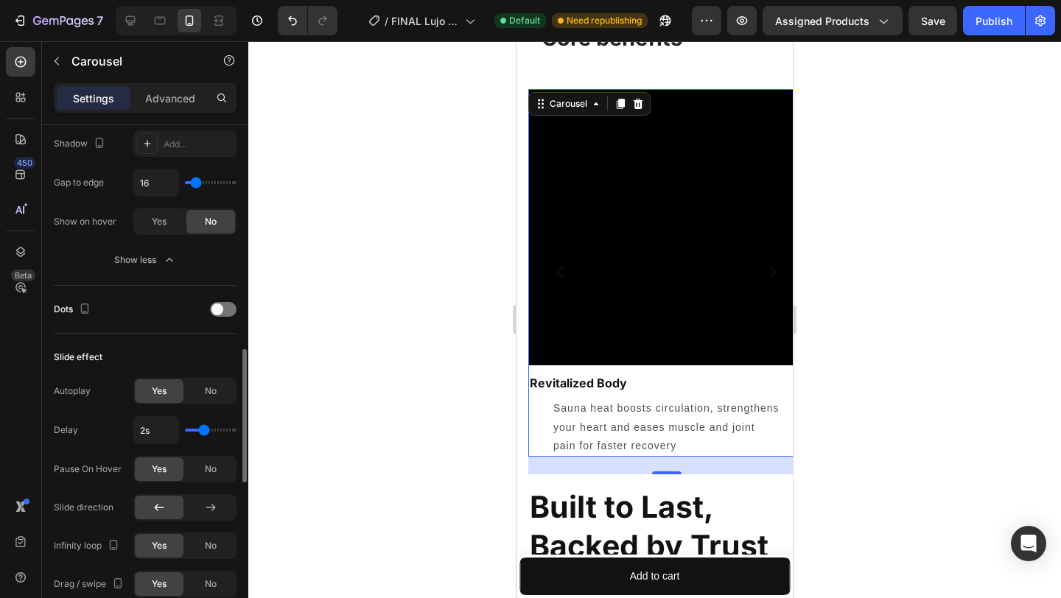
type input "2.5s"
type input "2.5"
type input "2.6s"
type input "2.6"
type input "2.7s"
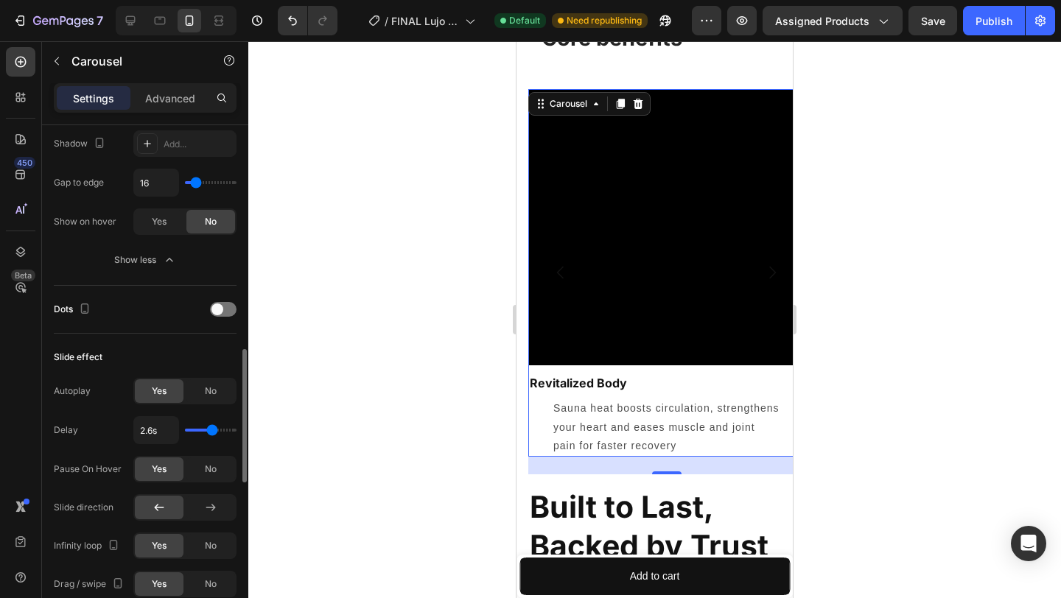
type input "2.7"
type input "2.8s"
type input "2.8"
type input "2.9s"
type input "2.9"
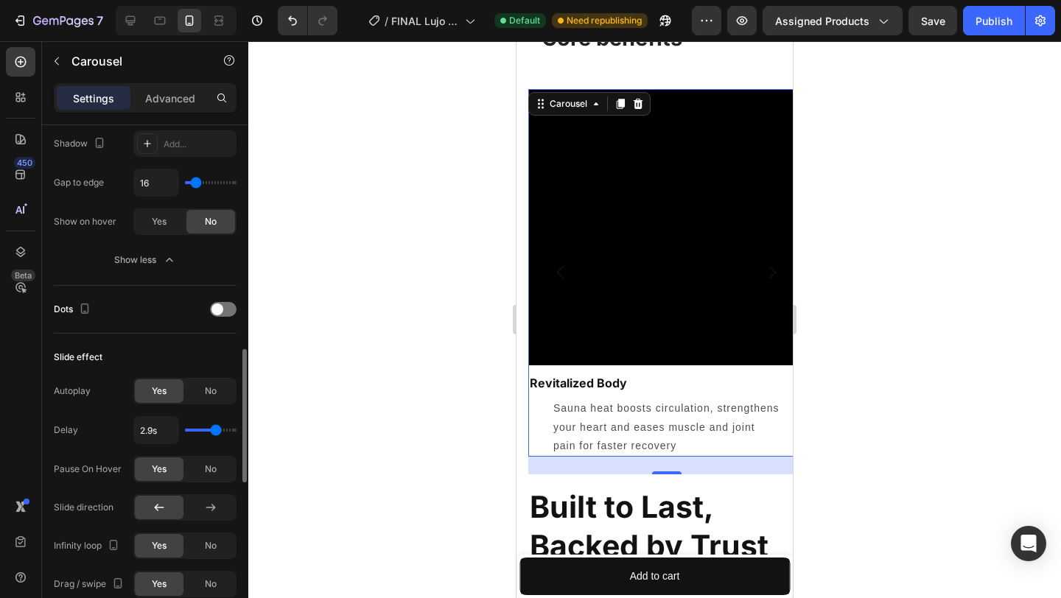
type input "3s"
type input "3"
type input "3.1s"
type input "3.1"
type input "3.2s"
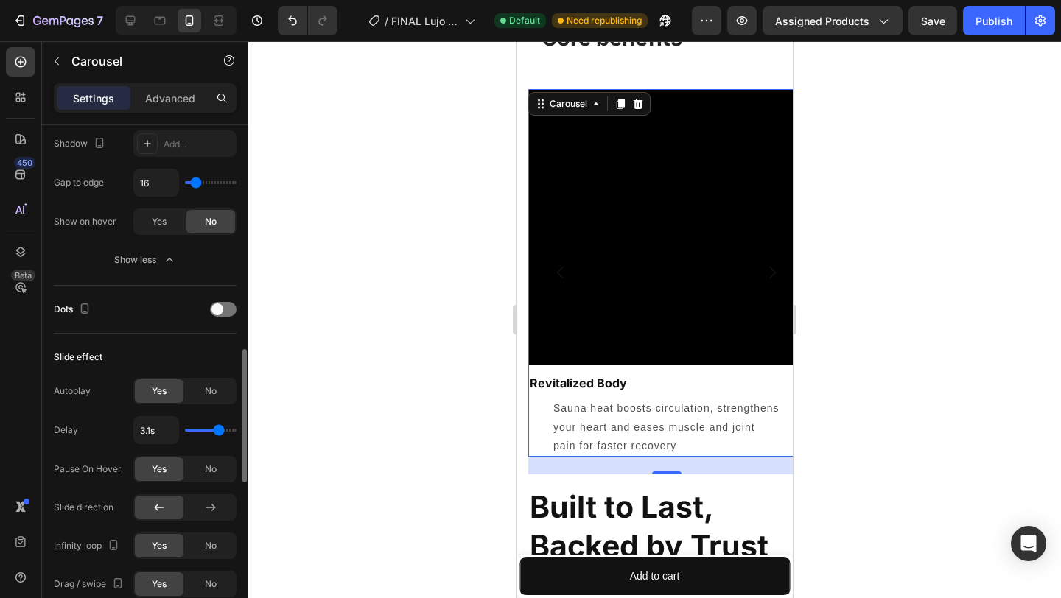
type input "3.2"
type input "3.3s"
type input "3.3"
type input "3.4s"
drag, startPoint x: 206, startPoint y: 435, endPoint x: 222, endPoint y: 436, distance: 16.3
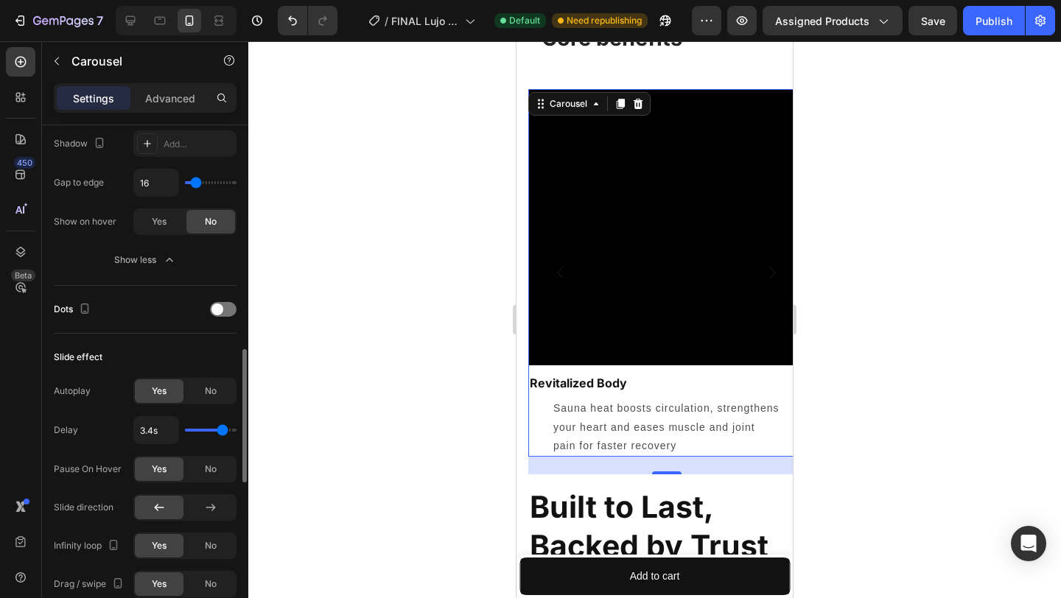
type input "3.4"
click at [222, 432] on input "range" at bounding box center [211, 430] width 52 height 3
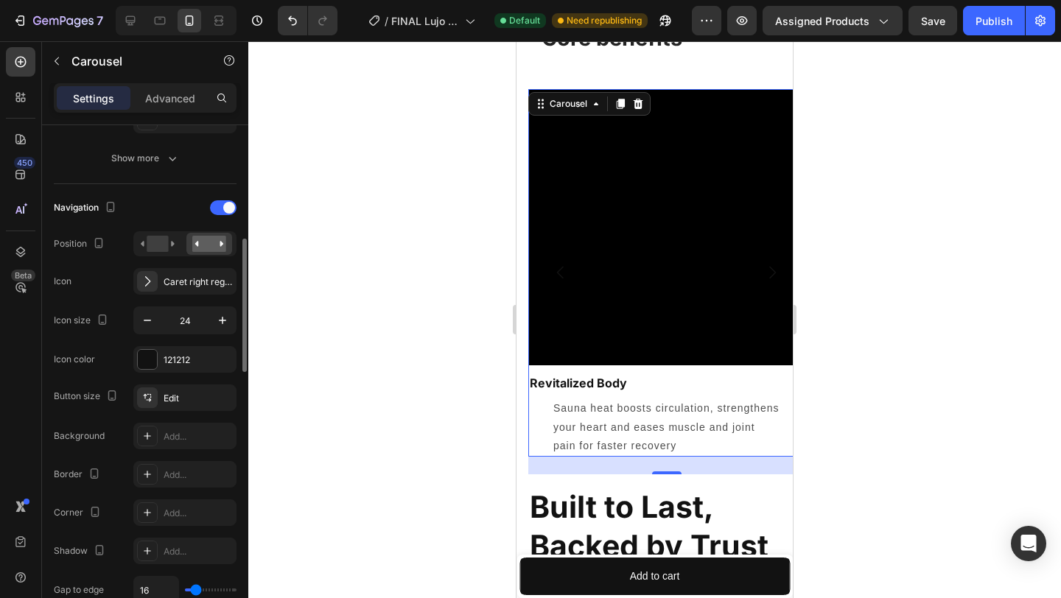
scroll to position [446, 0]
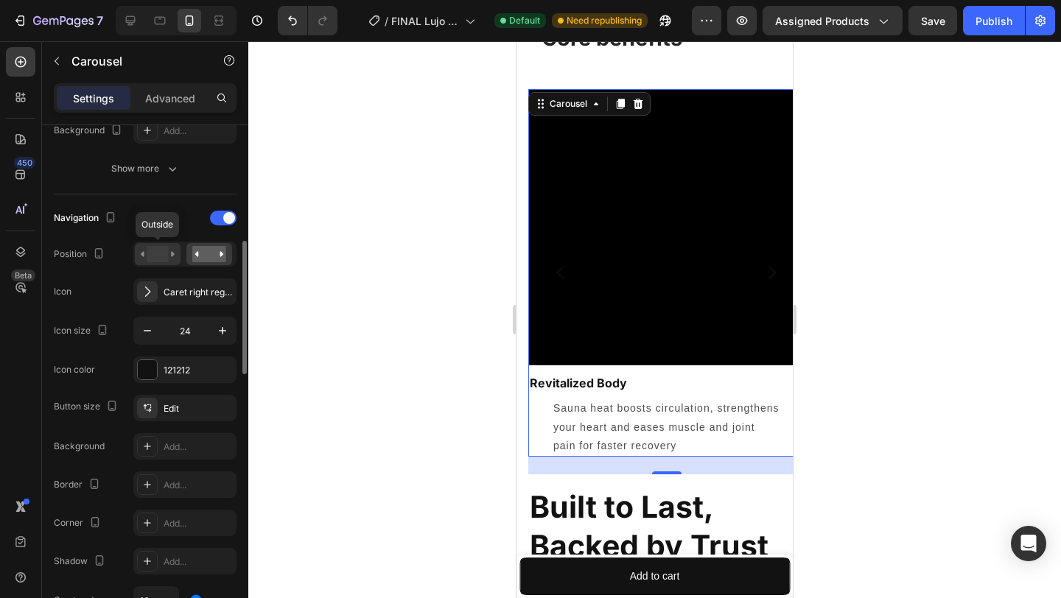
click at [167, 256] on rect at bounding box center [157, 254] width 21 height 16
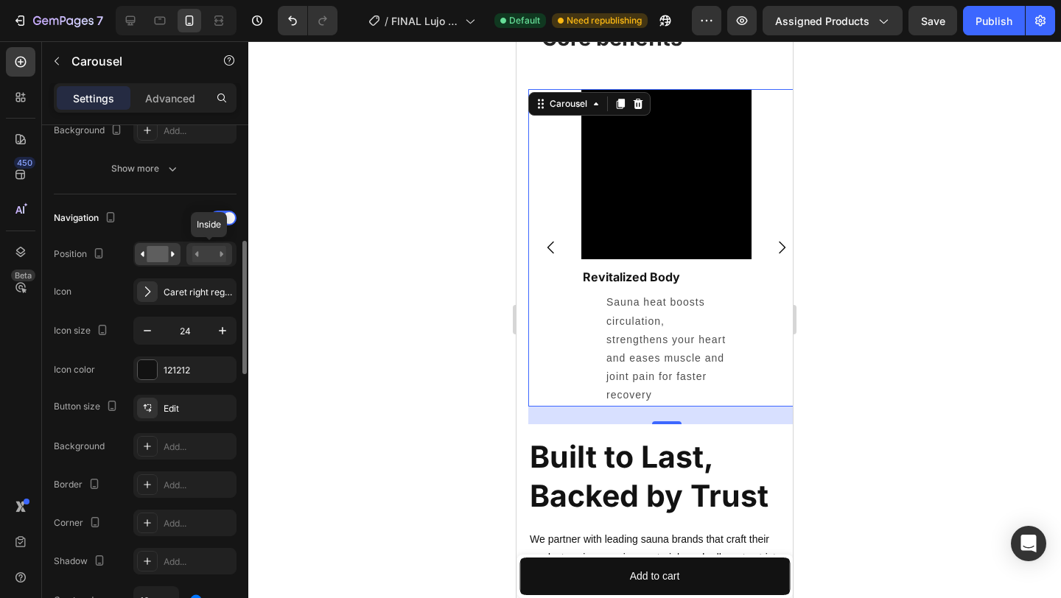
click at [198, 250] on rect at bounding box center [209, 254] width 34 height 16
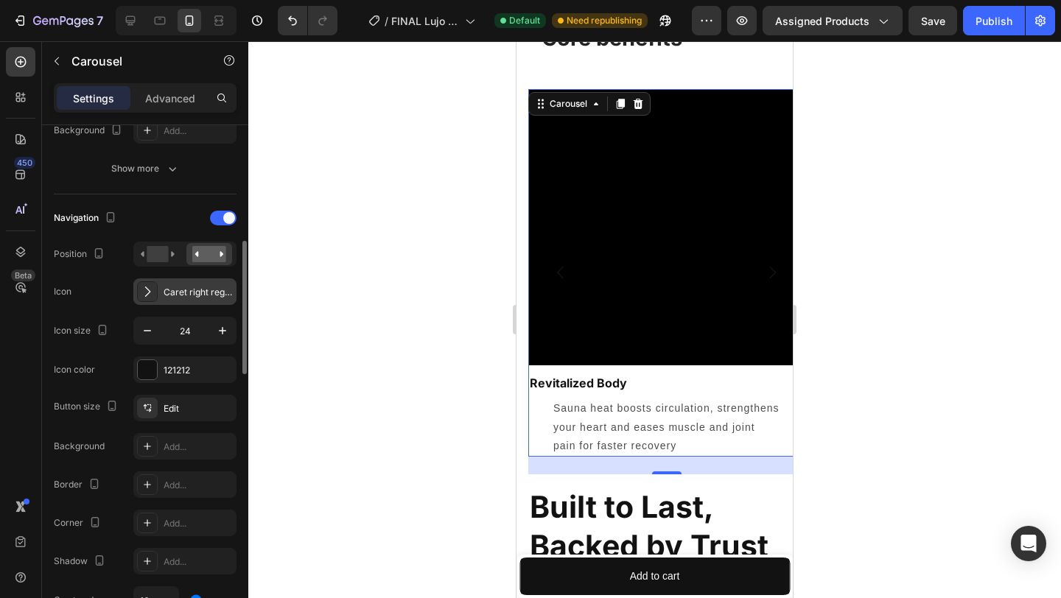
click at [178, 296] on div "Caret right regular" at bounding box center [198, 292] width 69 height 13
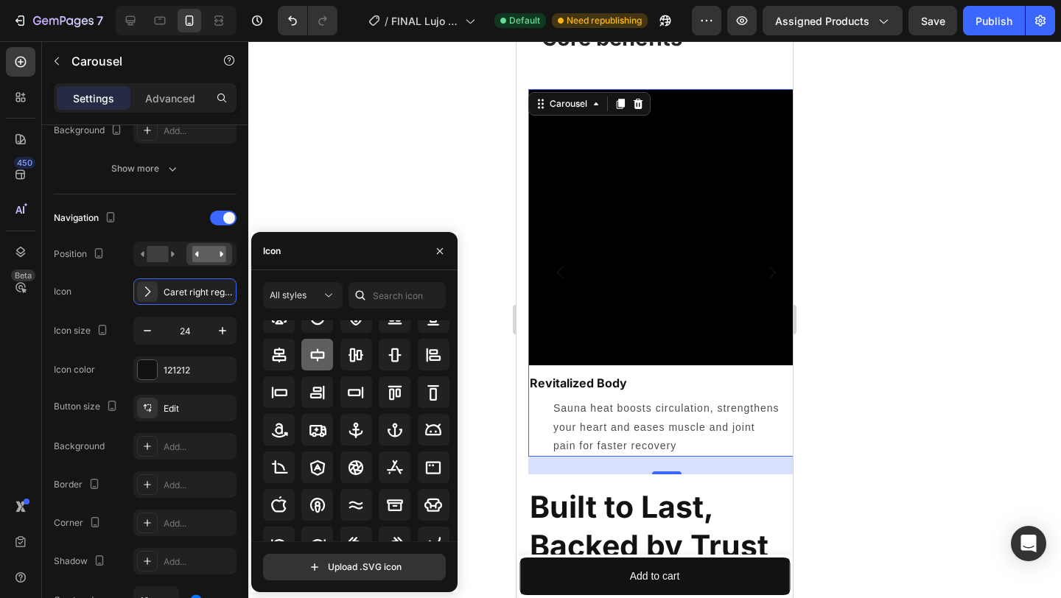
scroll to position [116, 0]
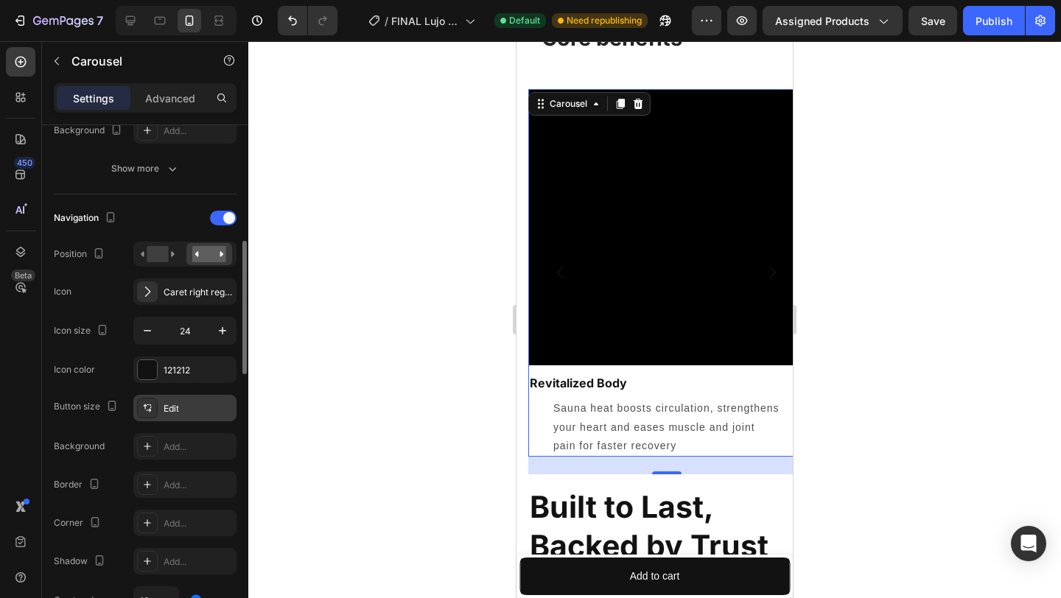
click at [186, 409] on div "Edit" at bounding box center [198, 408] width 69 height 13
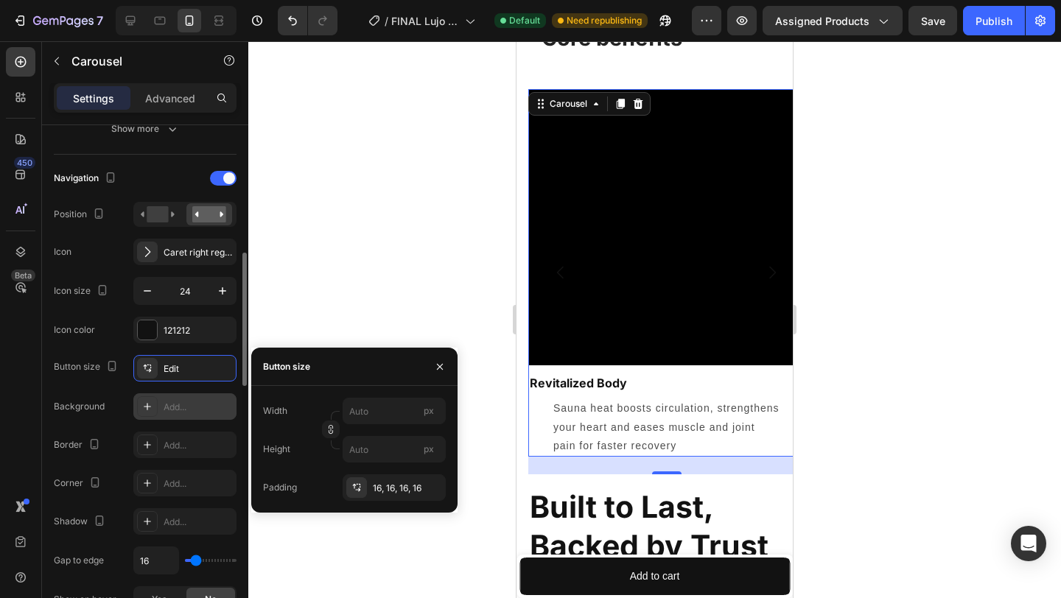
scroll to position [487, 0]
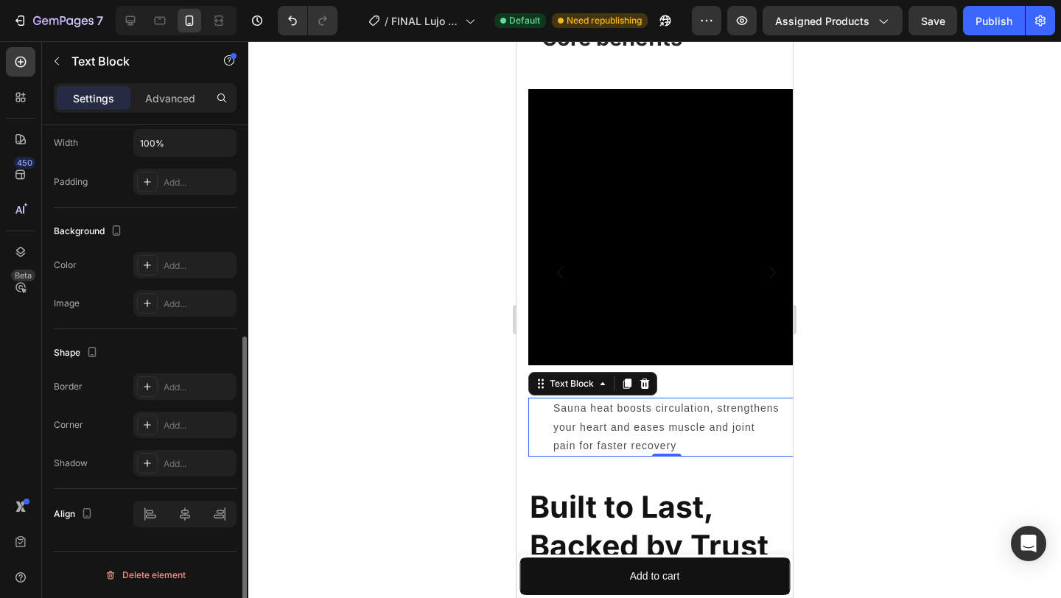
click at [713, 433] on p "Sauna heat boosts circulation, strengthens your heart and eases muscle and join…" at bounding box center [666, 427] width 226 height 56
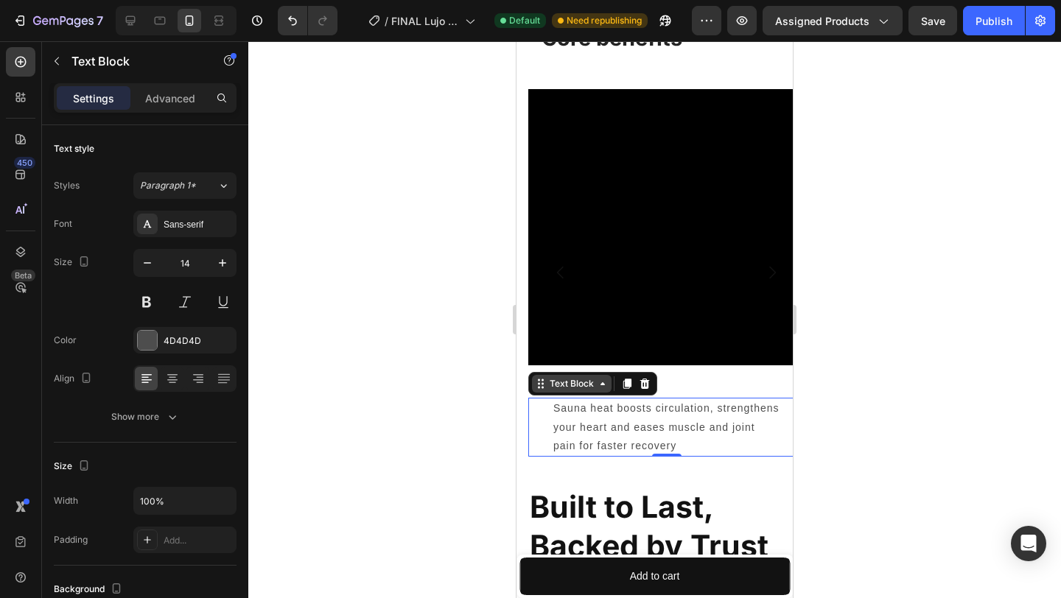
click at [567, 384] on div "Text Block" at bounding box center [572, 383] width 50 height 13
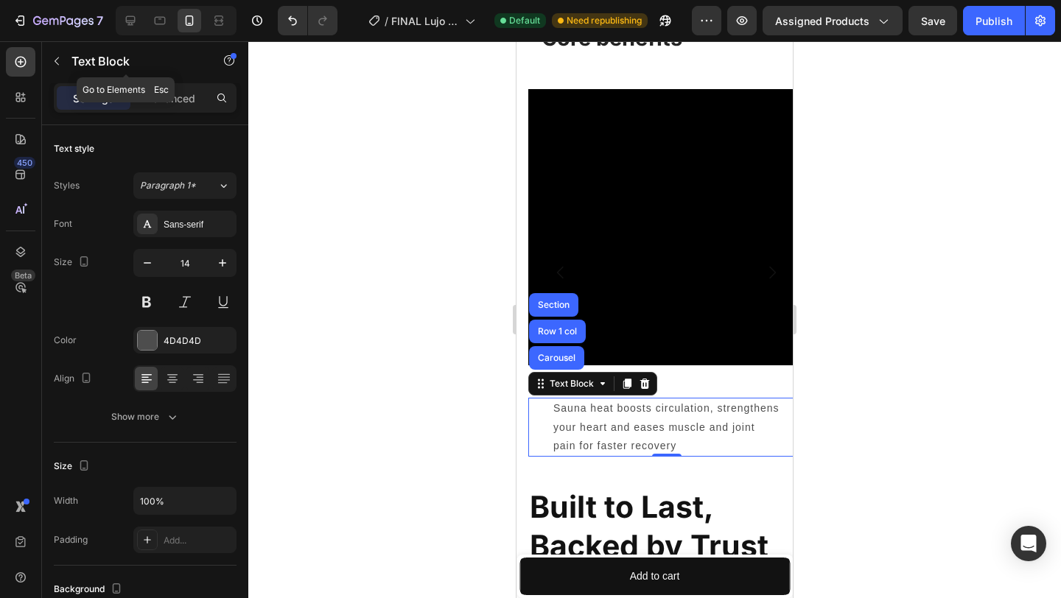
click at [195, 80] on div "Text Block" at bounding box center [126, 62] width 168 height 42
click at [195, 99] on div "Advanced" at bounding box center [170, 98] width 74 height 24
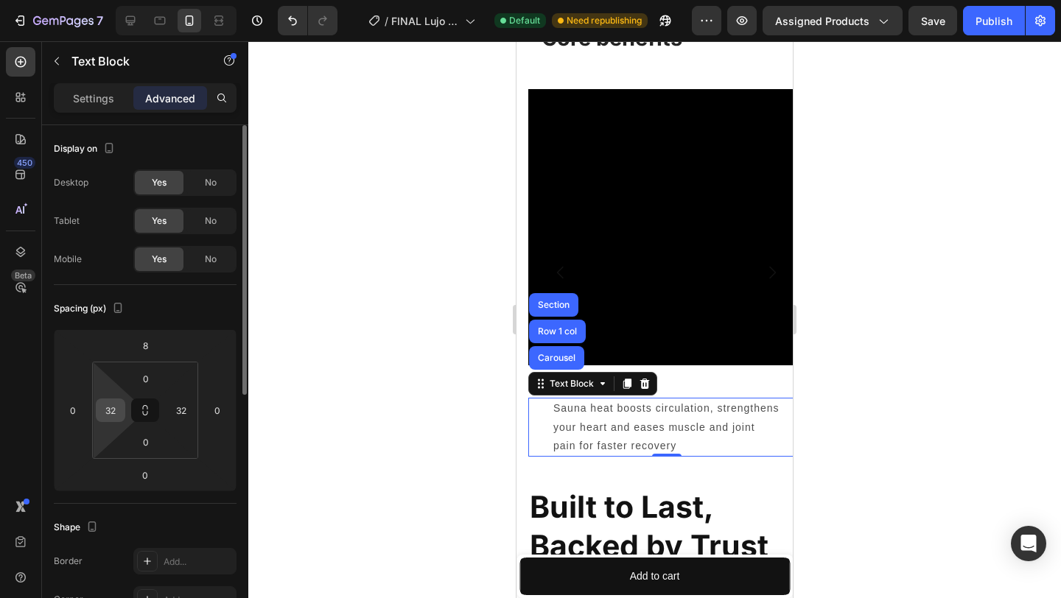
click at [107, 412] on input "32" at bounding box center [110, 410] width 22 height 22
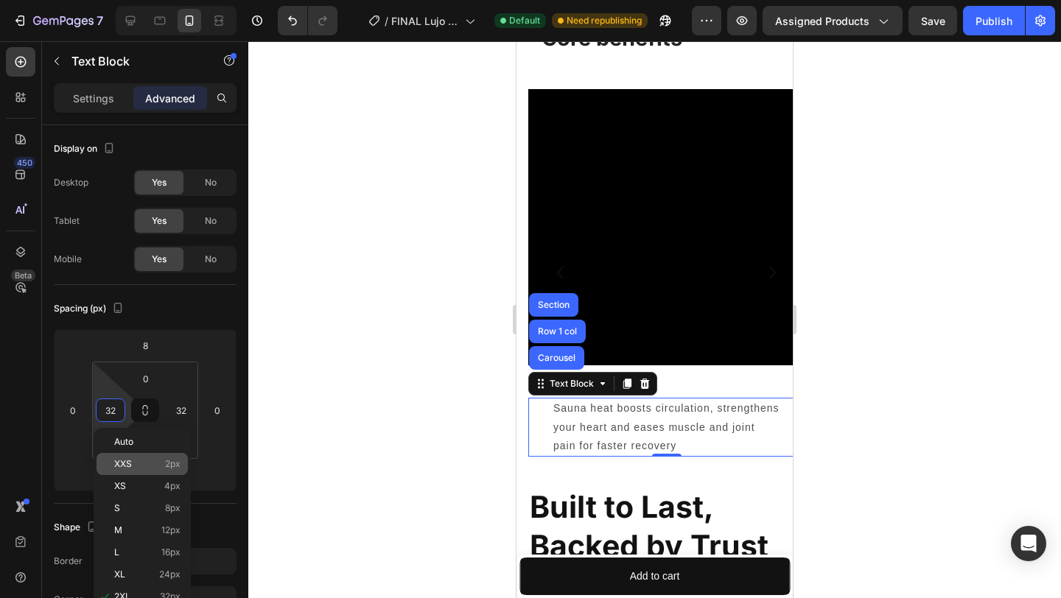
click at [142, 456] on div "XXS 2px" at bounding box center [142, 464] width 91 height 22
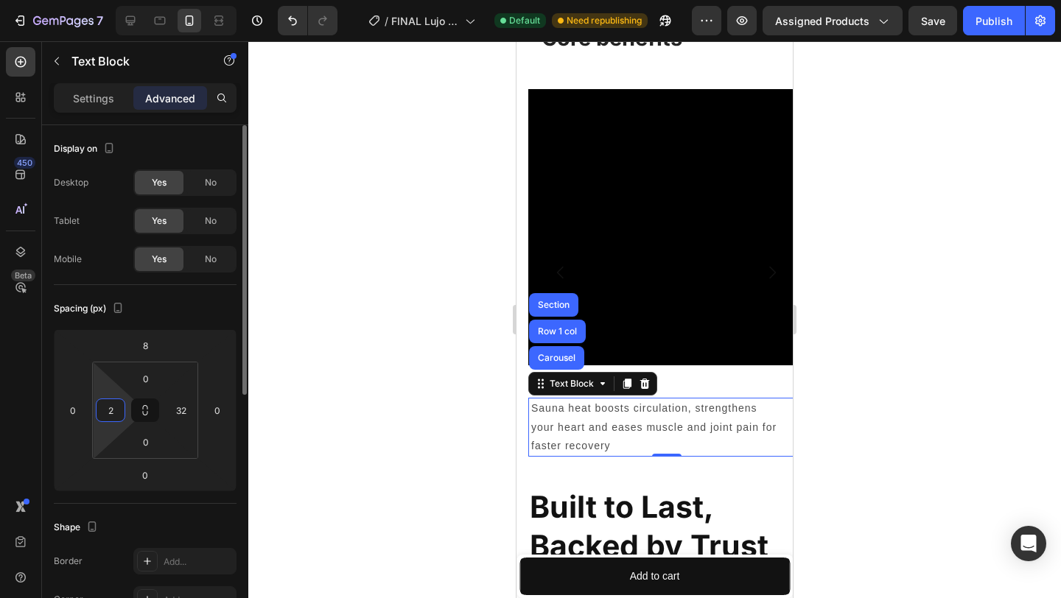
click at [112, 413] on input "2" at bounding box center [110, 410] width 22 height 22
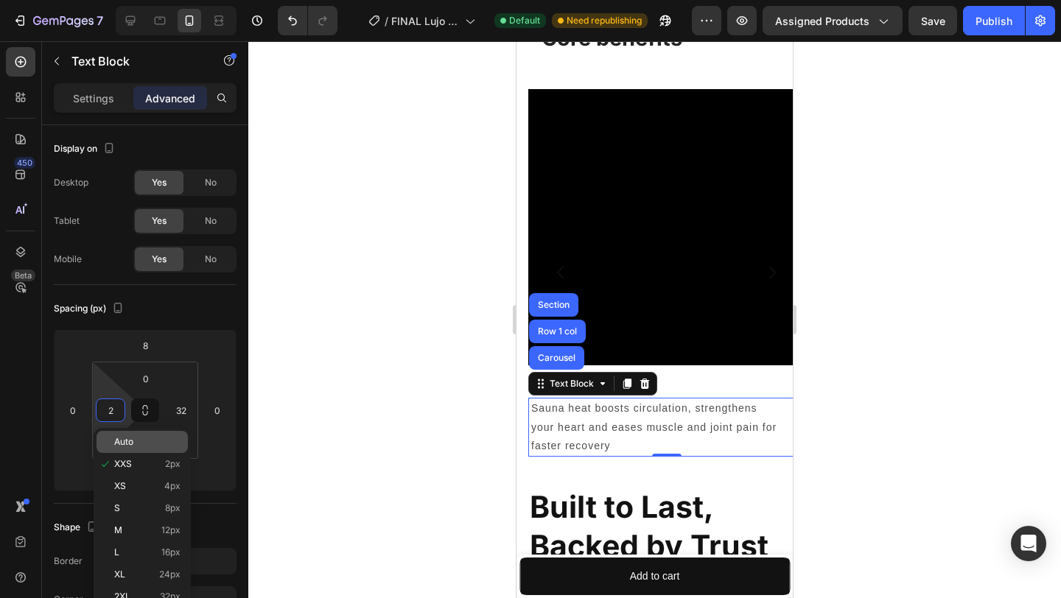
click at [153, 447] on div "Auto" at bounding box center [142, 442] width 91 height 22
type input "Auto"
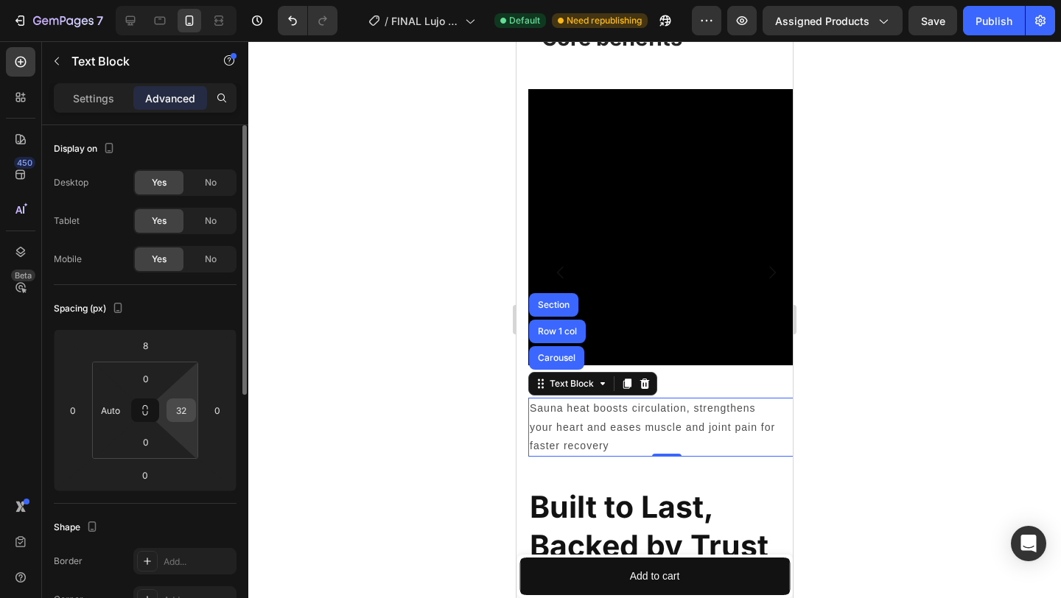
click at [172, 415] on input "32" at bounding box center [181, 410] width 22 height 22
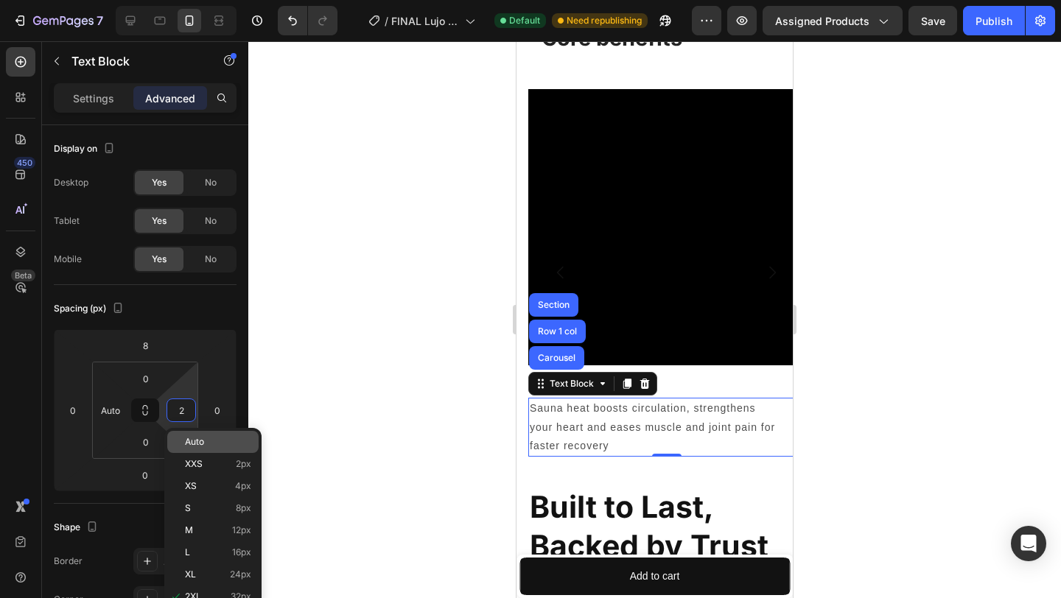
click at [200, 443] on span "Auto" at bounding box center [194, 442] width 19 height 10
type input "Auto"
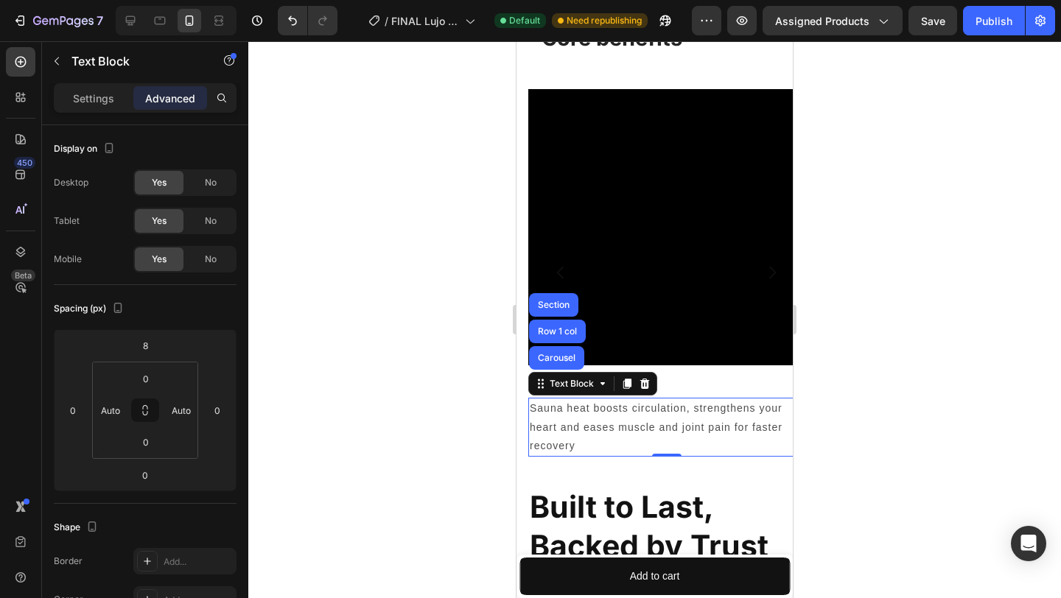
click at [827, 326] on div at bounding box center [654, 319] width 813 height 557
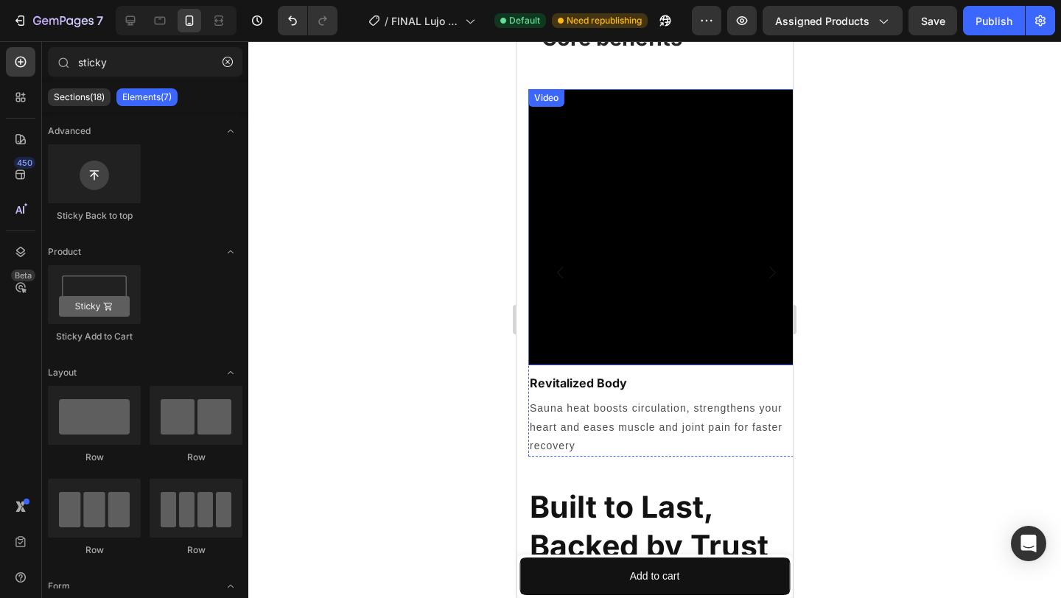
click at [541, 95] on div "Video" at bounding box center [546, 97] width 30 height 13
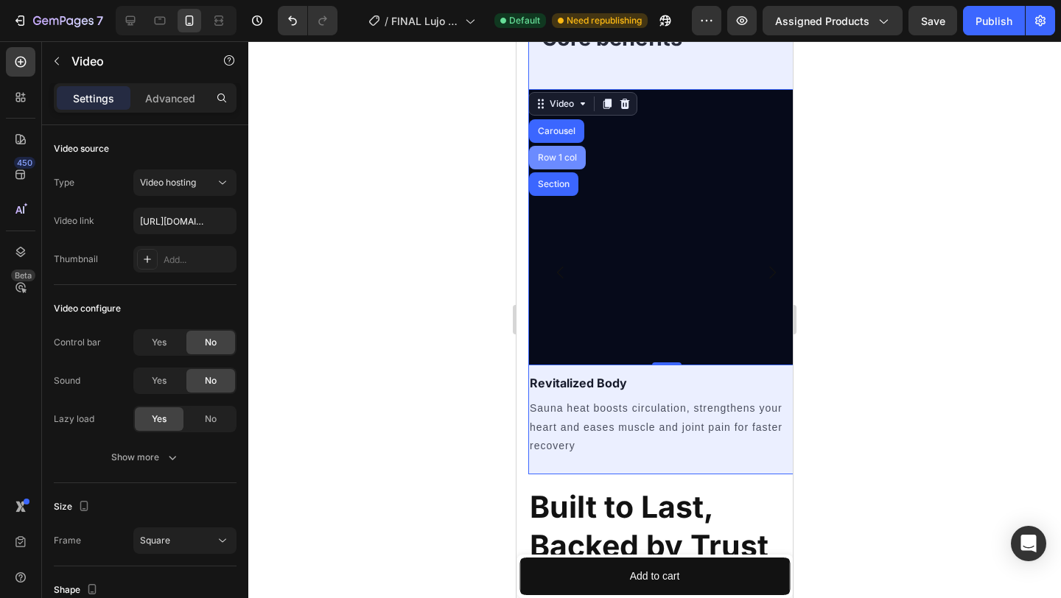
click at [553, 160] on div "Row 1 col" at bounding box center [557, 157] width 45 height 9
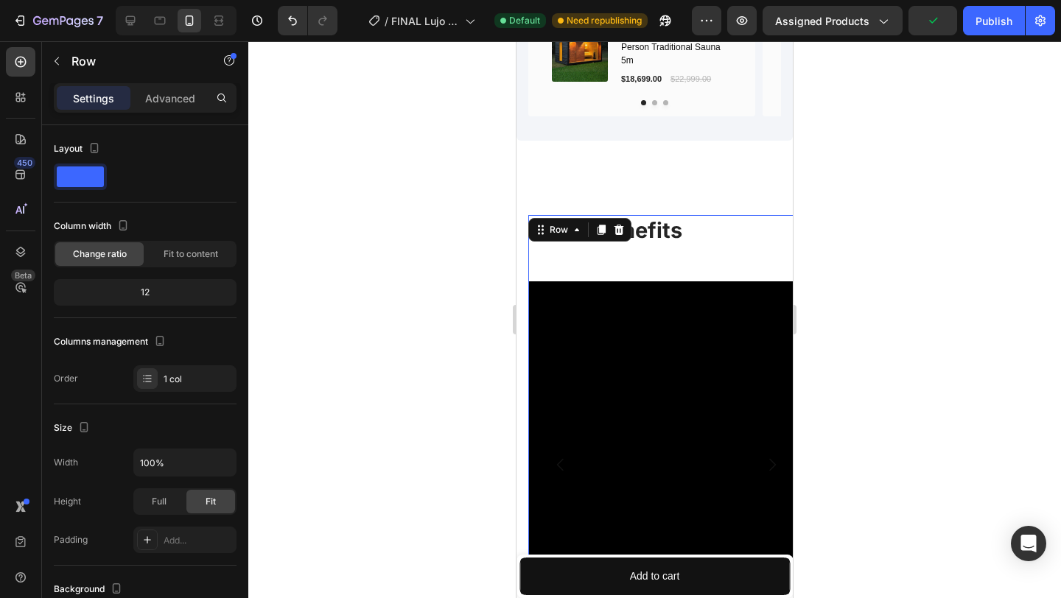
scroll to position [2175, 0]
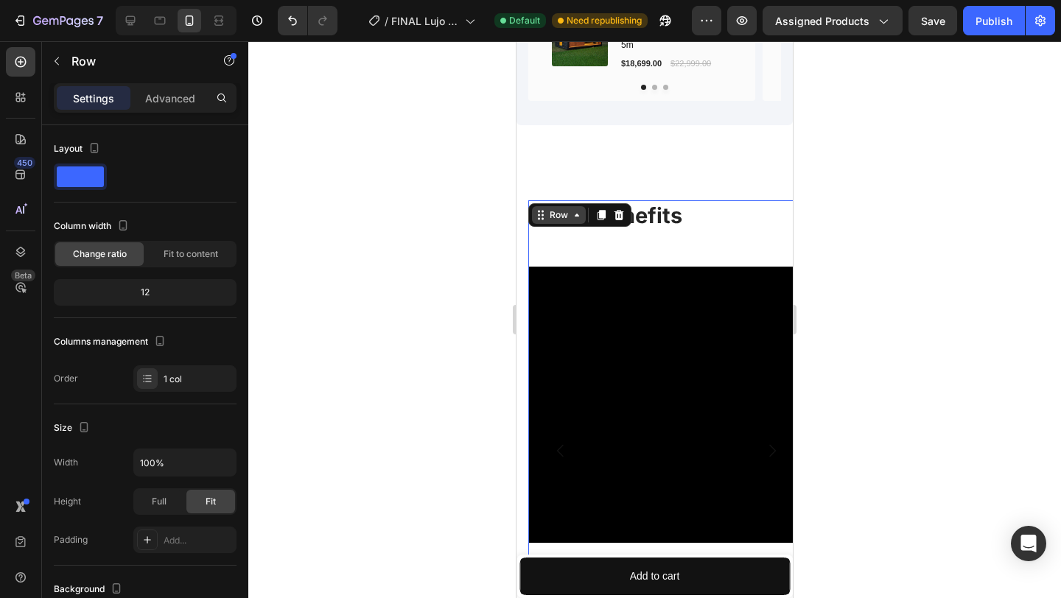
click at [547, 217] on div "Row" at bounding box center [559, 214] width 24 height 13
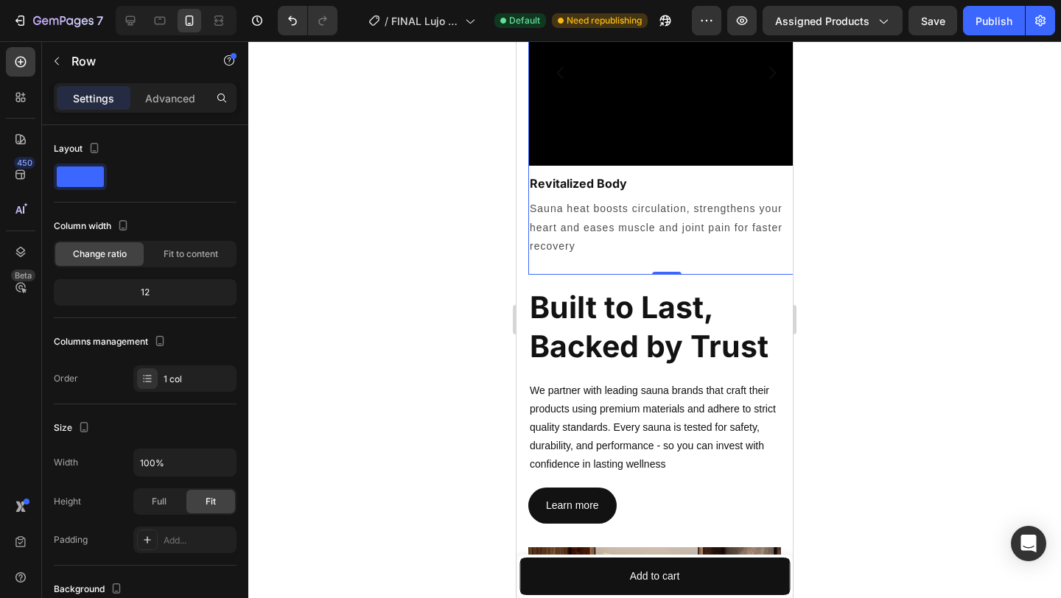
scroll to position [2548, 0]
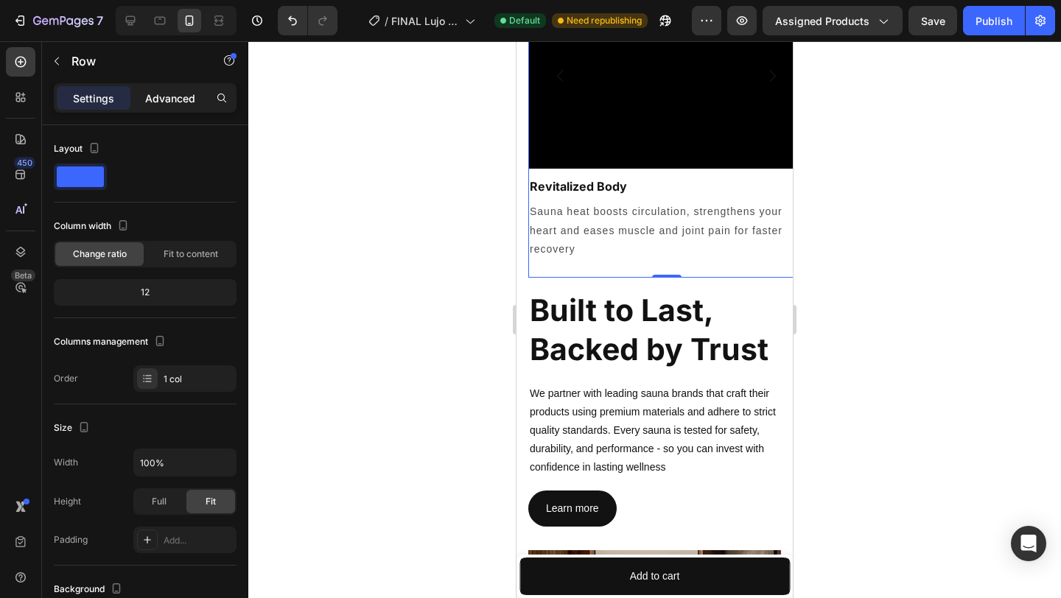
click at [188, 99] on p "Advanced" at bounding box center [170, 98] width 50 height 15
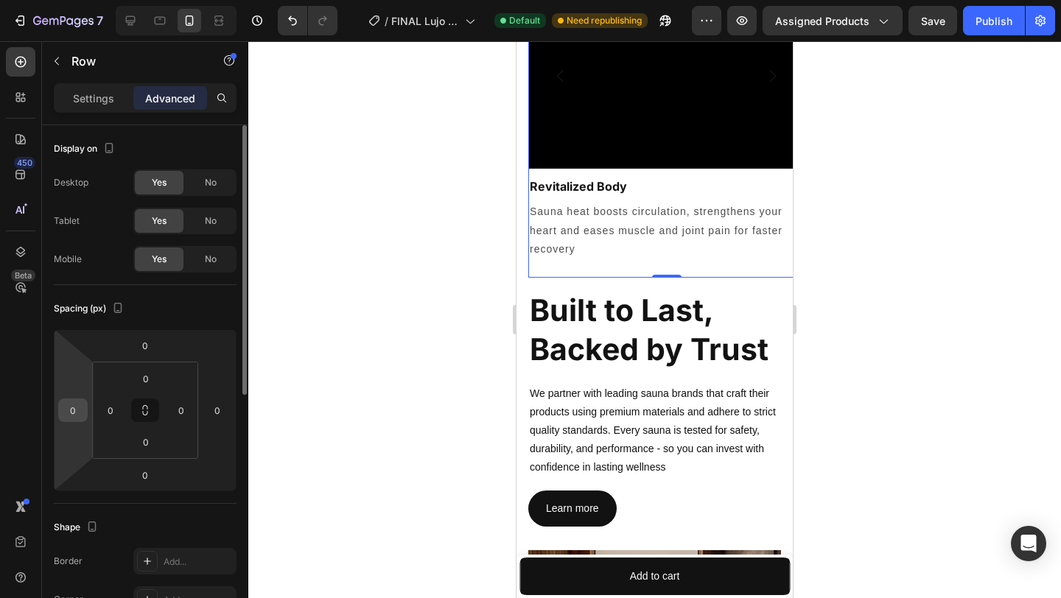
click at [80, 407] on input "0" at bounding box center [73, 410] width 22 height 22
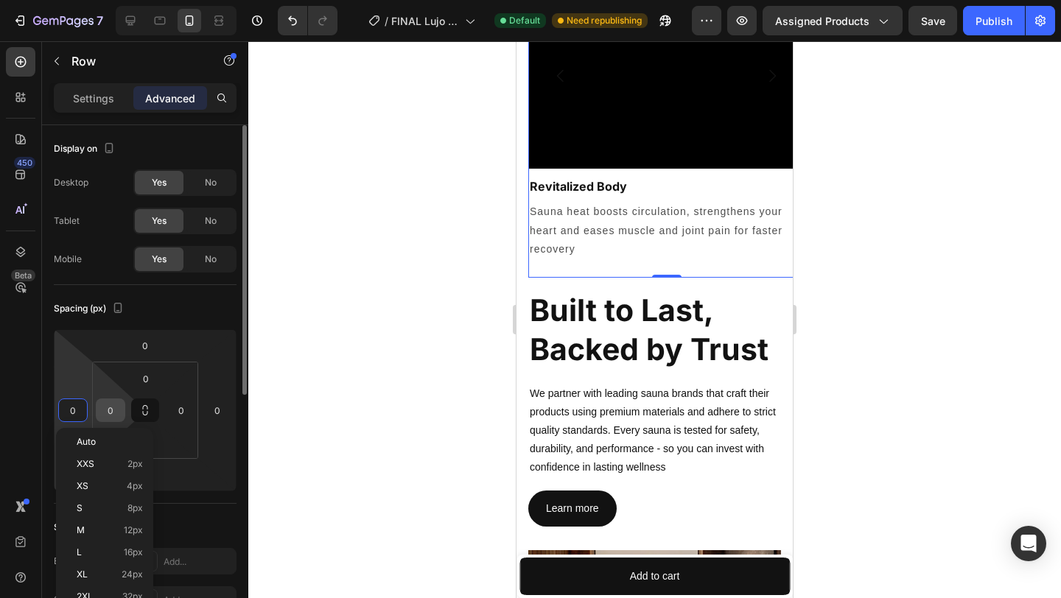
click at [114, 411] on input "0" at bounding box center [110, 410] width 22 height 22
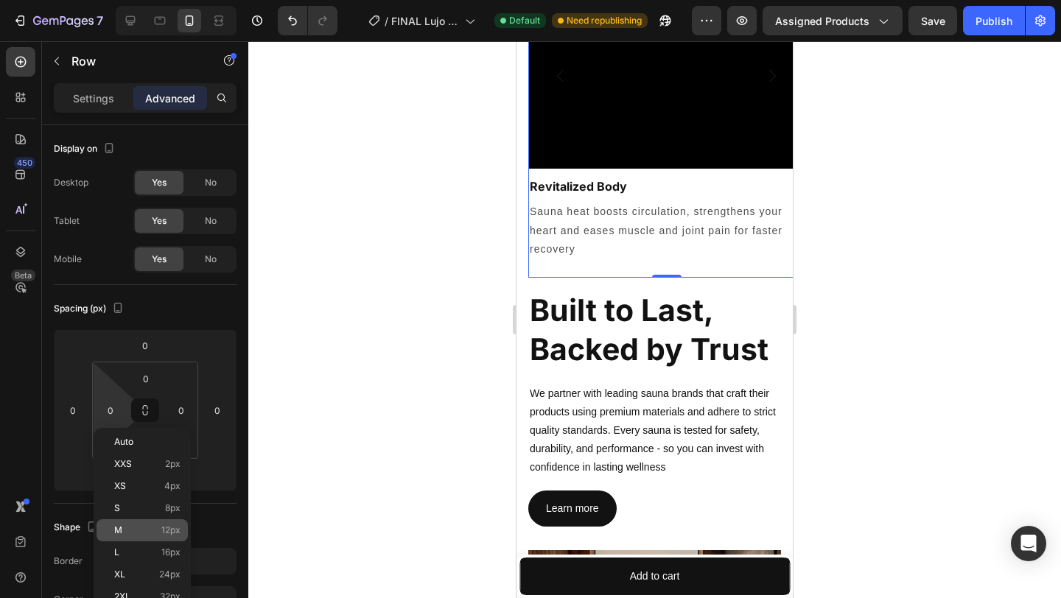
click at [118, 528] on span "M" at bounding box center [118, 530] width 8 height 10
type input "12"
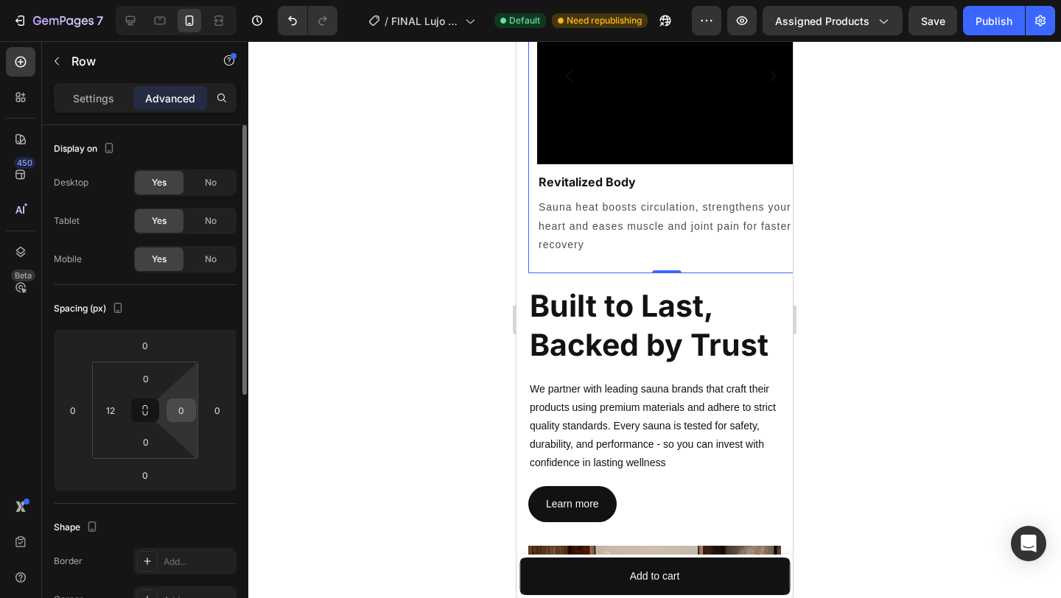
click at [183, 410] on input "0" at bounding box center [181, 410] width 22 height 22
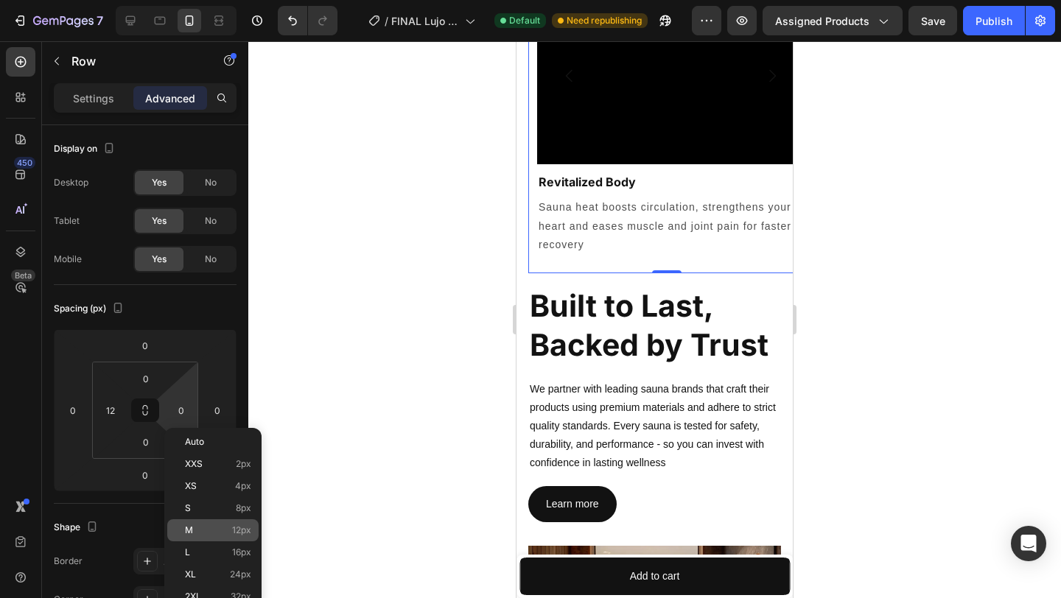
click at [186, 533] on span "M" at bounding box center [189, 530] width 8 height 10
type input "12"
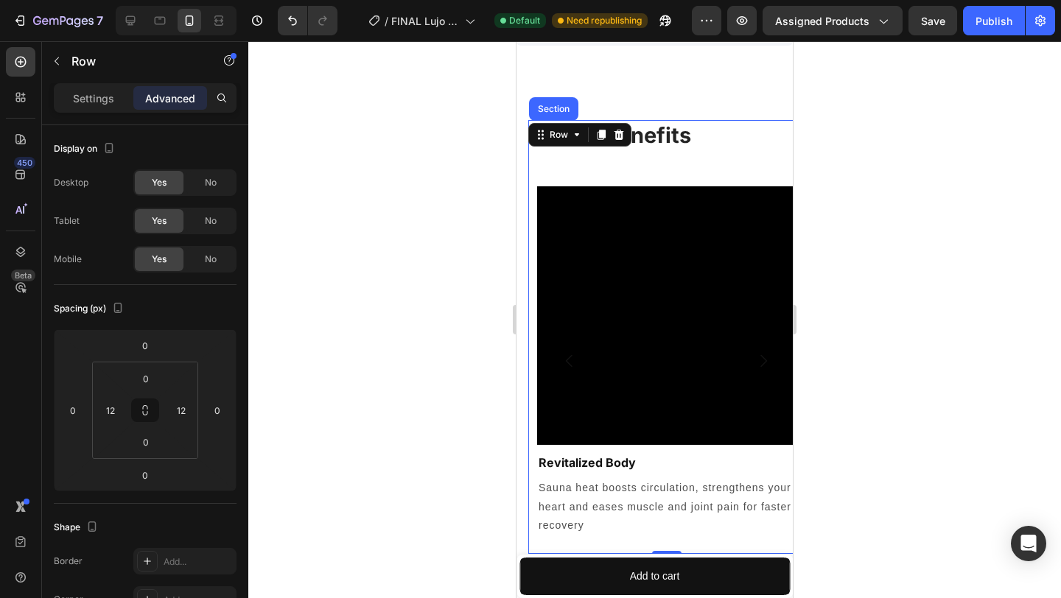
scroll to position [2274, 0]
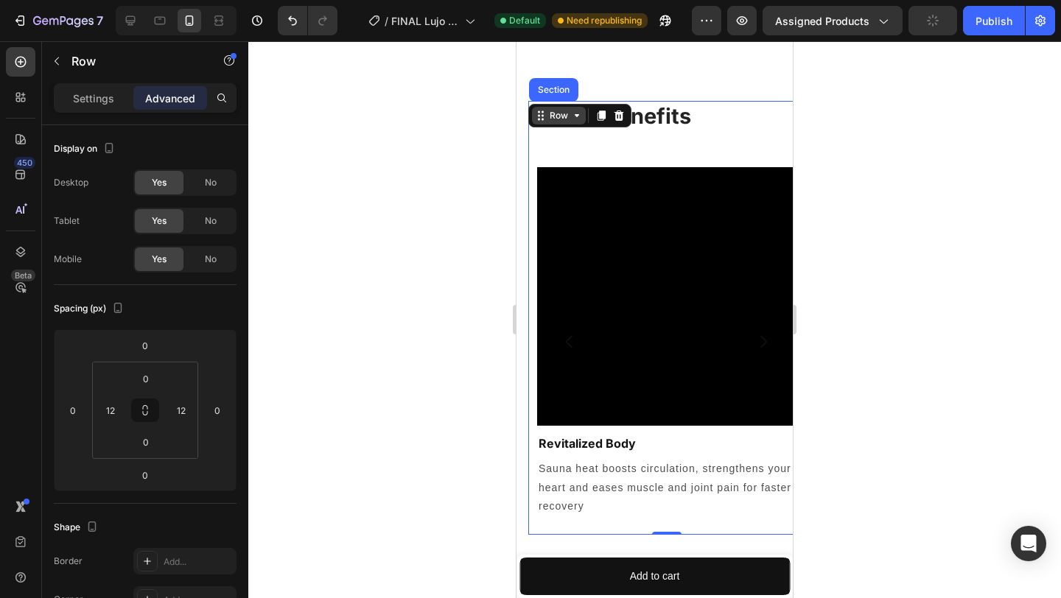
click at [556, 122] on div "Row" at bounding box center [559, 115] width 24 height 13
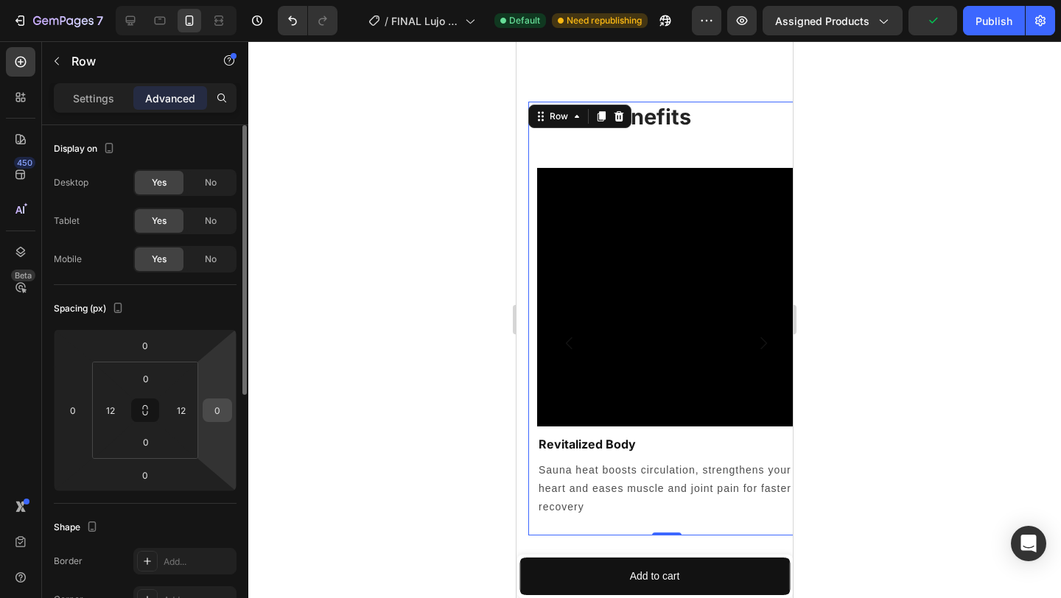
click at [226, 409] on input "0" at bounding box center [217, 410] width 22 height 22
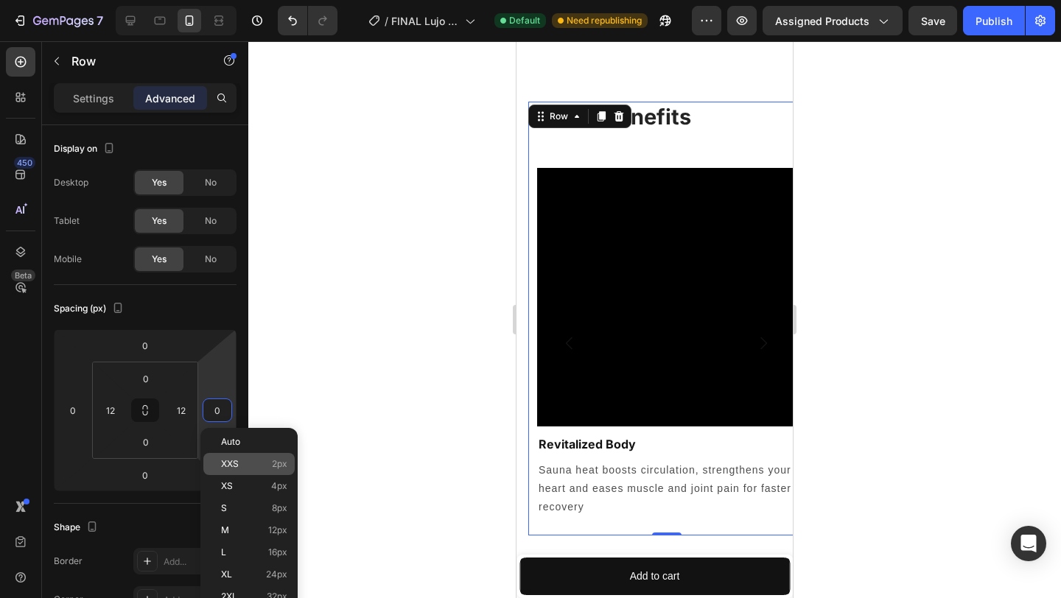
click at [239, 467] on p "XXS 2px" at bounding box center [254, 464] width 66 height 10
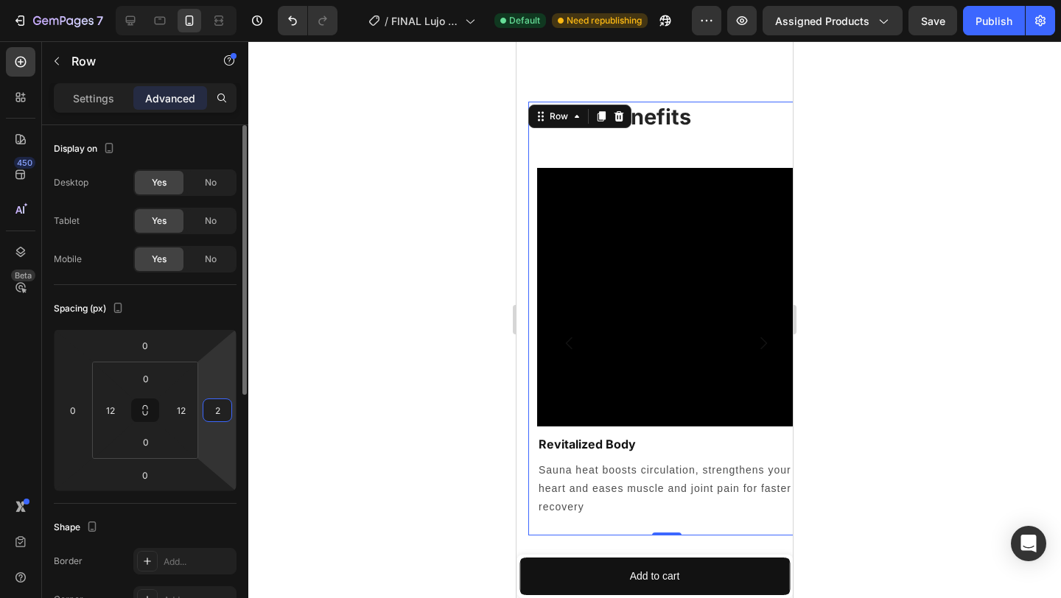
click at [222, 413] on input "2" at bounding box center [217, 410] width 22 height 22
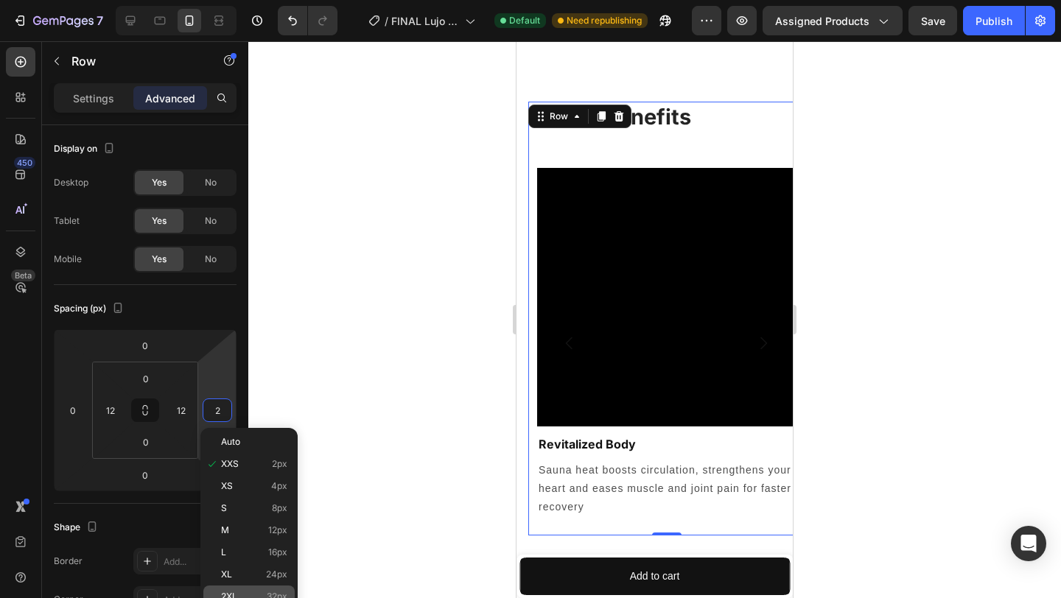
click at [230, 589] on div "2XL 32px" at bounding box center [248, 597] width 91 height 22
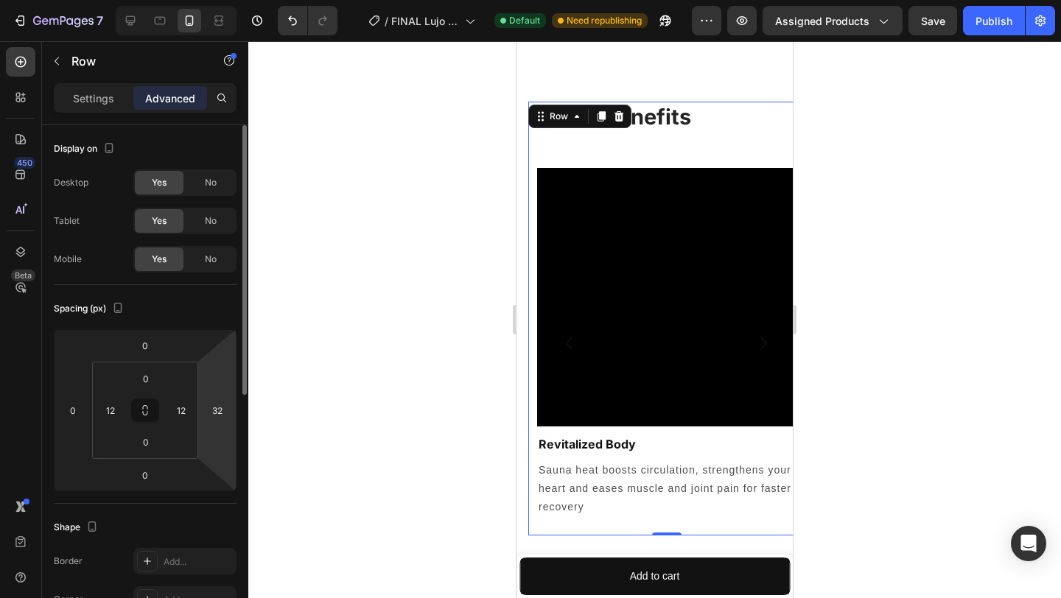
type input "2"
click at [218, 0] on html "7 Version history / FINAL Lujo main product page Default Need republishing Prev…" at bounding box center [530, 0] width 1061 height 0
click at [227, 411] on input "2" at bounding box center [217, 410] width 22 height 22
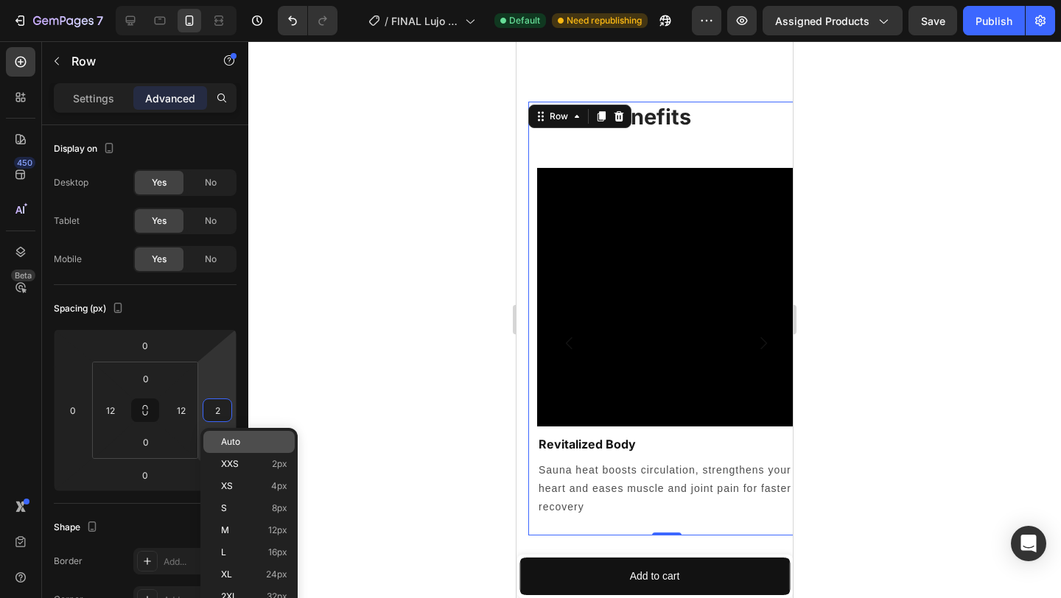
click at [245, 439] on p "Auto" at bounding box center [254, 442] width 66 height 10
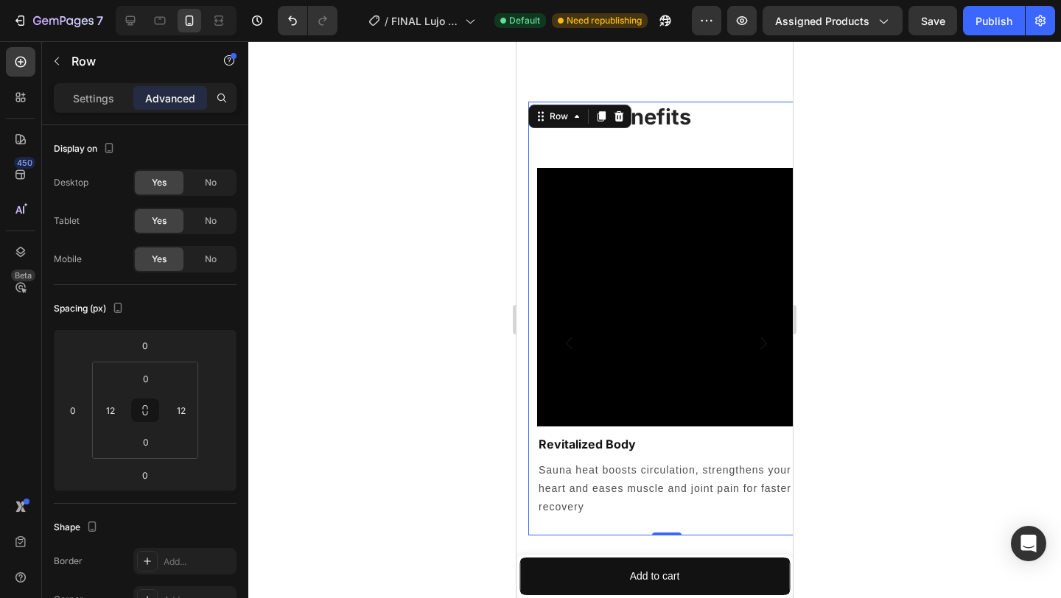
click at [353, 318] on div at bounding box center [654, 319] width 813 height 557
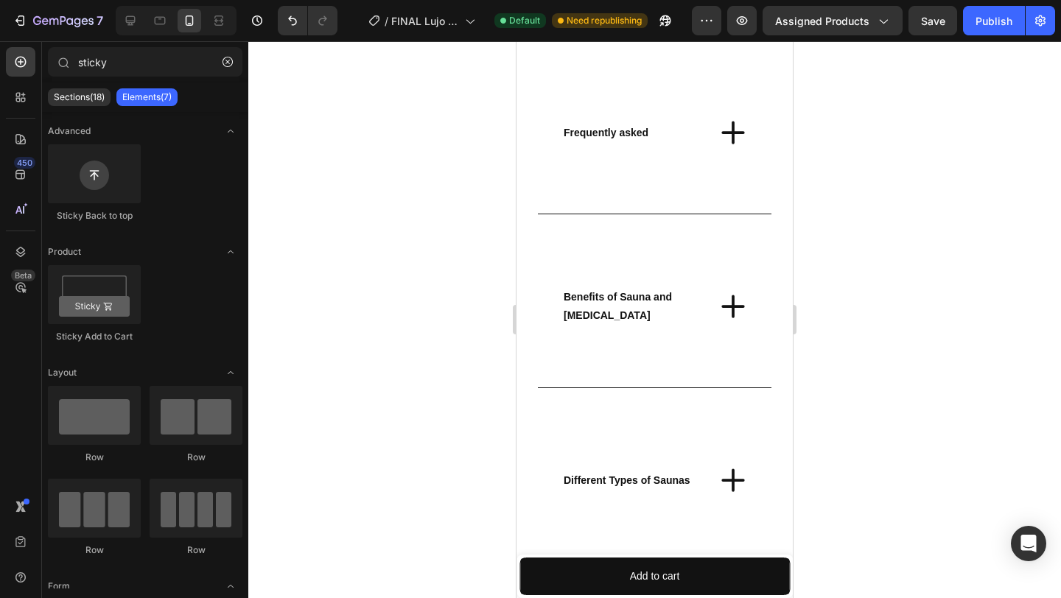
scroll to position [3322, 0]
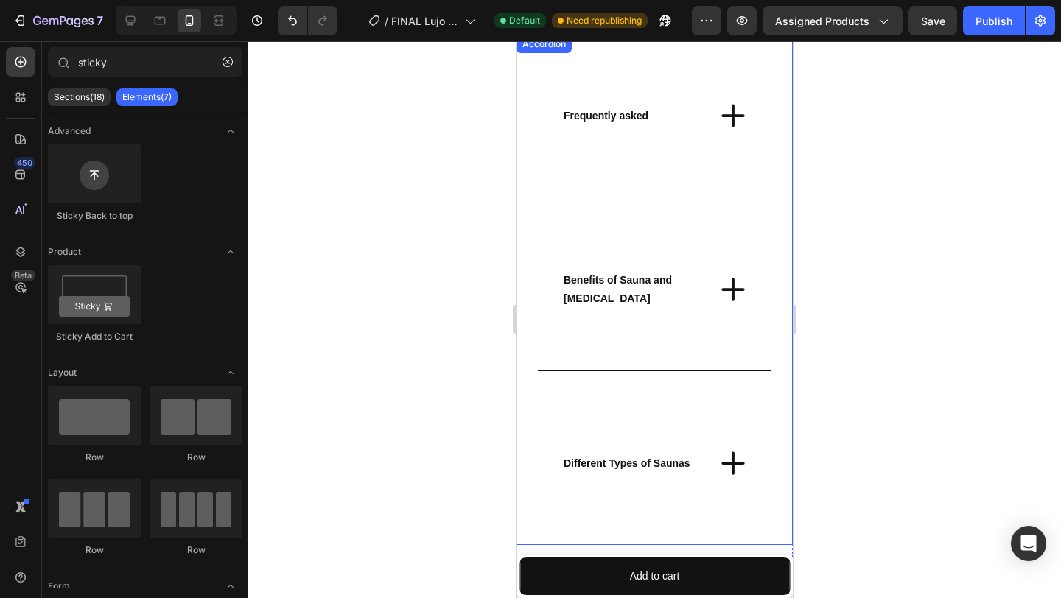
click at [737, 294] on icon at bounding box center [732, 289] width 29 height 29
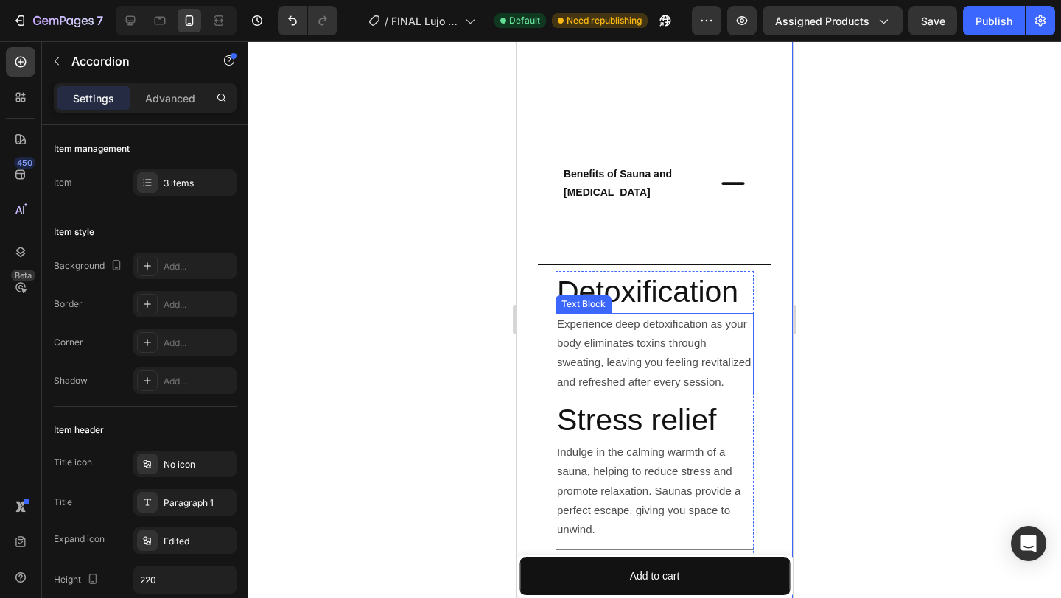
scroll to position [3480, 0]
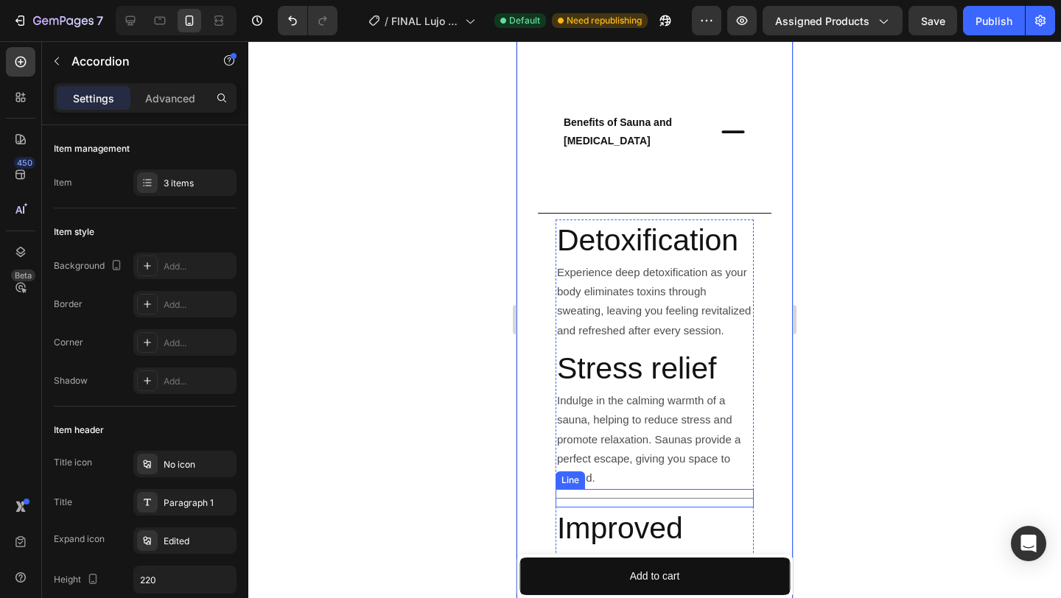
click at [654, 498] on div at bounding box center [654, 498] width 198 height 1
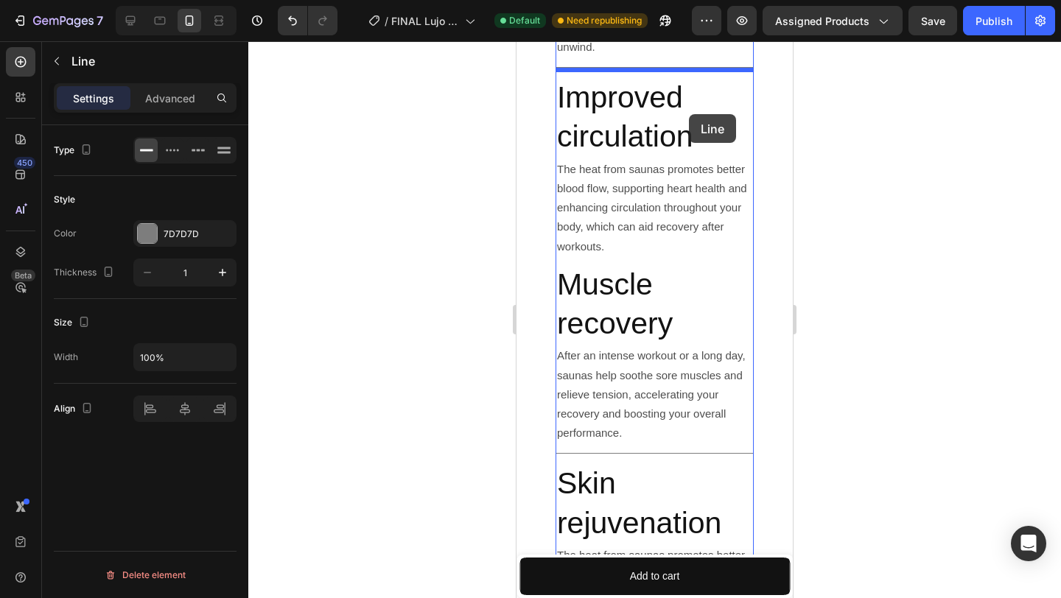
scroll to position [3873, 0]
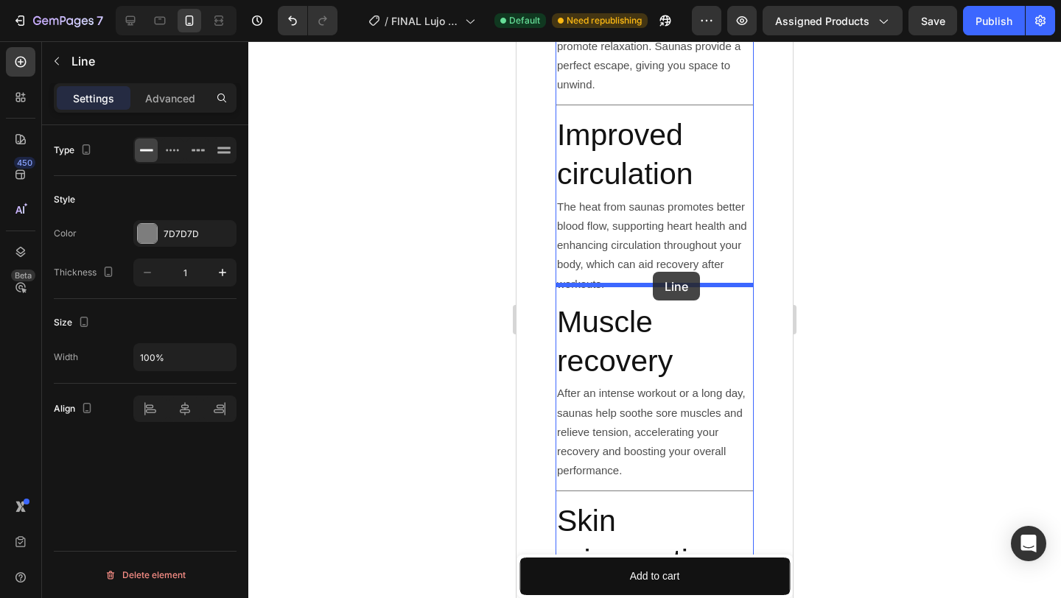
drag, startPoint x: 579, startPoint y: 312, endPoint x: 653, endPoint y: 272, distance: 84.1
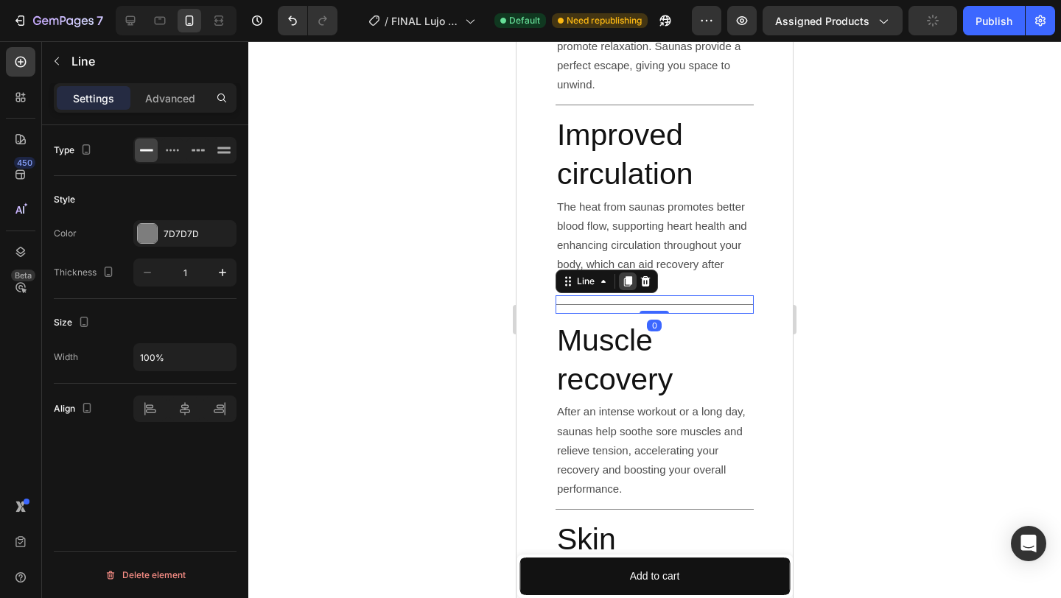
click at [625, 276] on icon at bounding box center [628, 281] width 8 height 10
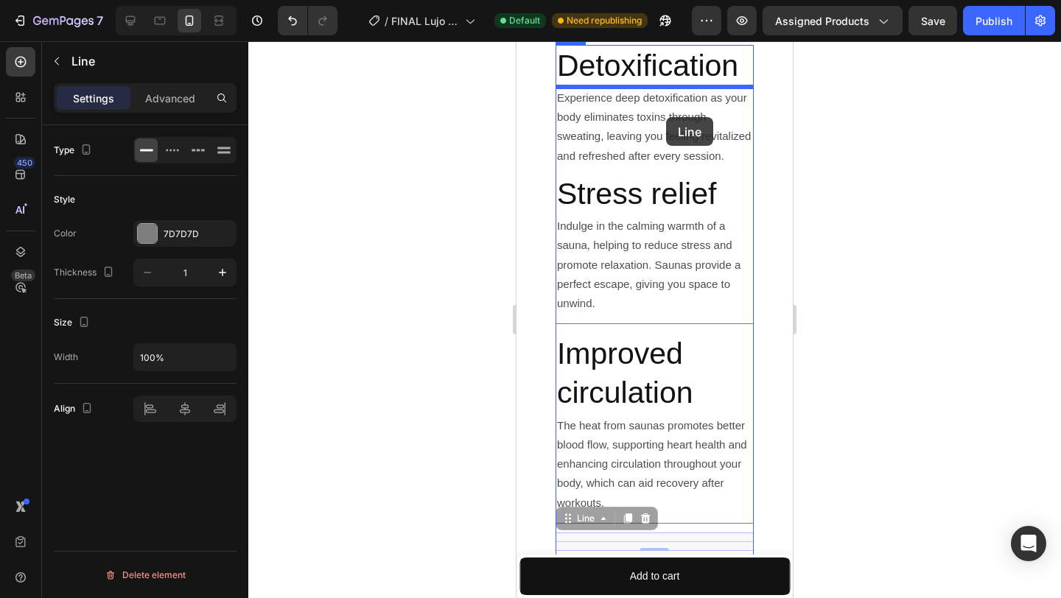
scroll to position [3649, 0]
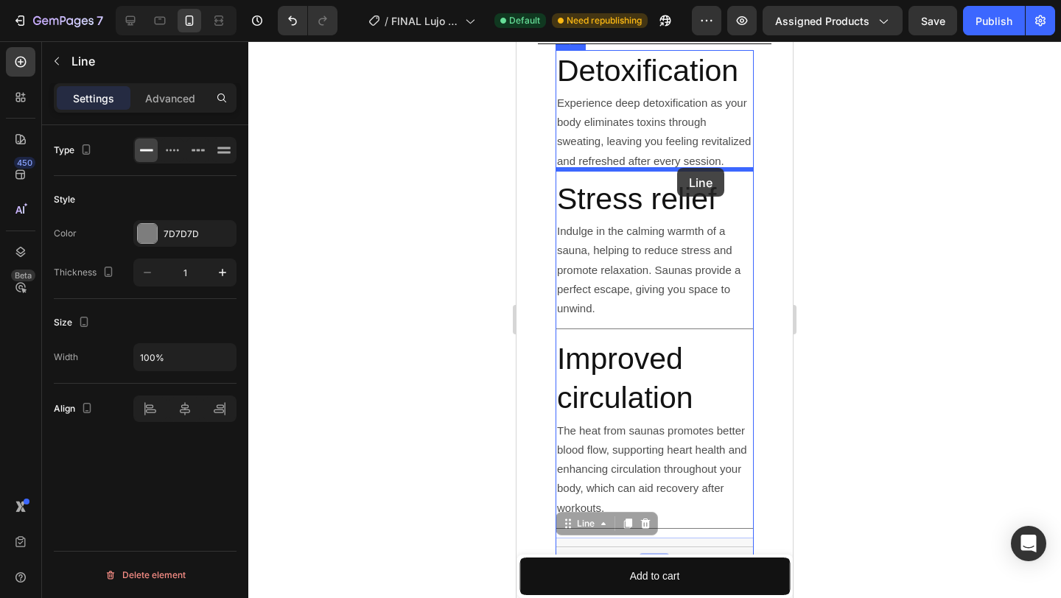
drag, startPoint x: 583, startPoint y: 292, endPoint x: 672, endPoint y: 167, distance: 152.7
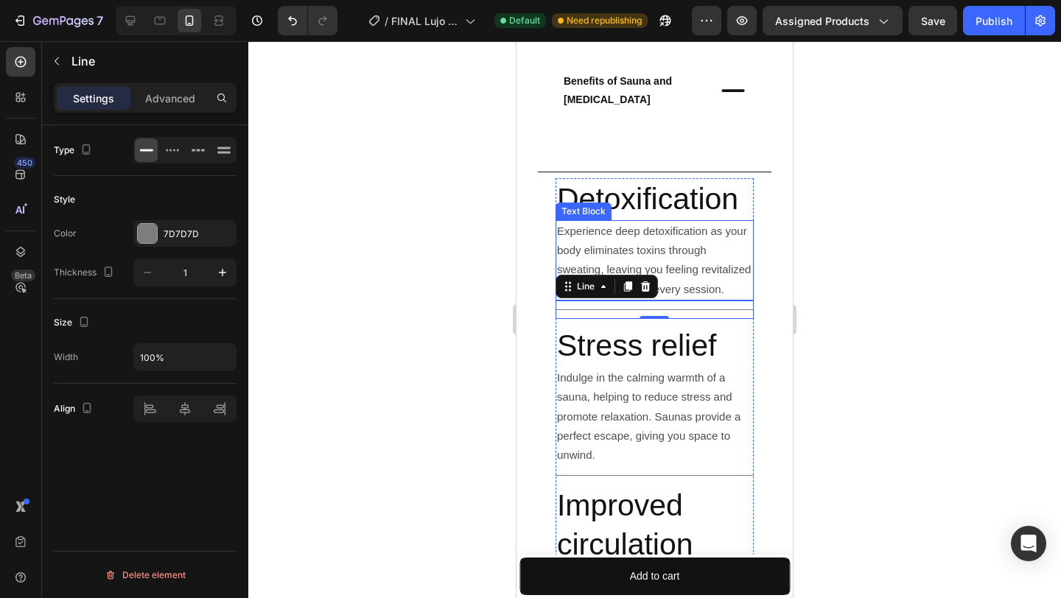
scroll to position [3510, 0]
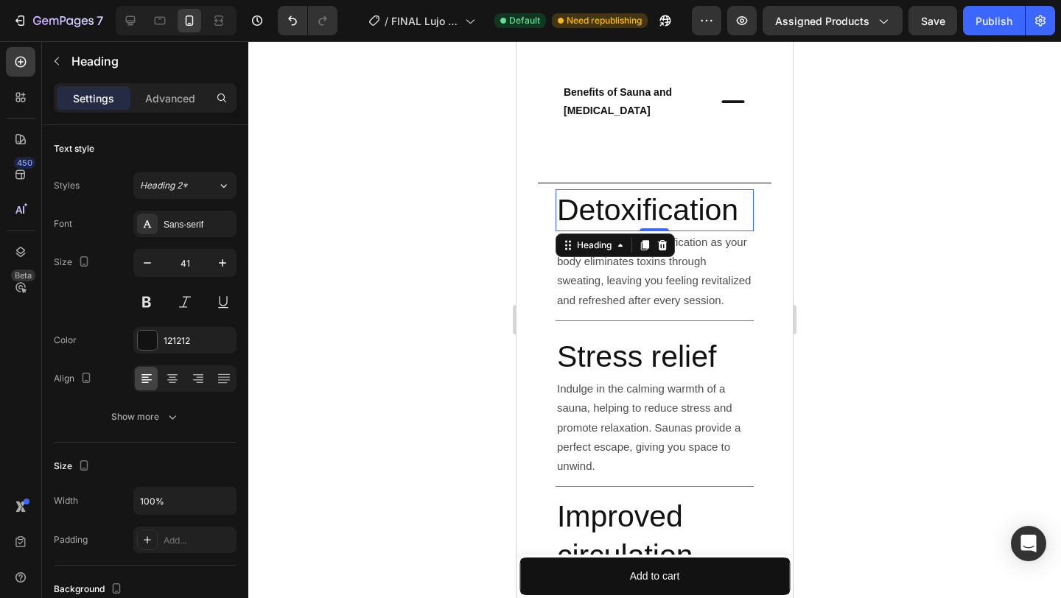
click at [655, 213] on h2 "Detoxification" at bounding box center [654, 210] width 198 height 42
click at [655, 213] on p "Detoxification" at bounding box center [654, 210] width 195 height 39
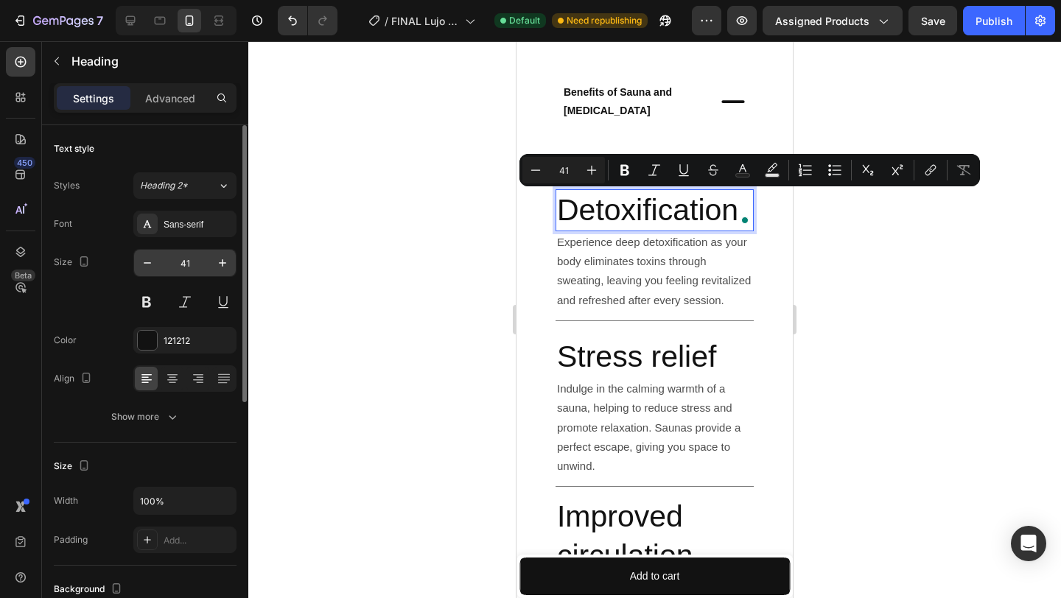
click at [186, 262] on input "41" at bounding box center [185, 263] width 49 height 27
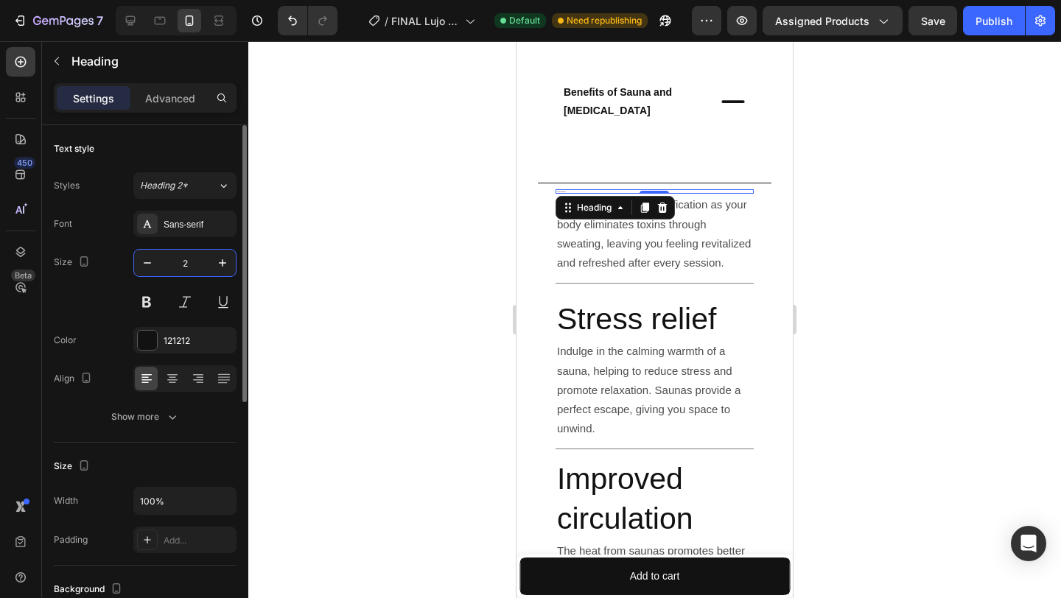
type input "26"
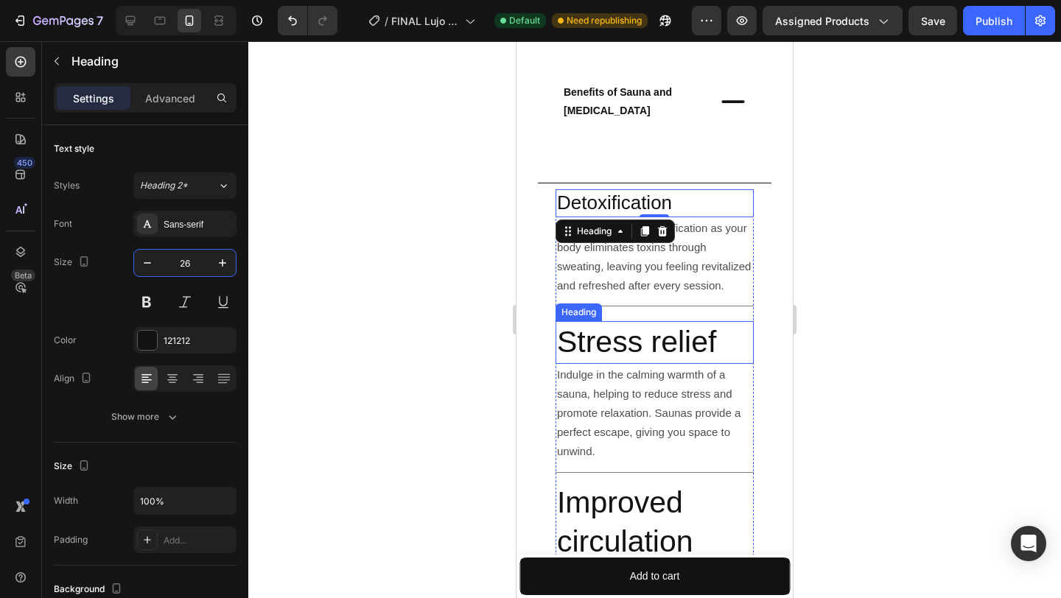
click at [612, 346] on h2 "Stress relief" at bounding box center [654, 342] width 198 height 42
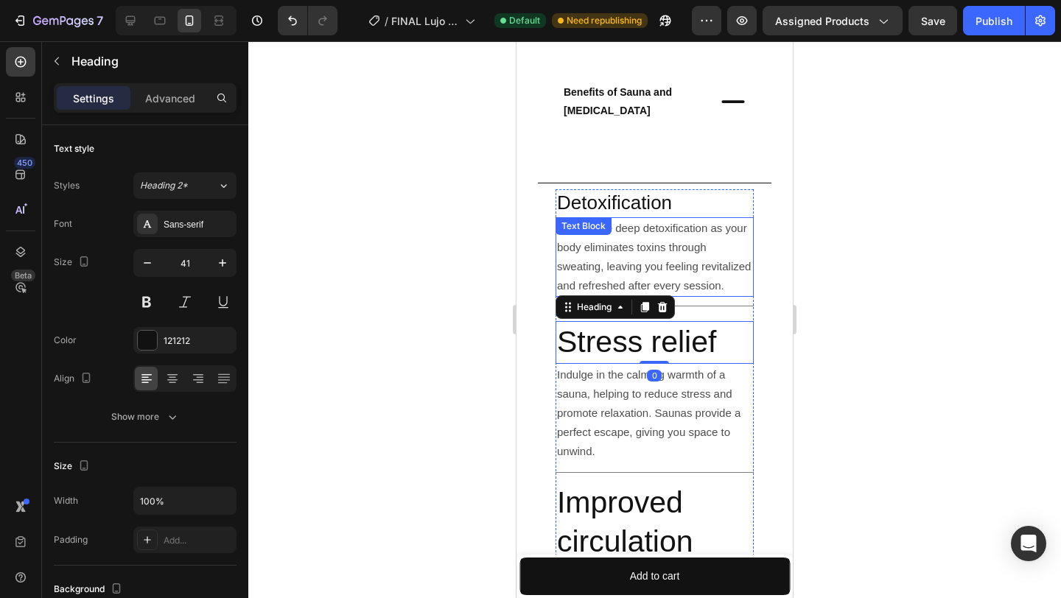
click at [648, 256] on p "Experience deep detoxification as your body eliminates toxins through sweating,…" at bounding box center [654, 257] width 195 height 77
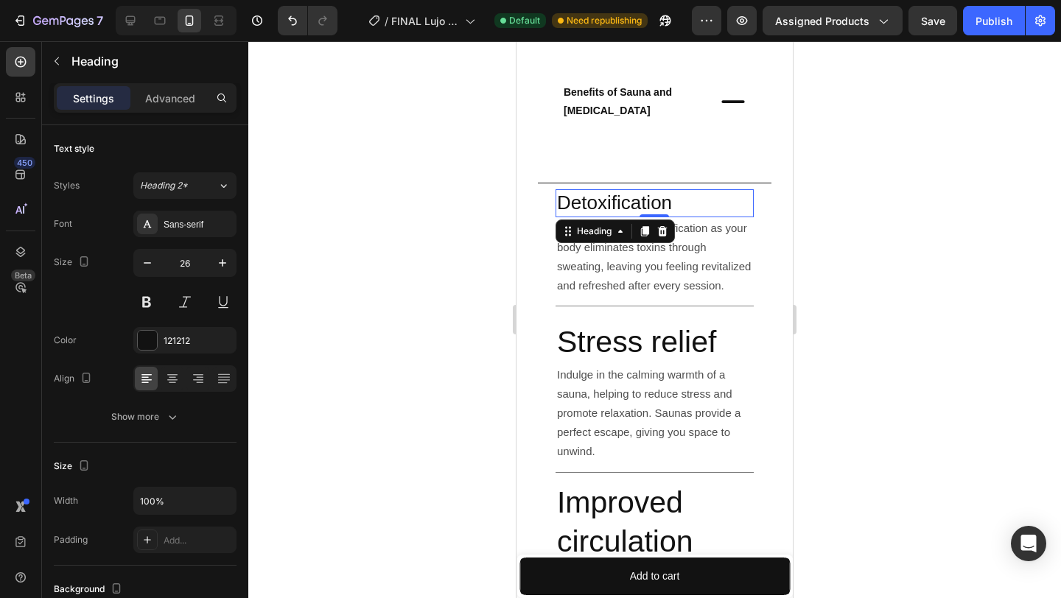
click at [620, 206] on p "Detoxification" at bounding box center [654, 203] width 195 height 25
